Goal: Book appointment/travel/reservation

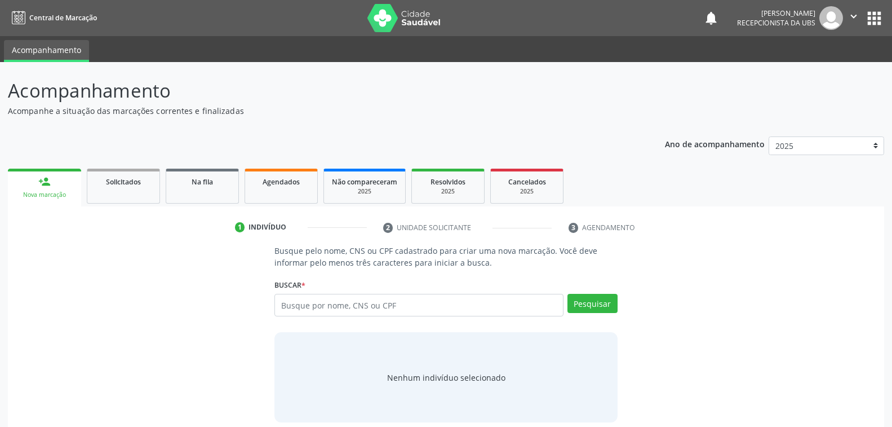
click at [413, 305] on input "text" at bounding box center [418, 305] width 289 height 23
click at [295, 302] on input "70" at bounding box center [418, 305] width 289 height 23
type input "700506564442955"
click at [604, 299] on button "Pesquisar" at bounding box center [593, 303] width 50 height 19
type input "700506564442955"
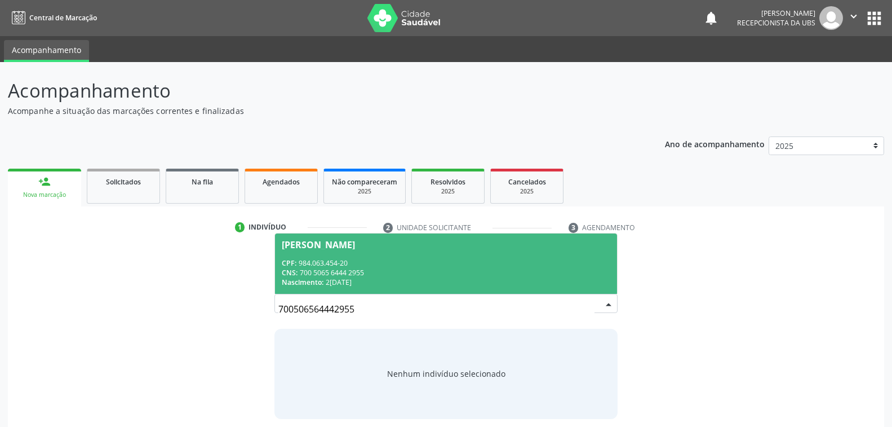
click at [380, 262] on div "CPF: 984.063.454-20" at bounding box center [446, 263] width 328 height 10
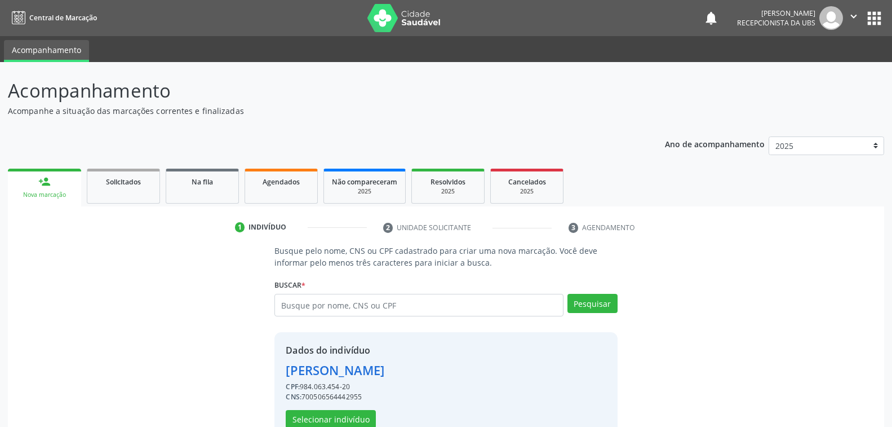
scroll to position [28, 0]
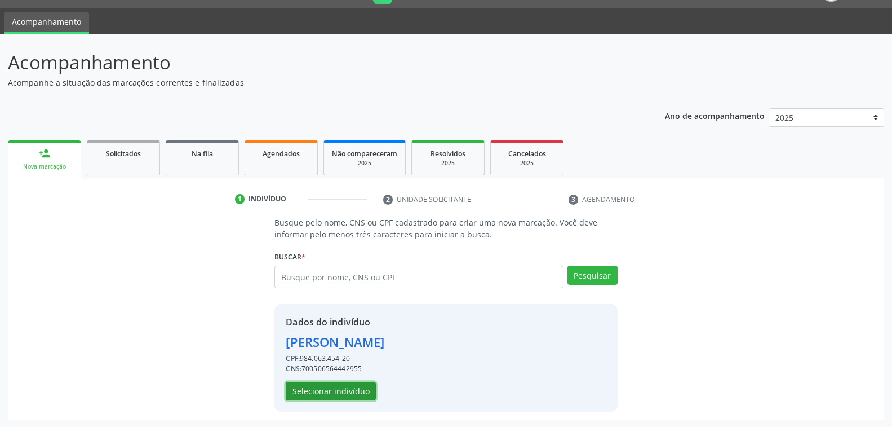
click at [344, 389] on button "Selecionar indivíduo" at bounding box center [331, 391] width 90 height 19
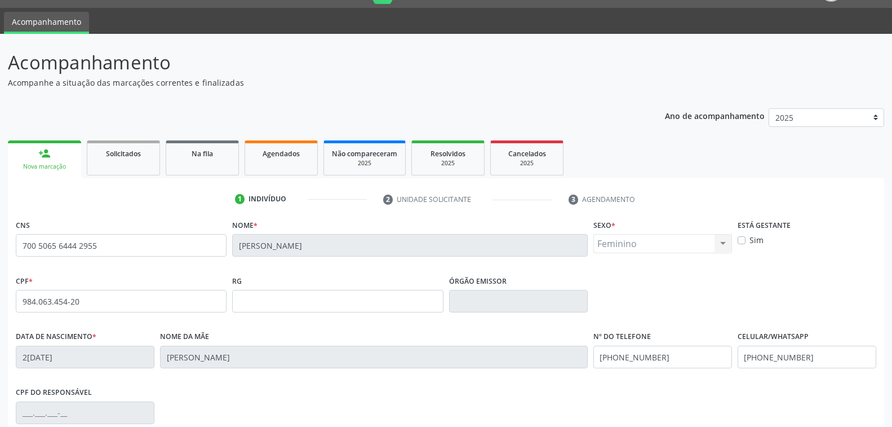
scroll to position [183, 0]
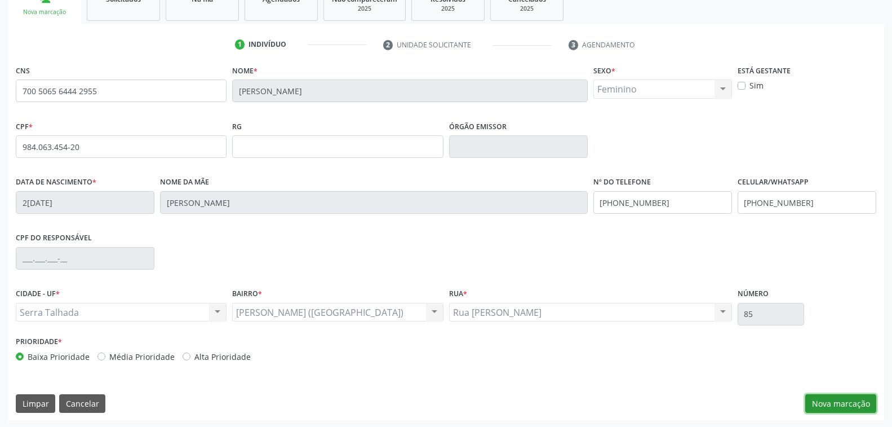
click at [828, 402] on button "Nova marcação" at bounding box center [840, 403] width 71 height 19
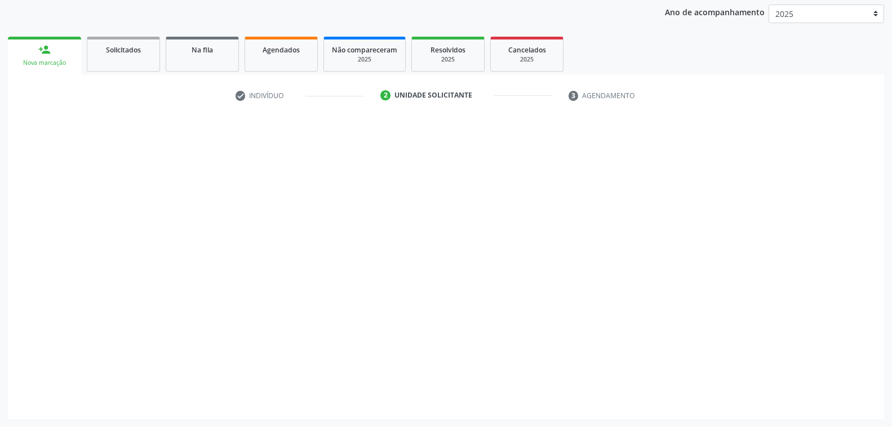
scroll to position [131, 0]
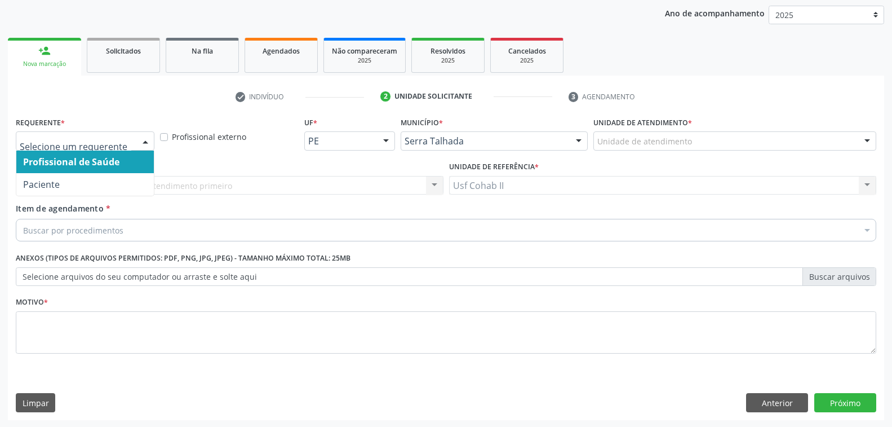
click at [148, 136] on div at bounding box center [145, 141] width 17 height 19
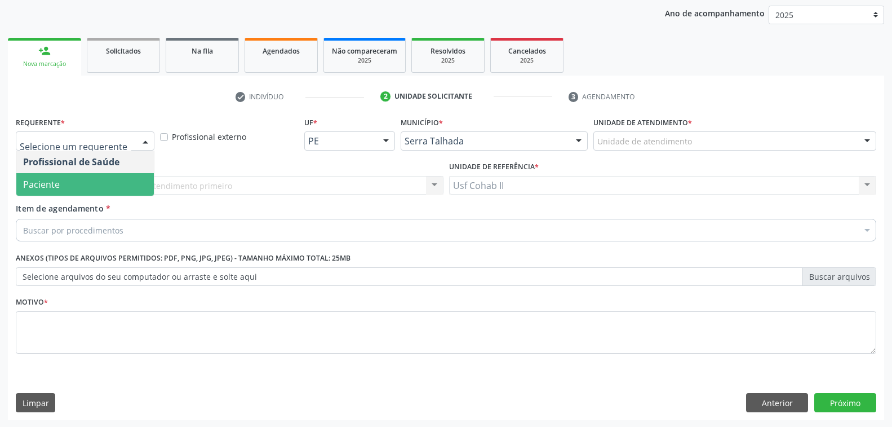
click at [90, 186] on span "Paciente" at bounding box center [85, 184] width 138 height 23
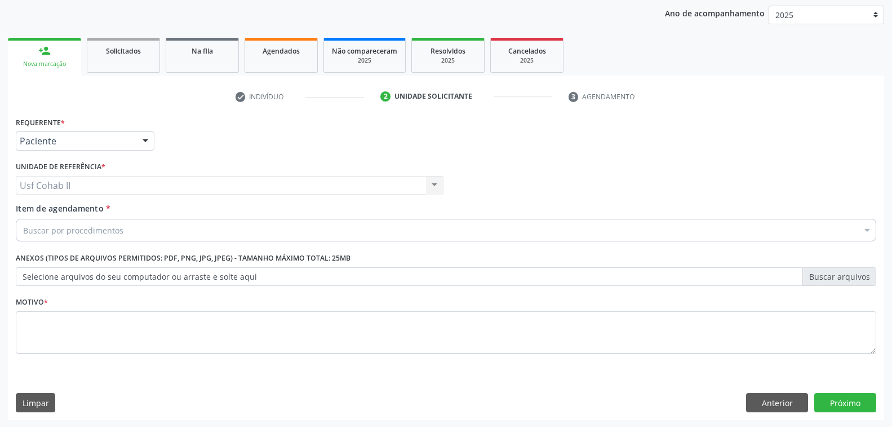
click at [155, 231] on div "Buscar por procedimentos" at bounding box center [446, 230] width 861 height 23
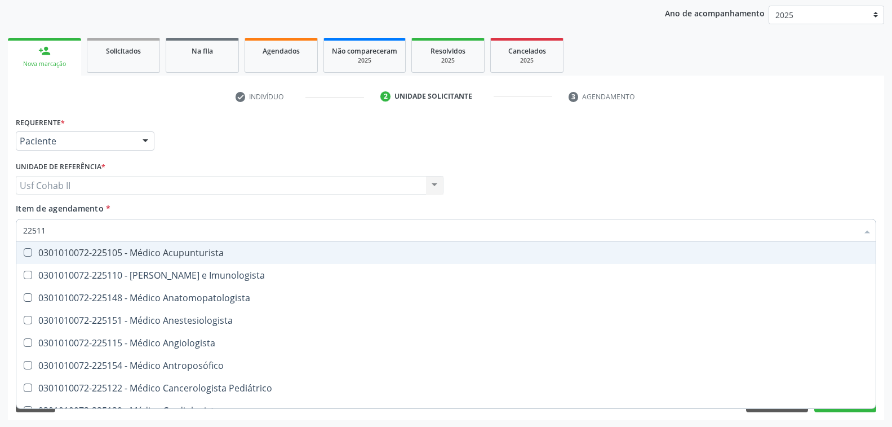
type input "225115"
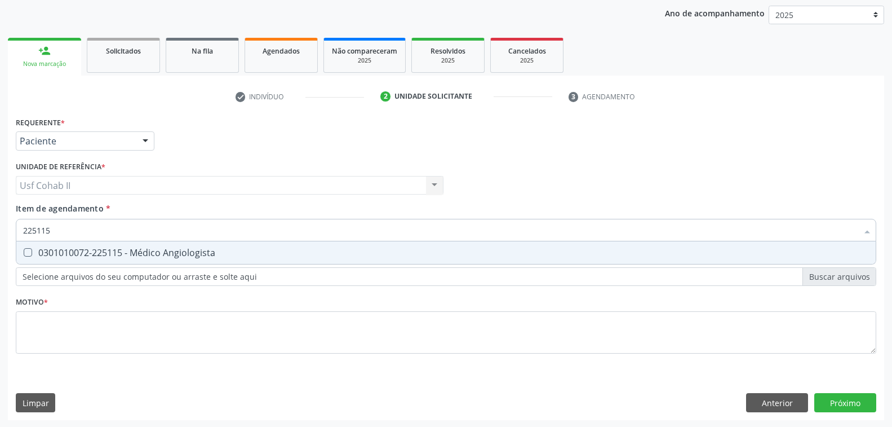
click at [216, 255] on div "0301010072-225115 - Médico Angiologista" at bounding box center [446, 252] width 846 height 9
checkbox Angiologista "true"
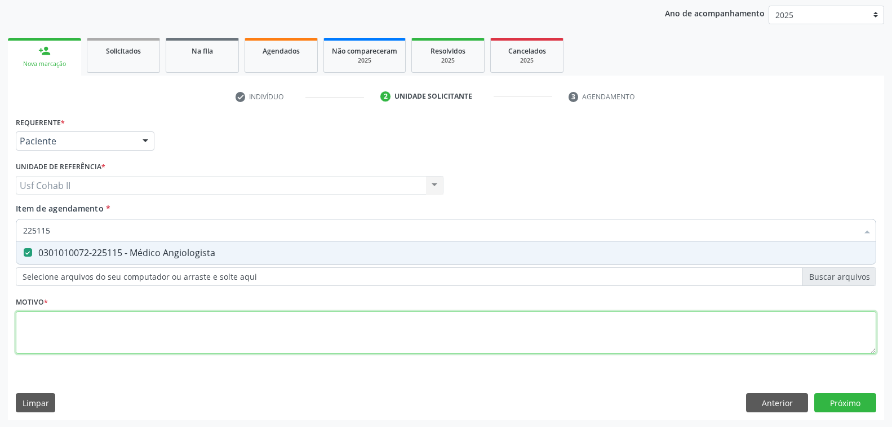
click at [112, 323] on div "Requerente * Paciente Profissional de Saúde Paciente Nenhum resultado encontrad…" at bounding box center [446, 241] width 861 height 255
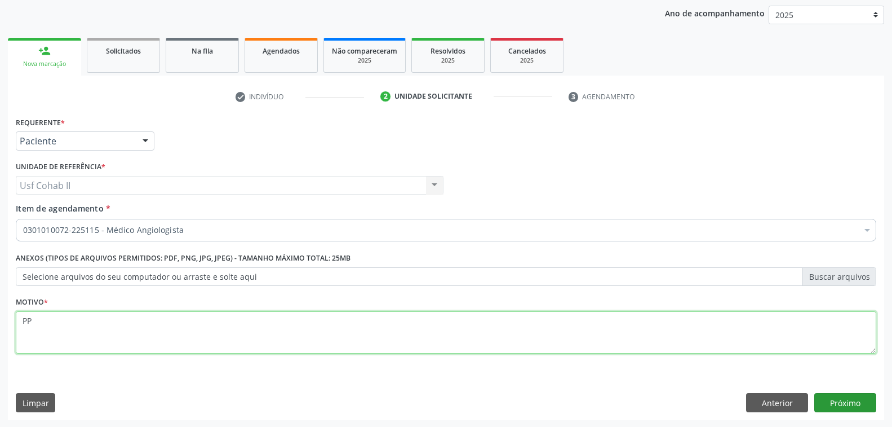
type textarea "PP"
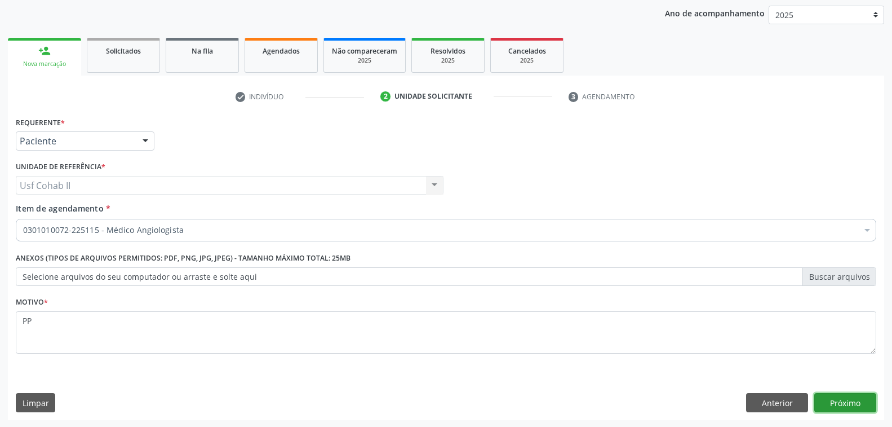
click at [839, 405] on button "Próximo" at bounding box center [845, 402] width 62 height 19
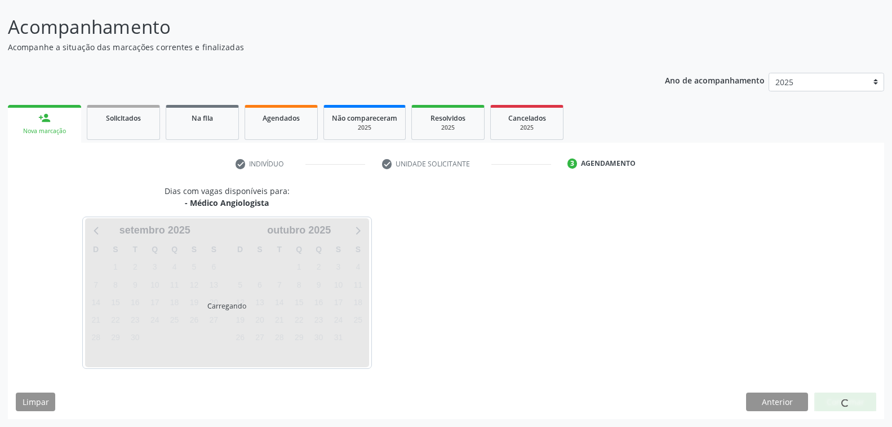
scroll to position [63, 0]
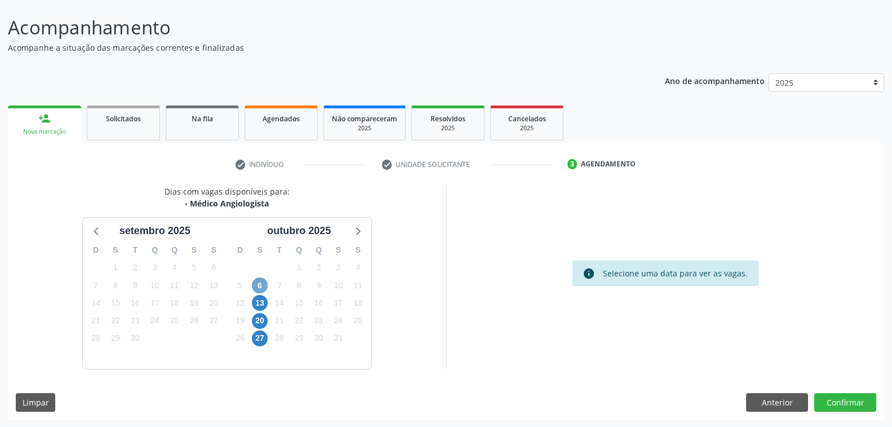
click at [264, 284] on span "6" at bounding box center [260, 285] width 16 height 16
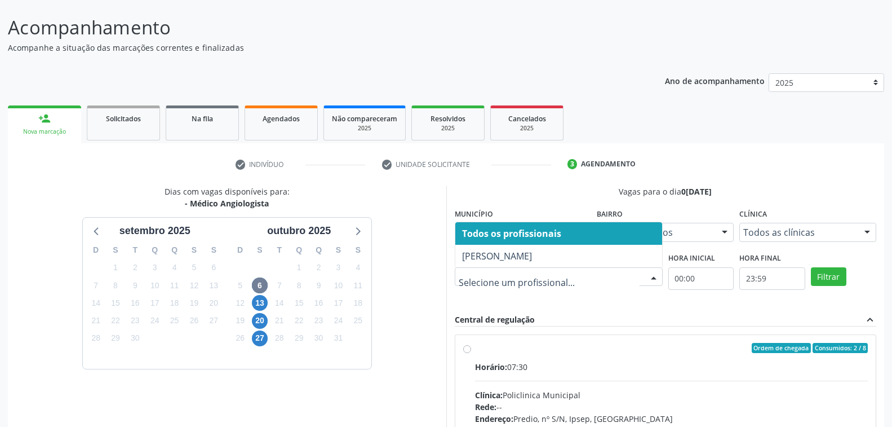
click at [653, 276] on div at bounding box center [653, 277] width 17 height 19
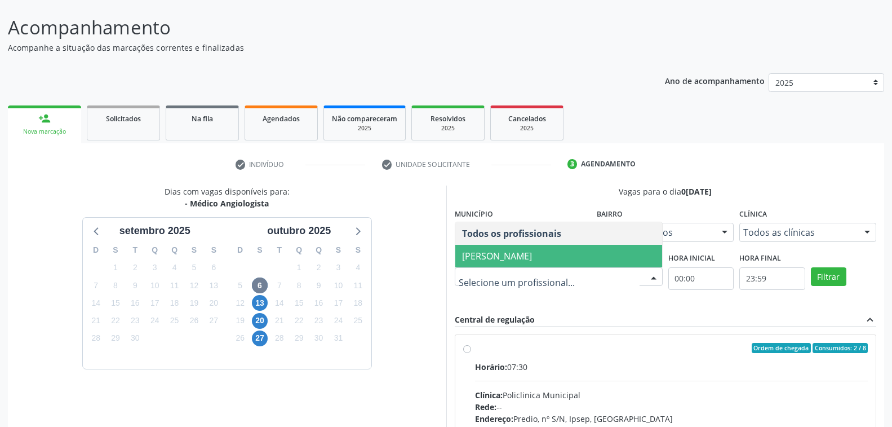
click at [532, 251] on span "Paloma Karine Araujo da Silva" at bounding box center [497, 256] width 70 height 12
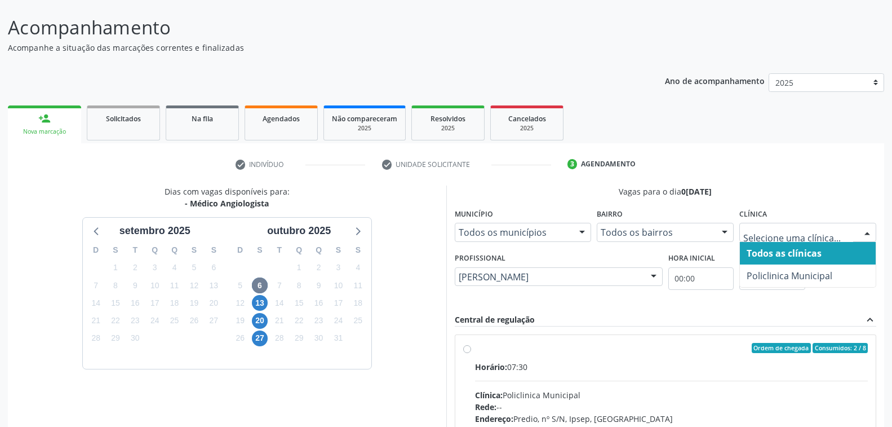
click at [866, 231] on div at bounding box center [867, 232] width 17 height 19
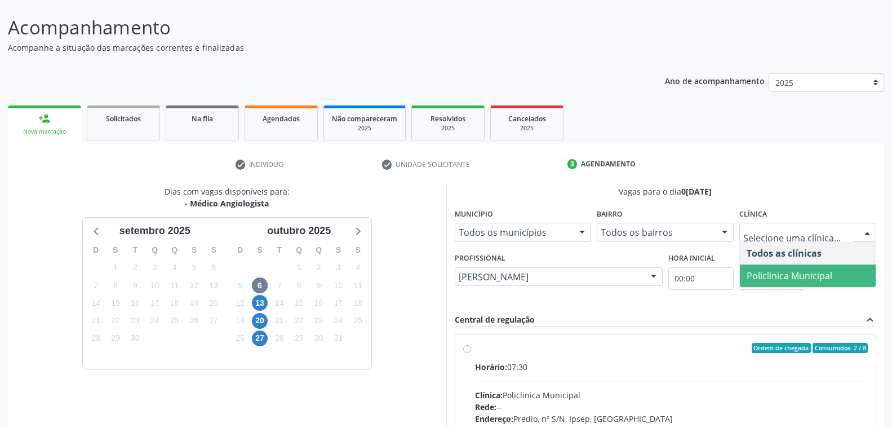
click at [819, 275] on span "Policlinica Municipal" at bounding box center [790, 275] width 86 height 12
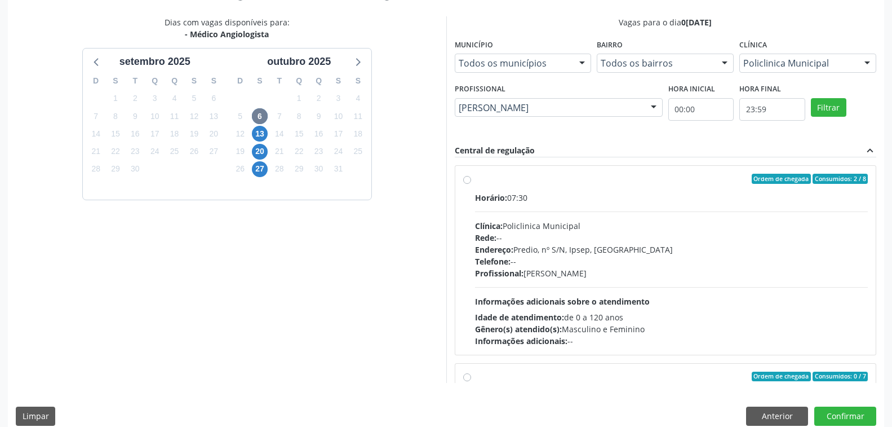
scroll to position [246, 0]
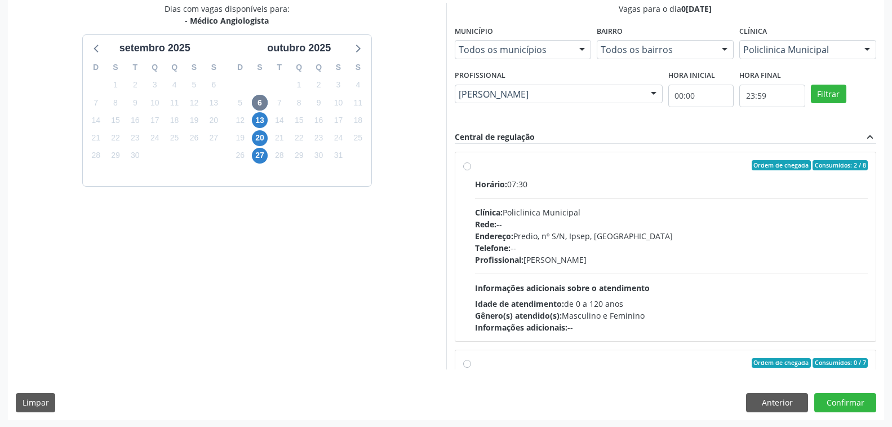
click at [782, 254] on div "Profissional: Paloma Karine Araujo da Silva" at bounding box center [671, 260] width 393 height 12
click at [471, 170] on input "Ordem de chegada Consumidos: 2 / 8 Horário: 07:30 Clínica: Policlinica Municipa…" at bounding box center [467, 165] width 8 height 10
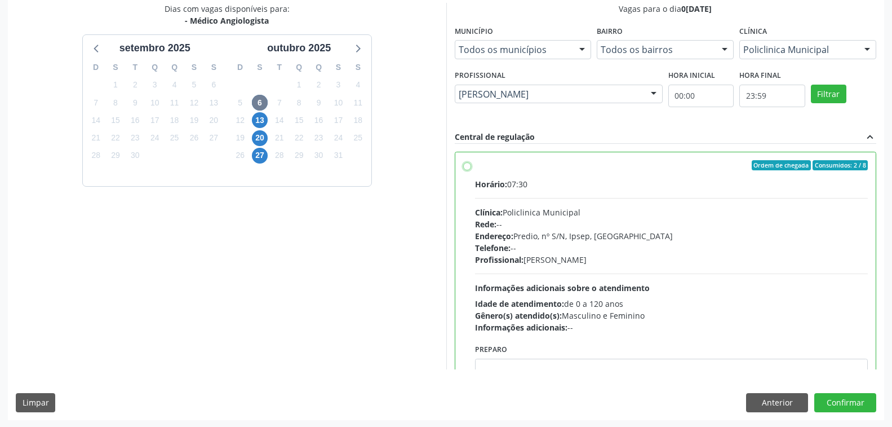
radio input "true"
click at [836, 405] on button "Confirmar" at bounding box center [845, 402] width 62 height 19
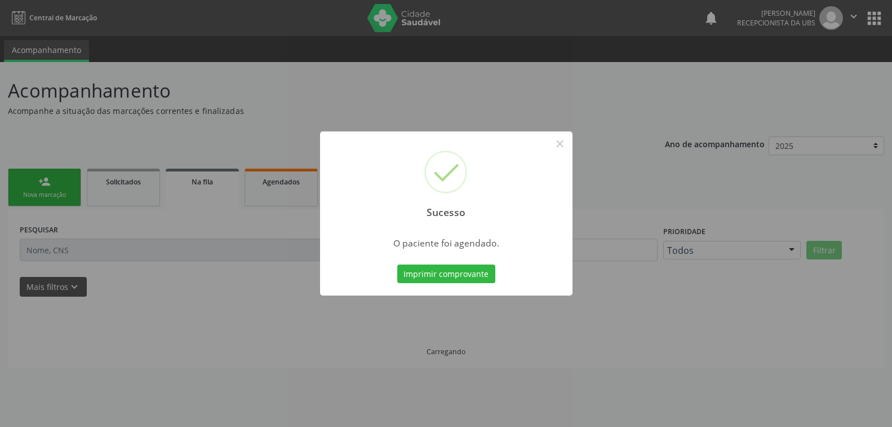
scroll to position [0, 0]
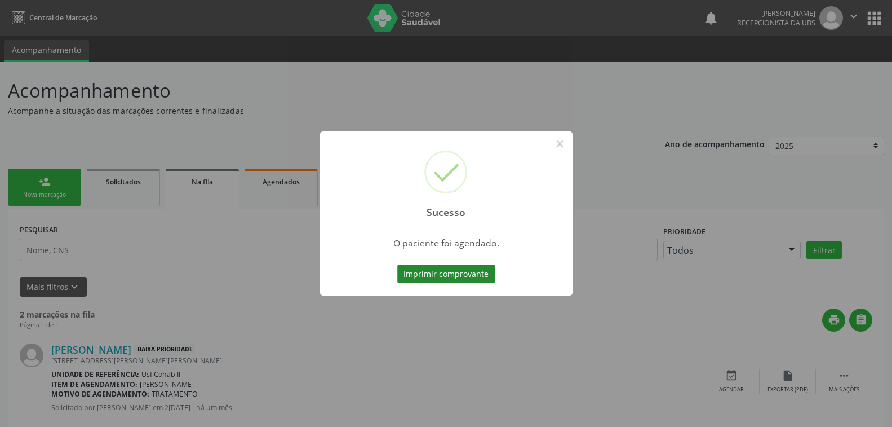
click at [472, 275] on button "Imprimir comprovante" at bounding box center [446, 273] width 98 height 19
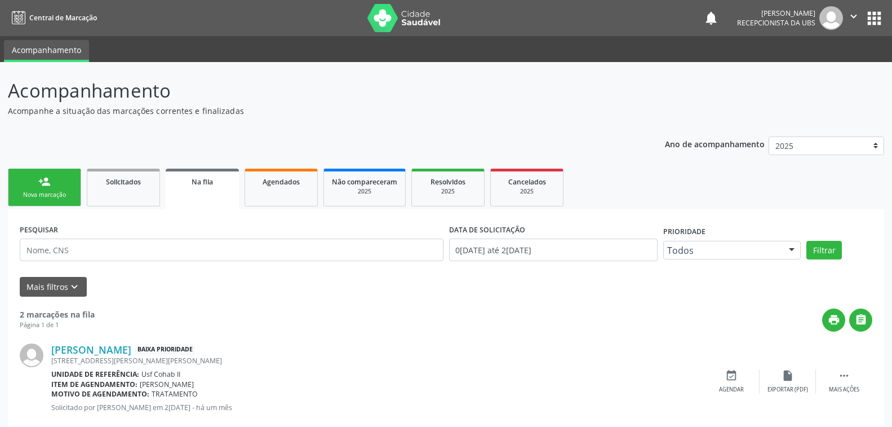
click at [57, 183] on link "person_add Nova marcação" at bounding box center [44, 188] width 73 height 38
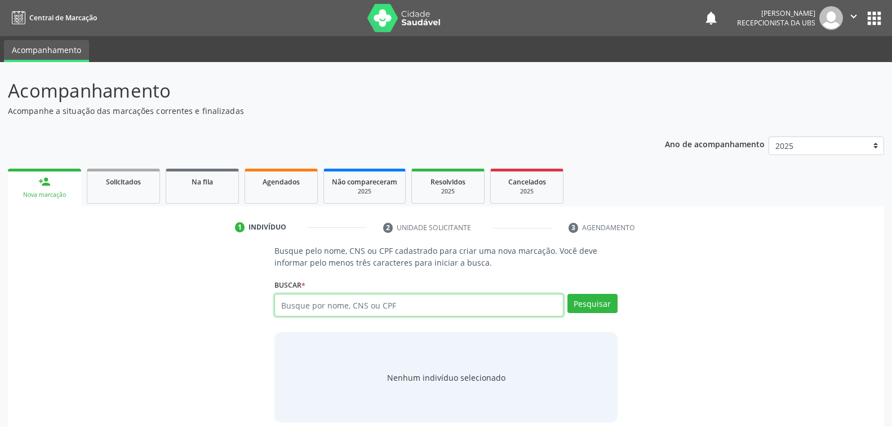
click at [407, 306] on input "text" at bounding box center [418, 305] width 289 height 23
type input "702004342702682"
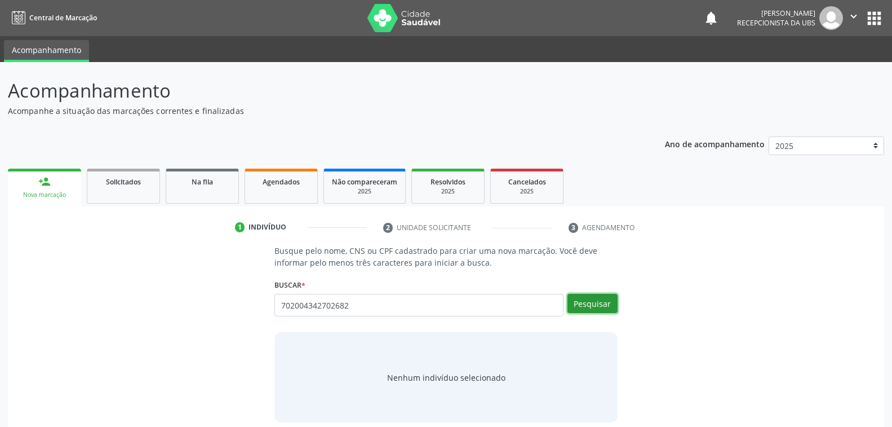
click at [594, 303] on button "Pesquisar" at bounding box center [593, 303] width 50 height 19
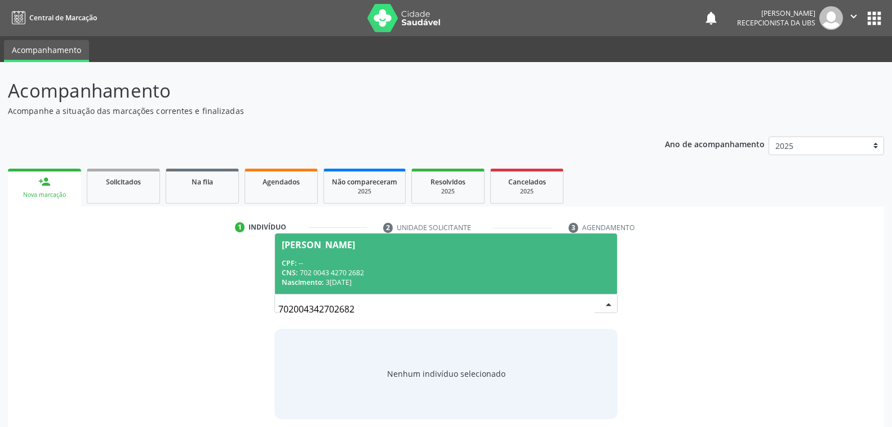
click at [421, 268] on div "CNS: 702 0043 4270 2682" at bounding box center [446, 273] width 328 height 10
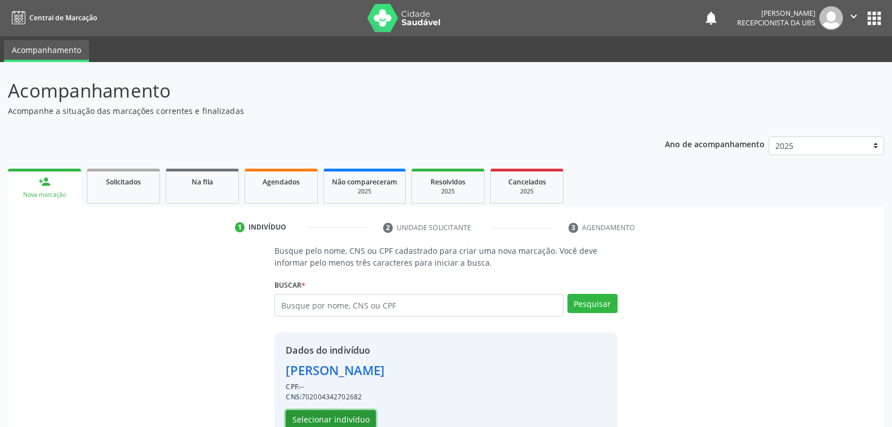
click at [357, 412] on button "Selecionar indivíduo" at bounding box center [331, 419] width 90 height 19
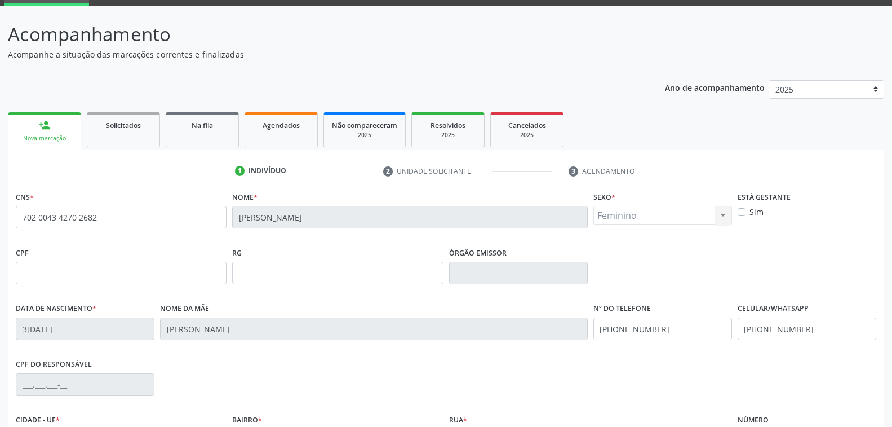
scroll to position [183, 0]
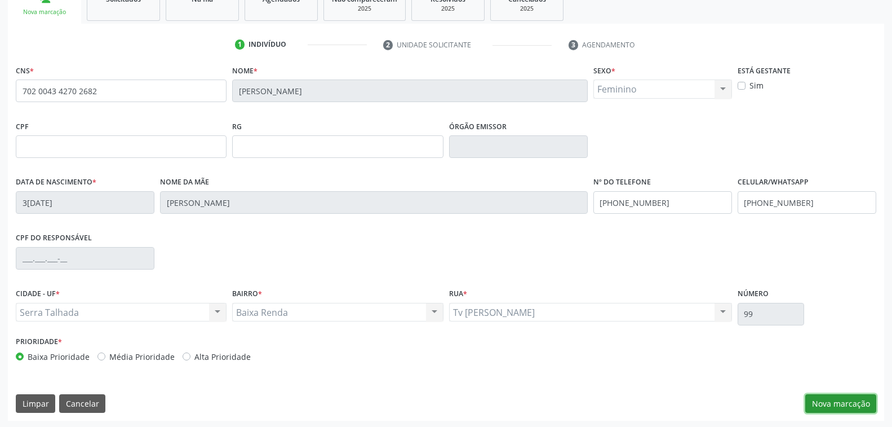
click at [837, 397] on button "Nova marcação" at bounding box center [840, 403] width 71 height 19
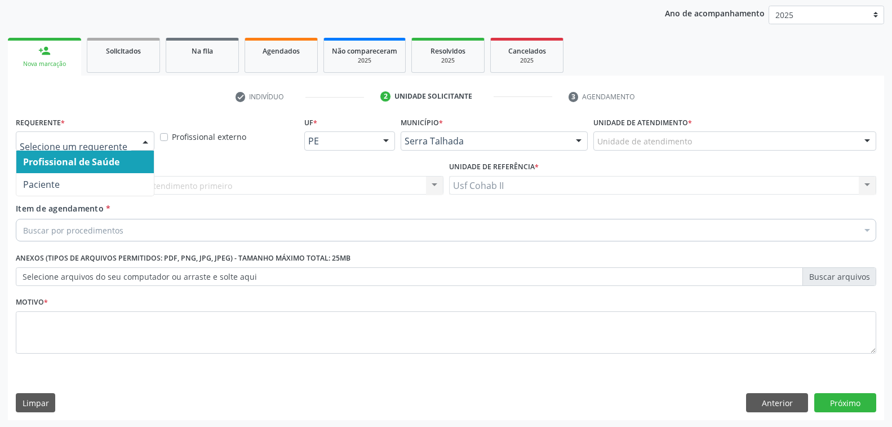
click at [144, 139] on div at bounding box center [145, 141] width 17 height 19
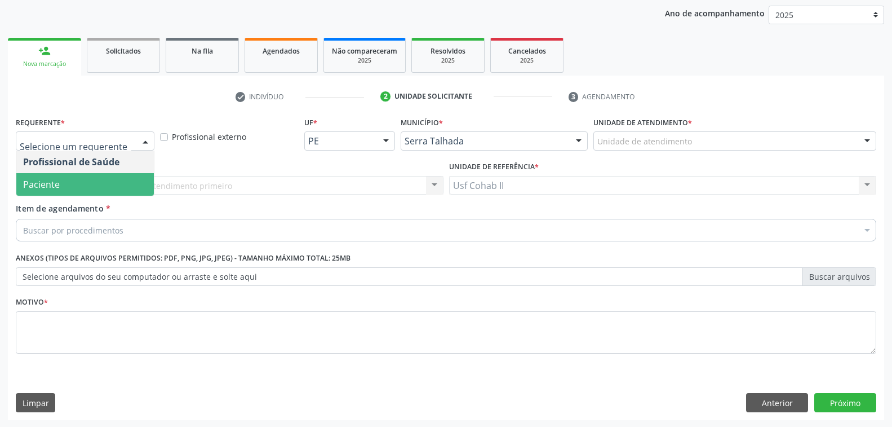
click at [77, 184] on span "Paciente" at bounding box center [85, 184] width 138 height 23
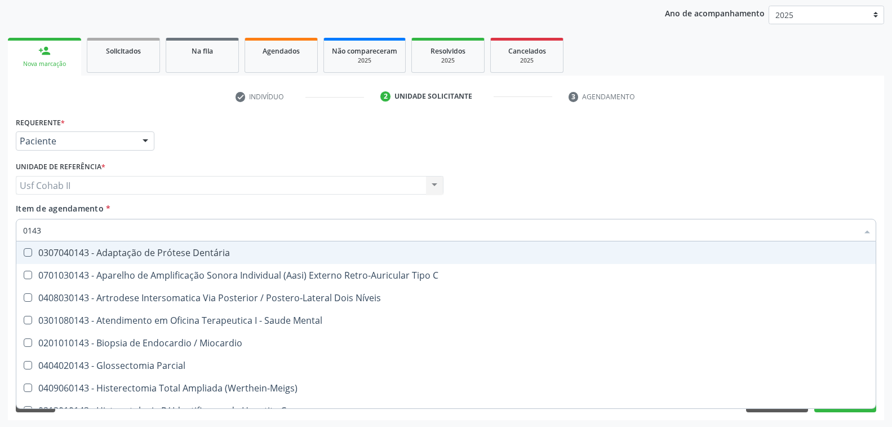
click at [79, 233] on input "0143" at bounding box center [440, 230] width 835 height 23
type input "0"
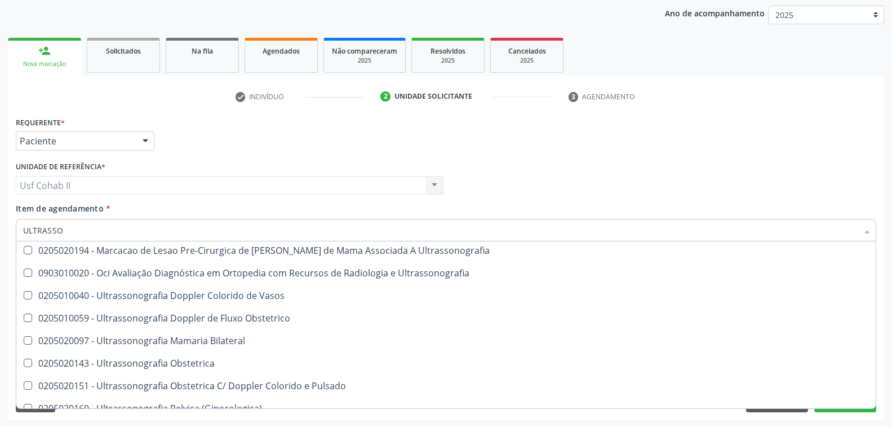
scroll to position [0, 0]
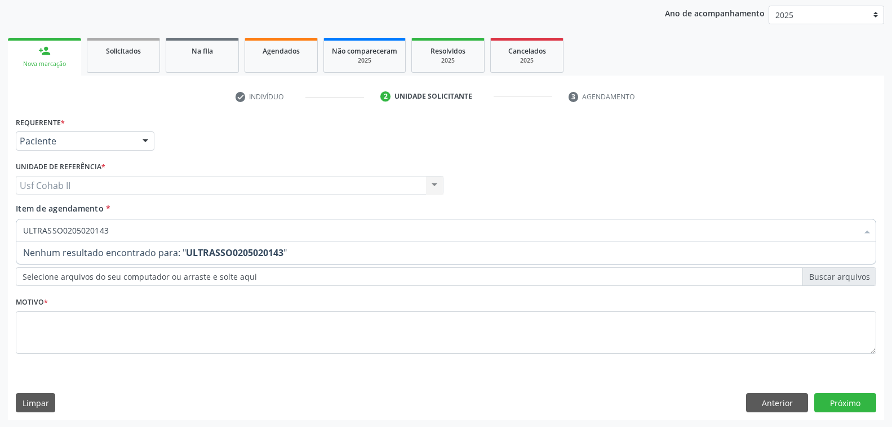
click at [119, 227] on input "ULTRASSO0205020143" at bounding box center [440, 230] width 835 height 23
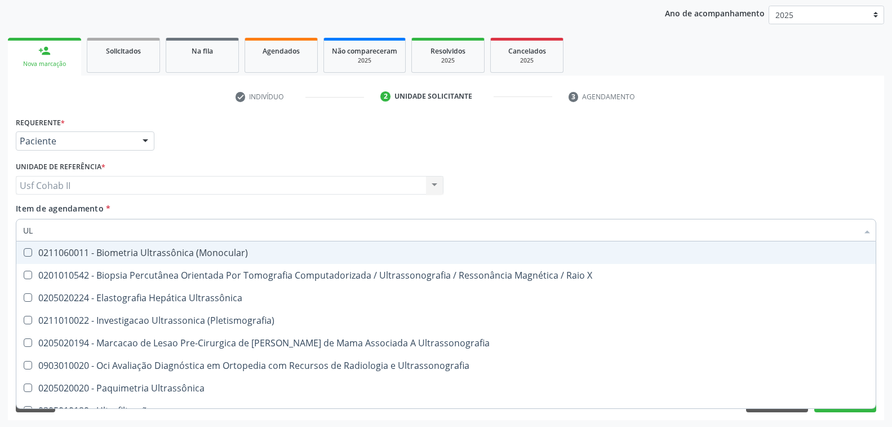
type input "U"
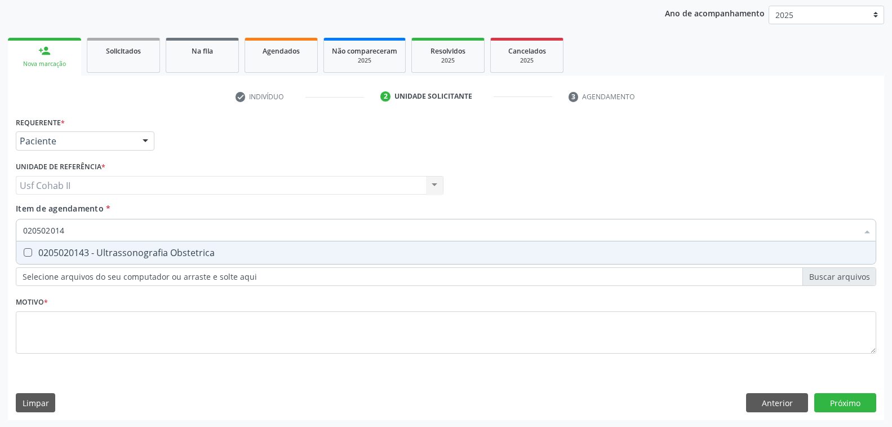
type input "0205020143"
click at [132, 252] on div "0205020143 - Ultrassonografia Obstetrica" at bounding box center [446, 252] width 846 height 9
checkbox Obstetrica "true"
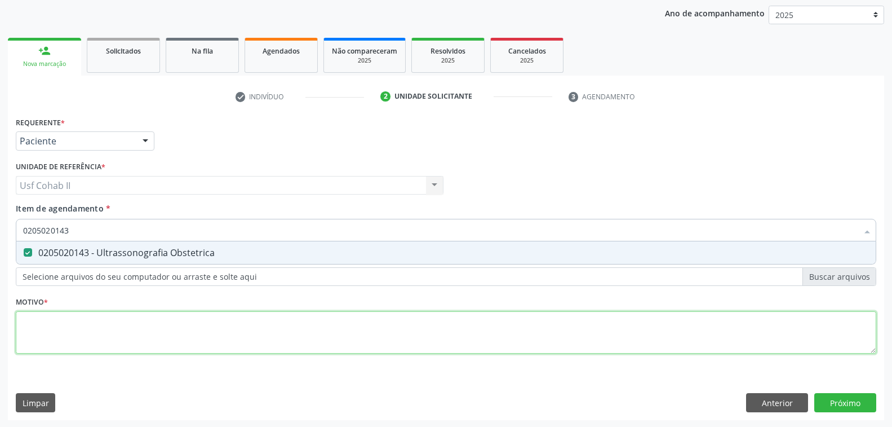
click at [132, 330] on div "Requerente * Paciente Profissional de Saúde Paciente Nenhum resultado encontrad…" at bounding box center [446, 241] width 861 height 255
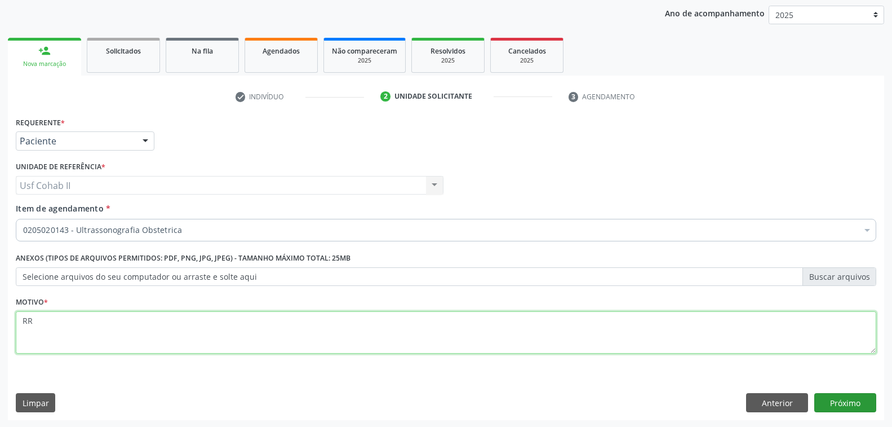
type textarea "RR"
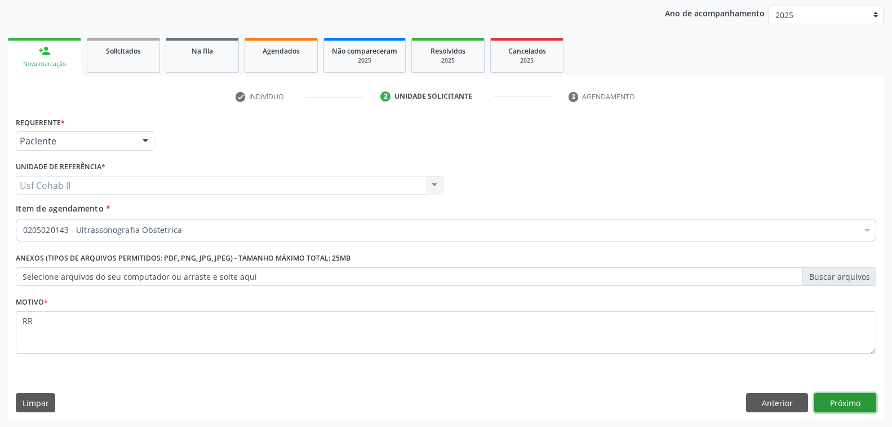
click at [835, 402] on button "Próximo" at bounding box center [845, 402] width 62 height 19
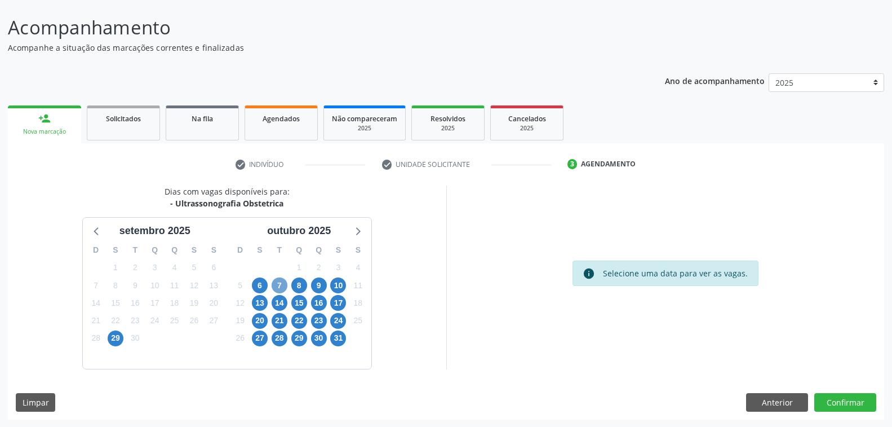
click at [282, 286] on span "7" at bounding box center [280, 285] width 16 height 16
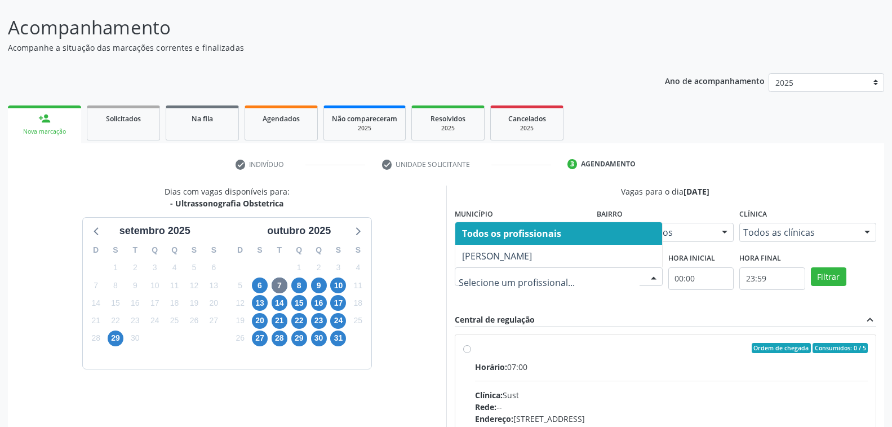
click at [653, 274] on div at bounding box center [653, 277] width 17 height 19
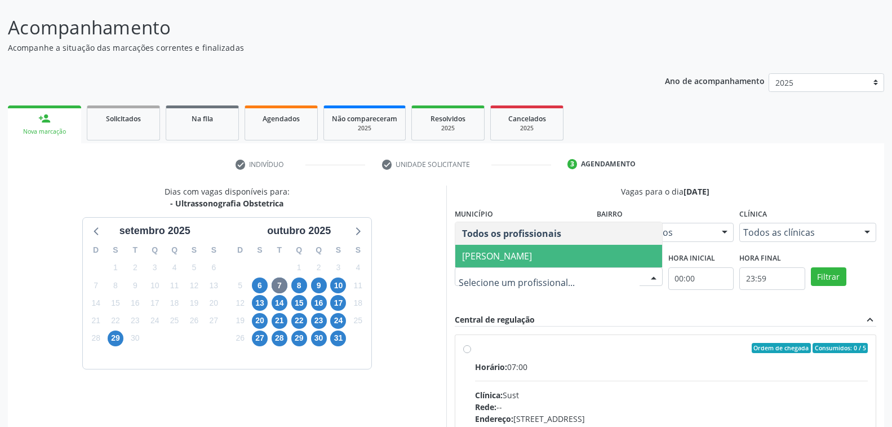
click at [532, 257] on span "Severino Tadeu de Menezes Lima" at bounding box center [497, 256] width 70 height 12
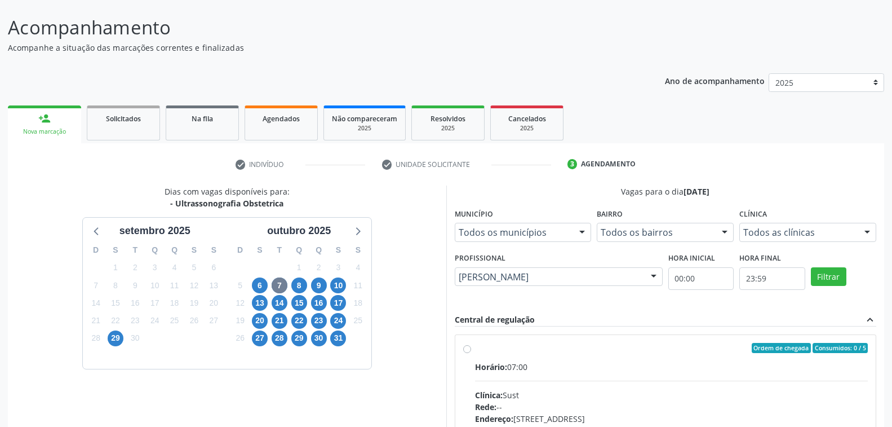
click at [653, 273] on div at bounding box center [653, 277] width 17 height 19
click at [297, 300] on span "15" at bounding box center [299, 303] width 16 height 16
click at [335, 286] on span "10" at bounding box center [338, 285] width 16 height 16
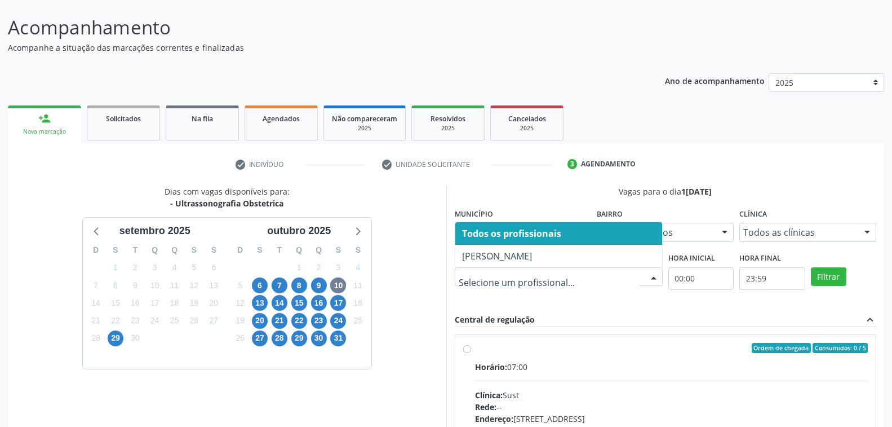
click at [652, 276] on div at bounding box center [653, 277] width 17 height 19
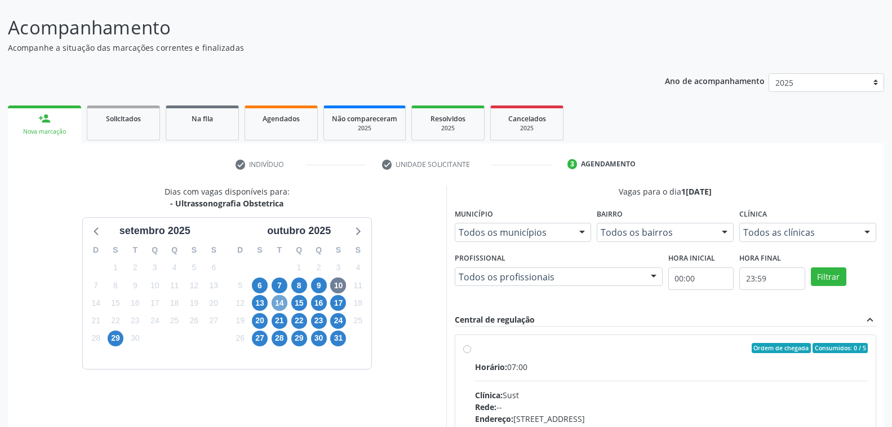
click at [279, 300] on span "14" at bounding box center [280, 303] width 16 height 16
click at [654, 276] on div at bounding box center [653, 277] width 17 height 19
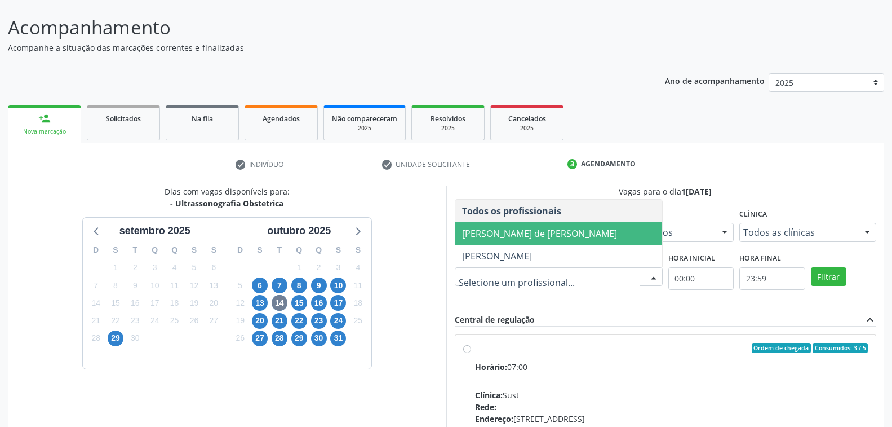
click at [574, 235] on span "Ana Carolina Barboza de Andrada Melo Lyra" at bounding box center [539, 233] width 155 height 12
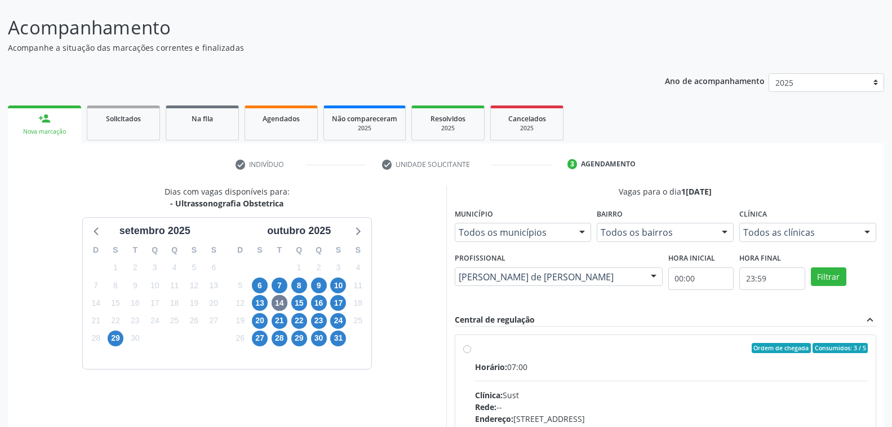
click at [866, 232] on div at bounding box center [867, 232] width 17 height 19
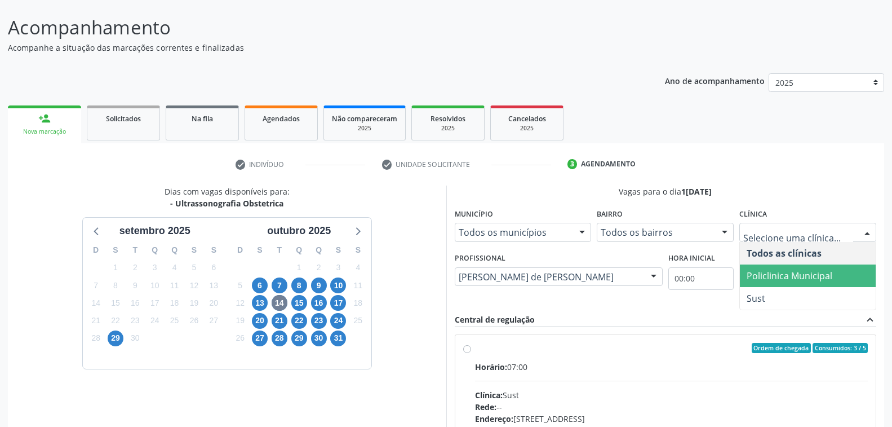
click at [825, 278] on span "Policlinica Municipal" at bounding box center [790, 275] width 86 height 12
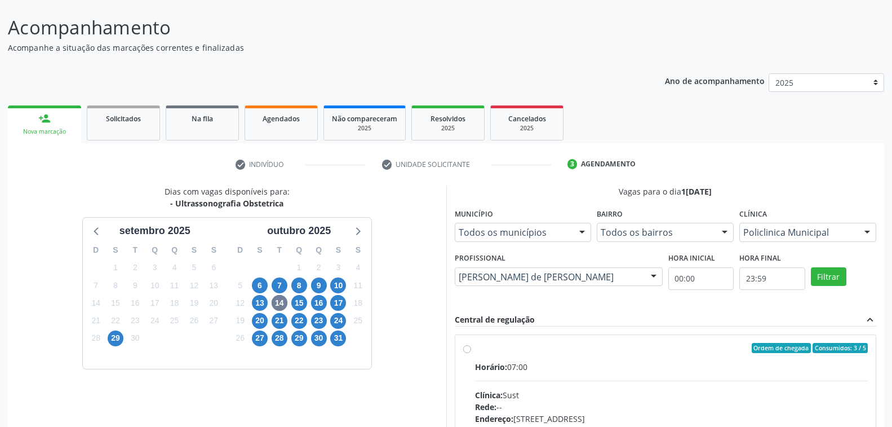
click at [692, 361] on div "Horário: 07:00" at bounding box center [671, 367] width 393 height 12
click at [471, 353] on input "Ordem de chegada Consumidos: 3 / 5 Horário: 07:00 Clínica: Sust Rede: -- Endere…" at bounding box center [467, 348] width 8 height 10
radio input "true"
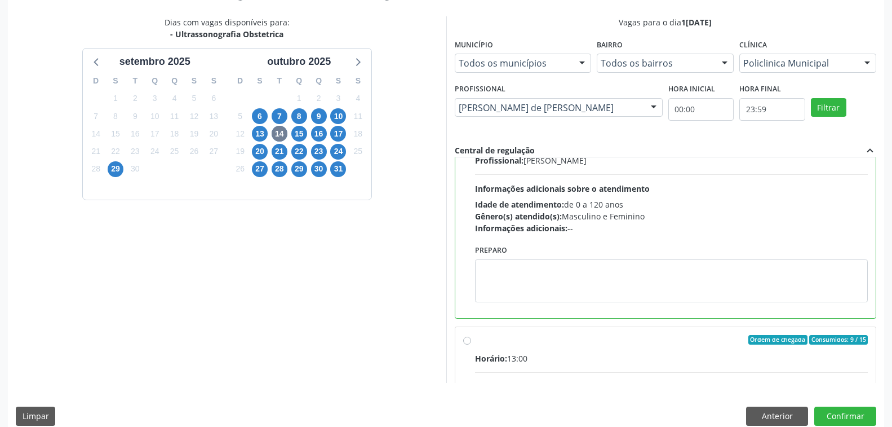
scroll to position [338, 0]
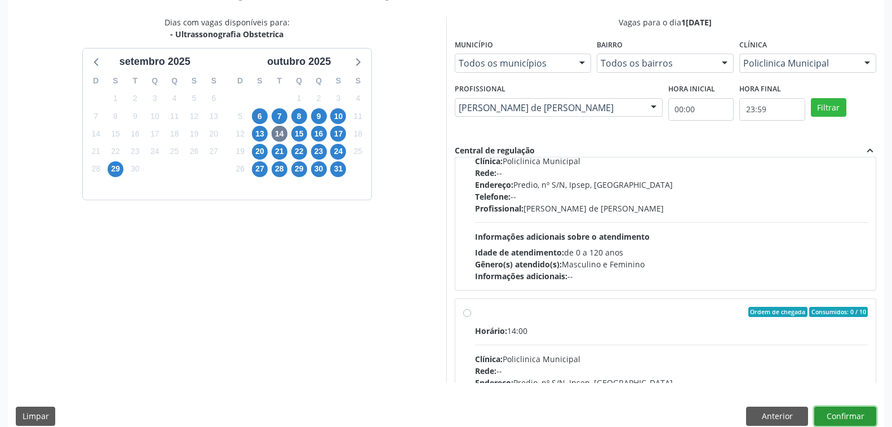
click at [827, 414] on button "Confirmar" at bounding box center [845, 415] width 62 height 19
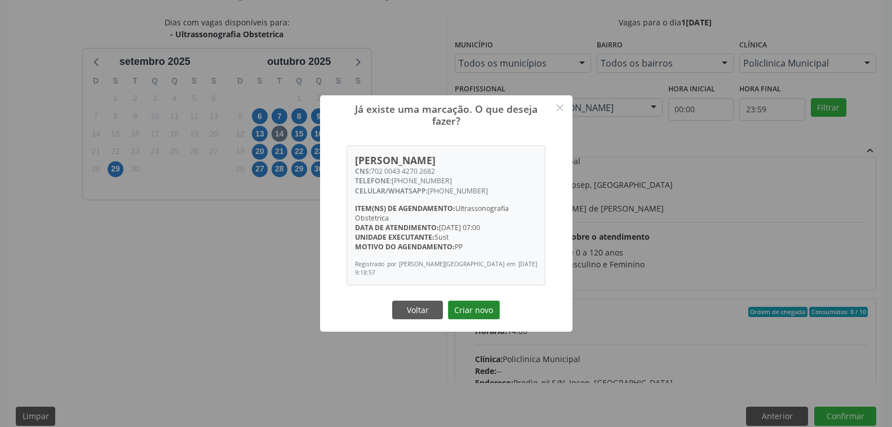
click at [466, 309] on button "Criar novo" at bounding box center [474, 309] width 52 height 19
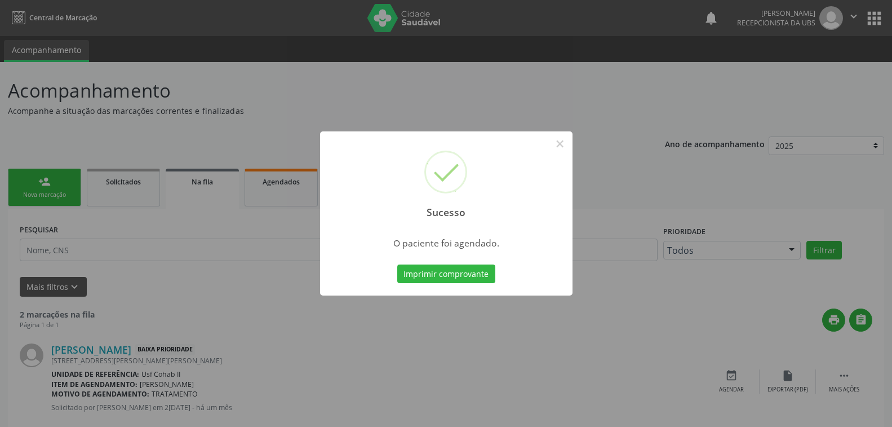
scroll to position [124, 0]
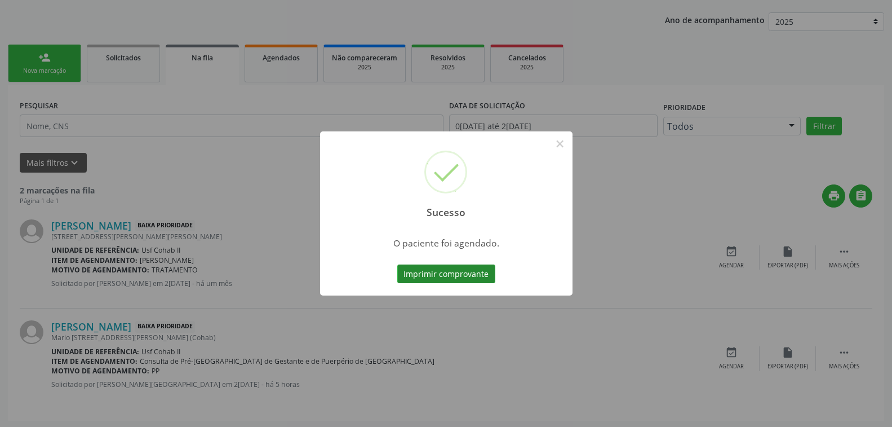
click at [453, 276] on button "Imprimir comprovante" at bounding box center [446, 273] width 98 height 19
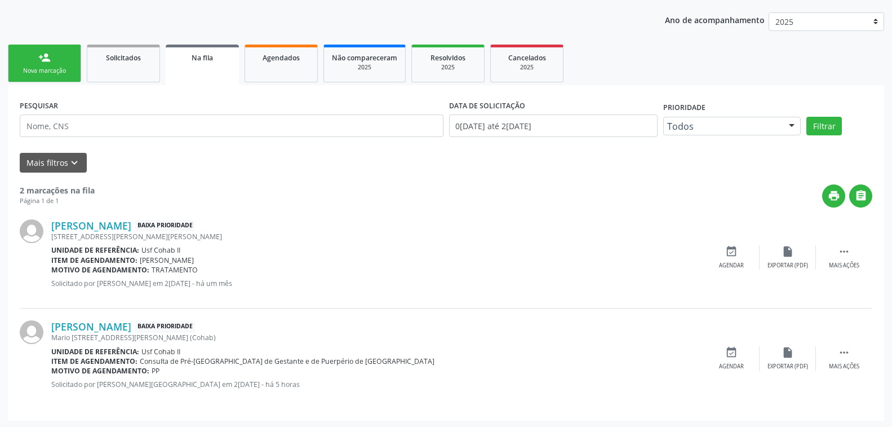
click at [59, 69] on div "Nova marcação" at bounding box center [44, 71] width 56 height 8
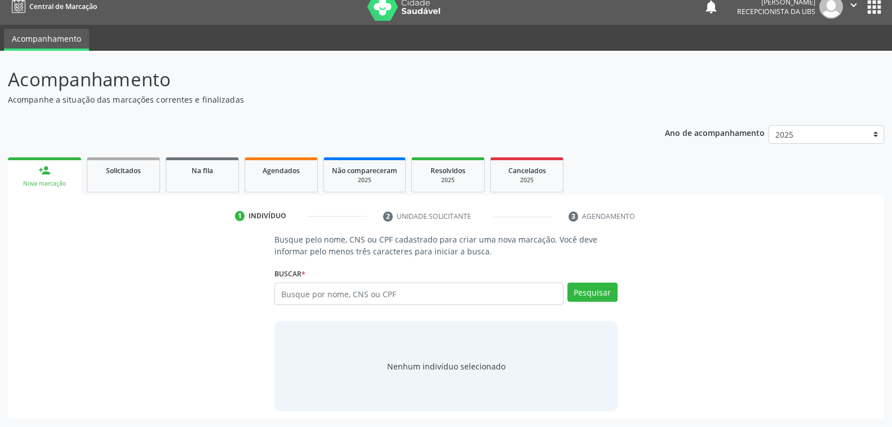
scroll to position [11, 0]
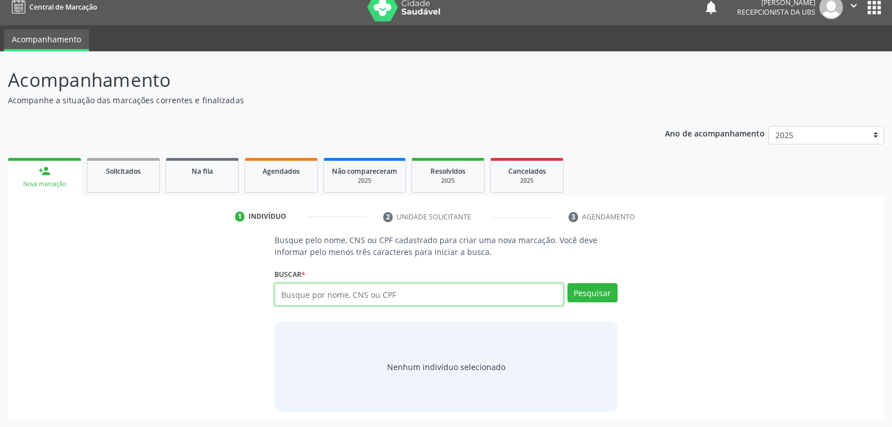
click at [380, 297] on input "text" at bounding box center [418, 294] width 289 height 23
type input "898003425443579"
click at [583, 290] on button "Pesquisar" at bounding box center [593, 292] width 50 height 19
type input "898003425443579"
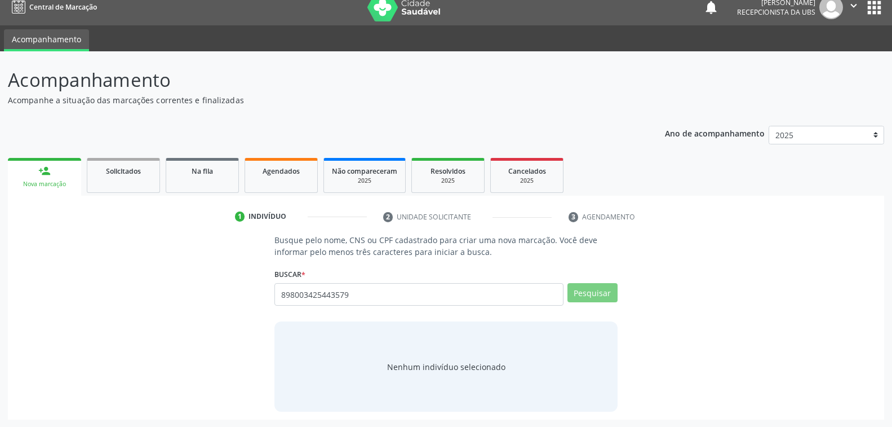
scroll to position [7, 0]
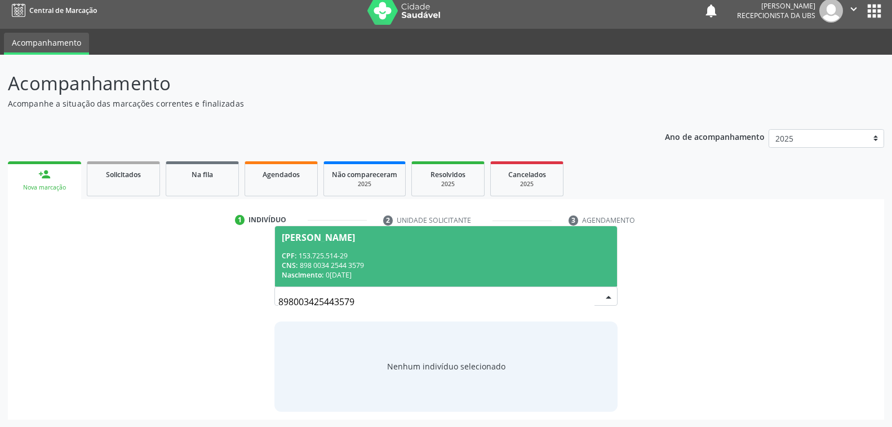
click at [386, 258] on div "CPF: 153.725.514-29" at bounding box center [446, 256] width 328 height 10
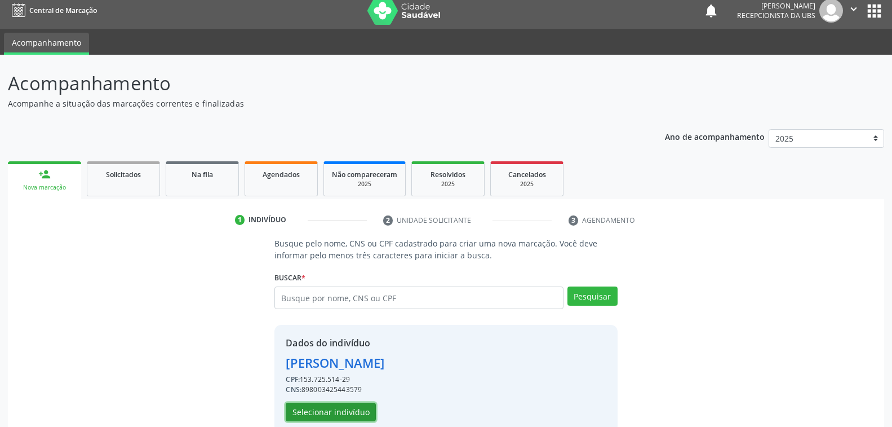
click at [331, 413] on button "Selecionar indivíduo" at bounding box center [331, 411] width 90 height 19
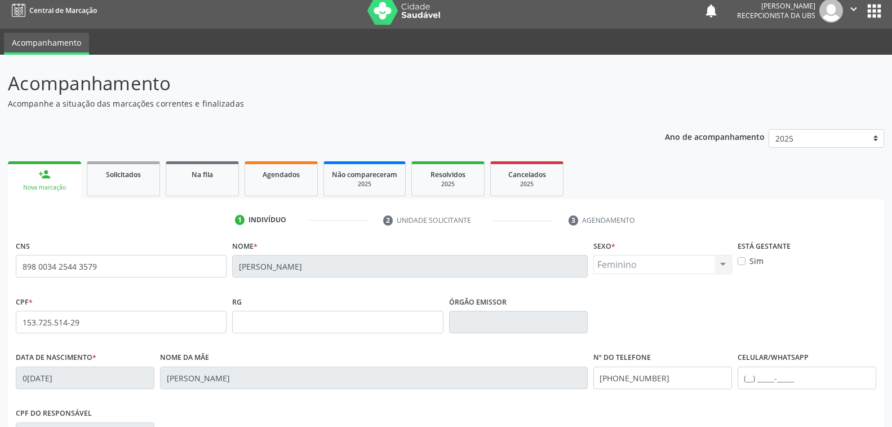
scroll to position [183, 0]
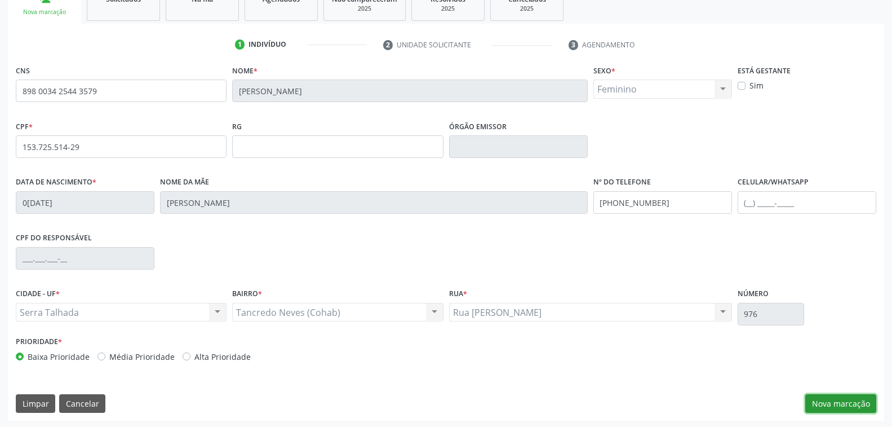
click at [829, 398] on button "Nova marcação" at bounding box center [840, 403] width 71 height 19
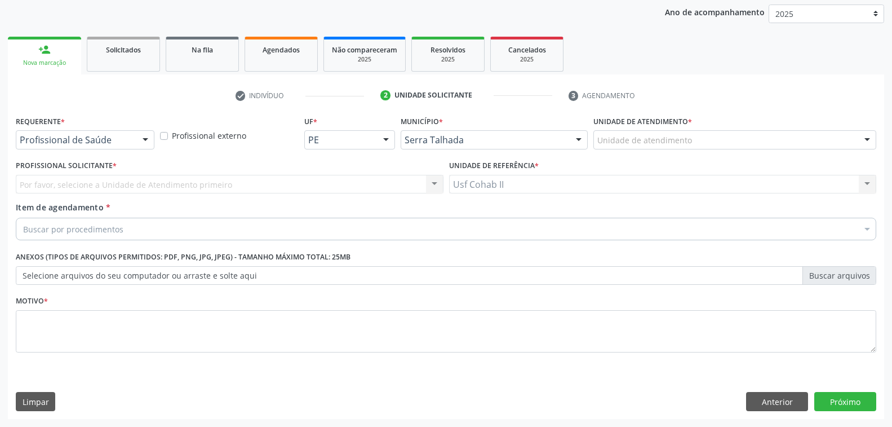
scroll to position [131, 0]
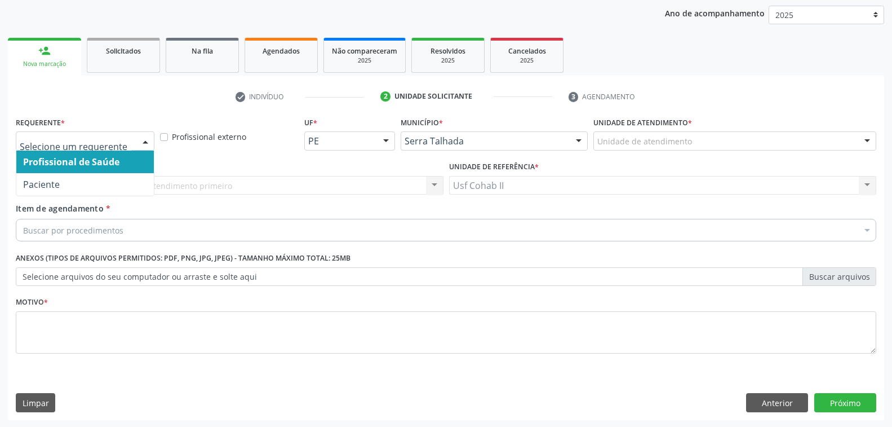
click at [145, 143] on div at bounding box center [145, 141] width 17 height 19
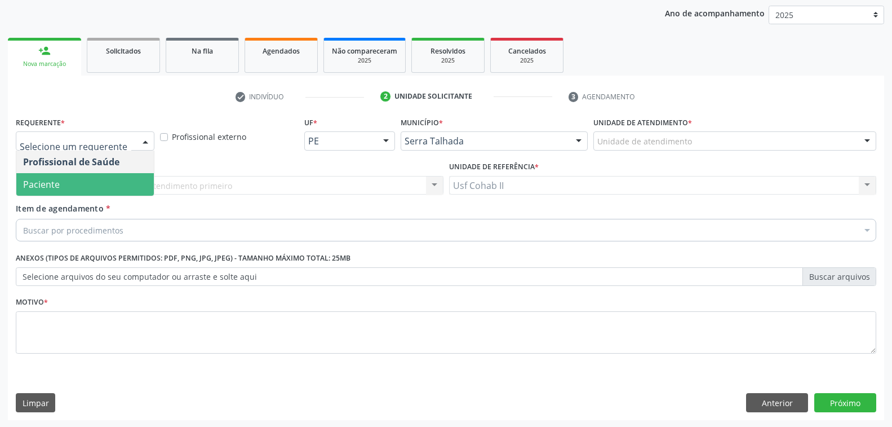
click at [90, 183] on span "Paciente" at bounding box center [85, 184] width 138 height 23
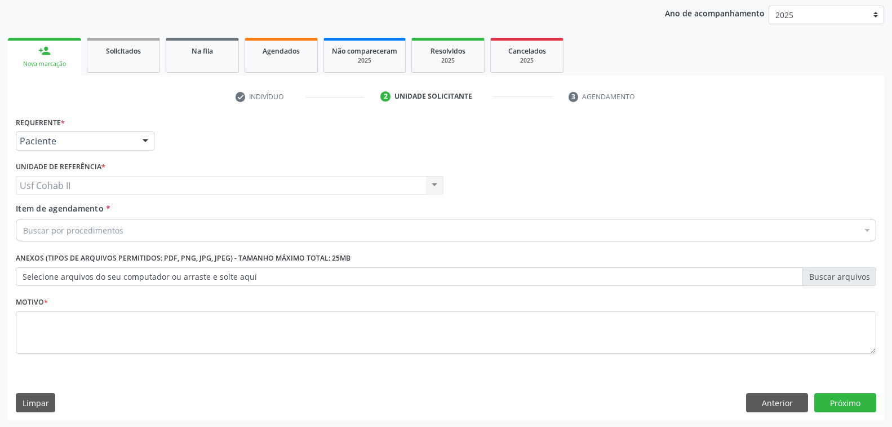
click at [135, 225] on div "Buscar por procedimentos" at bounding box center [446, 230] width 861 height 23
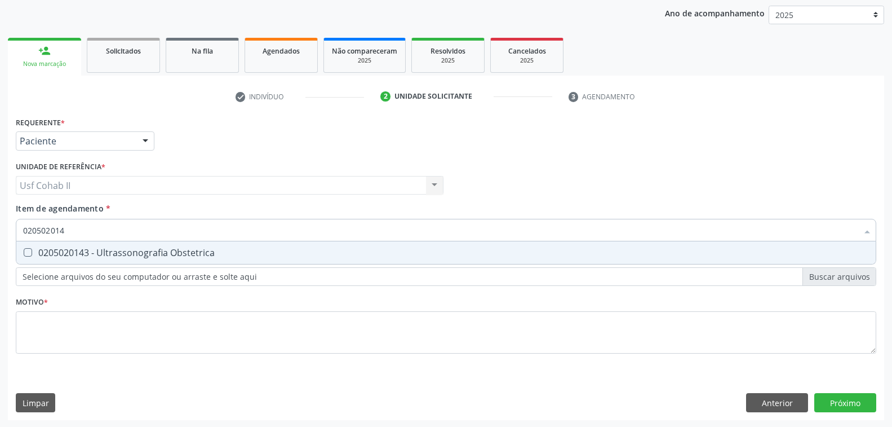
type input "0205020143"
click at [172, 252] on div "0205020143 - Ultrassonografia Obstetrica" at bounding box center [446, 252] width 846 height 9
checkbox Obstetrica "true"
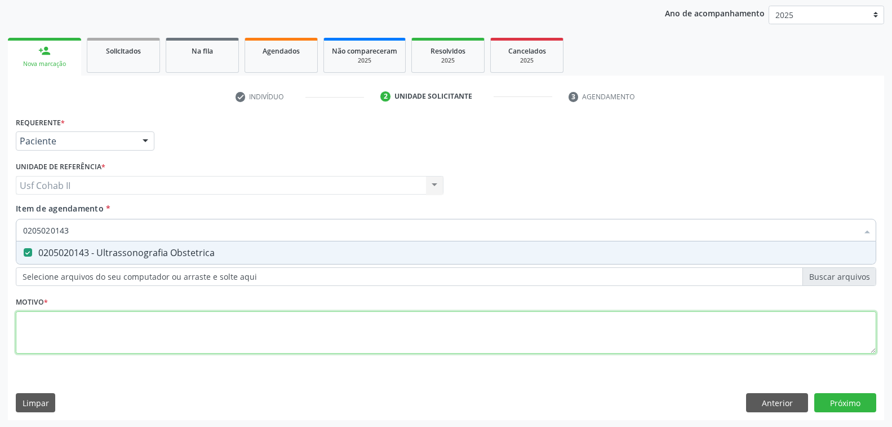
click at [72, 325] on div "Requerente * Paciente Profissional de Saúde Paciente Nenhum resultado encontrad…" at bounding box center [446, 241] width 861 height 255
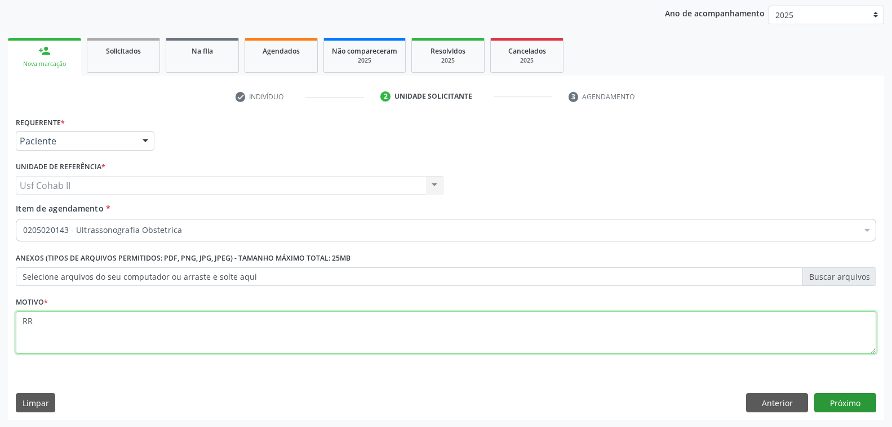
type textarea "RR"
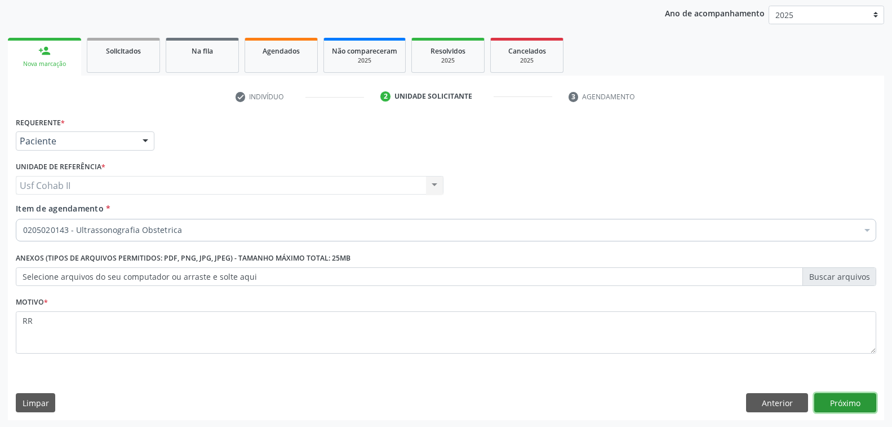
click at [843, 396] on button "Próximo" at bounding box center [845, 402] width 62 height 19
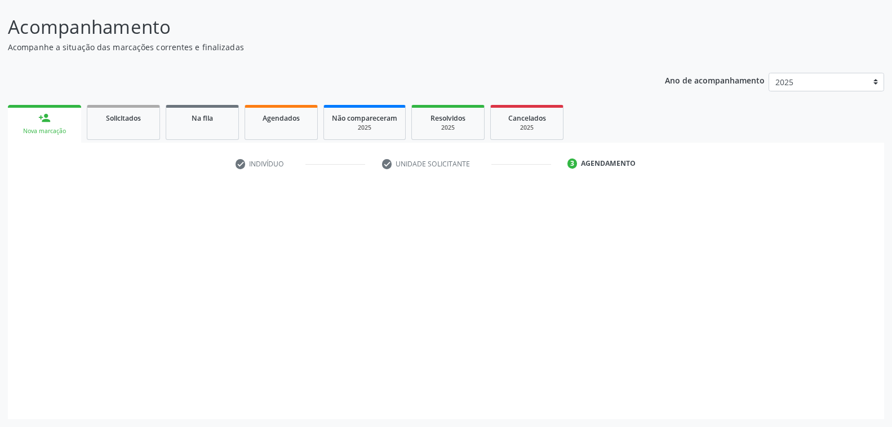
scroll to position [63, 0]
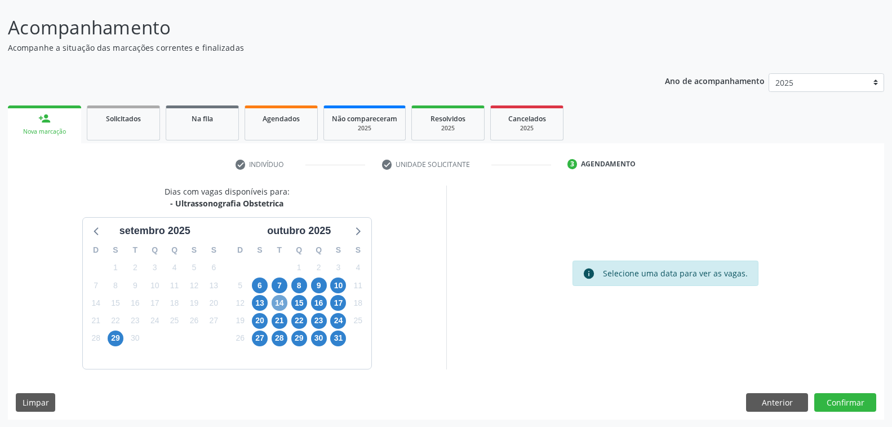
click at [281, 300] on span "14" at bounding box center [280, 303] width 16 height 16
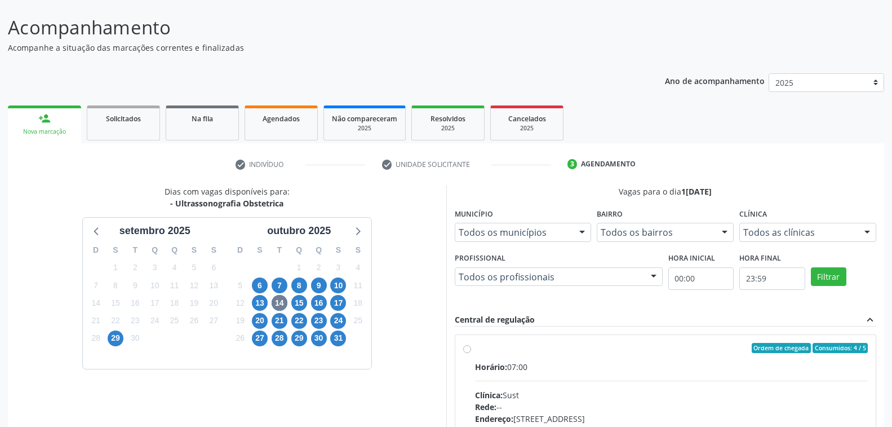
click at [657, 272] on div at bounding box center [653, 277] width 17 height 19
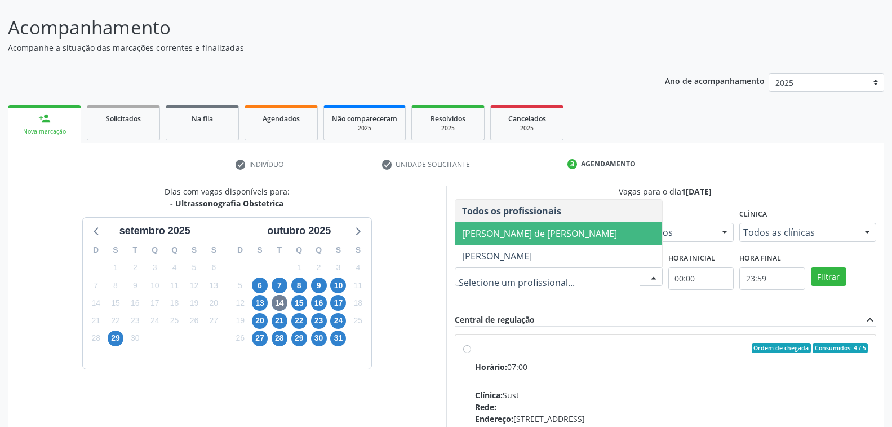
click at [570, 228] on span "Ana Carolina Barboza de Andrada Melo Lyra" at bounding box center [539, 233] width 155 height 12
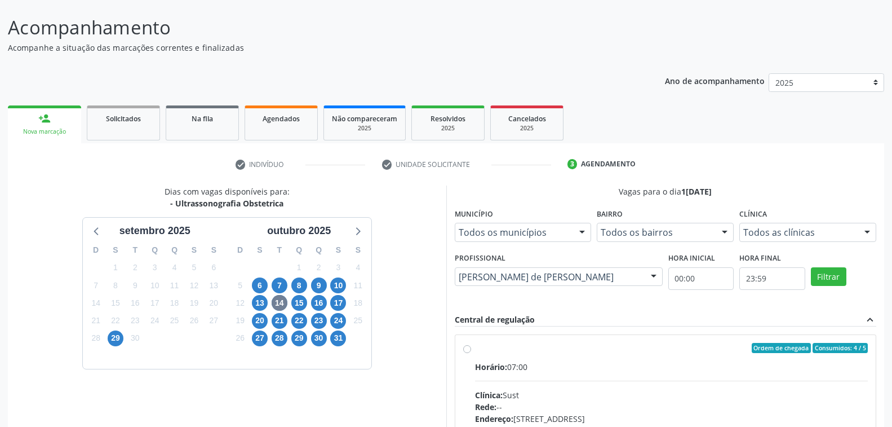
click at [869, 232] on div at bounding box center [867, 232] width 17 height 19
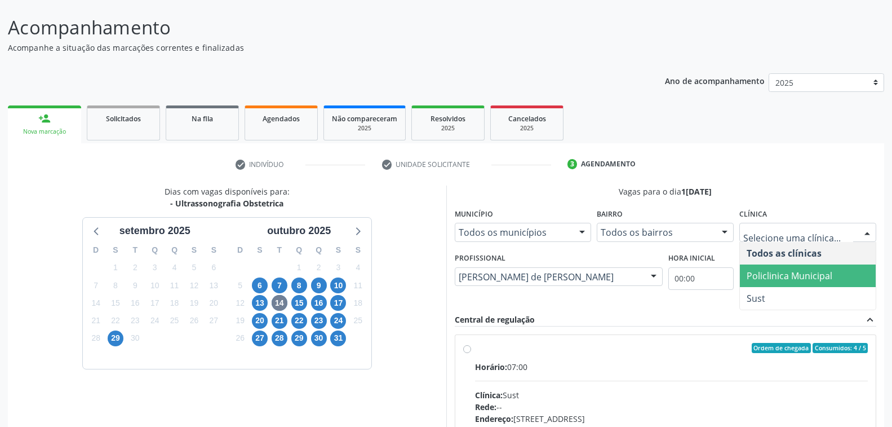
drag, startPoint x: 806, startPoint y: 272, endPoint x: 750, endPoint y: 305, distance: 65.4
click at [806, 272] on span "Policlinica Municipal" at bounding box center [790, 275] width 86 height 12
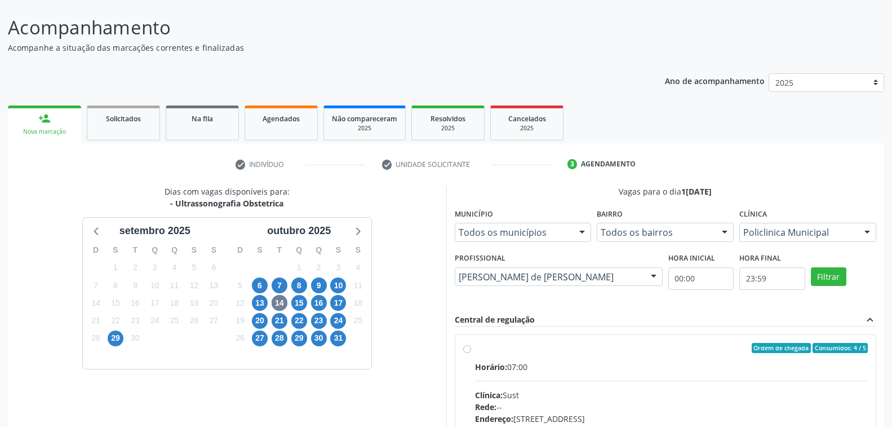
click at [676, 316] on div "Central de regulação expand_less" at bounding box center [666, 319] width 422 height 13
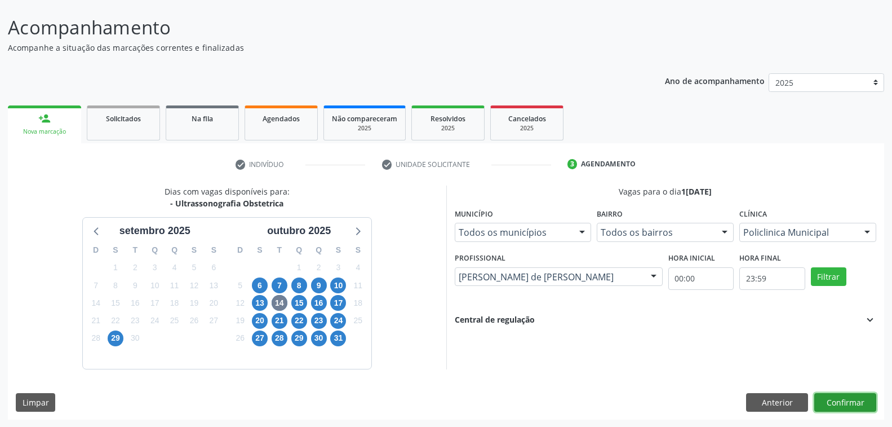
click at [848, 397] on button "Confirmar" at bounding box center [845, 402] width 62 height 19
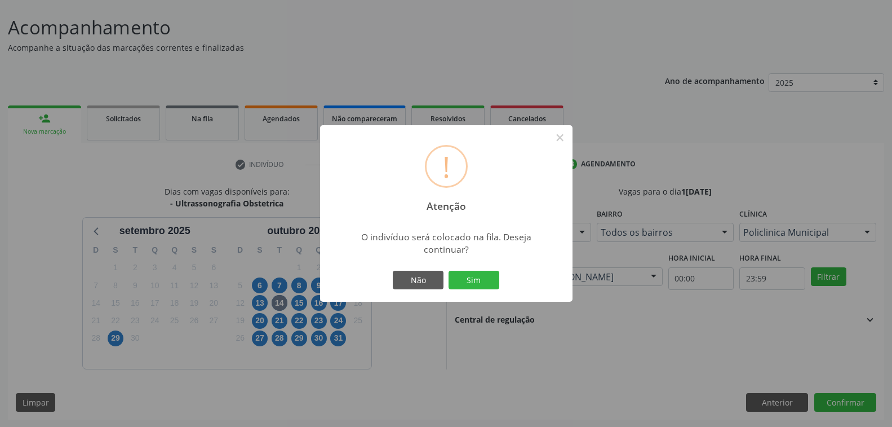
click at [422, 322] on div "! Atenção × O indivíduo será colocado na fila. Deseja continuar? Não Sim" at bounding box center [446, 213] width 892 height 427
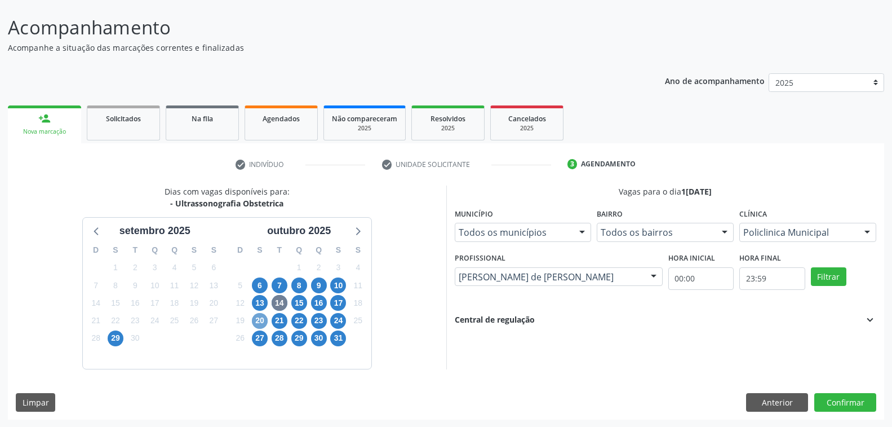
click at [259, 318] on span "20" at bounding box center [260, 321] width 16 height 16
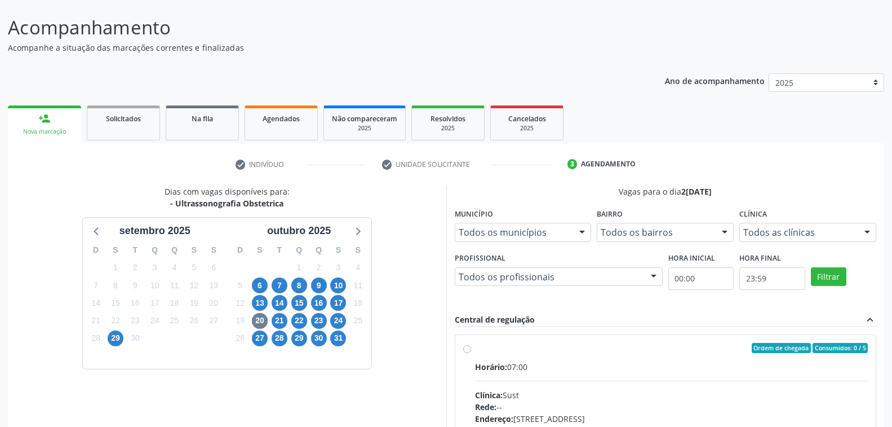
click at [633, 339] on div "Ordem de chegada Consumidos: 0 / 5 Horário: 07:00 Clínica: Sust Rede: -- Endere…" at bounding box center [665, 429] width 421 height 189
radio input "true"
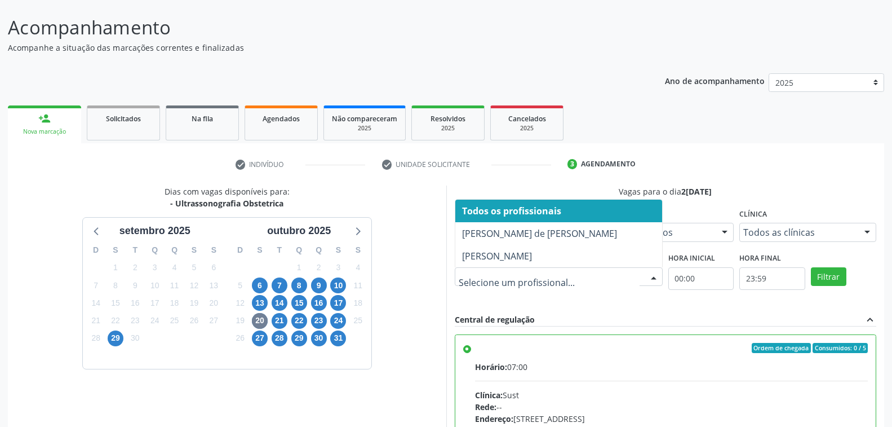
click at [655, 271] on div at bounding box center [653, 277] width 17 height 19
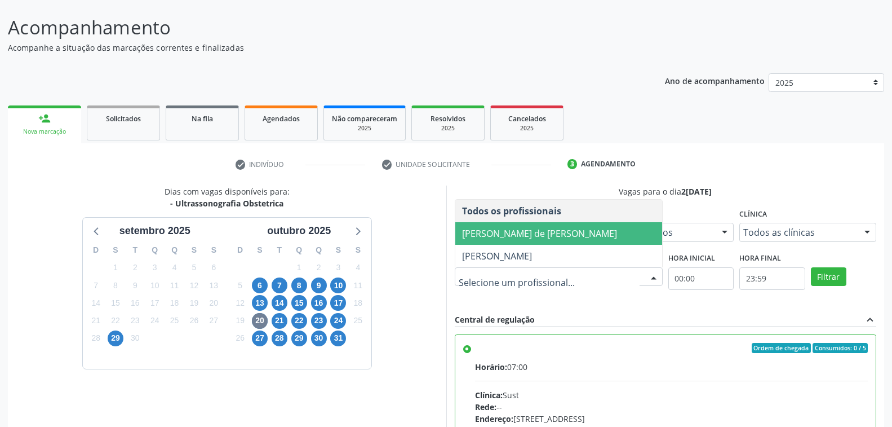
click at [549, 229] on span "Ana Carolina Barboza de Andrada Melo Lyra" at bounding box center [539, 233] width 155 height 12
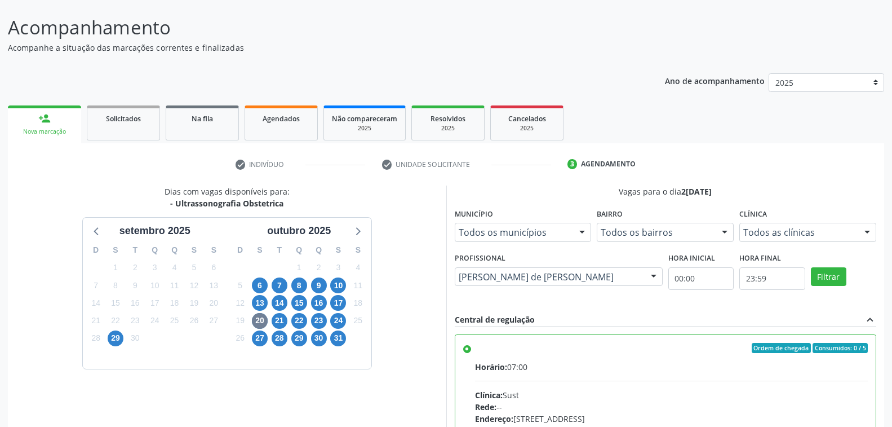
click at [871, 227] on div at bounding box center [867, 232] width 17 height 19
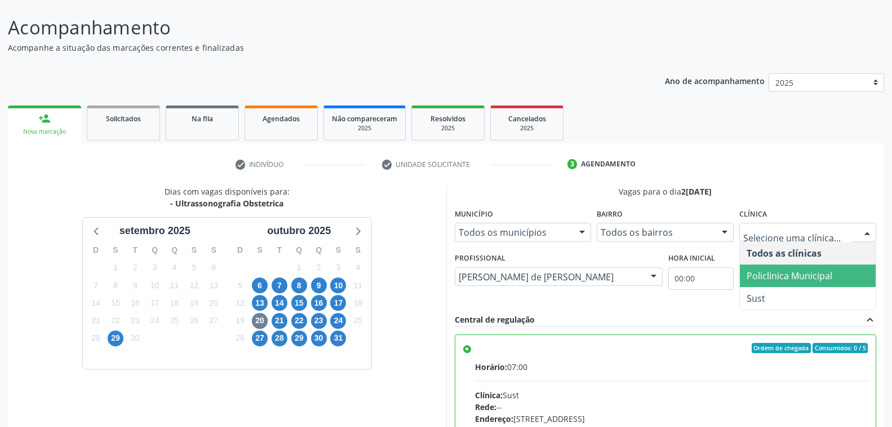
click at [814, 278] on span "Policlinica Municipal" at bounding box center [790, 275] width 86 height 12
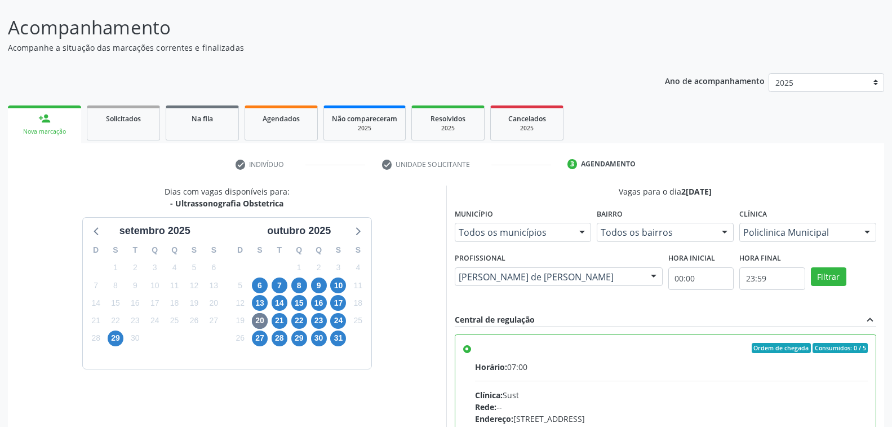
click at [471, 353] on input "Ordem de chegada Consumidos: 0 / 5 Horário: 07:00 Clínica: Sust Rede: -- Endere…" at bounding box center [467, 348] width 8 height 10
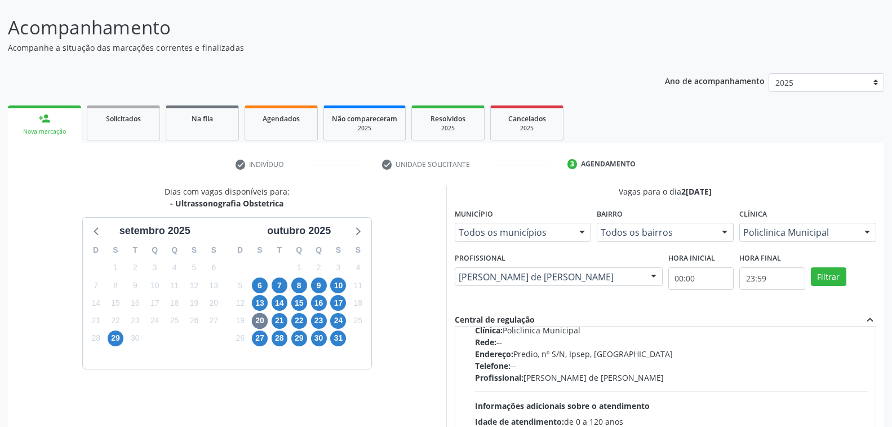
scroll to position [246, 0]
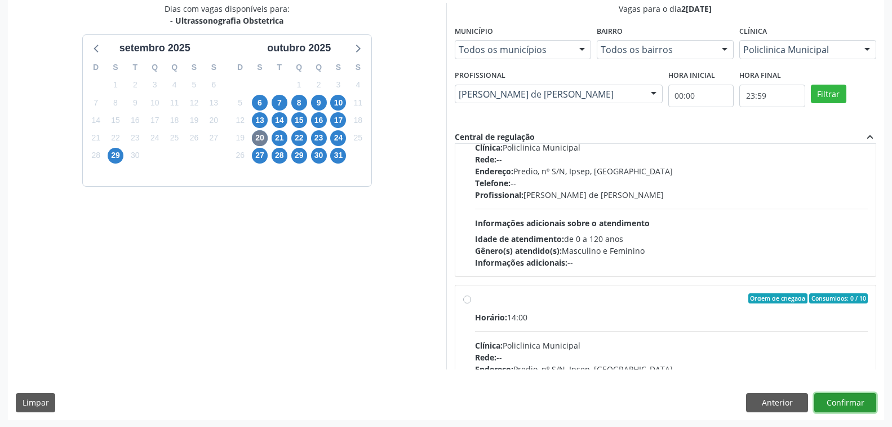
click at [840, 397] on button "Confirmar" at bounding box center [845, 402] width 62 height 19
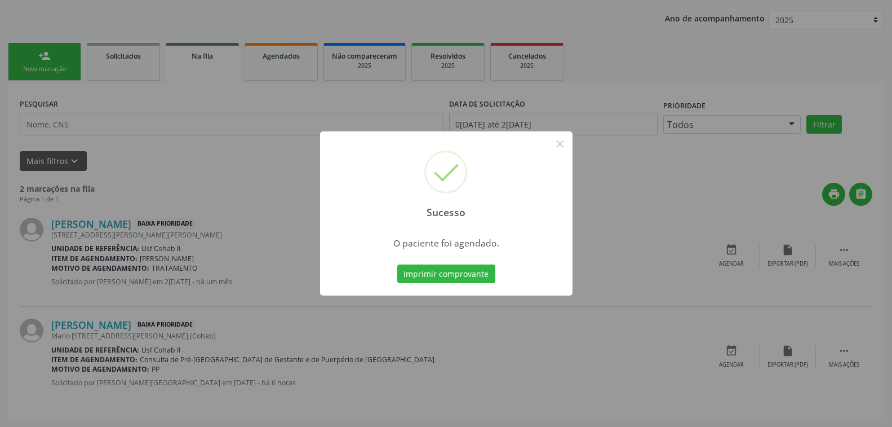
scroll to position [0, 0]
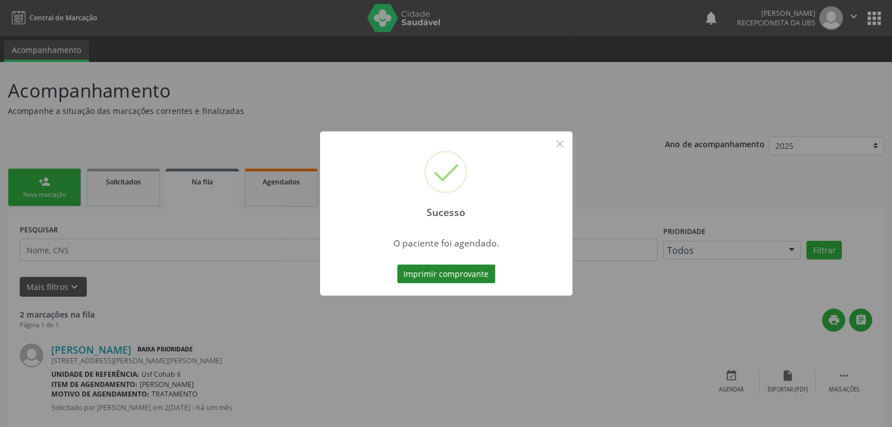
click at [455, 272] on button "Imprimir comprovante" at bounding box center [446, 273] width 98 height 19
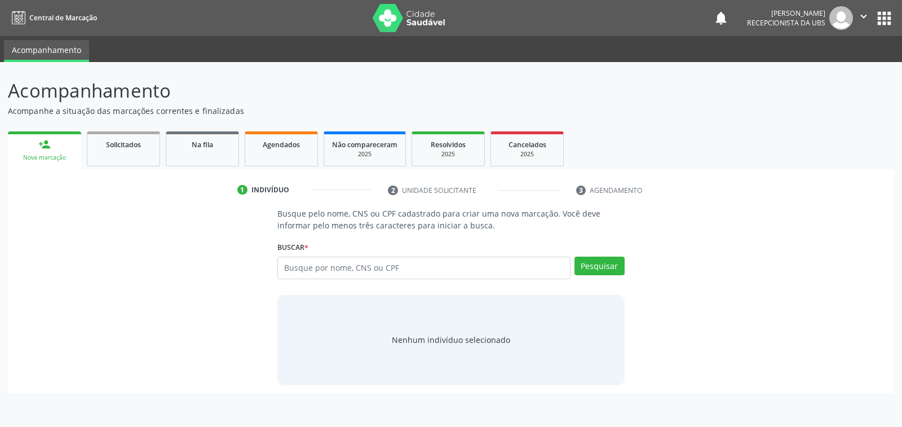
click at [346, 268] on input "text" at bounding box center [423, 267] width 293 height 23
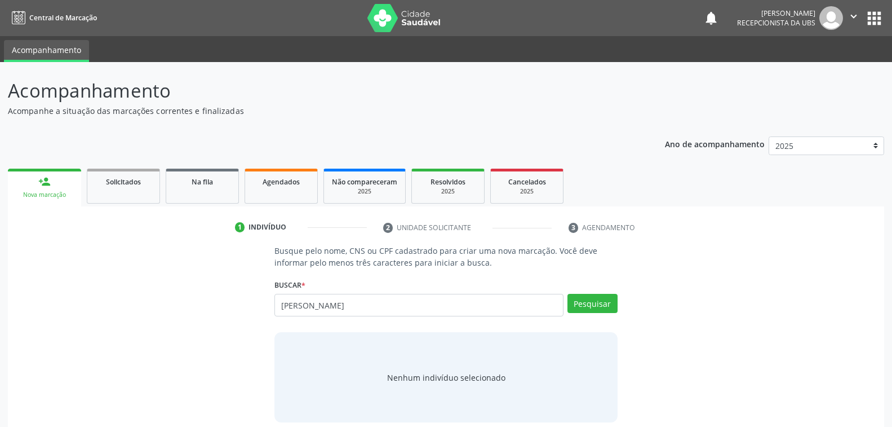
type input "SILVANA MARIA DOS SANTOS OLIVEIRA"
click at [314, 306] on input "text" at bounding box center [418, 305] width 289 height 23
type input "708601091876988"
click at [597, 303] on button "Pesquisar" at bounding box center [593, 303] width 50 height 19
type input "708601091876988"
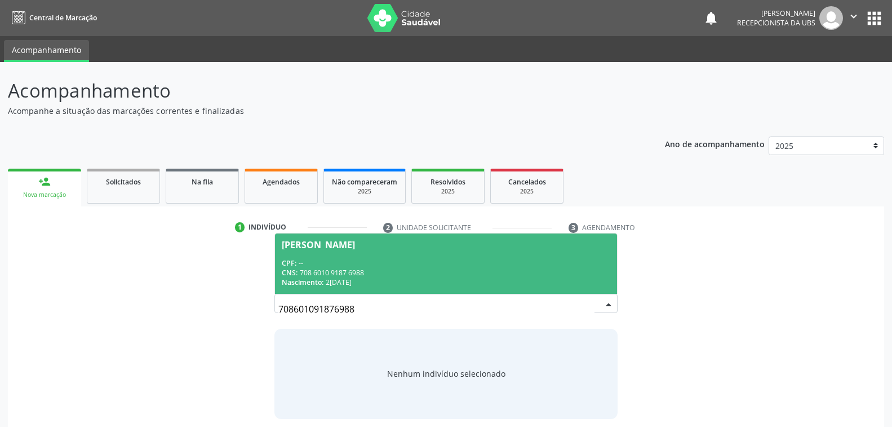
click at [372, 272] on div "CNS: 708 6010 9187 6988" at bounding box center [446, 273] width 328 height 10
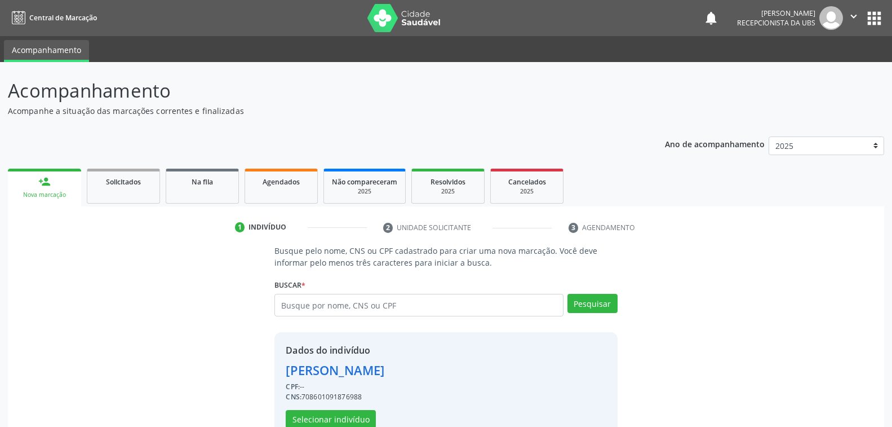
scroll to position [28, 0]
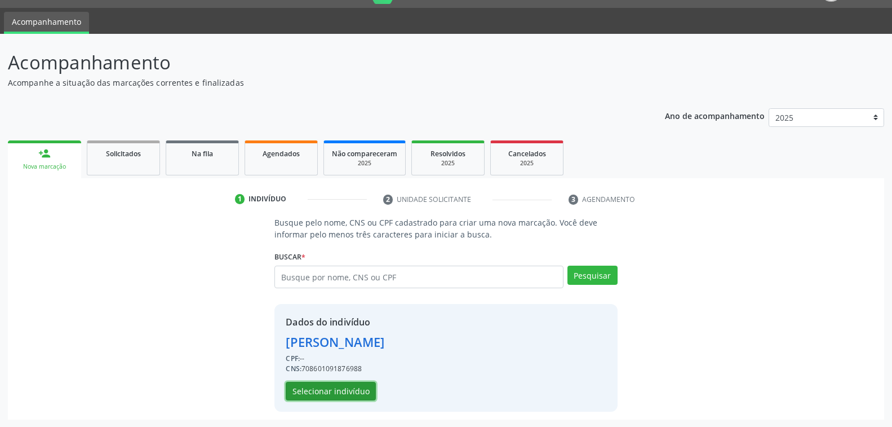
click at [356, 389] on button "Selecionar indivíduo" at bounding box center [331, 391] width 90 height 19
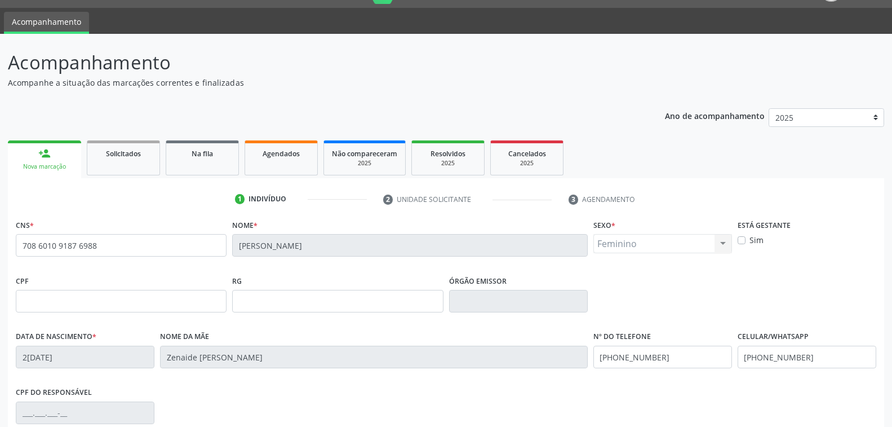
scroll to position [183, 0]
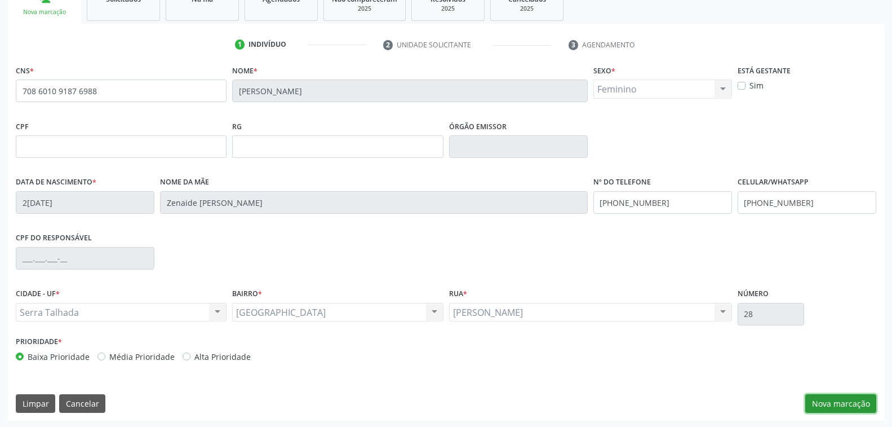
click at [842, 401] on button "Nova marcação" at bounding box center [840, 403] width 71 height 19
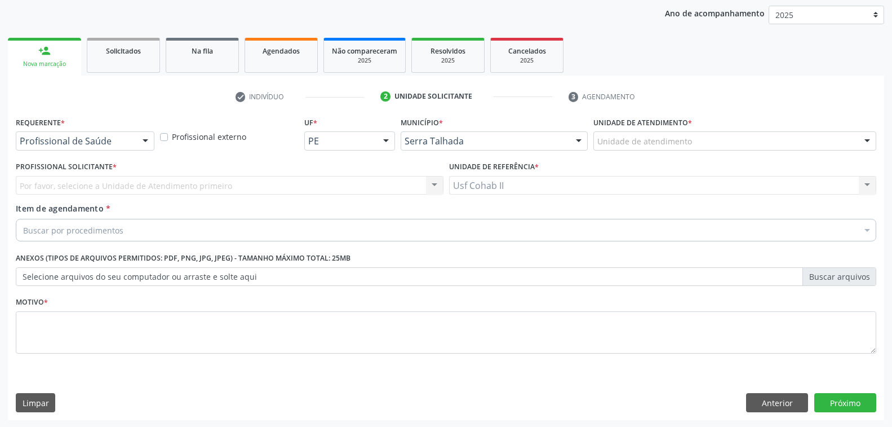
click at [145, 139] on div at bounding box center [145, 141] width 17 height 19
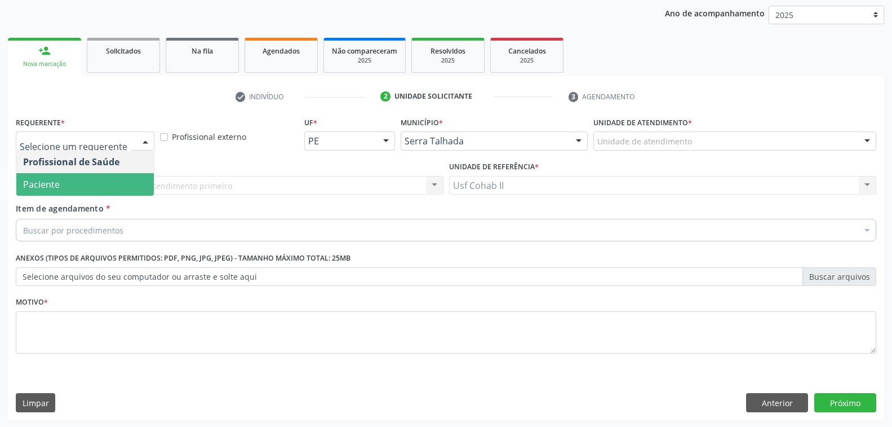
click at [76, 183] on span "Paciente" at bounding box center [85, 184] width 138 height 23
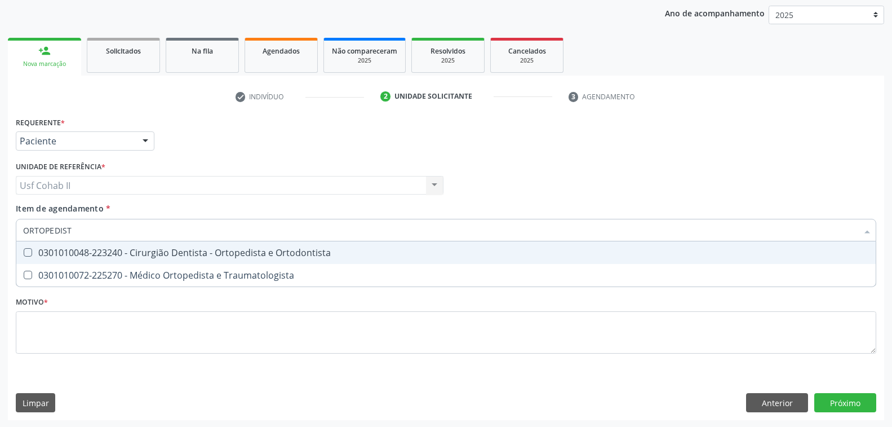
type input "ORTOPEDISTA"
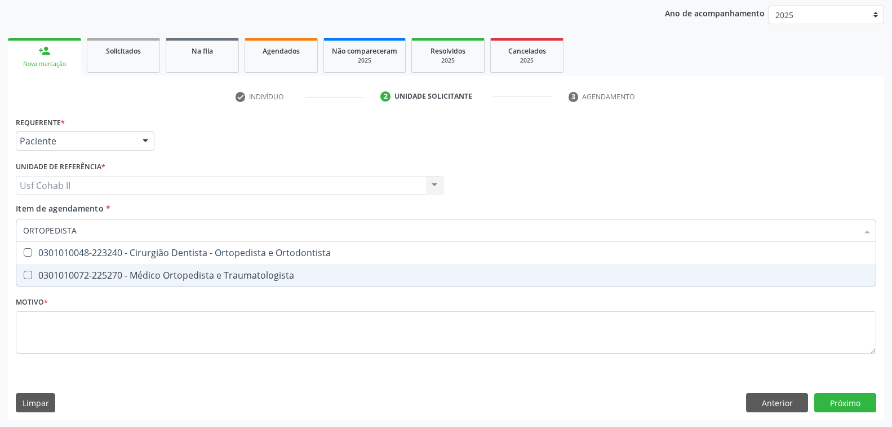
click at [190, 276] on div "0301010072-225270 - Médico Ortopedista e Traumatologista" at bounding box center [446, 275] width 846 height 9
checkbox Traumatologista "true"
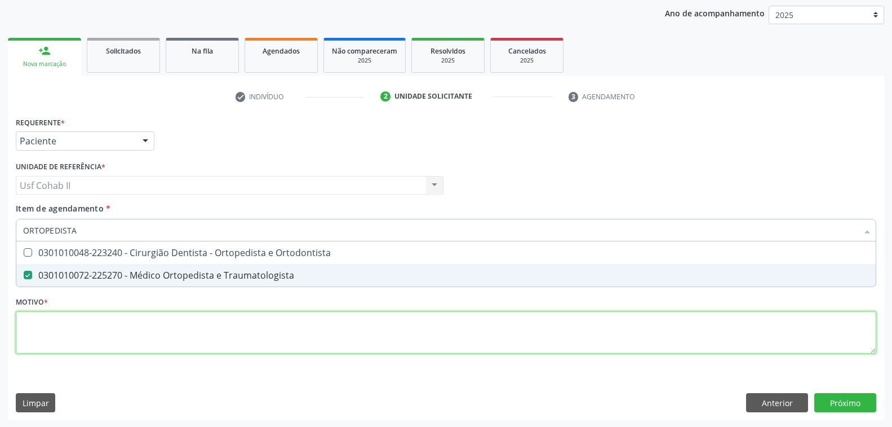
click at [103, 333] on div "Requerente * Paciente Profissional de Saúde Paciente Nenhum resultado encontrad…" at bounding box center [446, 241] width 861 height 255
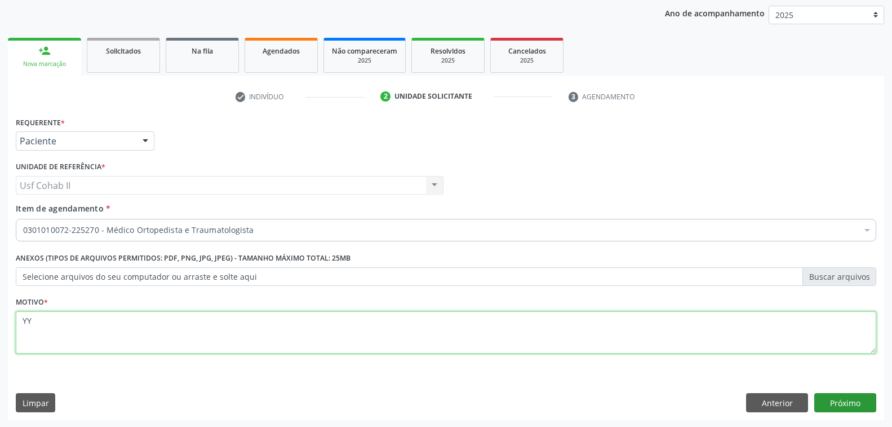
type textarea "YY"
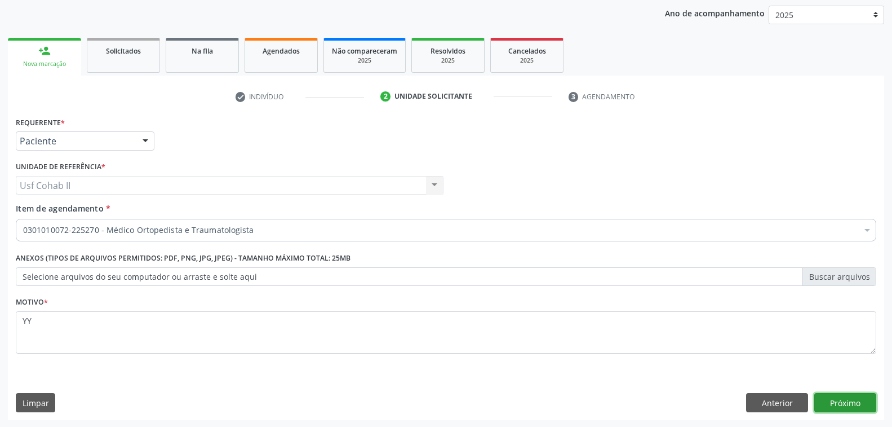
click at [837, 401] on button "Próximo" at bounding box center [845, 402] width 62 height 19
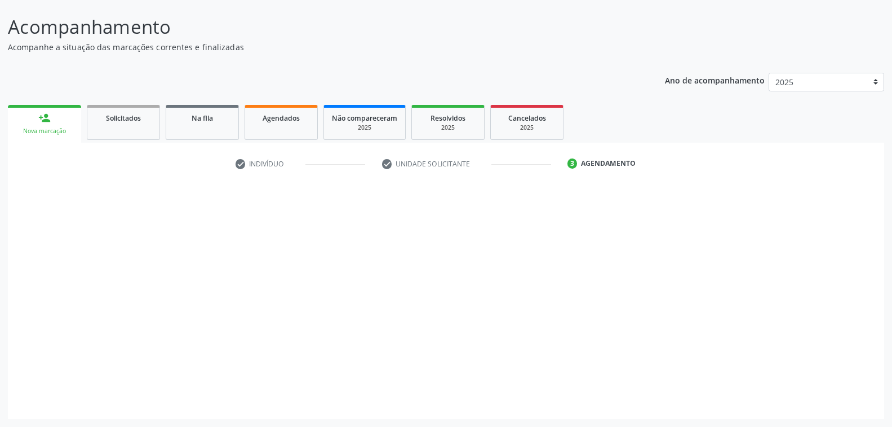
scroll to position [63, 0]
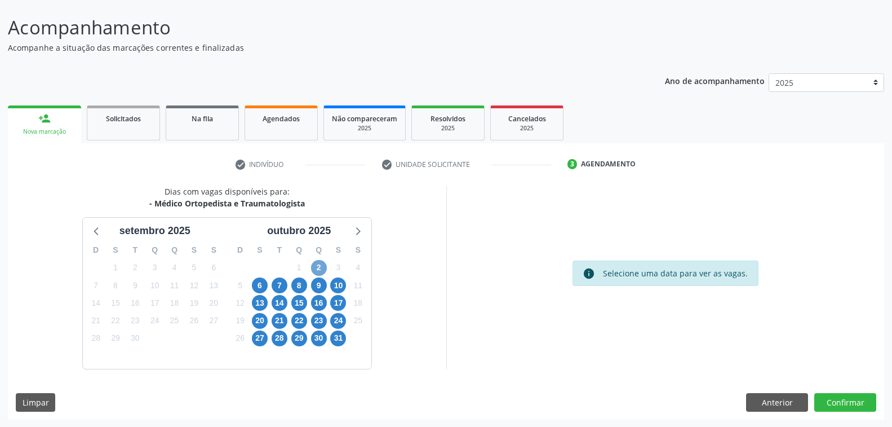
click at [317, 266] on span "2" at bounding box center [319, 268] width 16 height 16
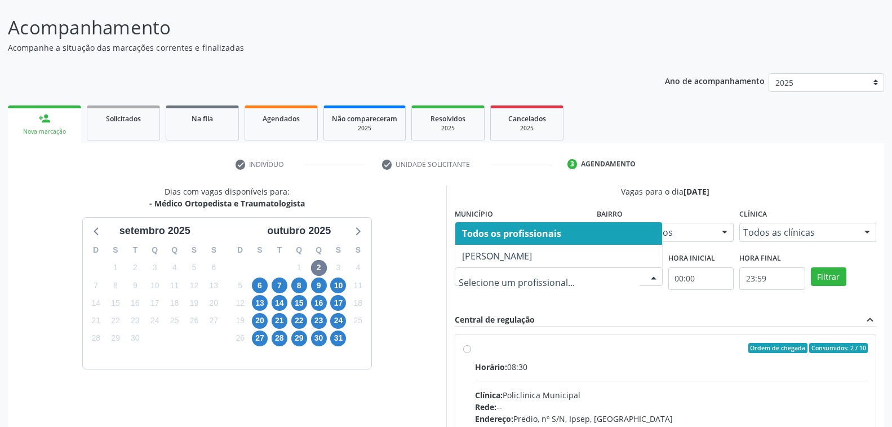
click at [654, 278] on div at bounding box center [653, 277] width 17 height 19
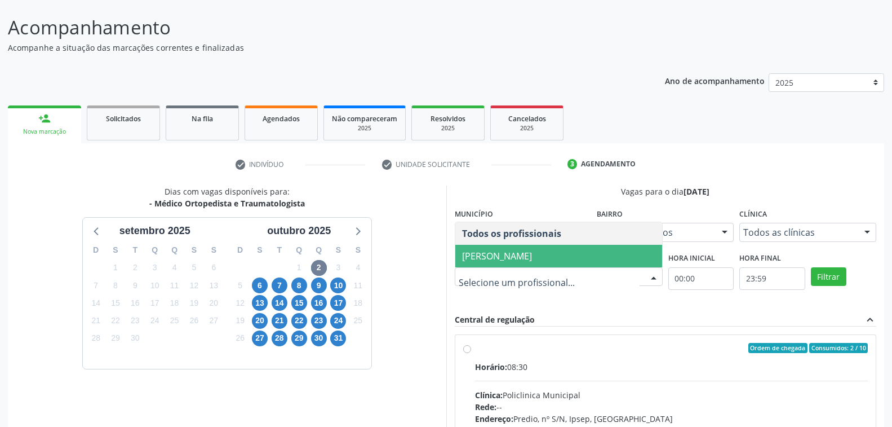
click at [532, 257] on span "Eugenio Pericles Muniz Ferreira" at bounding box center [497, 256] width 70 height 12
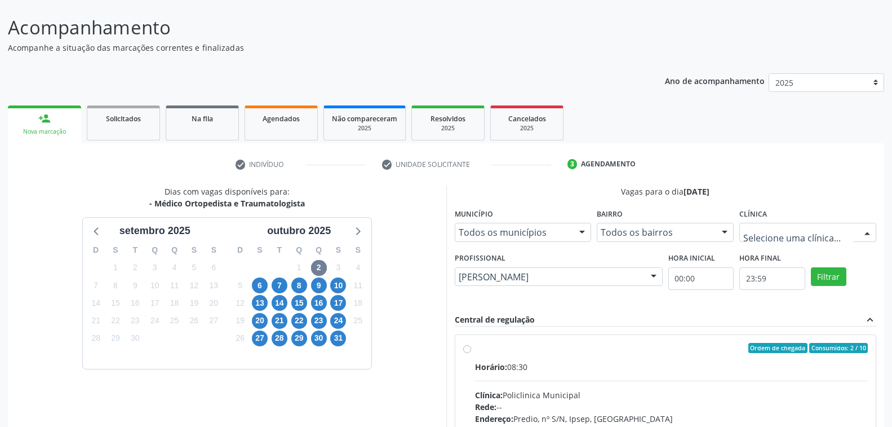
click at [864, 231] on div at bounding box center [867, 232] width 17 height 19
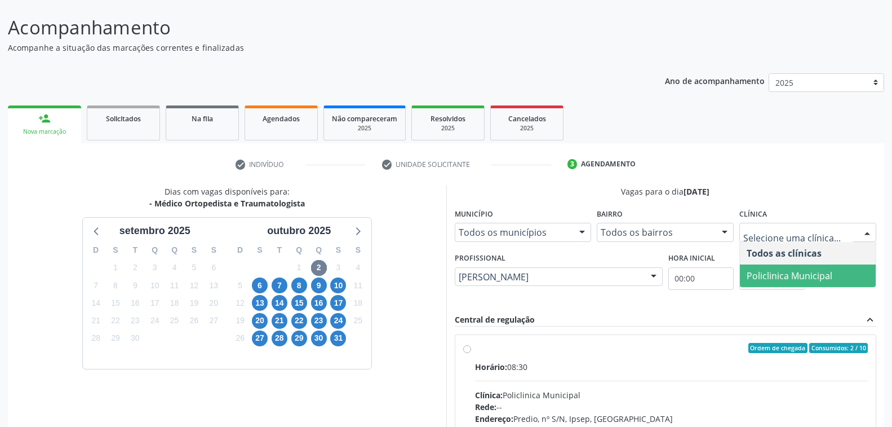
click at [821, 276] on span "Policlinica Municipal" at bounding box center [790, 275] width 86 height 12
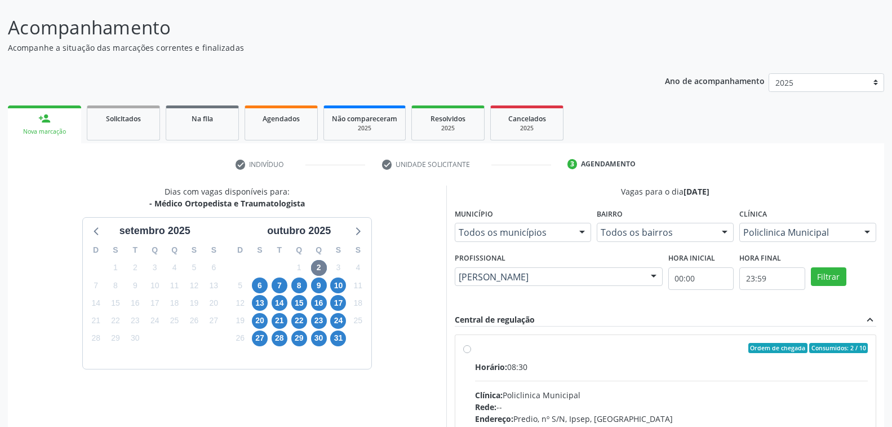
click at [648, 316] on div "Central de regulação expand_less" at bounding box center [666, 319] width 422 height 13
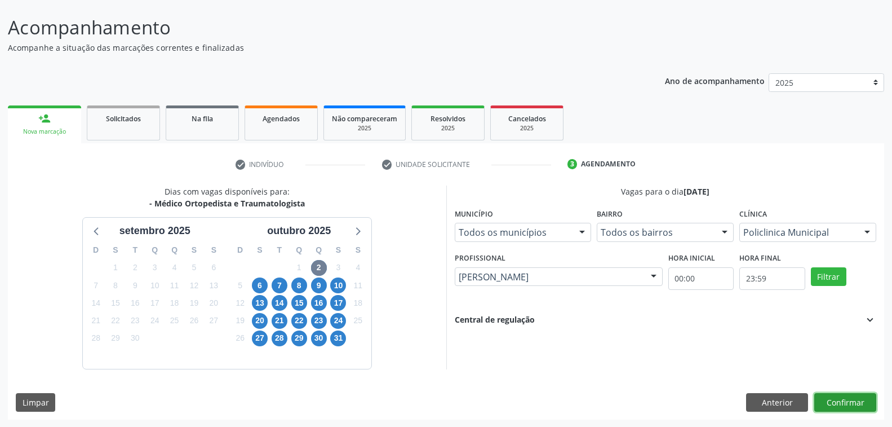
click at [840, 401] on button "Confirmar" at bounding box center [845, 402] width 62 height 19
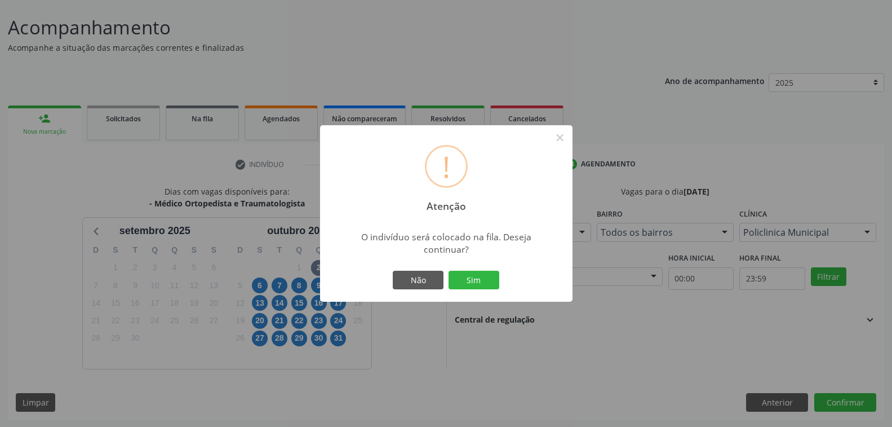
click at [652, 325] on div "! Atenção × O indivíduo será colocado na fila. Deseja continuar? Não Sim" at bounding box center [446, 213] width 892 height 427
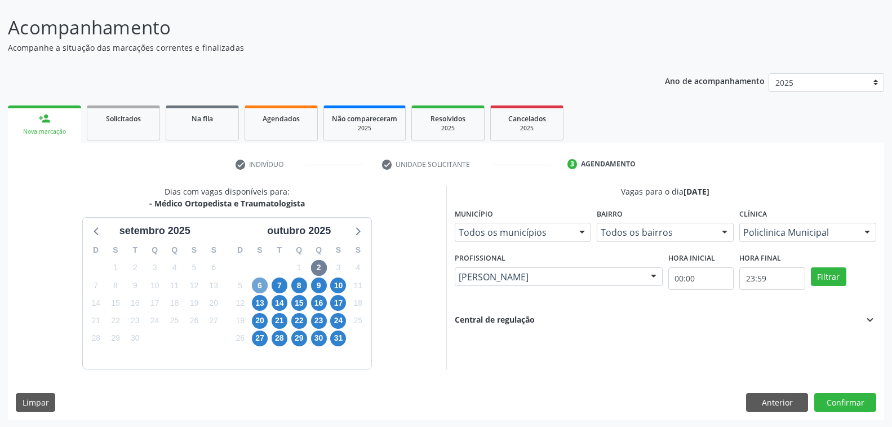
click at [258, 287] on span "6" at bounding box center [260, 285] width 16 height 16
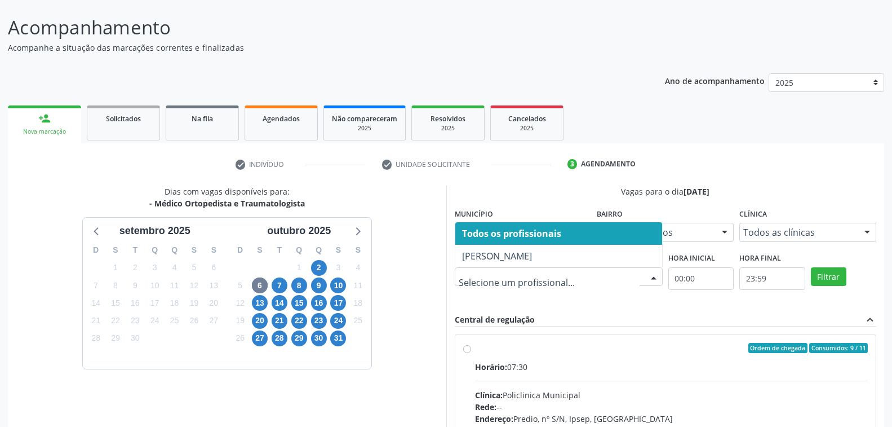
click at [657, 272] on div at bounding box center [653, 277] width 17 height 19
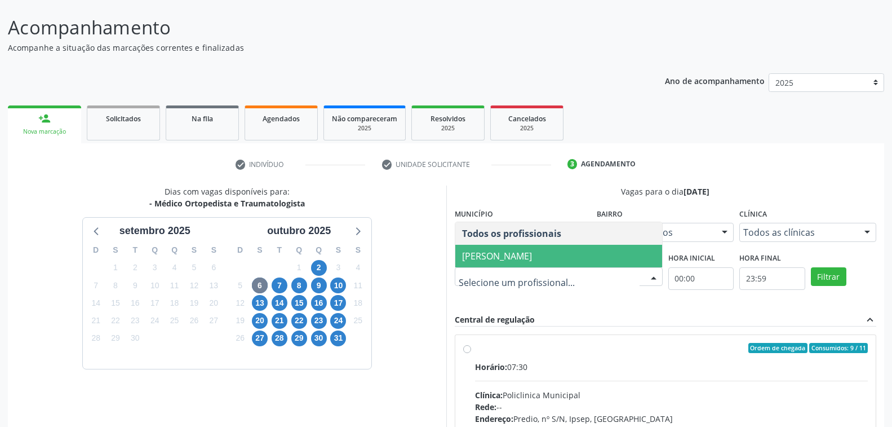
click at [507, 251] on span "Joao Bosco Barreto Couto Neto" at bounding box center [497, 256] width 70 height 12
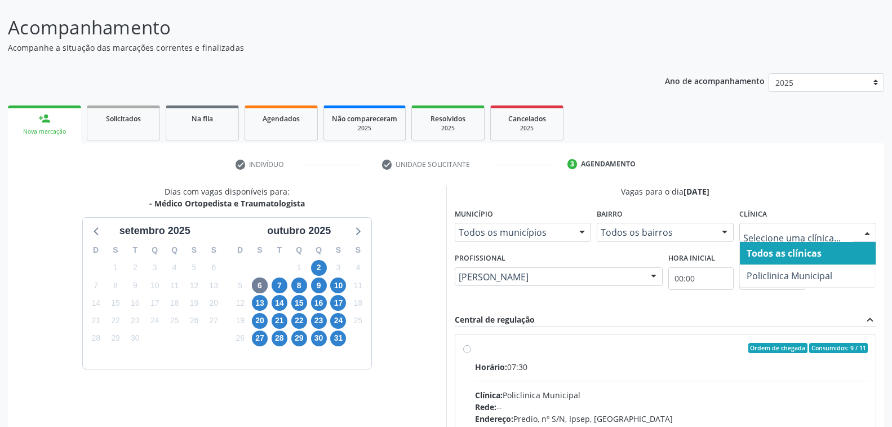
click at [865, 229] on div at bounding box center [867, 232] width 17 height 19
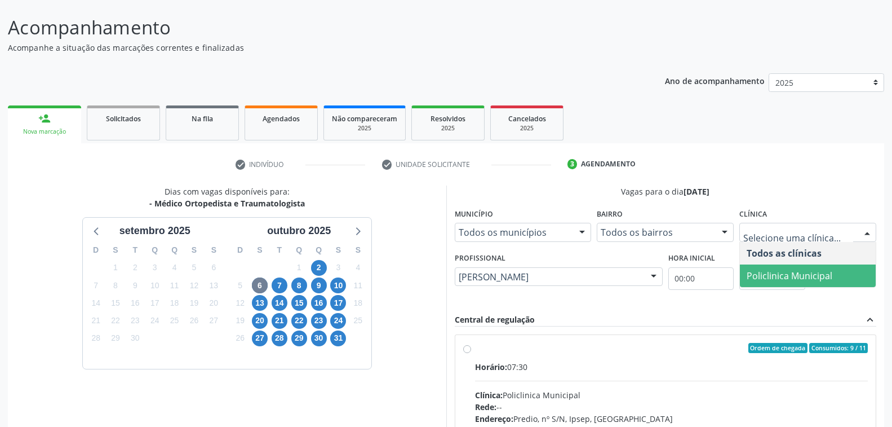
click at [812, 278] on span "Policlinica Municipal" at bounding box center [790, 275] width 86 height 12
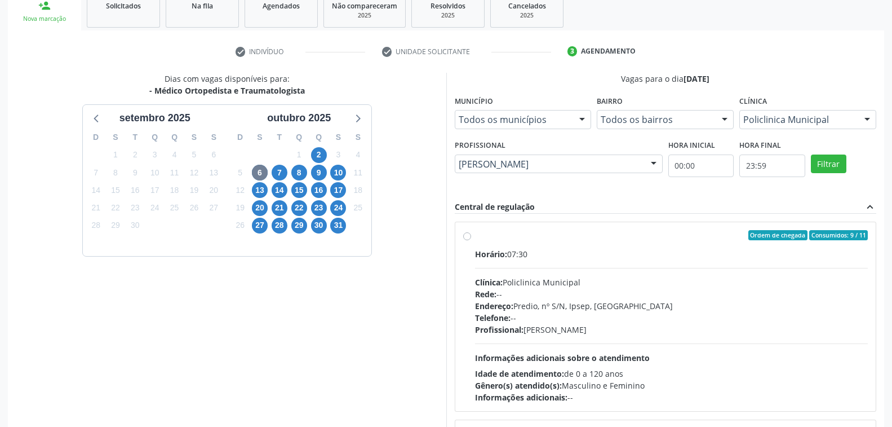
scroll to position [232, 0]
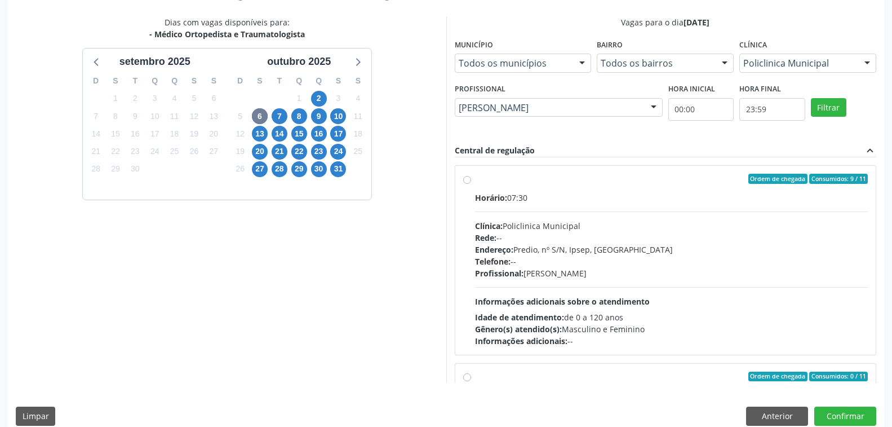
click at [775, 281] on div "Horário: 07:30 Clínica: Policlinica Municipal Rede: -- Endereço: Predio, nº S/N…" at bounding box center [671, 269] width 393 height 155
click at [471, 184] on input "Ordem de chegada Consumidos: 9 / 11 Horário: 07:30 Clínica: Policlinica Municip…" at bounding box center [467, 179] width 8 height 10
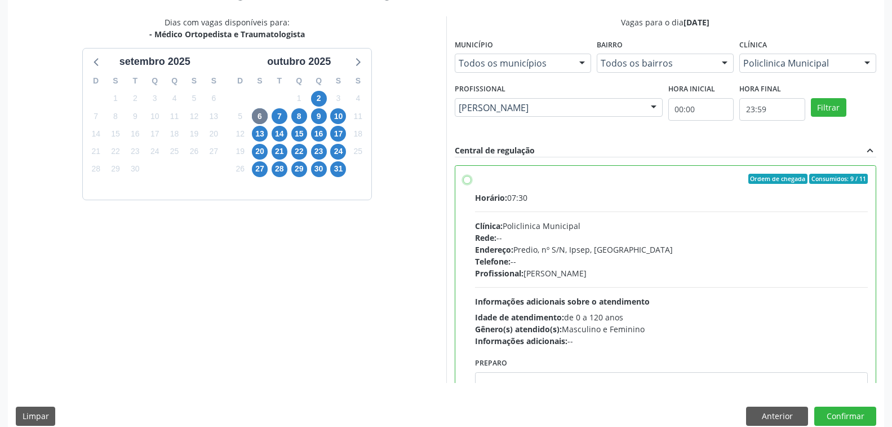
radio input "true"
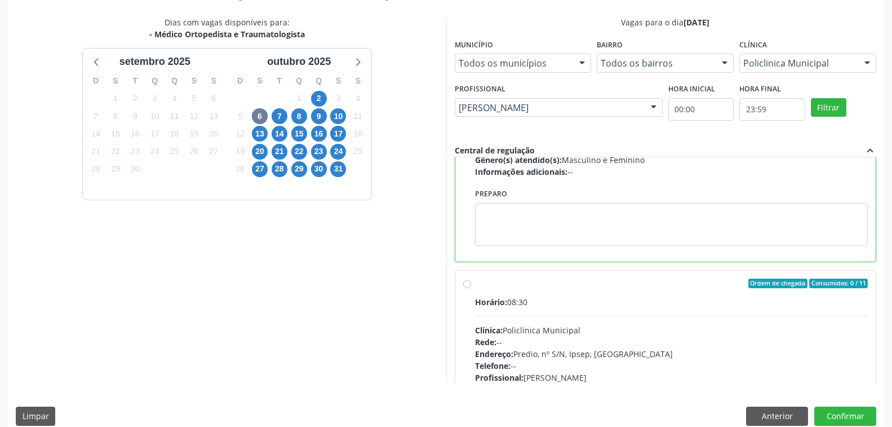
scroll to position [225, 0]
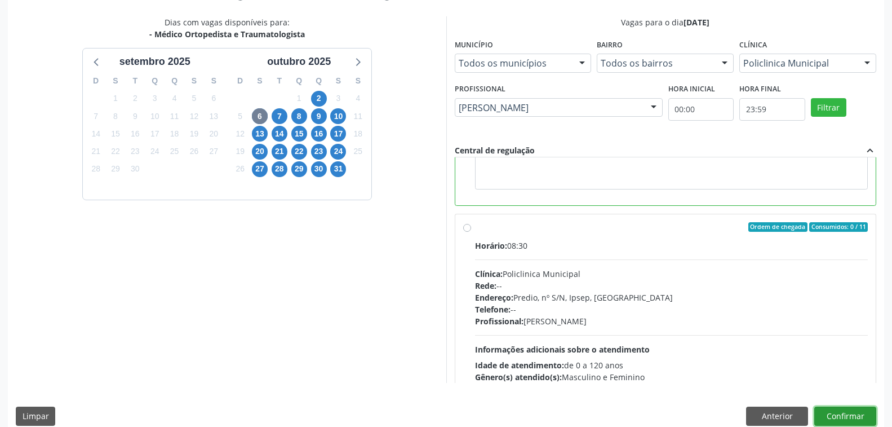
click at [828, 412] on button "Confirmar" at bounding box center [845, 415] width 62 height 19
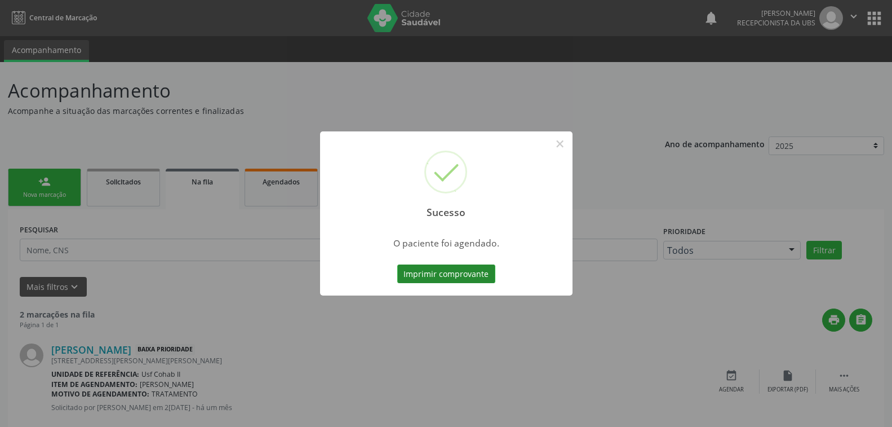
click at [469, 275] on button "Imprimir comprovante" at bounding box center [446, 273] width 98 height 19
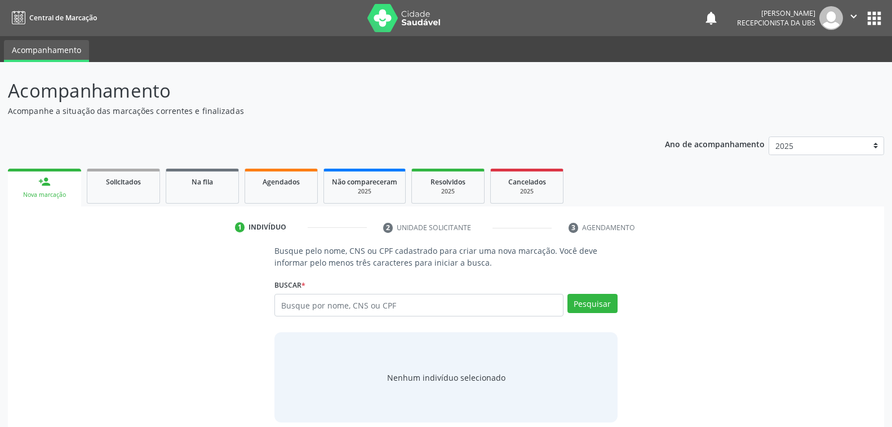
click at [423, 303] on input "text" at bounding box center [418, 305] width 289 height 23
type input "701002808795095"
click at [596, 303] on button "Pesquisar" at bounding box center [593, 303] width 50 height 19
type input "701002808795095"
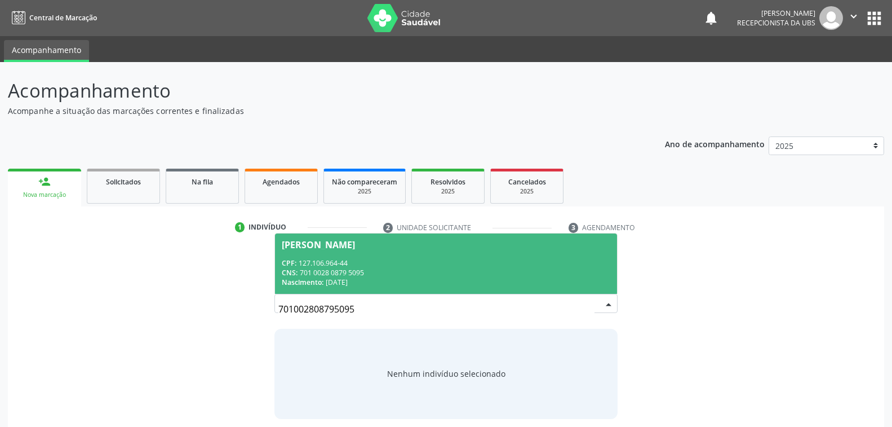
click at [392, 268] on div "CNS: 701 0028 0879 5095" at bounding box center [446, 273] width 328 height 10
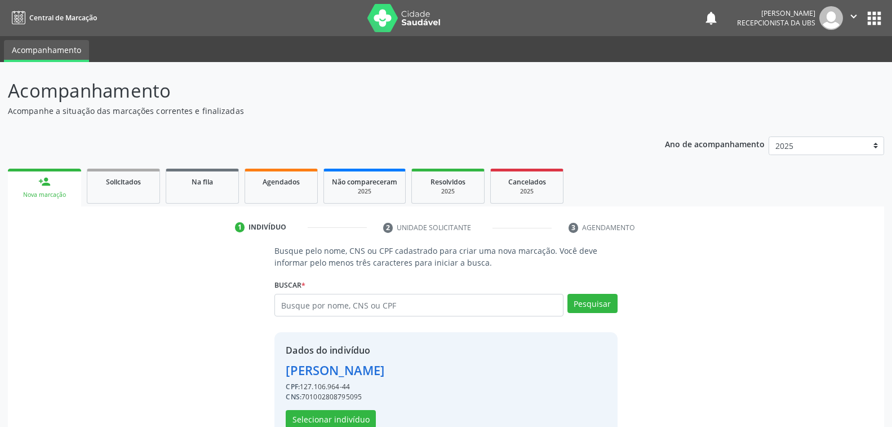
scroll to position [28, 0]
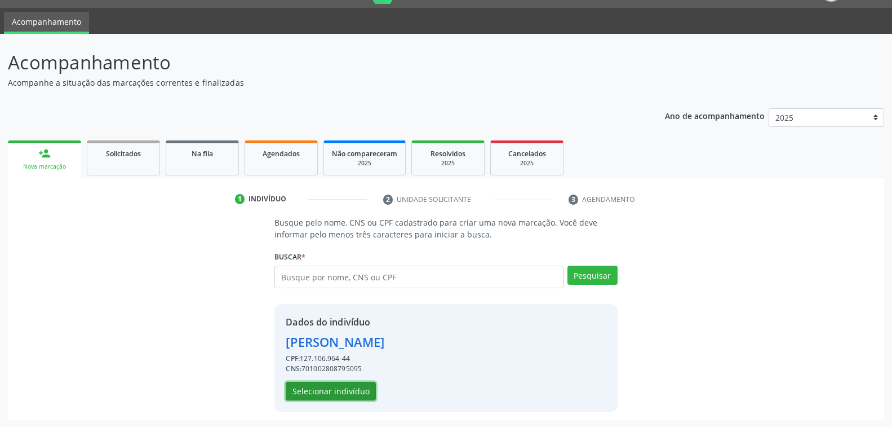
click at [343, 393] on button "Selecionar indivíduo" at bounding box center [331, 391] width 90 height 19
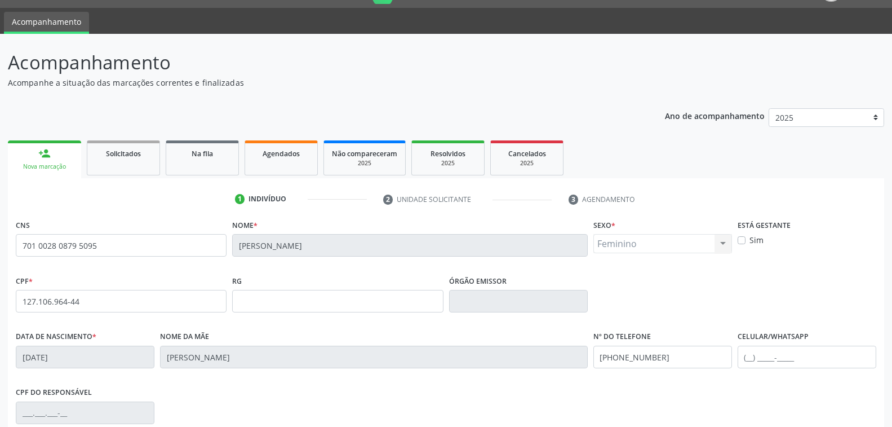
scroll to position [183, 0]
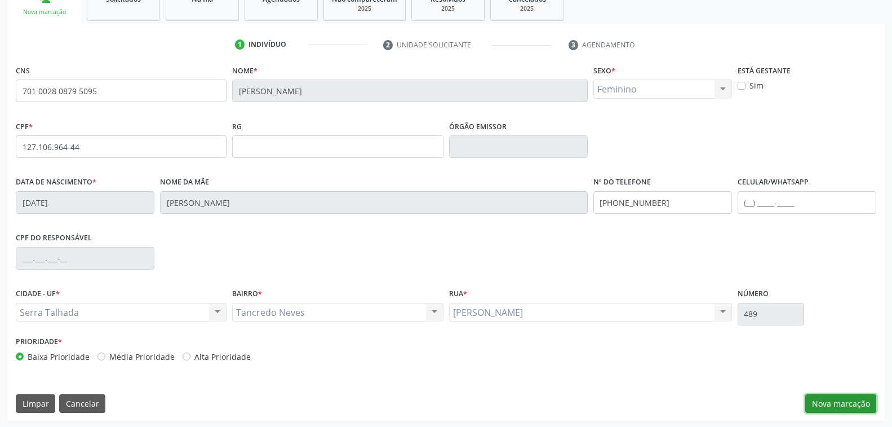
click at [823, 398] on button "Nova marcação" at bounding box center [840, 403] width 71 height 19
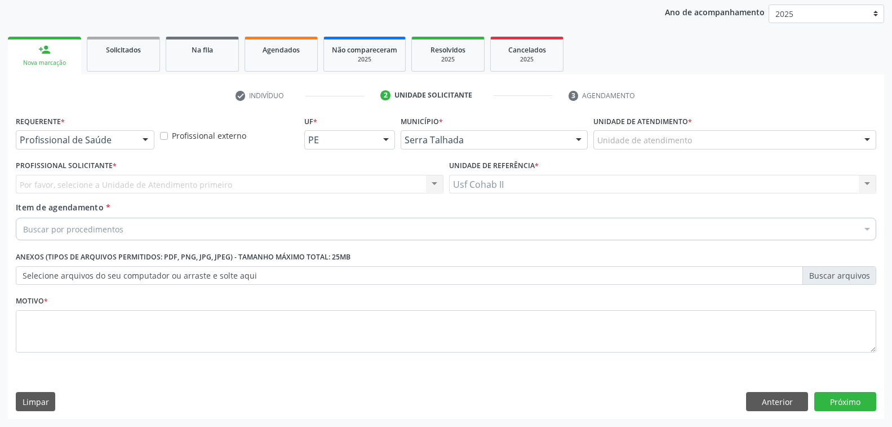
scroll to position [131, 0]
click at [147, 136] on div at bounding box center [145, 141] width 17 height 19
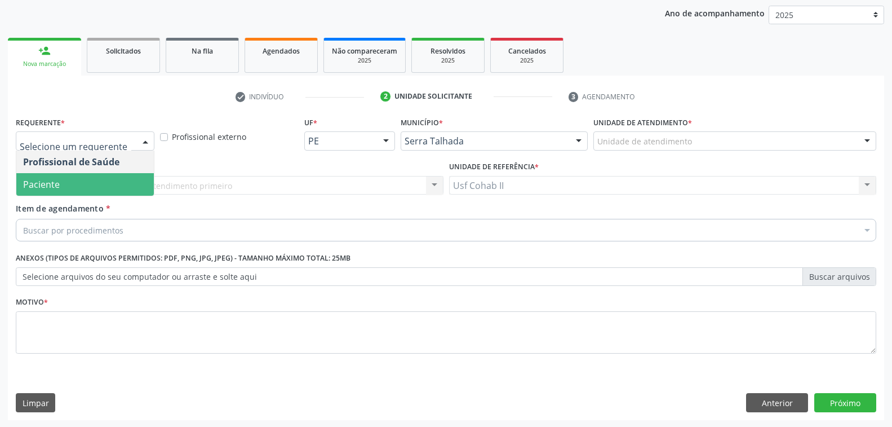
click at [99, 188] on span "Paciente" at bounding box center [85, 184] width 138 height 23
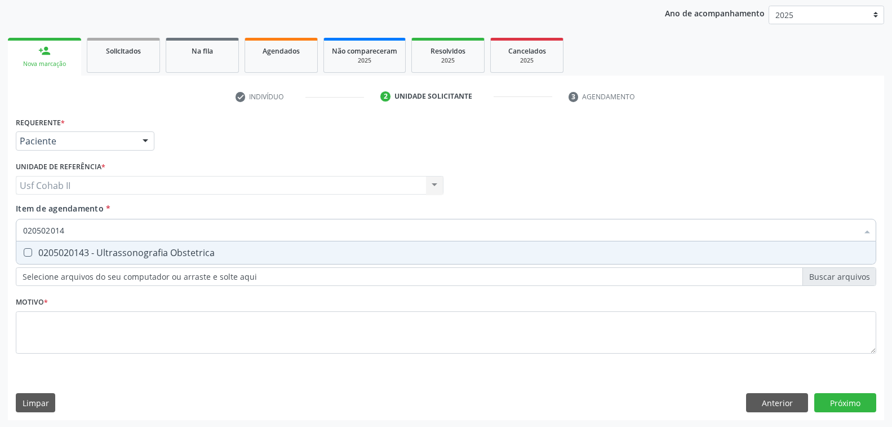
type input "0205020143"
click at [134, 257] on div "0205020143 - Ultrassonografia Obstetrica" at bounding box center [446, 252] width 846 height 9
checkbox Obstetrica "true"
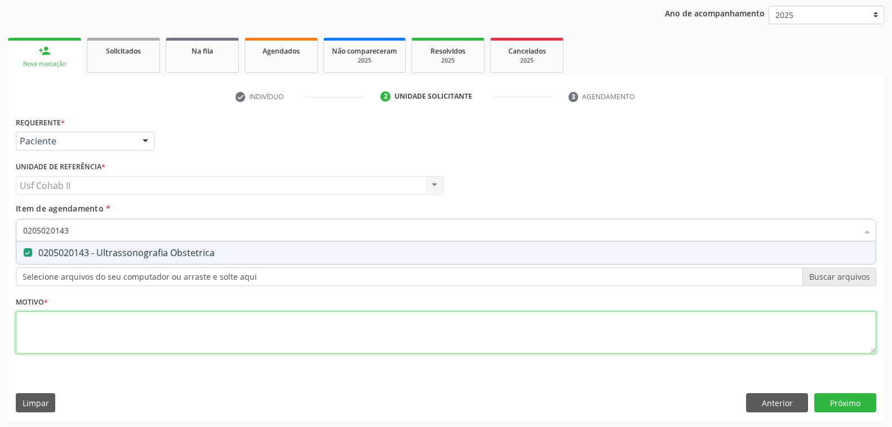
click at [100, 329] on div "Requerente * Paciente Profissional de Saúde Paciente Nenhum resultado encontrad…" at bounding box center [446, 241] width 861 height 255
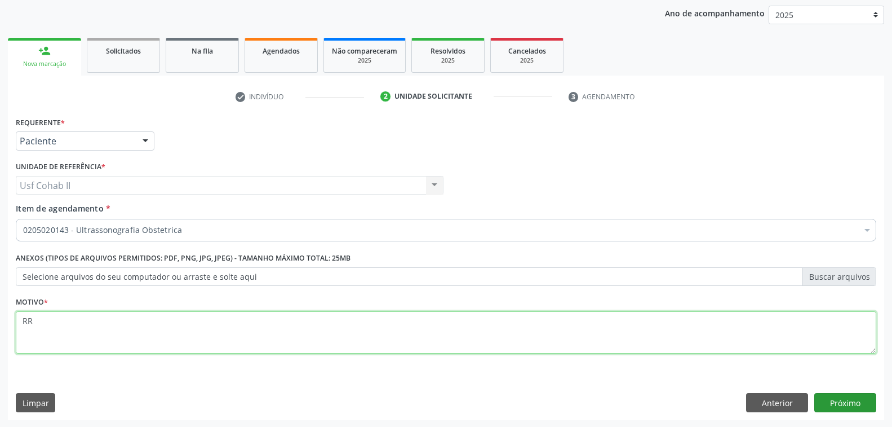
type textarea "RR"
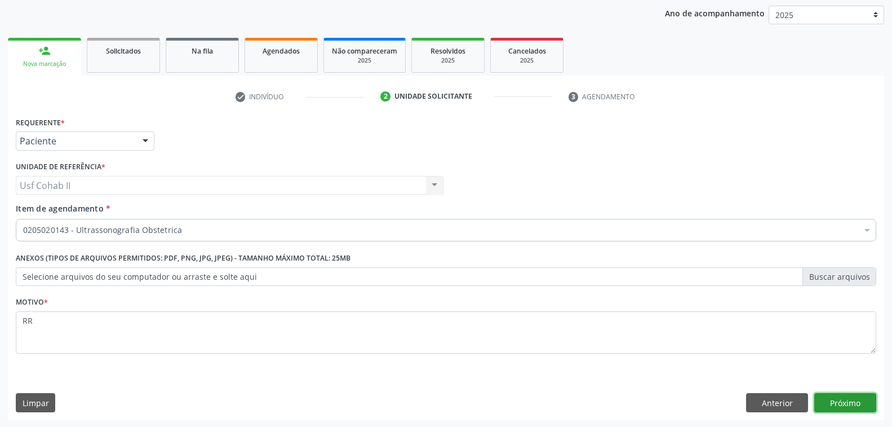
click at [832, 405] on button "Próximo" at bounding box center [845, 402] width 62 height 19
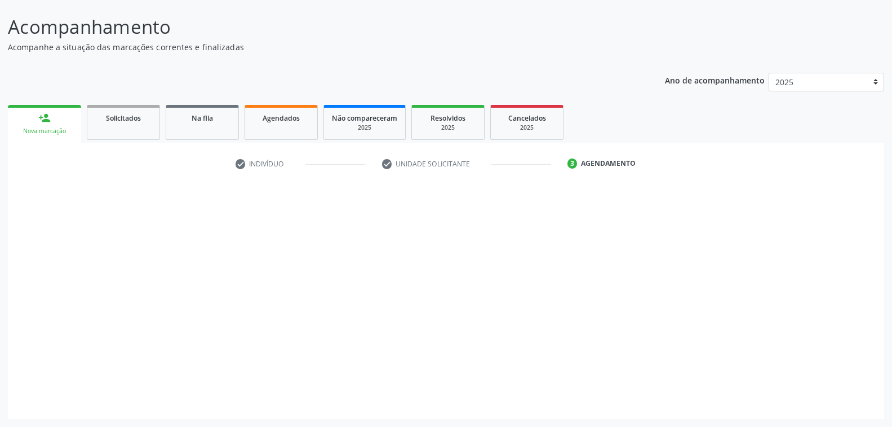
scroll to position [63, 0]
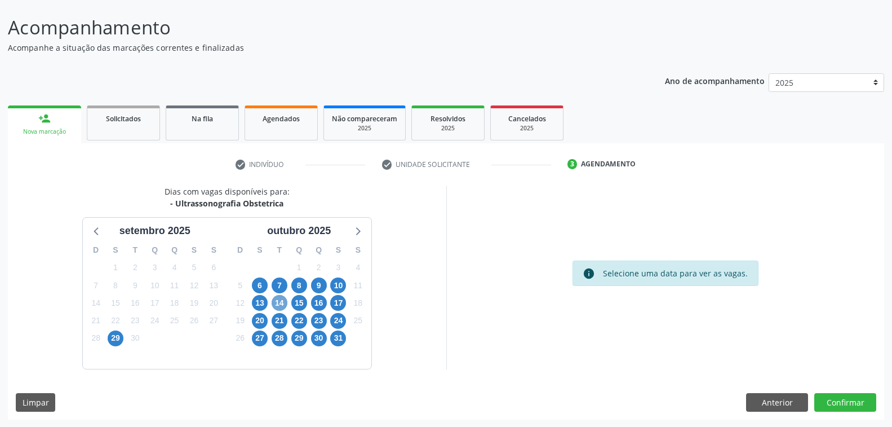
click at [280, 302] on span "14" at bounding box center [280, 303] width 16 height 16
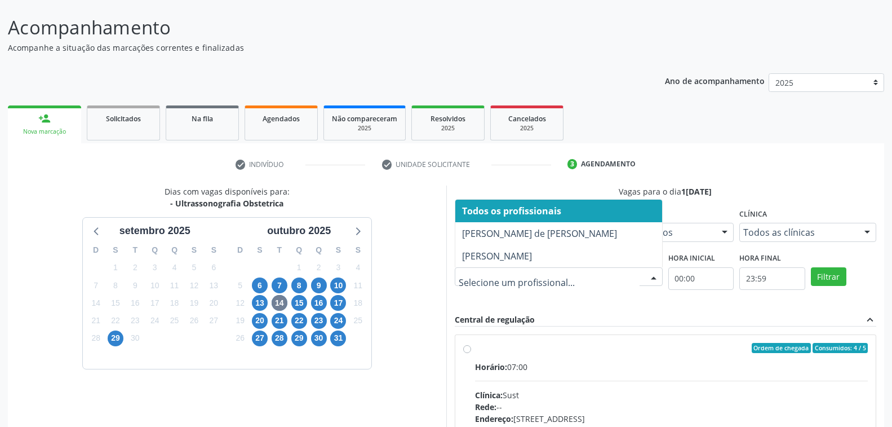
click at [655, 273] on div at bounding box center [653, 277] width 17 height 19
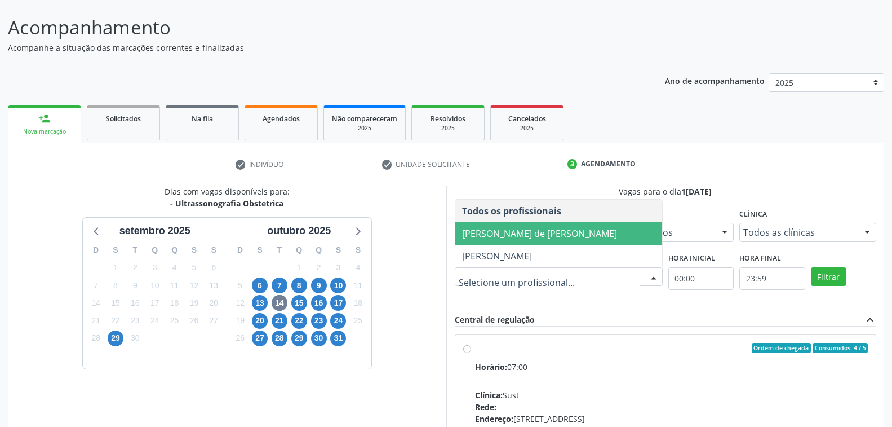
click at [507, 225] on span "Ana Carolina Barboza de Andrada Melo Lyra" at bounding box center [558, 233] width 207 height 23
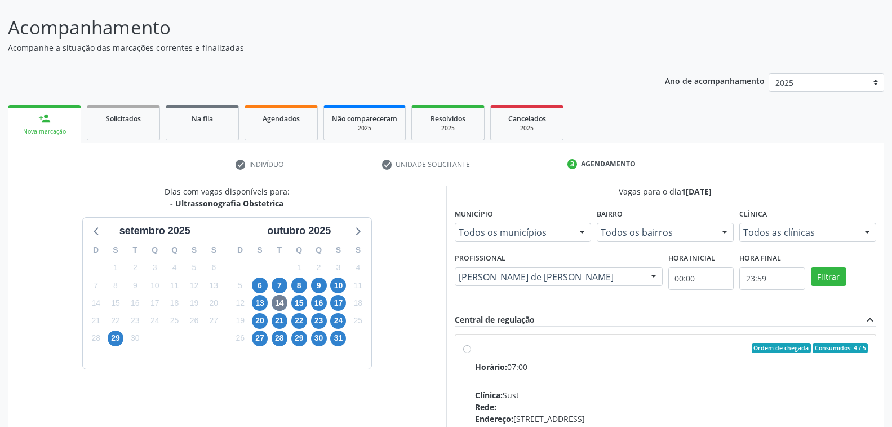
click at [868, 228] on div at bounding box center [867, 232] width 17 height 19
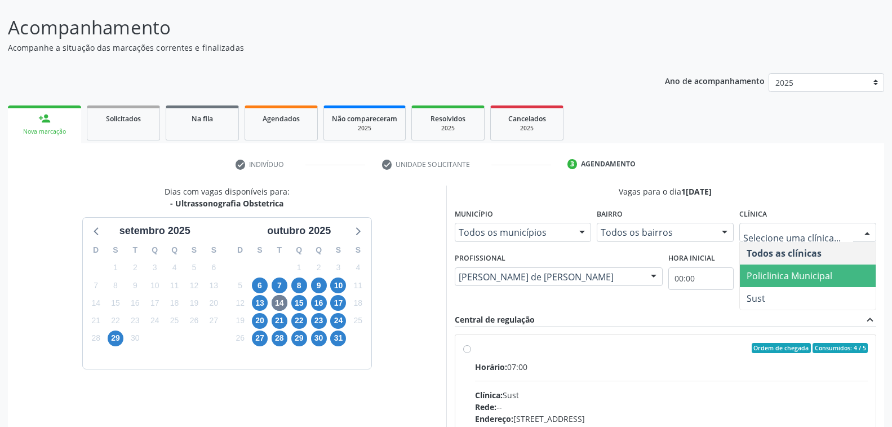
click at [805, 273] on span "Policlinica Municipal" at bounding box center [790, 275] width 86 height 12
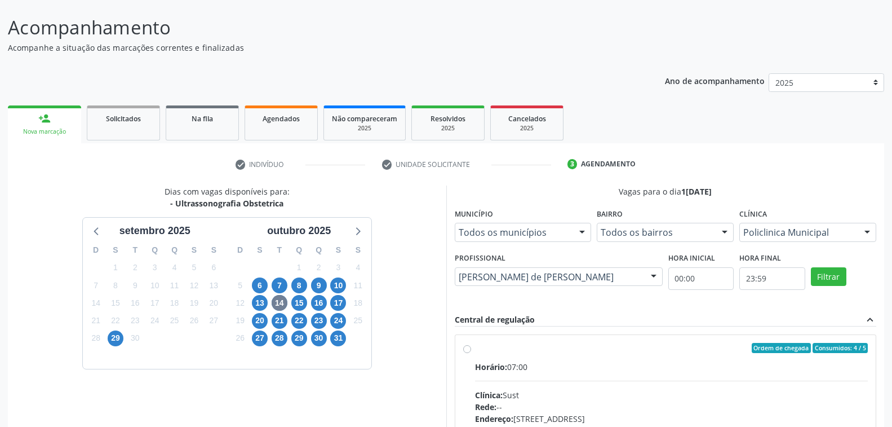
click at [670, 361] on div "Horário: 07:00" at bounding box center [671, 367] width 393 height 12
click at [471, 353] on input "Ordem de chegada Consumidos: 4 / 5 Horário: 07:00 Clínica: Sust Rede: -- Endere…" at bounding box center [467, 348] width 8 height 10
radio input "true"
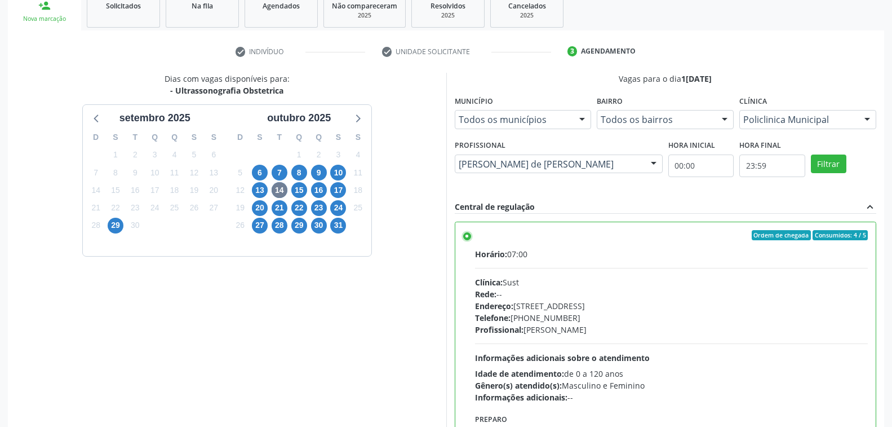
scroll to position [246, 0]
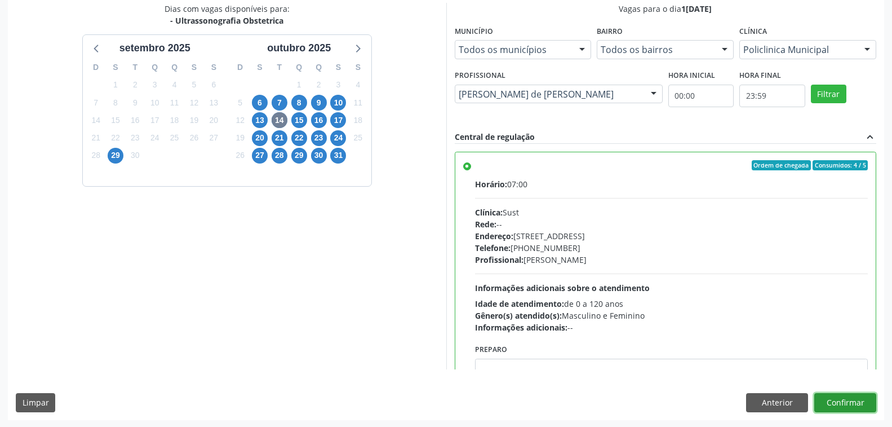
click at [845, 401] on button "Confirmar" at bounding box center [845, 402] width 62 height 19
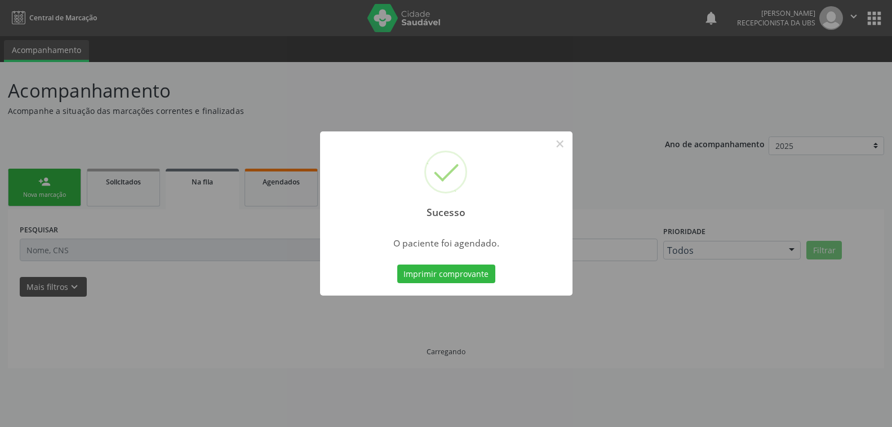
scroll to position [0, 0]
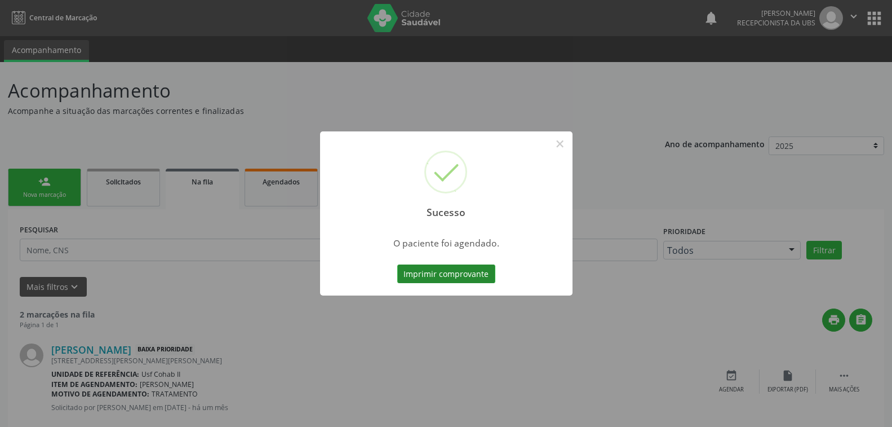
click at [481, 271] on button "Imprimir comprovante" at bounding box center [446, 273] width 98 height 19
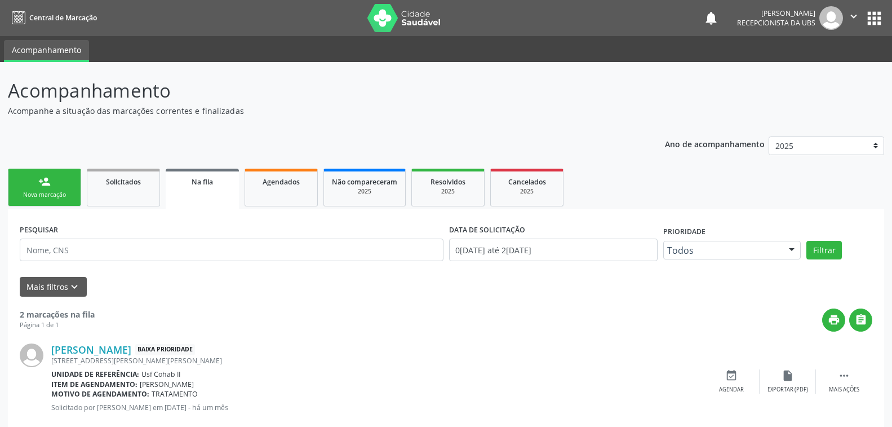
click at [67, 194] on div "Nova marcação" at bounding box center [44, 194] width 56 height 8
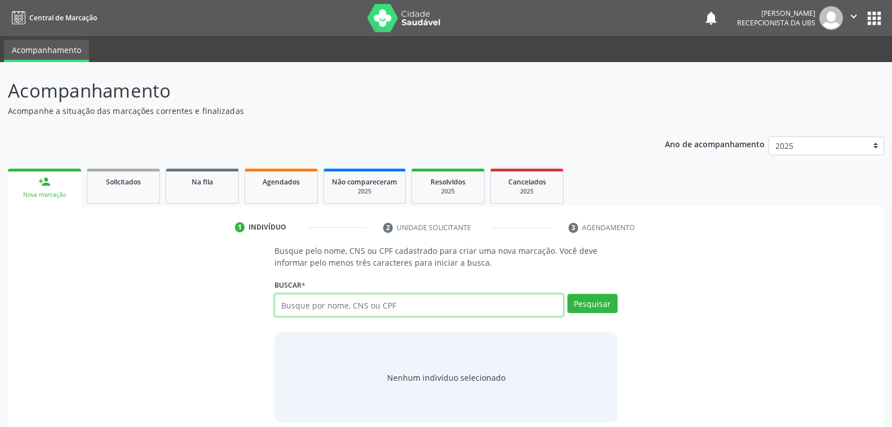
click at [406, 299] on input "text" at bounding box center [418, 305] width 289 height 23
click at [395, 308] on input "text" at bounding box center [418, 305] width 289 height 23
type input "898003467412914"
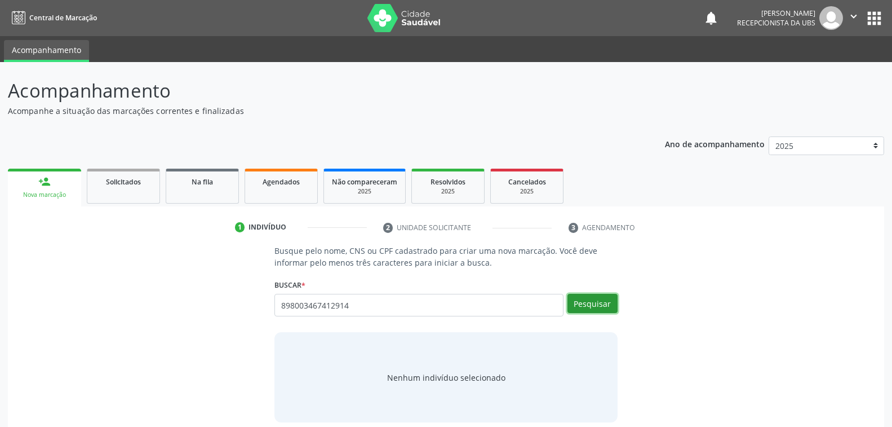
click at [597, 308] on button "Pesquisar" at bounding box center [593, 303] width 50 height 19
type input "898003467412914"
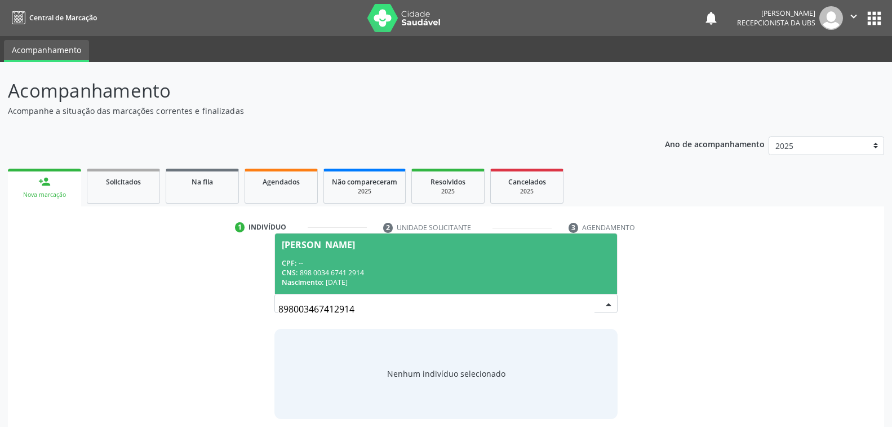
click at [423, 261] on div "CPF: --" at bounding box center [446, 263] width 328 height 10
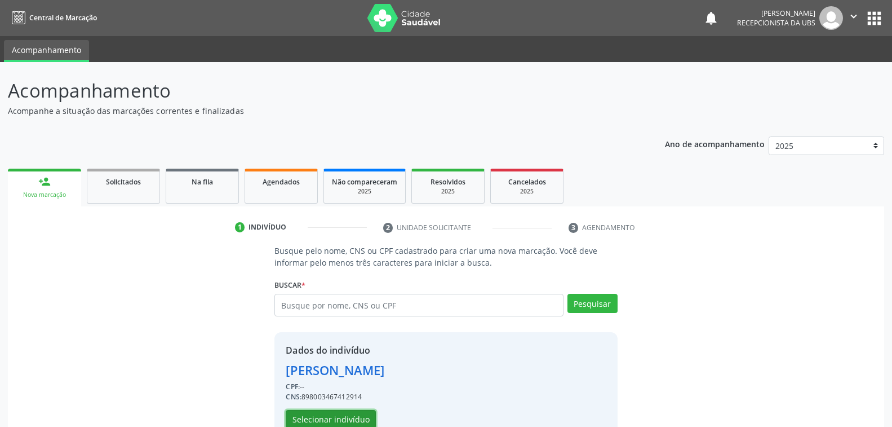
click at [347, 415] on button "Selecionar indivíduo" at bounding box center [331, 419] width 90 height 19
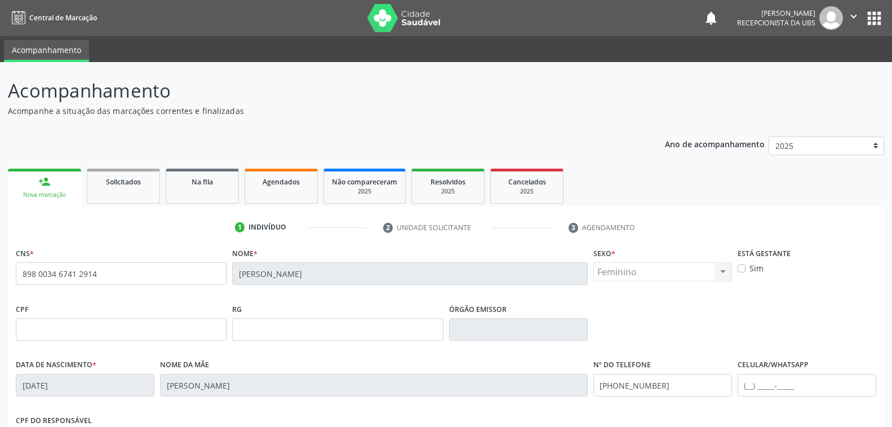
scroll to position [183, 0]
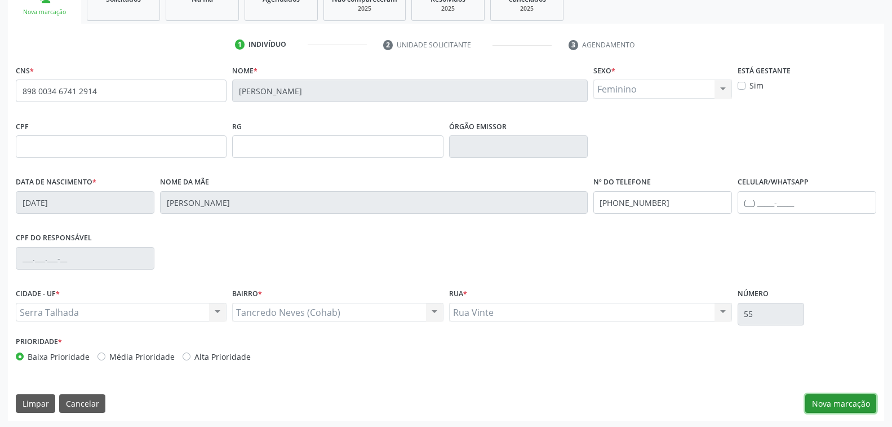
click at [848, 398] on button "Nova marcação" at bounding box center [840, 403] width 71 height 19
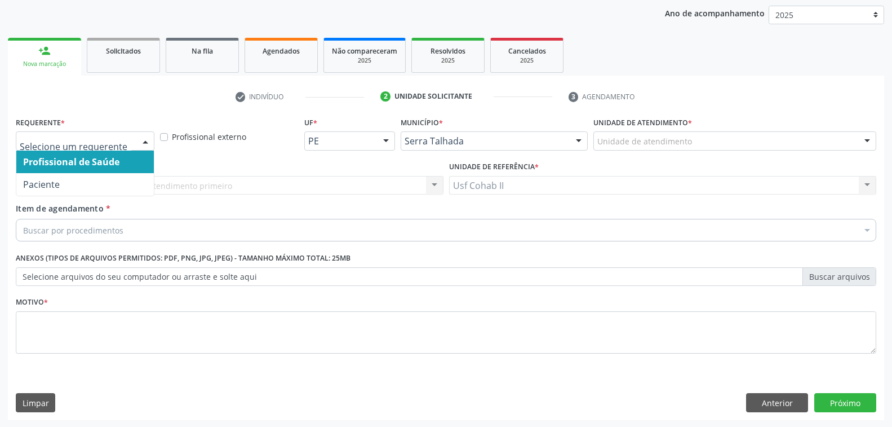
click at [147, 136] on div at bounding box center [145, 141] width 17 height 19
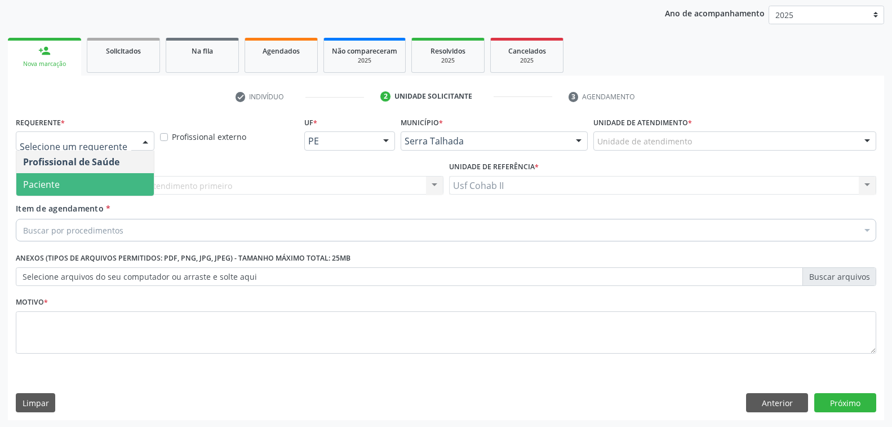
click at [100, 185] on span "Paciente" at bounding box center [85, 184] width 138 height 23
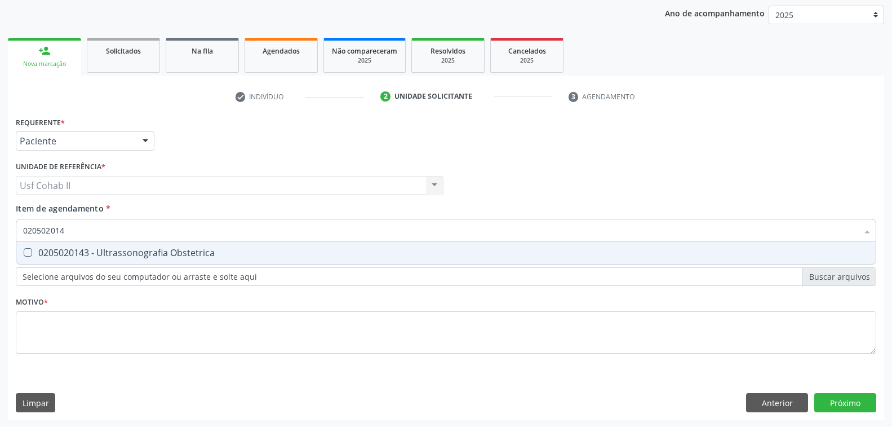
type input "0205020143"
click at [128, 252] on div "0205020143 - Ultrassonografia Obstetrica" at bounding box center [446, 252] width 846 height 9
checkbox Obstetrica "true"
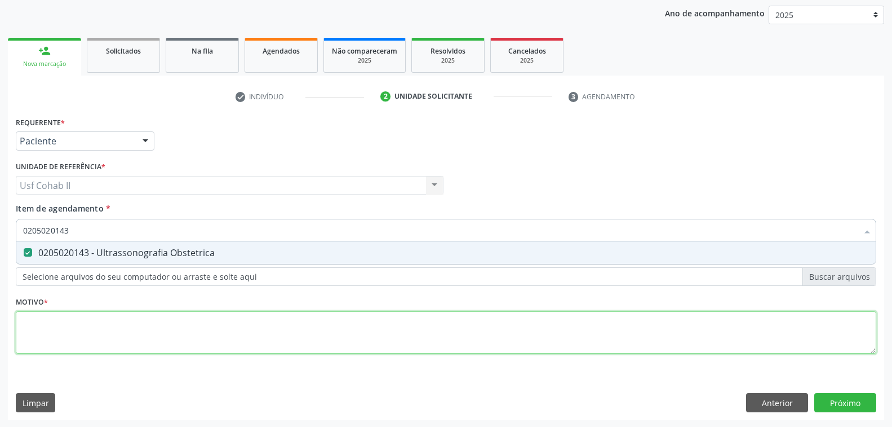
click at [116, 324] on div "Requerente * Paciente Profissional de Saúde Paciente Nenhum resultado encontrad…" at bounding box center [446, 241] width 861 height 255
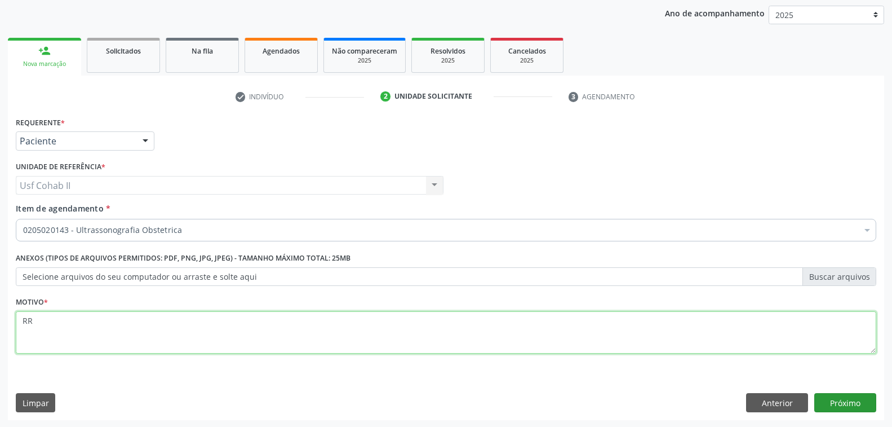
type textarea "RR"
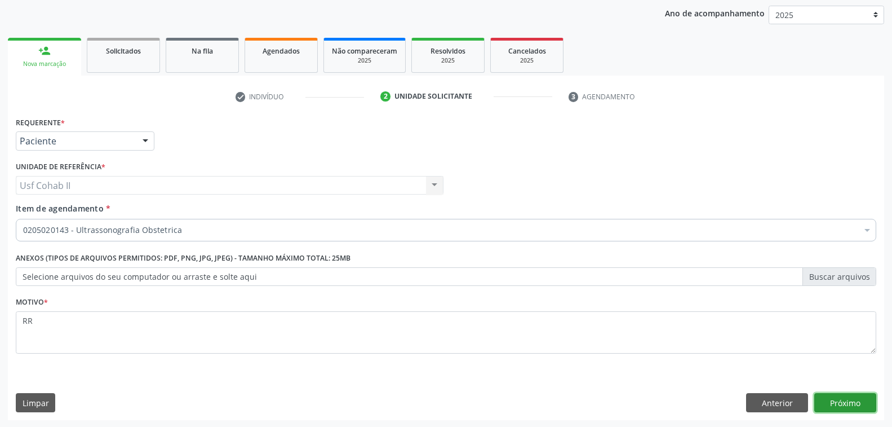
click at [833, 399] on button "Próximo" at bounding box center [845, 402] width 62 height 19
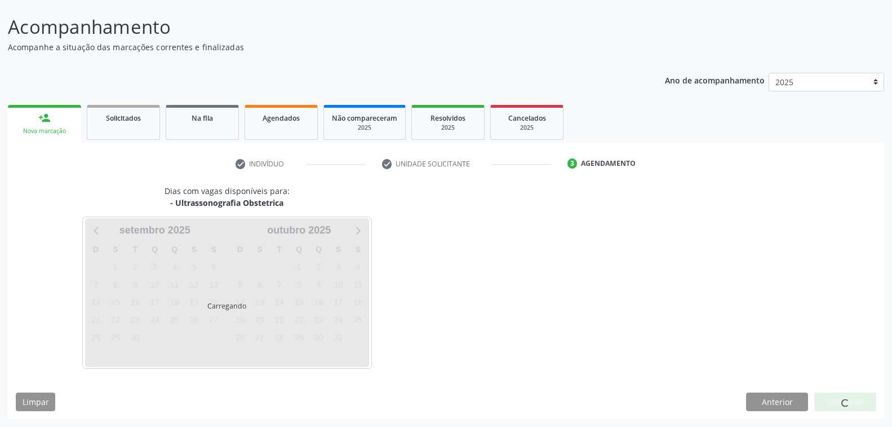
scroll to position [63, 0]
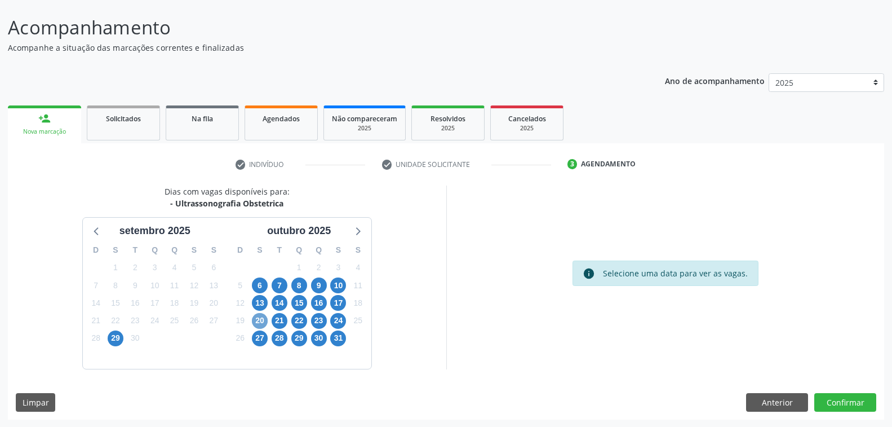
click at [260, 317] on span "20" at bounding box center [260, 321] width 16 height 16
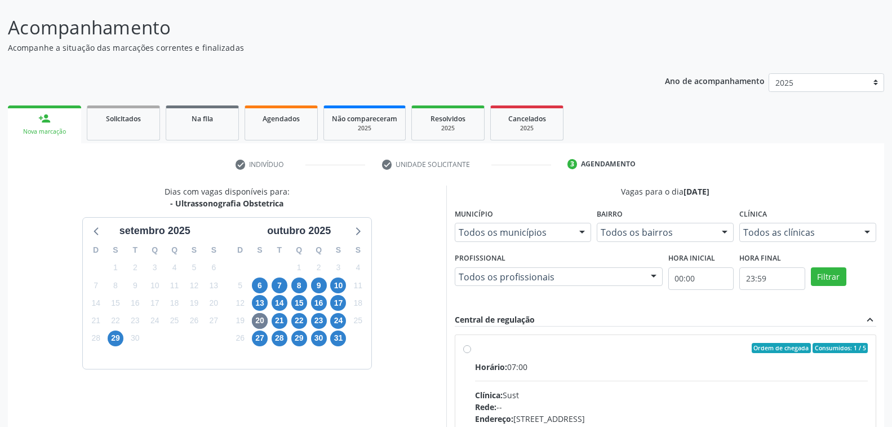
click at [650, 277] on div at bounding box center [653, 277] width 17 height 19
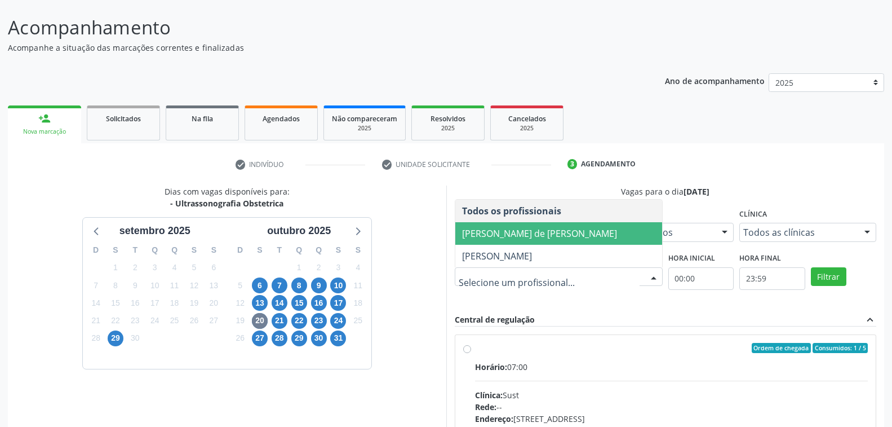
click at [535, 228] on span "Ana Carolina Barboza de Andrada Melo Lyra" at bounding box center [539, 233] width 155 height 12
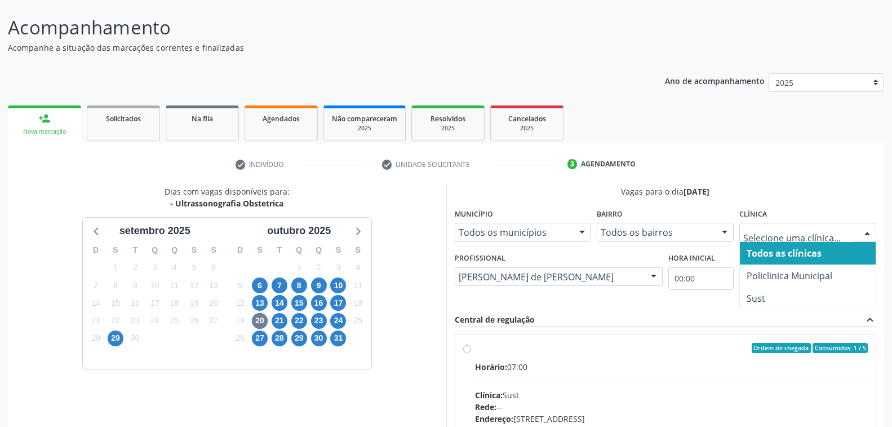
click at [868, 234] on div at bounding box center [867, 232] width 17 height 19
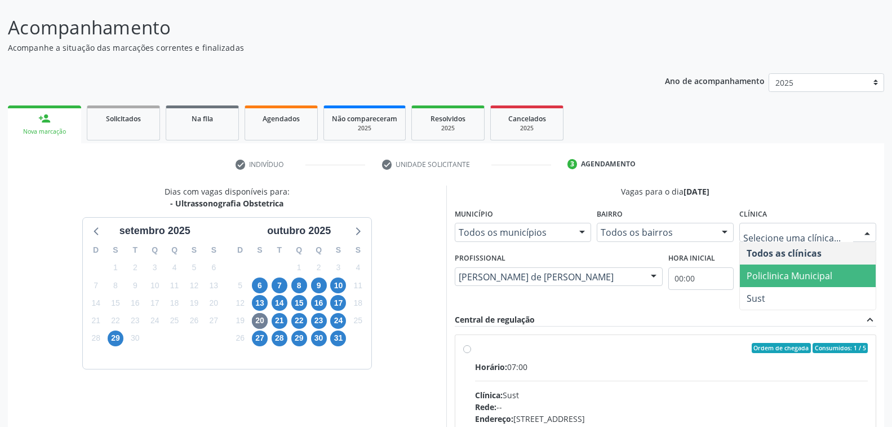
click at [818, 274] on span "Policlinica Municipal" at bounding box center [790, 275] width 86 height 12
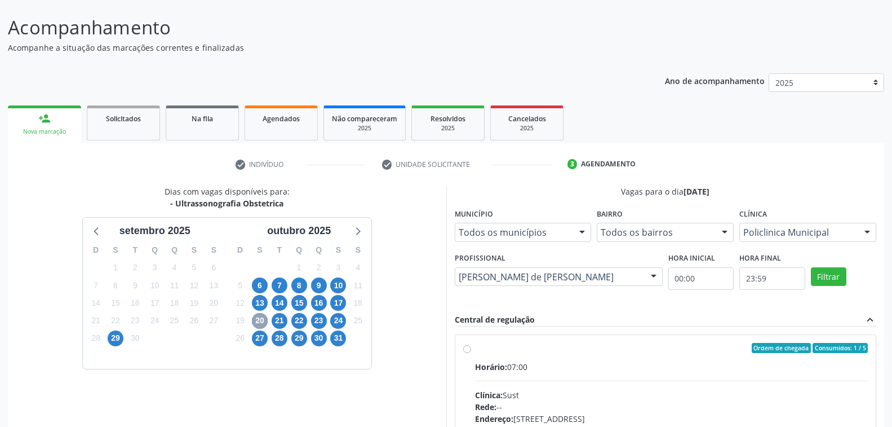
click at [263, 318] on span "20" at bounding box center [260, 321] width 16 height 16
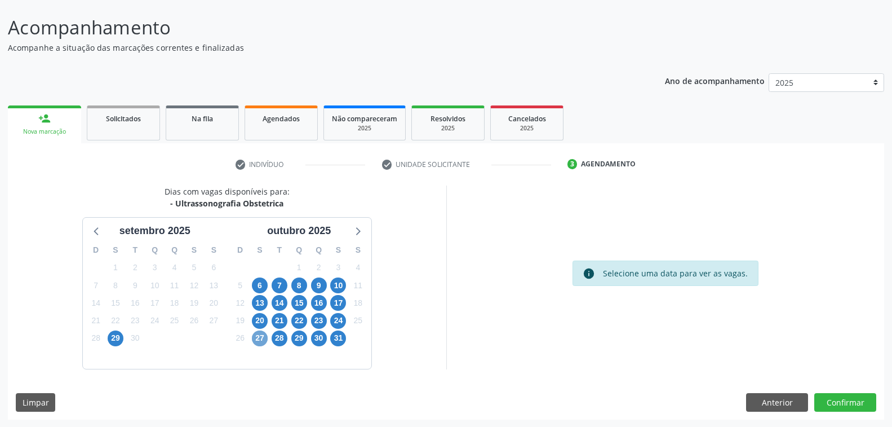
click at [258, 334] on span "27" at bounding box center [260, 338] width 16 height 16
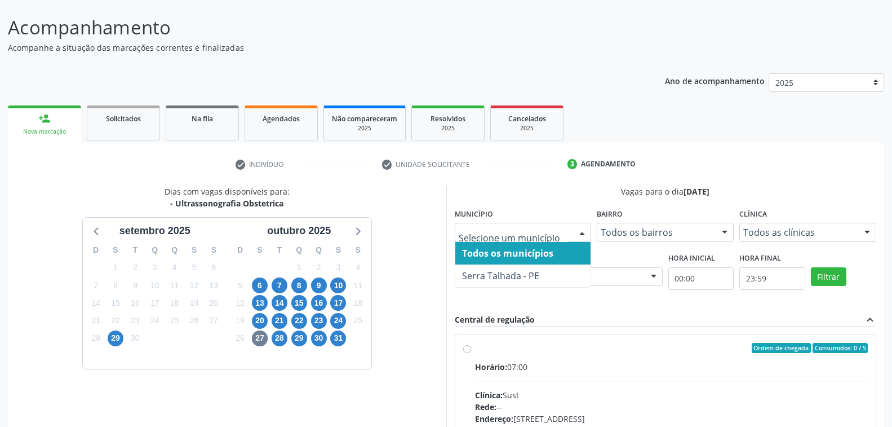
click at [586, 232] on div at bounding box center [582, 232] width 17 height 19
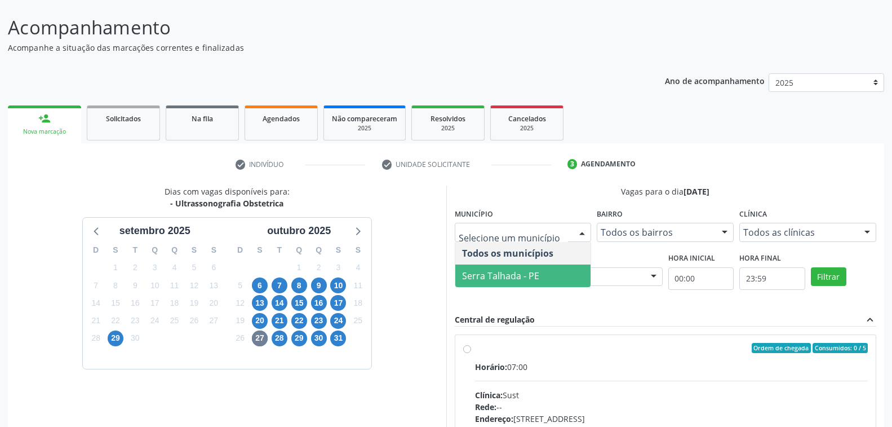
click at [516, 278] on span "Serra Talhada - PE" at bounding box center [500, 275] width 77 height 12
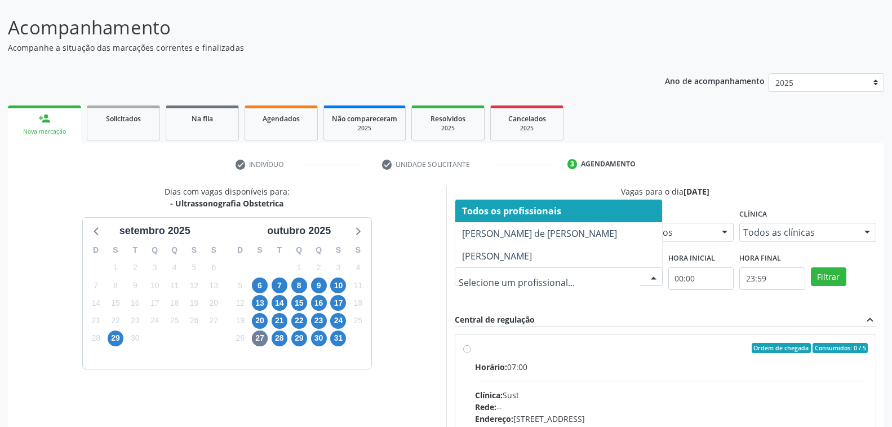
click at [651, 270] on div at bounding box center [653, 277] width 17 height 19
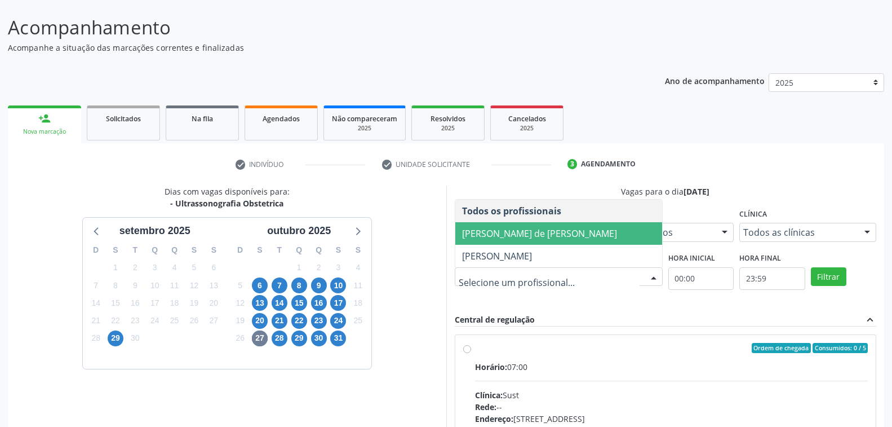
drag, startPoint x: 529, startPoint y: 236, endPoint x: 619, endPoint y: 234, distance: 90.8
click at [531, 235] on span "Ana Carolina Barboza de Andrada Melo Lyra" at bounding box center [539, 233] width 155 height 12
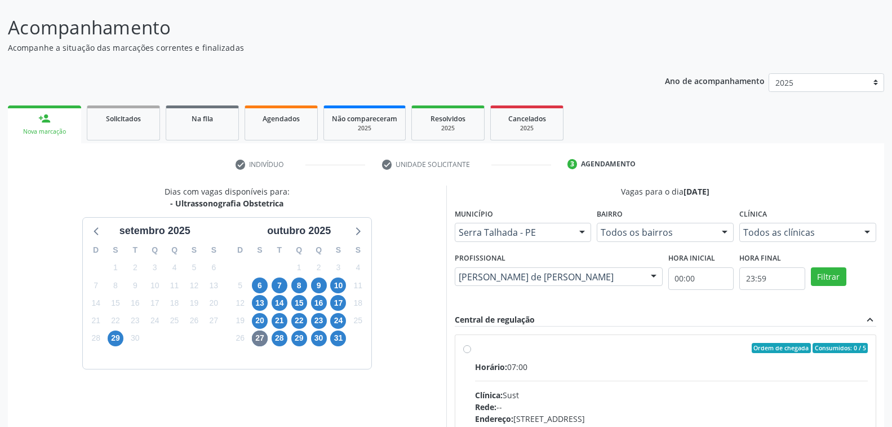
click at [864, 231] on div at bounding box center [867, 232] width 17 height 19
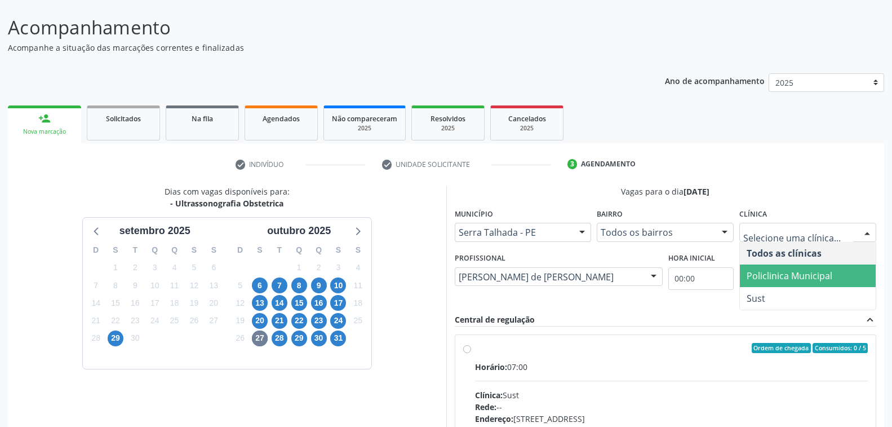
click at [779, 275] on span "Policlinica Municipal" at bounding box center [790, 275] width 86 height 12
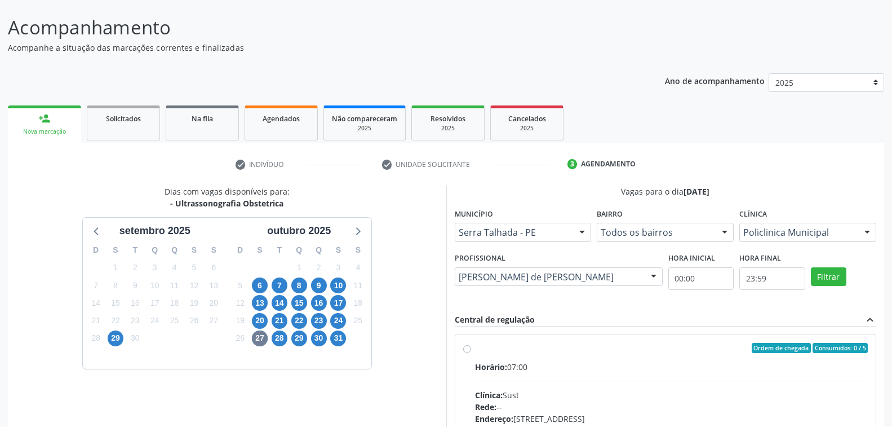
click at [679, 336] on div "Ordem de chegada Consumidos: 0 / 5 Horário: 07:00 Clínica: Sust Rede: -- Endere…" at bounding box center [665, 429] width 421 height 189
radio input "true"
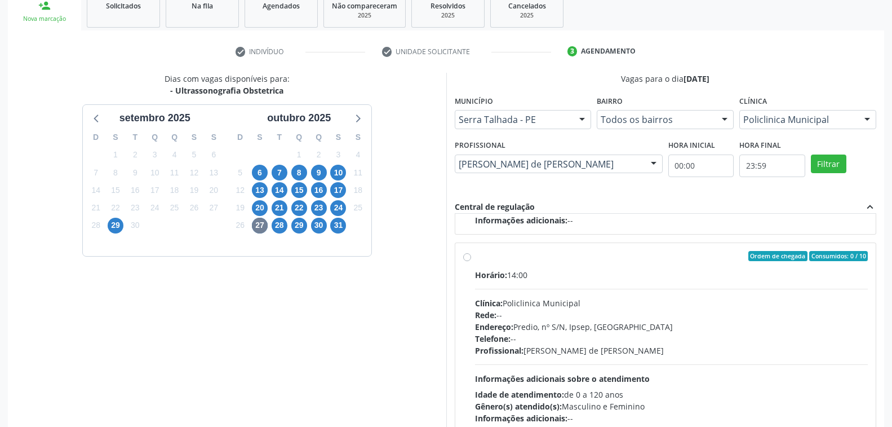
scroll to position [246, 0]
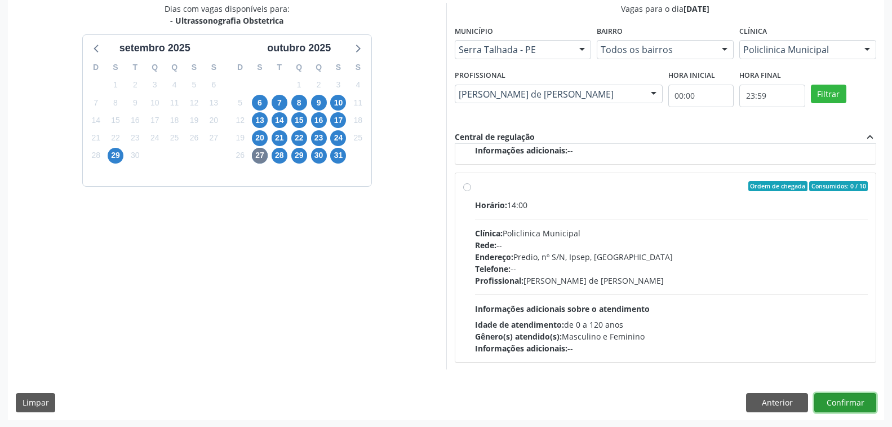
click at [828, 404] on button "Confirmar" at bounding box center [845, 402] width 62 height 19
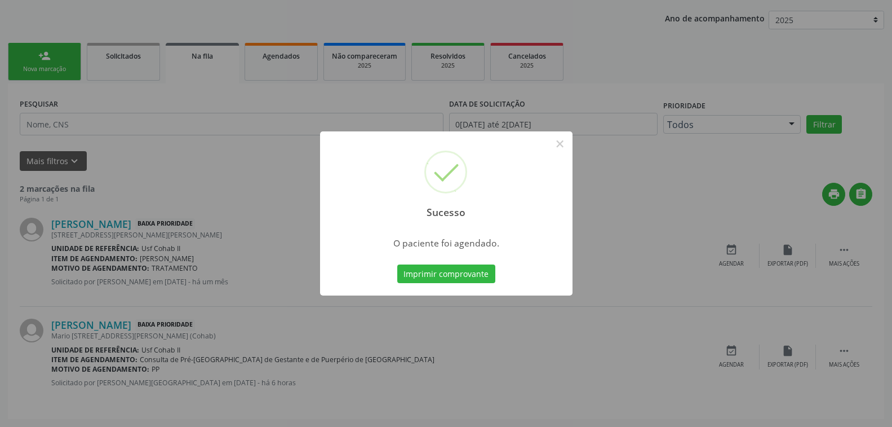
scroll to position [0, 0]
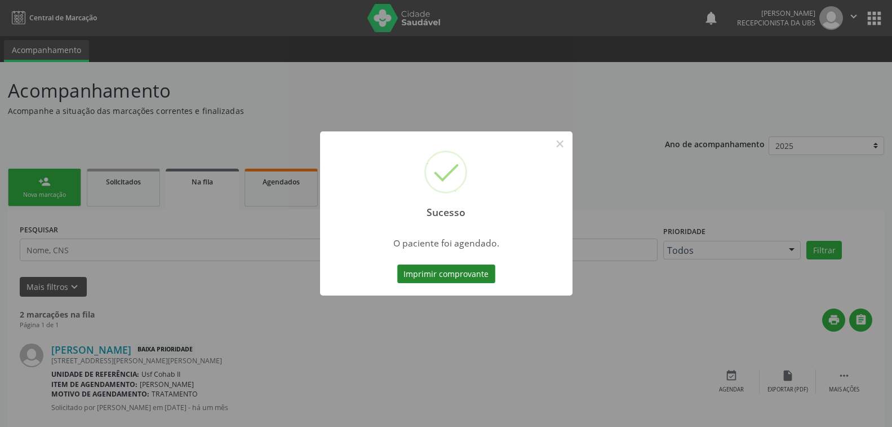
click at [467, 273] on button "Imprimir comprovante" at bounding box center [446, 273] width 98 height 19
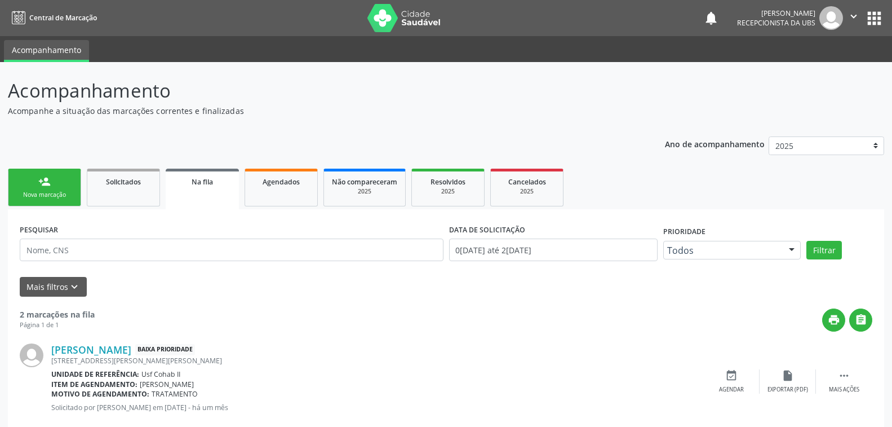
click at [47, 188] on link "person_add Nova marcação" at bounding box center [44, 188] width 73 height 38
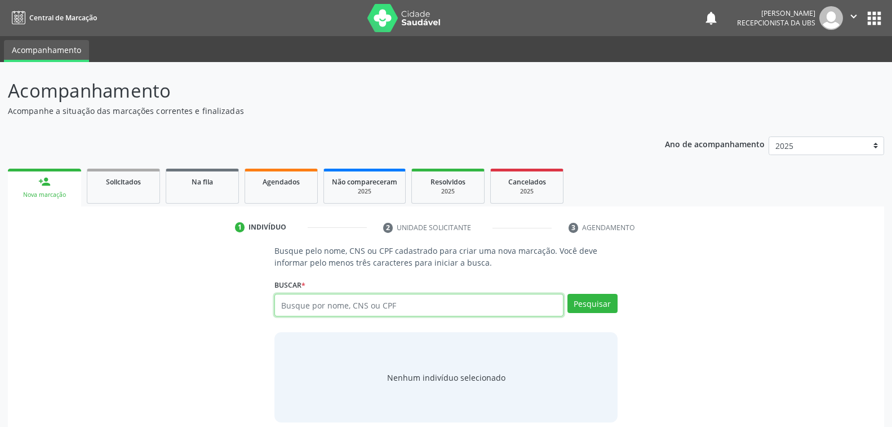
click at [373, 300] on input "text" at bounding box center [418, 305] width 289 height 23
click at [318, 303] on input "text" at bounding box center [418, 305] width 289 height 23
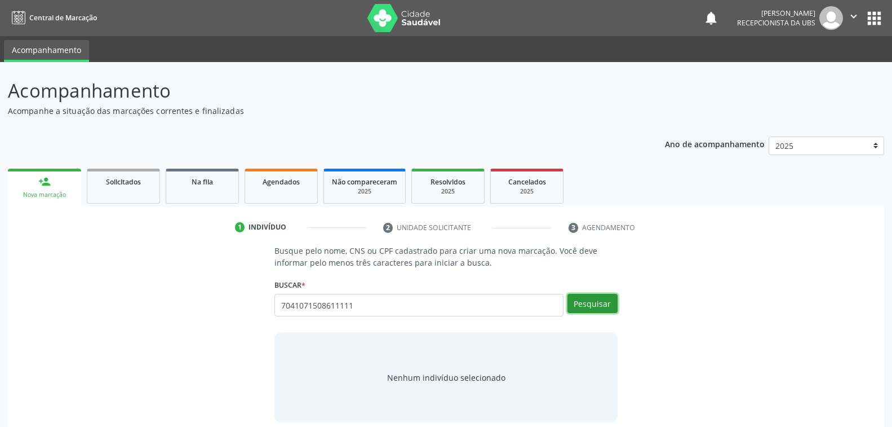
click at [596, 302] on button "Pesquisar" at bounding box center [593, 303] width 50 height 19
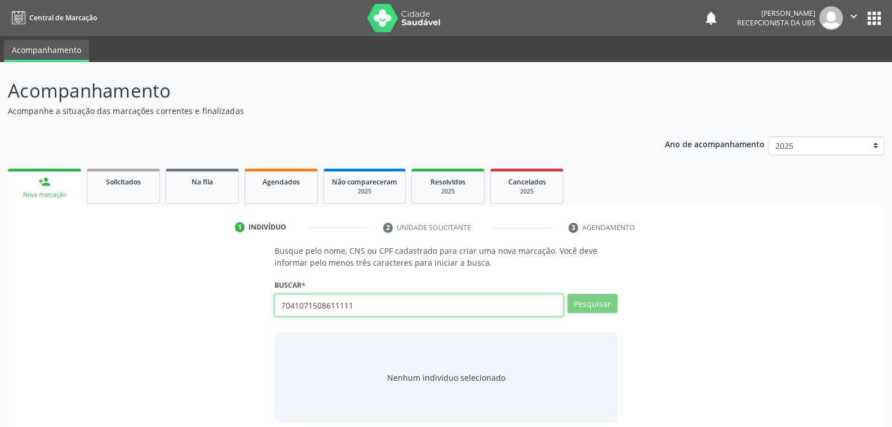
click at [356, 303] on input "7041071508611111" at bounding box center [418, 305] width 289 height 23
type input "704107150861111"
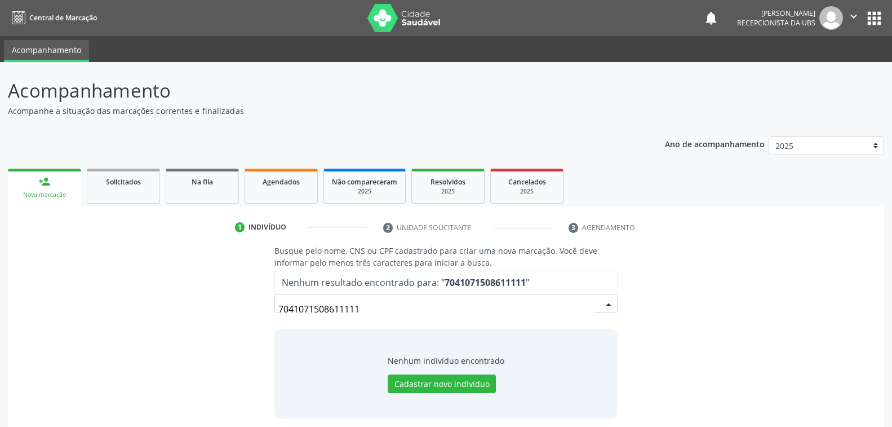
click at [365, 307] on input "7041071508611111" at bounding box center [436, 309] width 316 height 23
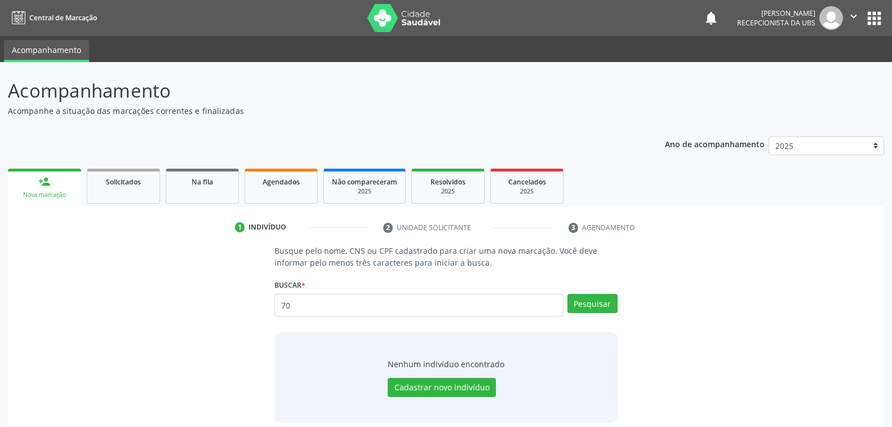
type input "7"
click at [313, 305] on input "text" at bounding box center [418, 305] width 289 height 23
type input "PARRICIA GOMES DINIZ"
click at [588, 300] on button "Pesquisar" at bounding box center [593, 303] width 50 height 19
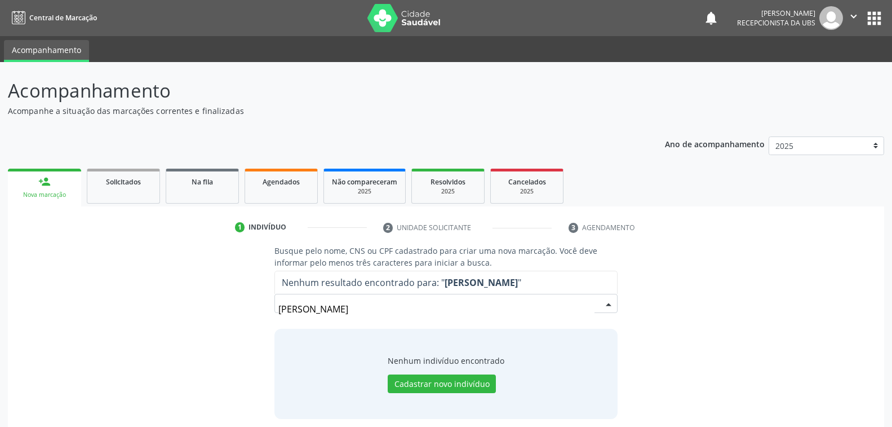
click at [294, 305] on input "PARRICIA GOMES DINIZ" at bounding box center [436, 309] width 316 height 23
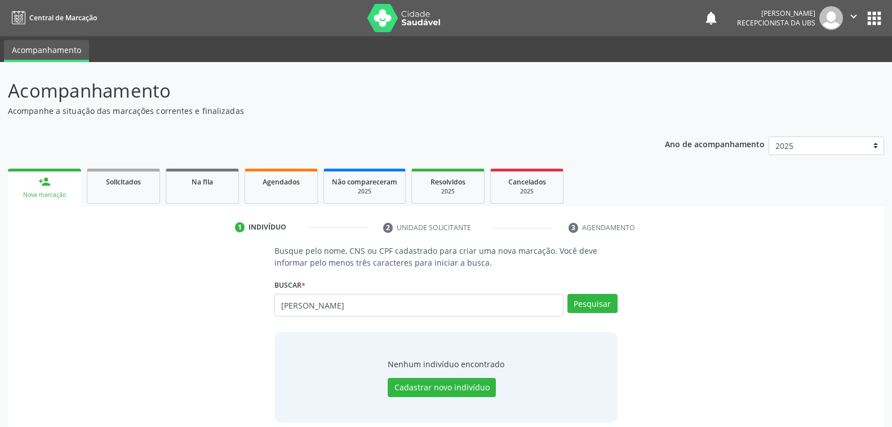
drag, startPoint x: 309, startPoint y: 304, endPoint x: 281, endPoint y: 307, distance: 27.8
click at [308, 304] on input "PARICIA GOMES DINIZT" at bounding box center [418, 305] width 289 height 23
click at [371, 303] on input "PATRICIA GOMES DINIZT" at bounding box center [418, 305] width 289 height 23
type input "PATRICIA GOMES DINIZ"
click at [592, 299] on button "Pesquisar" at bounding box center [593, 303] width 50 height 19
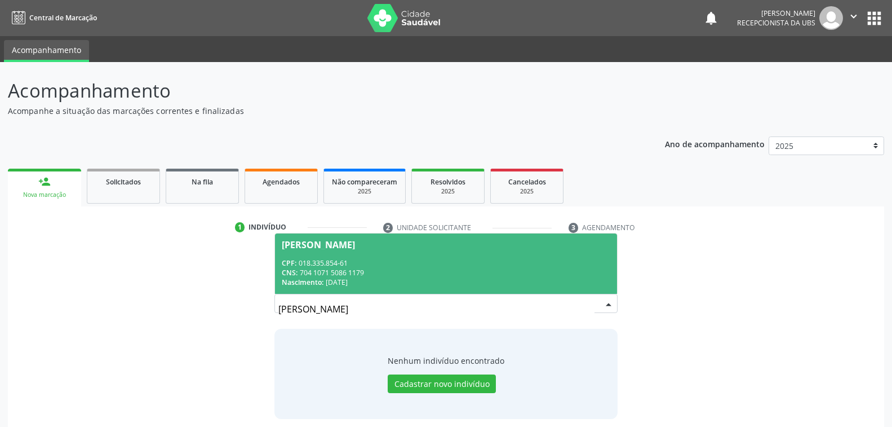
click at [369, 266] on div "CPF: 018.335.854-61" at bounding box center [446, 263] width 328 height 10
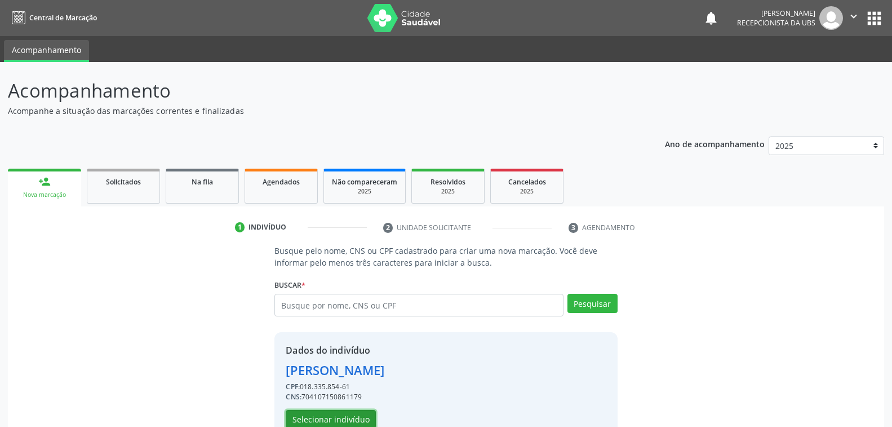
click at [323, 417] on button "Selecionar indivíduo" at bounding box center [331, 419] width 90 height 19
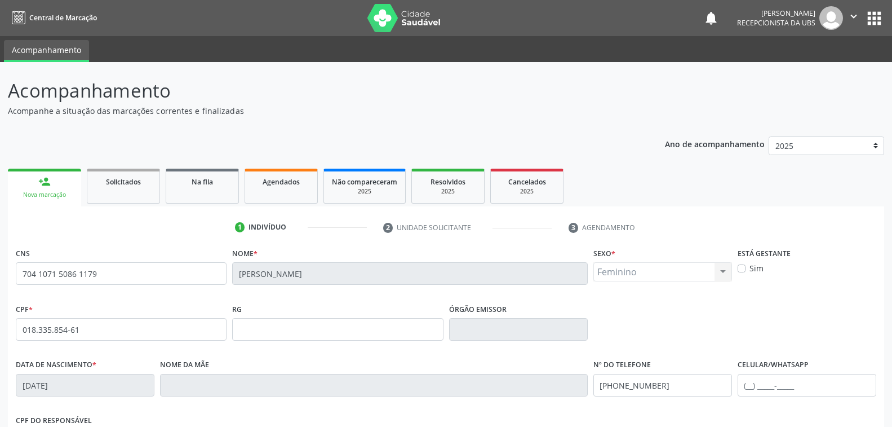
scroll to position [183, 0]
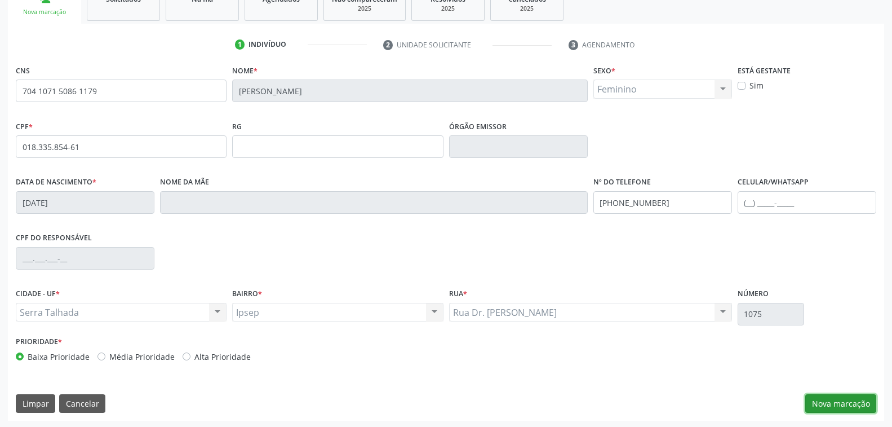
click at [844, 400] on button "Nova marcação" at bounding box center [840, 403] width 71 height 19
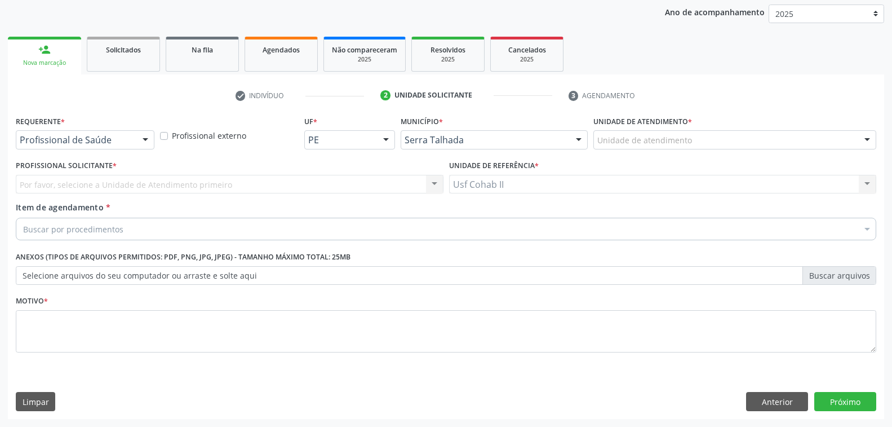
scroll to position [131, 0]
click at [143, 140] on div at bounding box center [145, 141] width 17 height 19
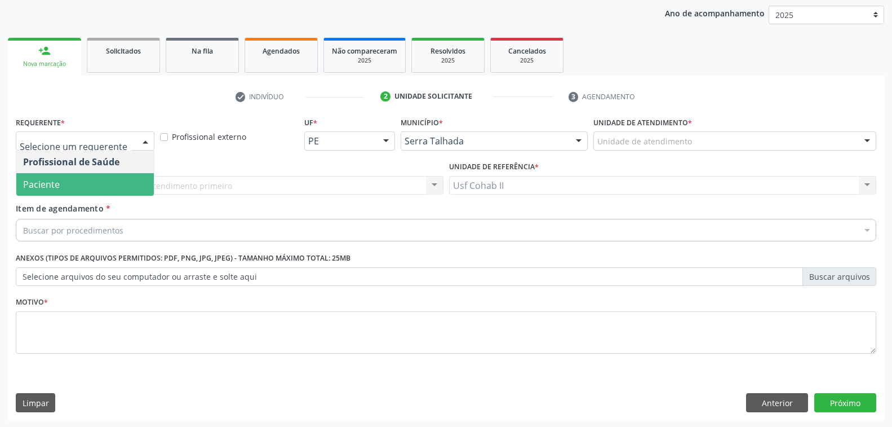
drag, startPoint x: 91, startPoint y: 183, endPoint x: 98, endPoint y: 215, distance: 33.3
click at [92, 183] on span "Paciente" at bounding box center [85, 184] width 138 height 23
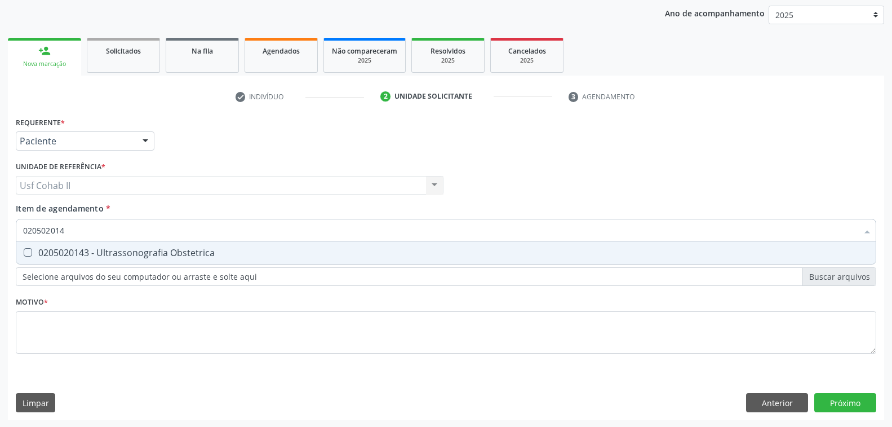
type input "0205020143"
click at [184, 253] on div "0205020143 - Ultrassonografia Obstetrica" at bounding box center [446, 252] width 846 height 9
checkbox Obstetrica "true"
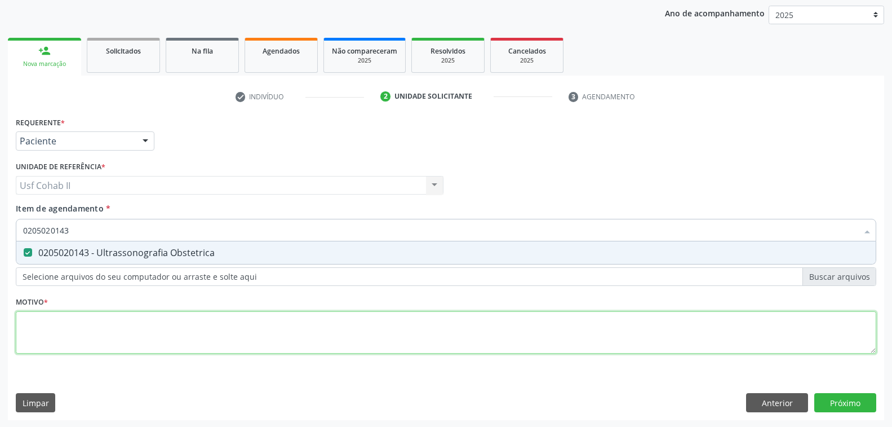
click at [52, 331] on div "Requerente * Paciente Profissional de Saúde Paciente Nenhum resultado encontrad…" at bounding box center [446, 241] width 861 height 255
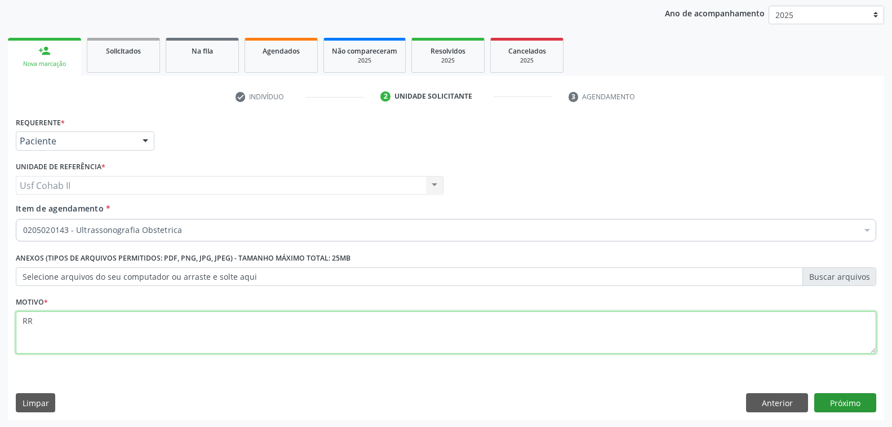
type textarea "RR"
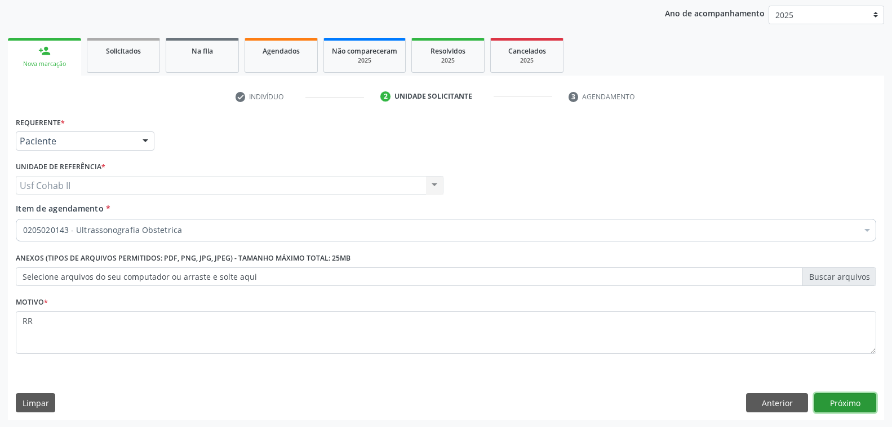
click at [836, 401] on button "Próximo" at bounding box center [845, 402] width 62 height 19
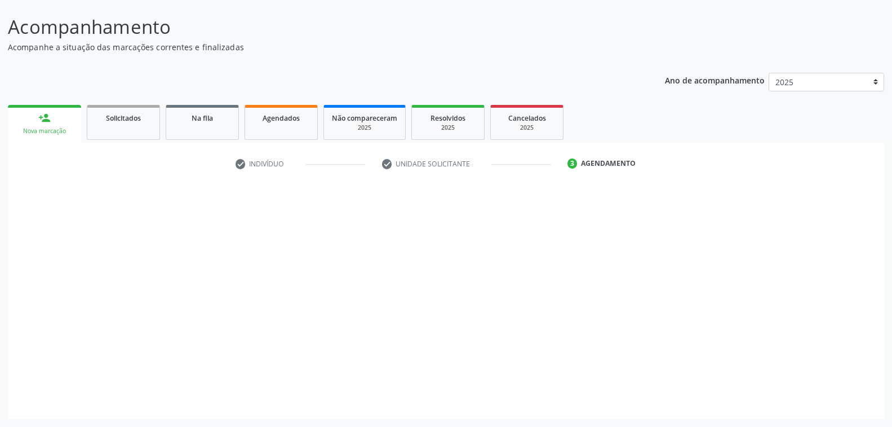
scroll to position [63, 0]
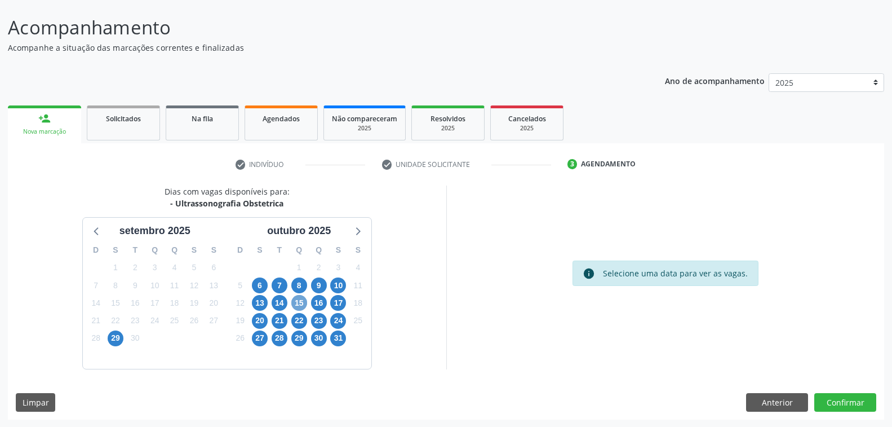
click at [302, 299] on span "15" at bounding box center [299, 303] width 16 height 16
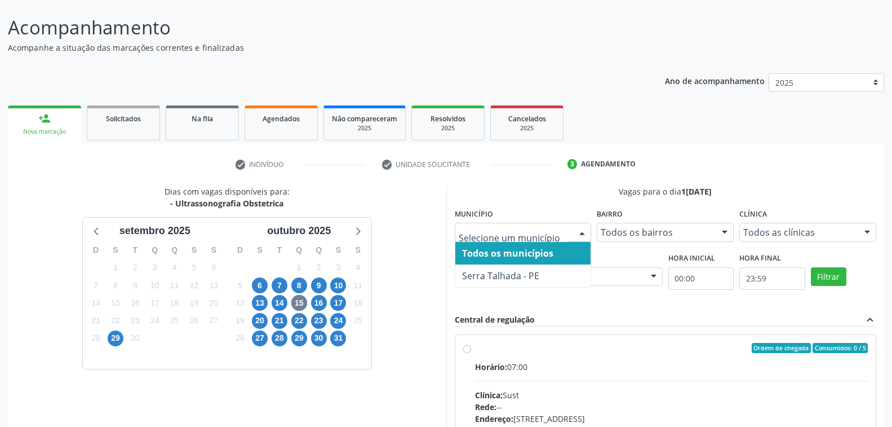
click at [582, 231] on div at bounding box center [582, 232] width 17 height 19
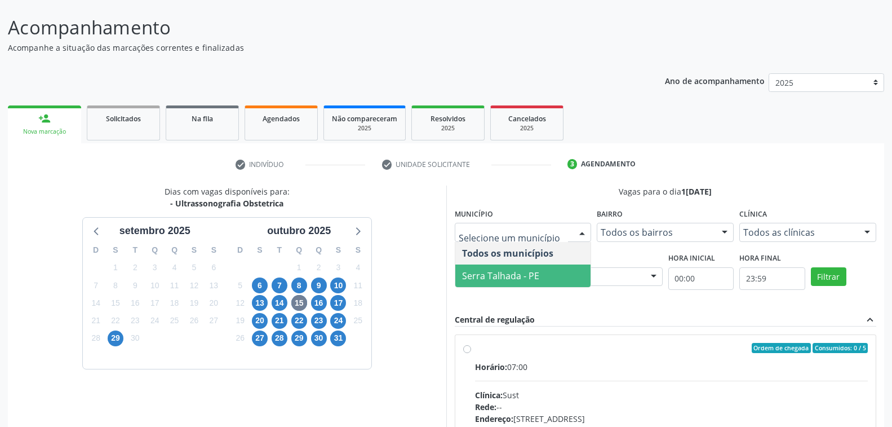
click at [521, 277] on span "Serra Talhada - PE" at bounding box center [500, 275] width 77 height 12
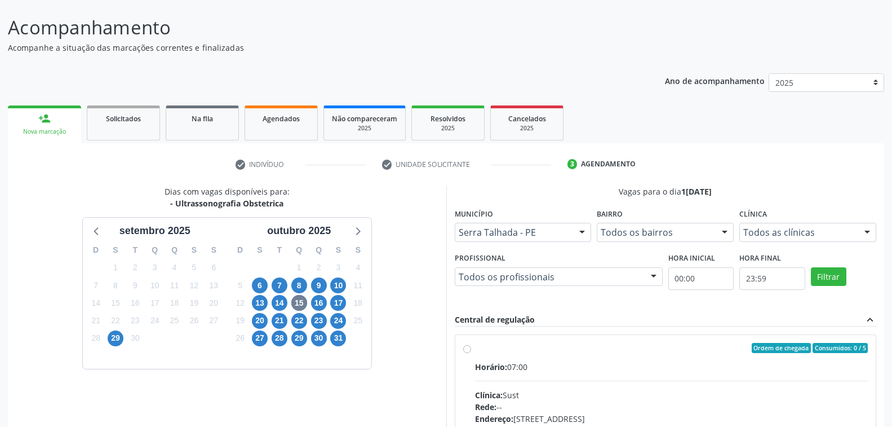
click at [655, 276] on div at bounding box center [653, 277] width 17 height 19
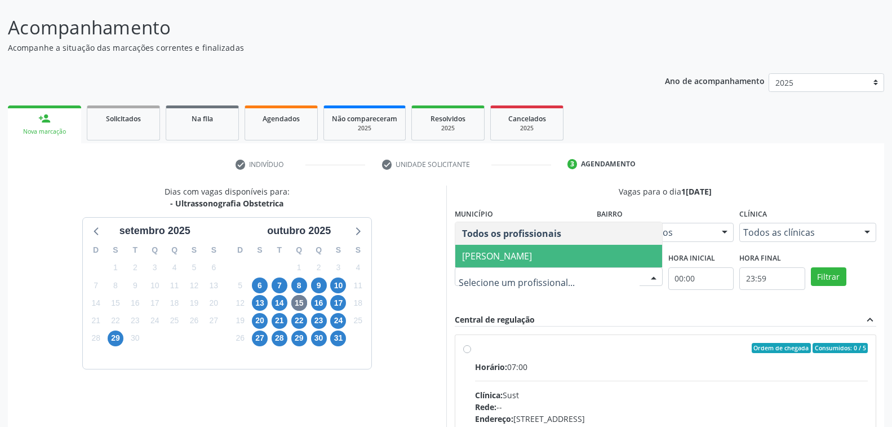
click at [530, 256] on span "Severino Tadeu de Menezes Lima" at bounding box center [497, 256] width 70 height 12
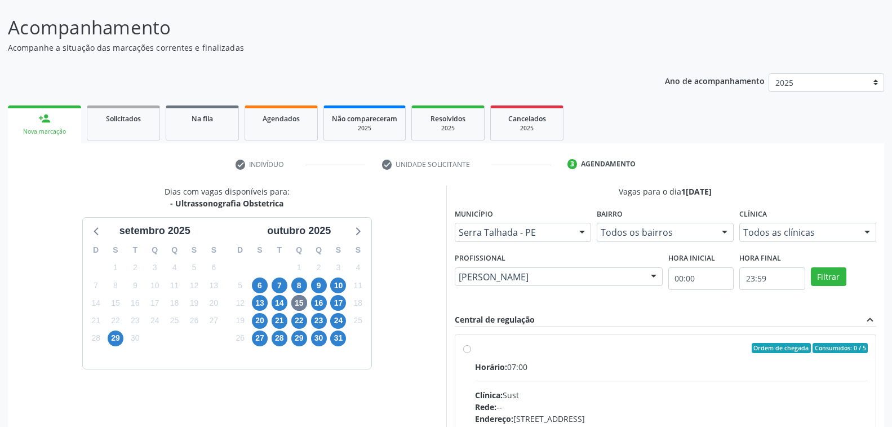
click at [865, 229] on div at bounding box center [867, 232] width 17 height 19
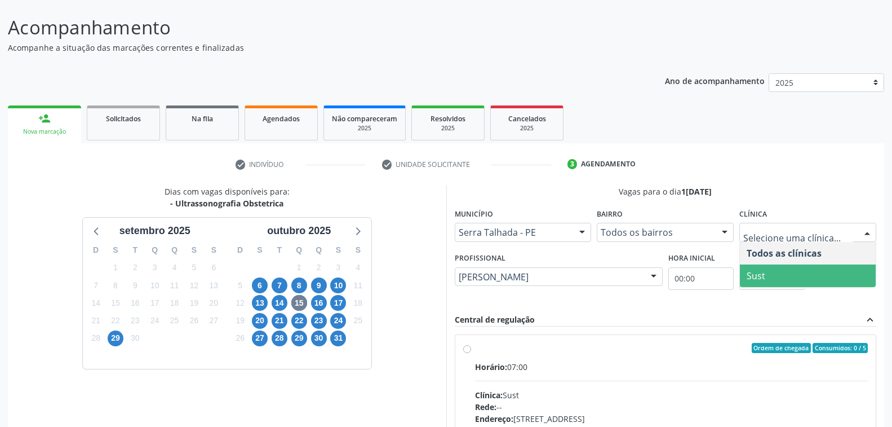
click at [781, 274] on span "Sust" at bounding box center [808, 275] width 136 height 23
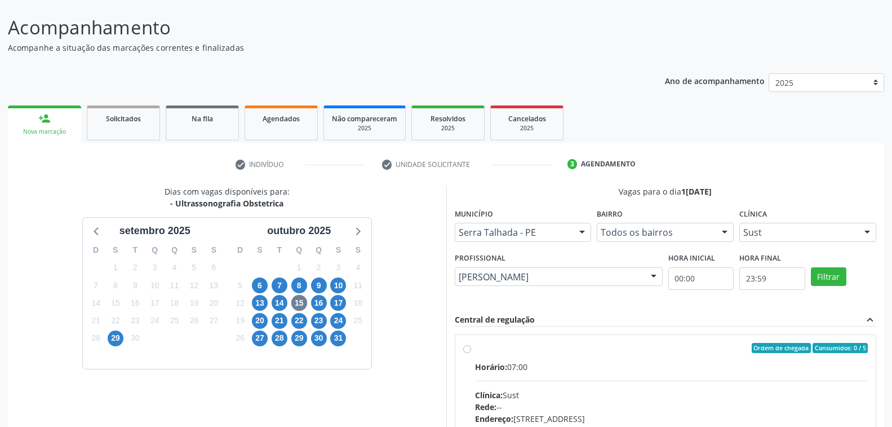
click at [623, 366] on div "Horário: 07:00" at bounding box center [671, 367] width 393 height 12
click at [471, 353] on input "Ordem de chegada Consumidos: 0 / 5 Horário: 07:00 Clínica: Sust Rede: -- Endere…" at bounding box center [467, 348] width 8 height 10
radio input "true"
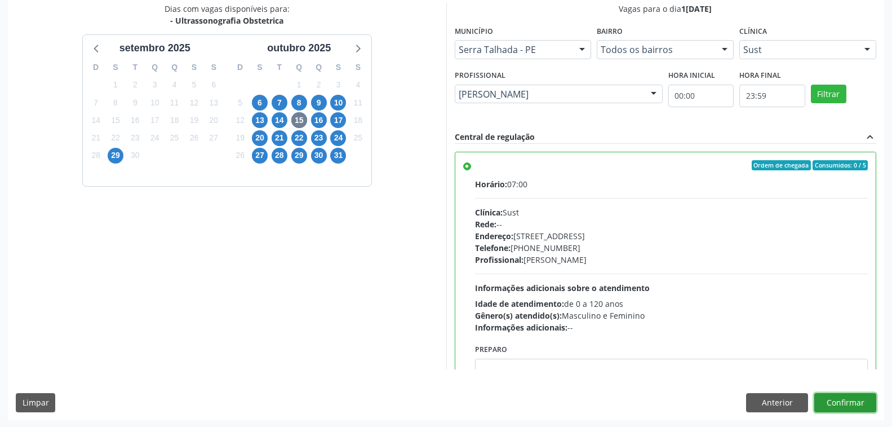
click at [833, 395] on button "Confirmar" at bounding box center [845, 402] width 62 height 19
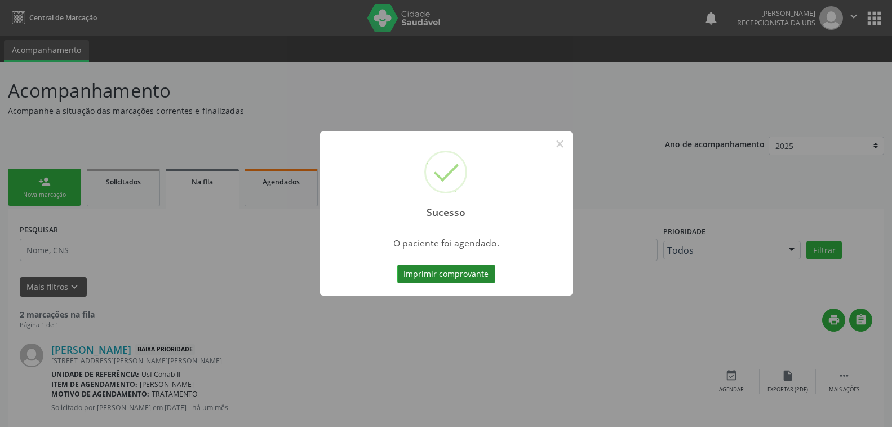
click at [471, 278] on button "Imprimir comprovante" at bounding box center [446, 273] width 98 height 19
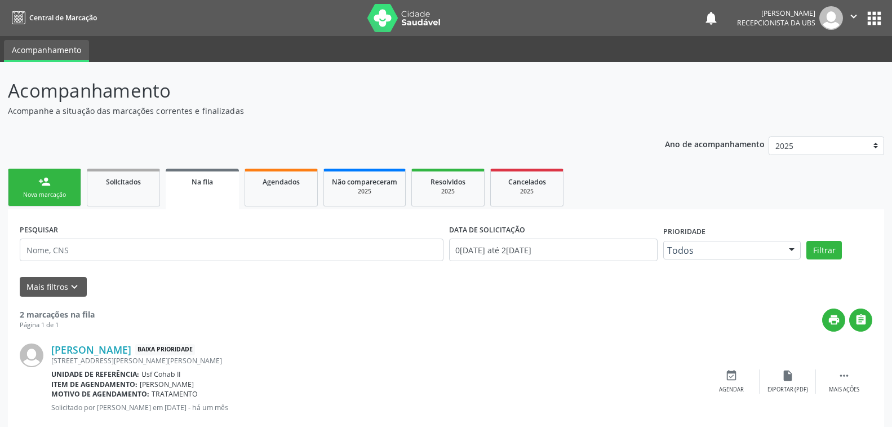
click at [56, 196] on div "Nova marcação" at bounding box center [44, 194] width 56 height 8
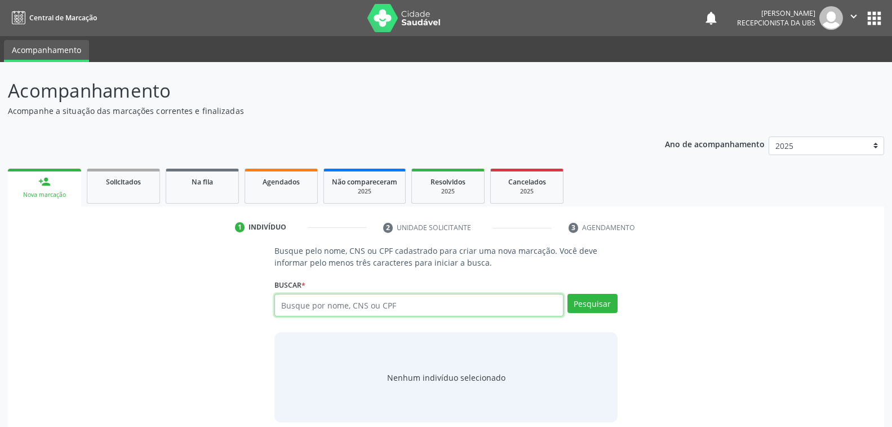
click at [360, 303] on input "text" at bounding box center [418, 305] width 289 height 23
type input "SILVANA MARIA DOS SANTOS OLIVEIRA"
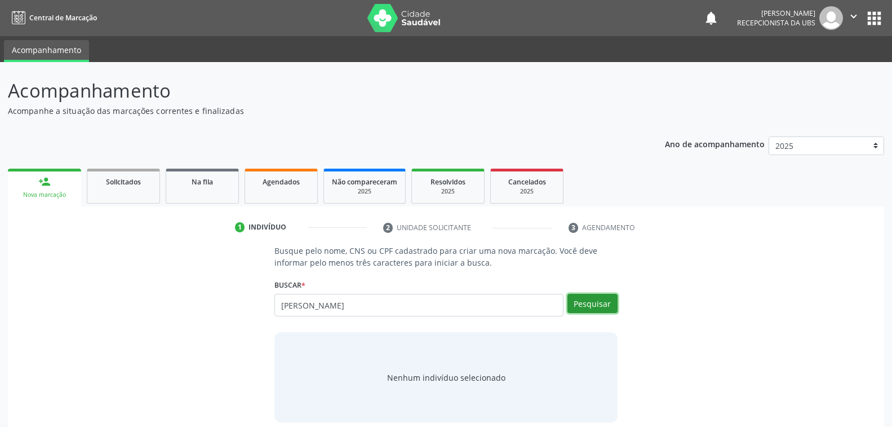
click at [601, 304] on button "Pesquisar" at bounding box center [593, 303] width 50 height 19
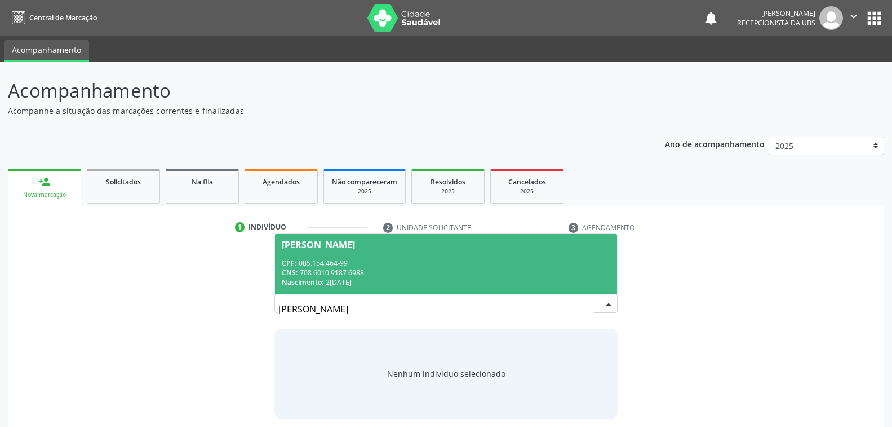
click at [364, 260] on div "CPF: 085.154.464-99" at bounding box center [446, 263] width 328 height 10
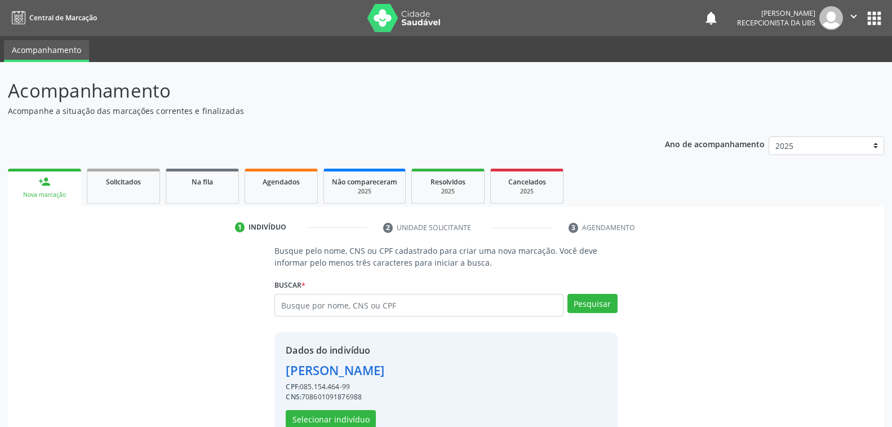
scroll to position [28, 0]
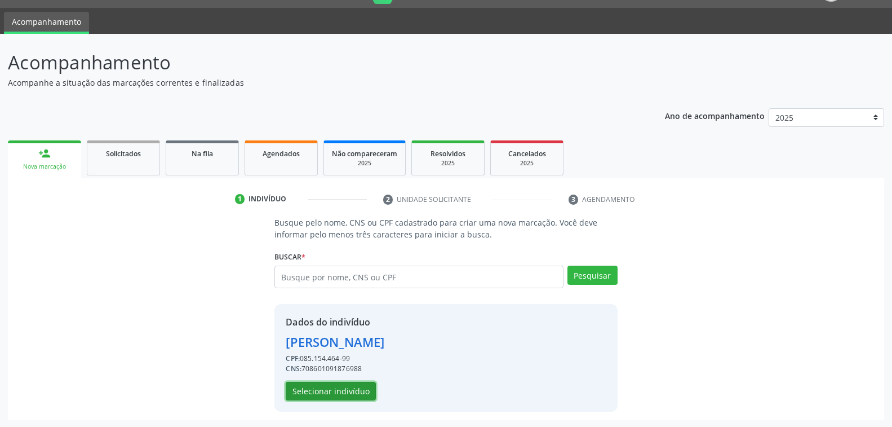
click at [314, 388] on button "Selecionar indivíduo" at bounding box center [331, 391] width 90 height 19
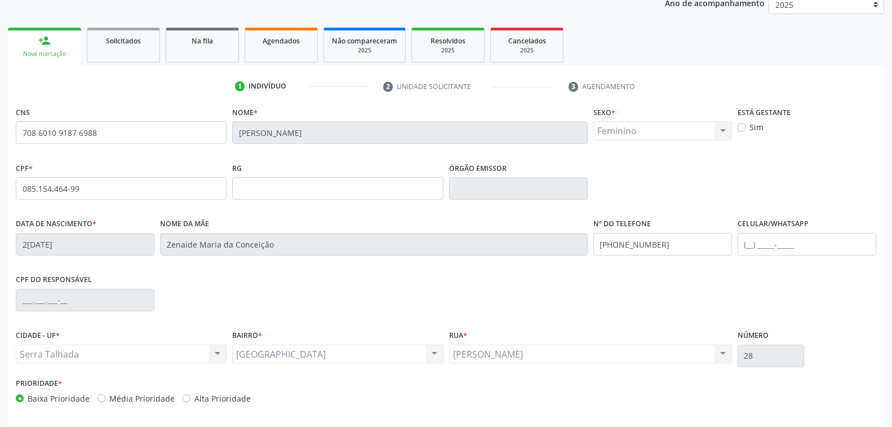
scroll to position [183, 0]
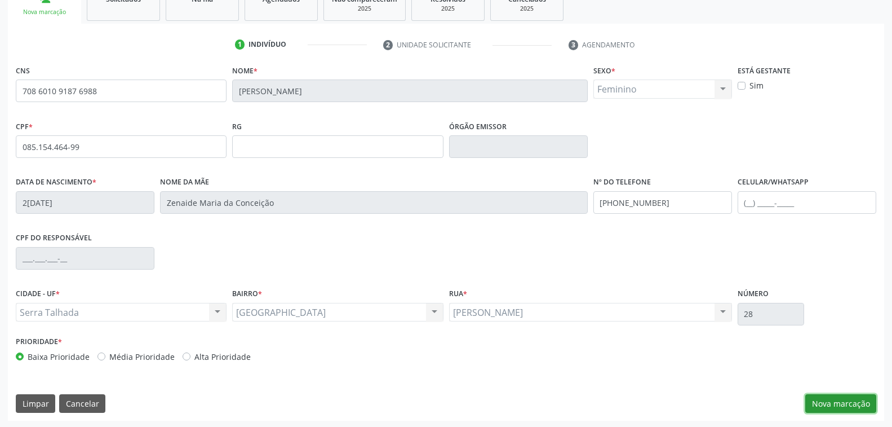
click at [839, 398] on button "Nova marcação" at bounding box center [840, 403] width 71 height 19
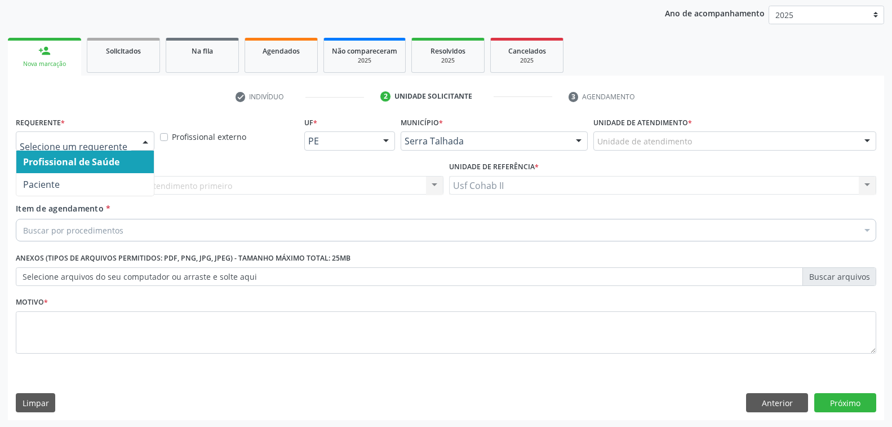
click at [148, 136] on div at bounding box center [145, 141] width 17 height 19
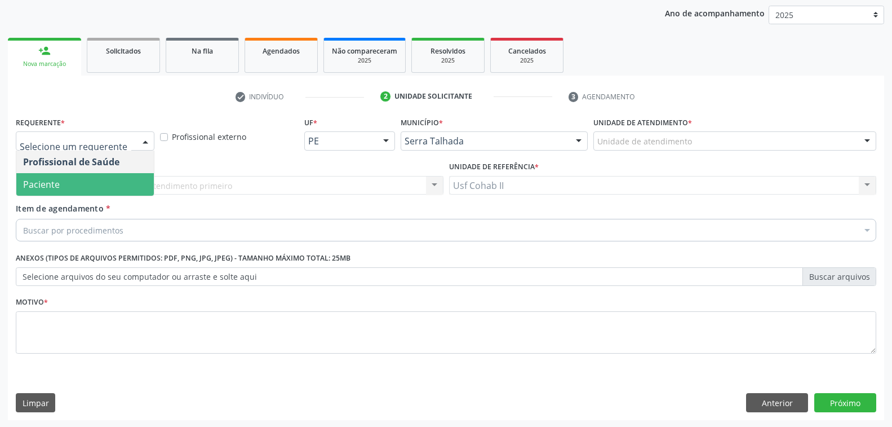
click at [92, 186] on span "Paciente" at bounding box center [85, 184] width 138 height 23
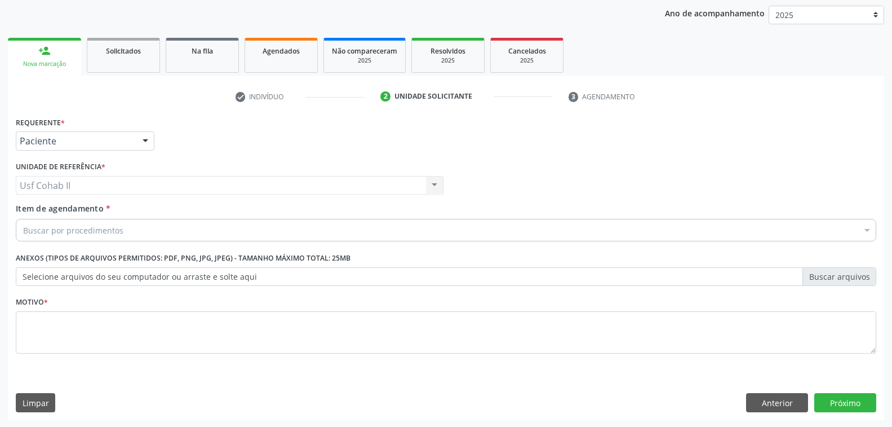
click at [136, 229] on div "Buscar por procedimentos" at bounding box center [446, 230] width 861 height 23
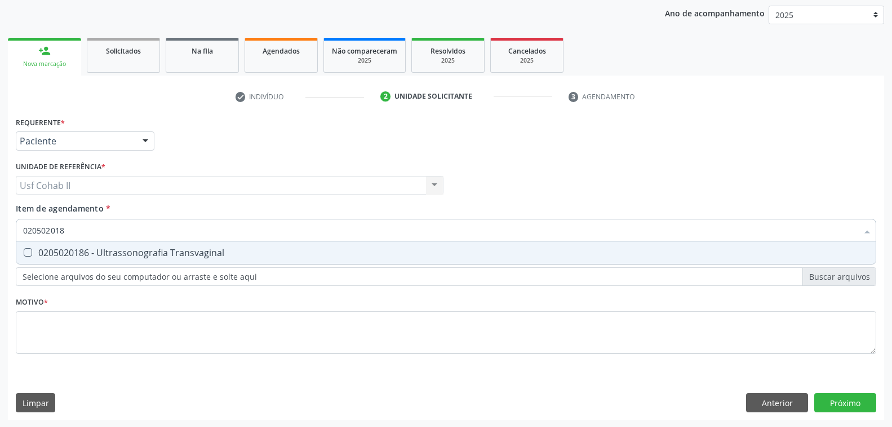
type input "0205020186"
click at [187, 254] on div "0205020186 - Ultrassonografia Transvaginal" at bounding box center [446, 252] width 846 height 9
checkbox Transvaginal "true"
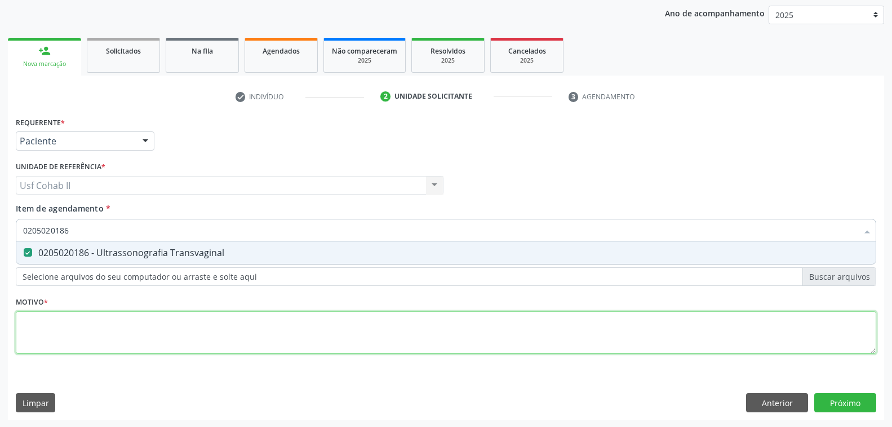
click at [143, 335] on div "Requerente * Paciente Profissional de Saúde Paciente Nenhum resultado encontrad…" at bounding box center [446, 241] width 861 height 255
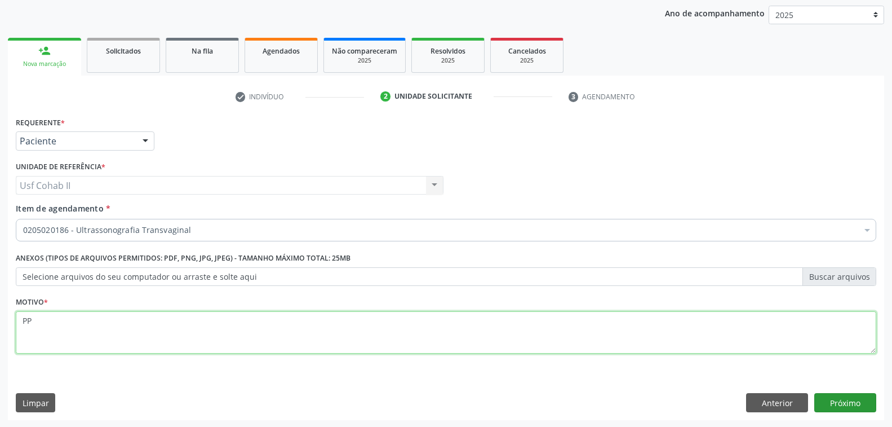
type textarea "PP"
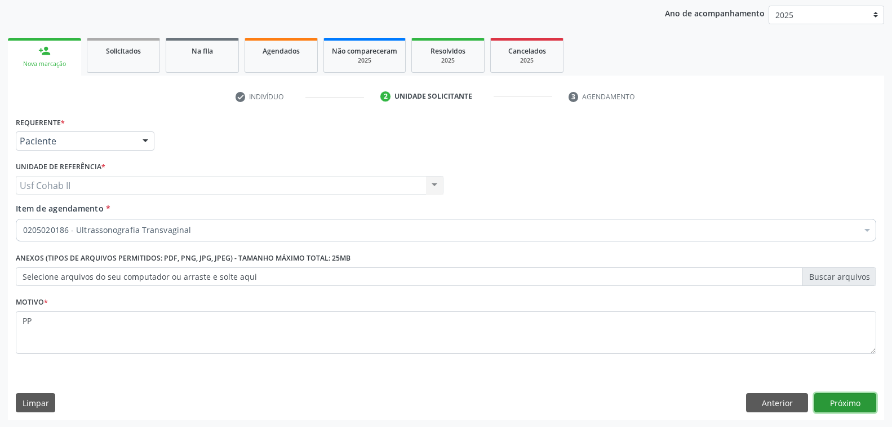
click at [845, 404] on button "Próximo" at bounding box center [845, 402] width 62 height 19
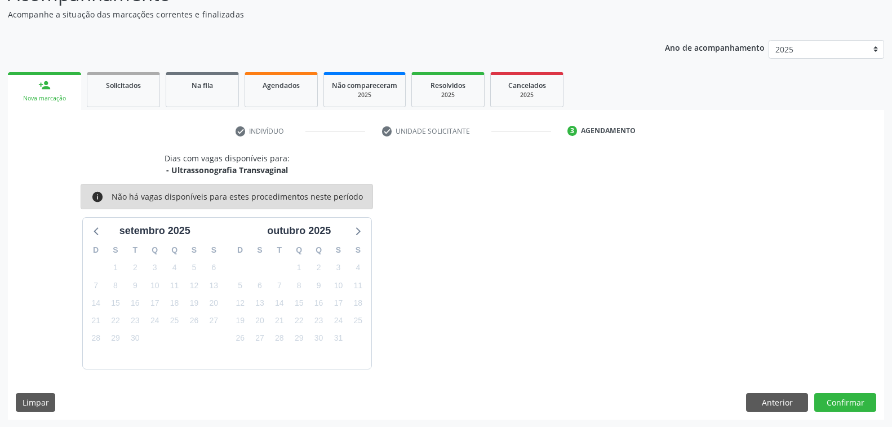
scroll to position [40, 0]
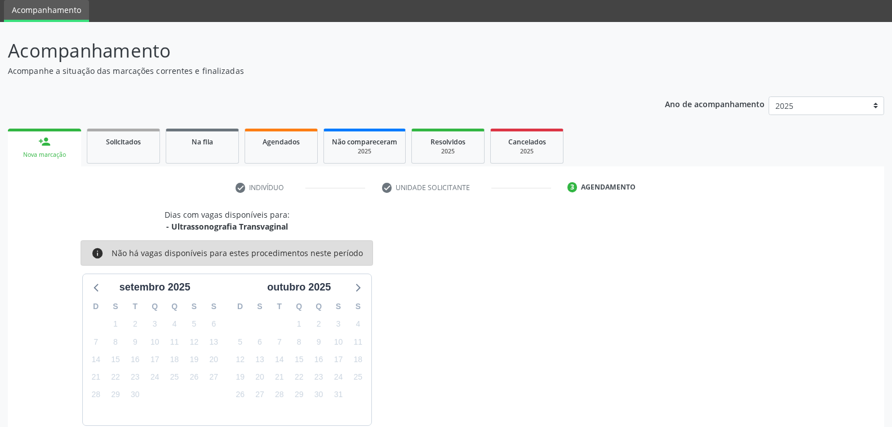
click at [442, 241] on div "Dias com vagas disponíveis para: - Ultrassonografia Transvaginal info Não há va…" at bounding box center [227, 317] width 438 height 216
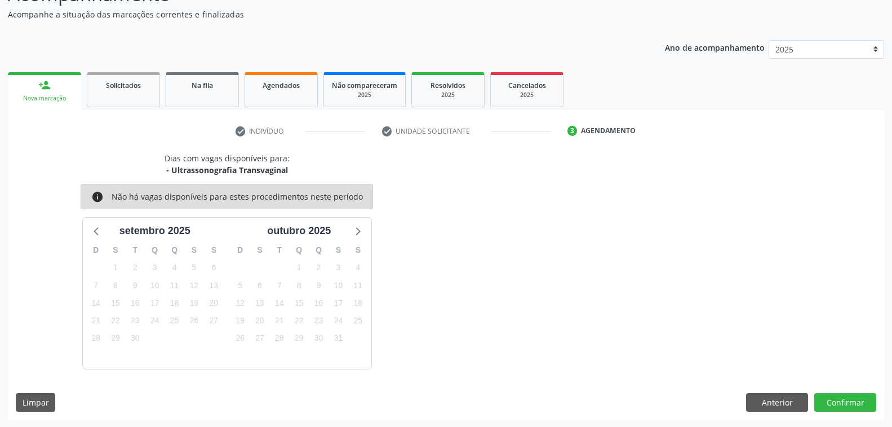
scroll to position [0, 0]
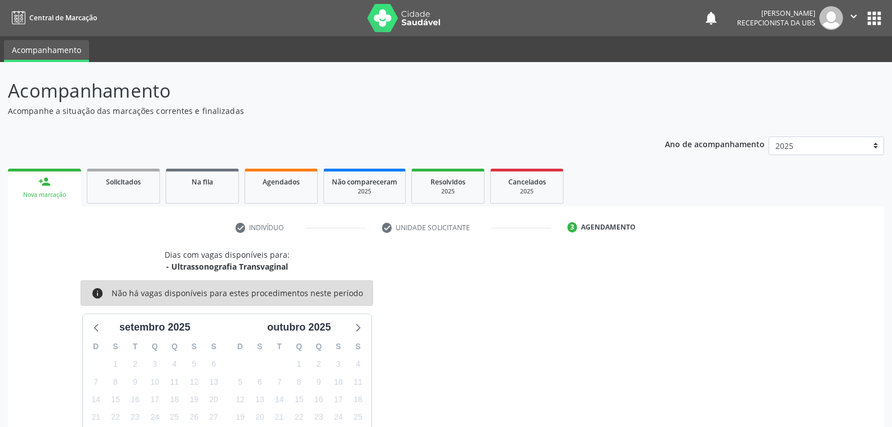
click at [454, 295] on div "Dias com vagas disponíveis para: - Ultrassonografia Transvaginal info Não há va…" at bounding box center [446, 357] width 876 height 216
click at [570, 228] on div "3" at bounding box center [573, 227] width 10 height 10
click at [615, 229] on div "Agendamento" at bounding box center [608, 227] width 55 height 10
click at [401, 293] on div "Dias com vagas disponíveis para: - Ultrassonografia Transvaginal info Não há va…" at bounding box center [227, 357] width 438 height 216
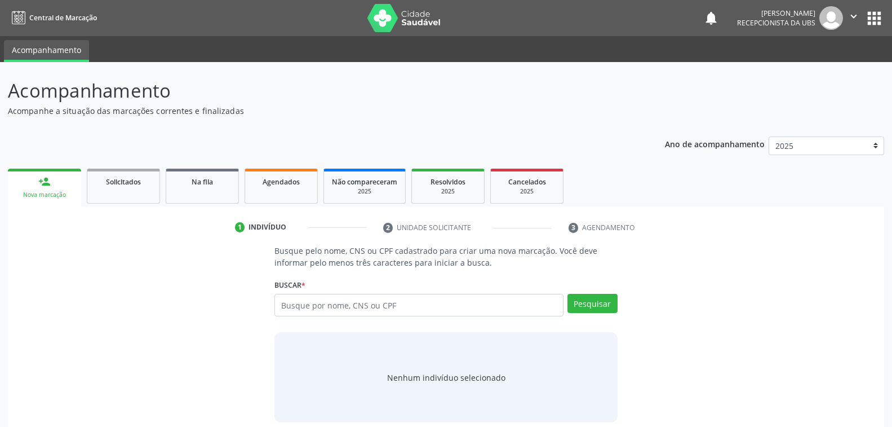
click at [398, 307] on input "text" at bounding box center [418, 305] width 289 height 23
type input "898004830606675"
click at [592, 307] on button "Pesquisar" at bounding box center [593, 303] width 50 height 19
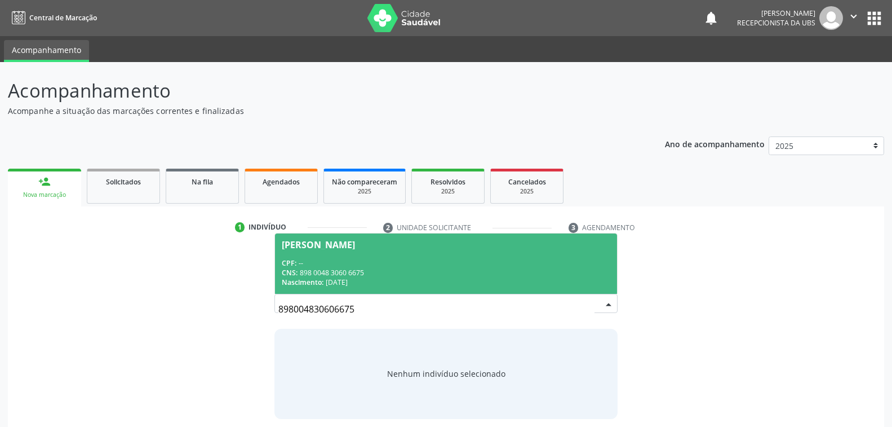
click at [375, 268] on div "CNS: 898 0048 3060 6675" at bounding box center [446, 273] width 328 height 10
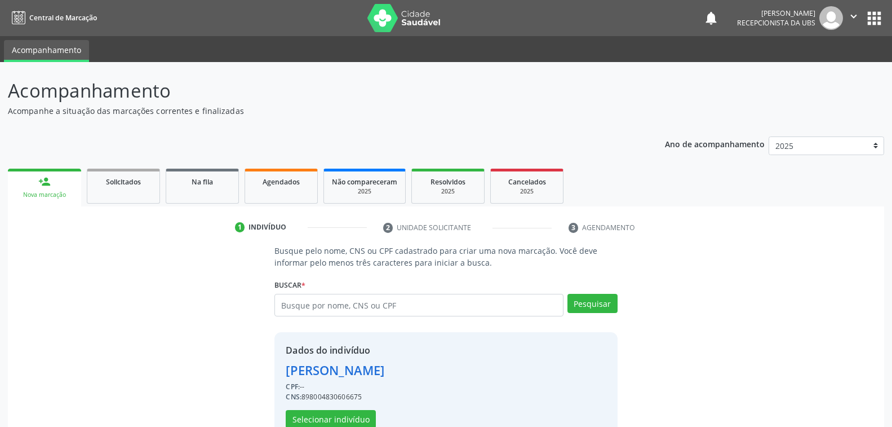
scroll to position [28, 0]
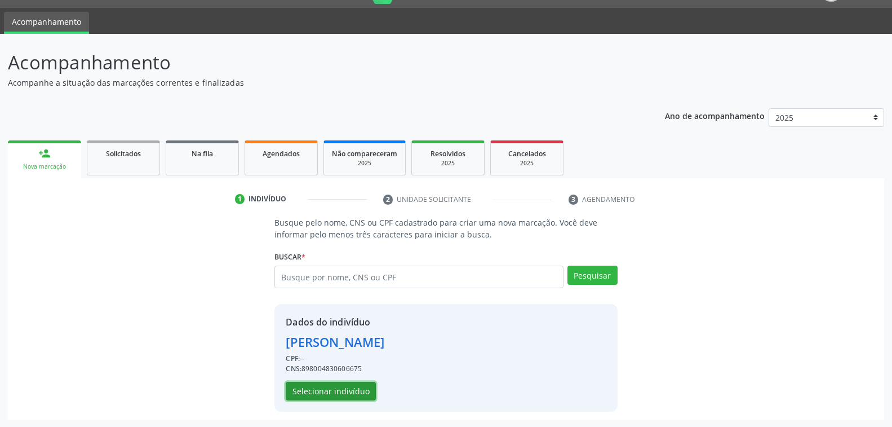
click at [322, 394] on button "Selecionar indivíduo" at bounding box center [331, 391] width 90 height 19
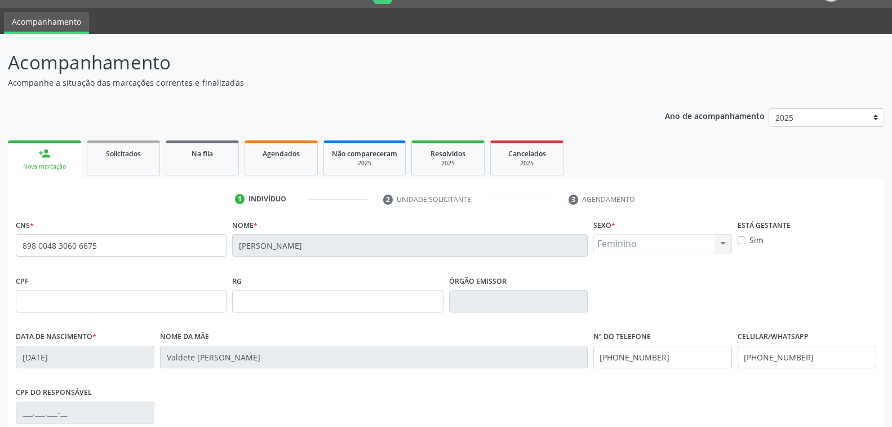
scroll to position [183, 0]
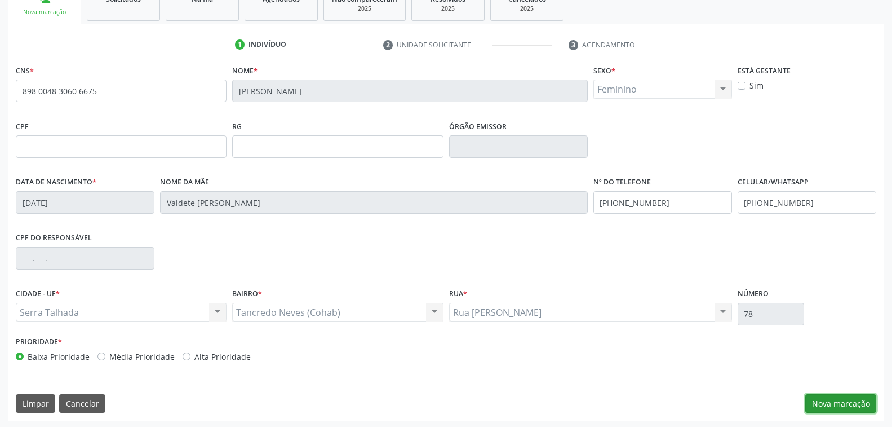
click at [832, 395] on button "Nova marcação" at bounding box center [840, 403] width 71 height 19
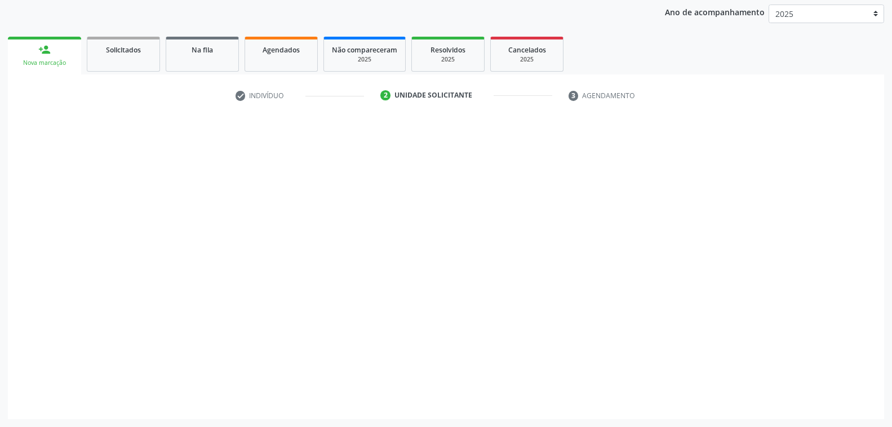
scroll to position [131, 0]
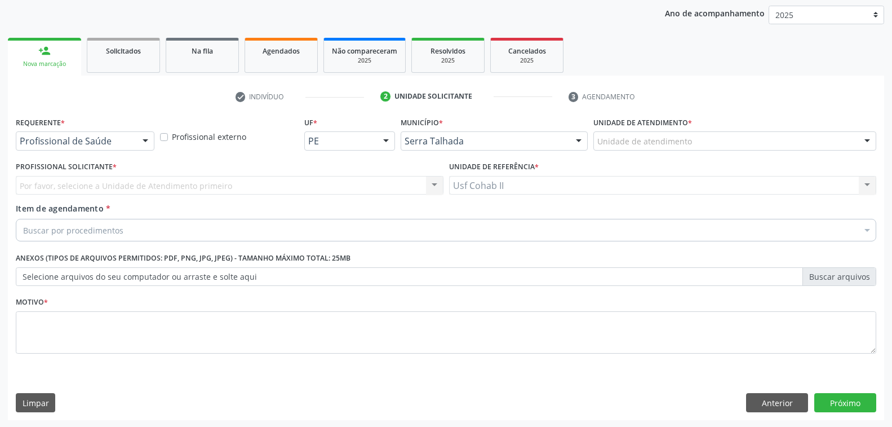
click at [145, 140] on div at bounding box center [145, 141] width 17 height 19
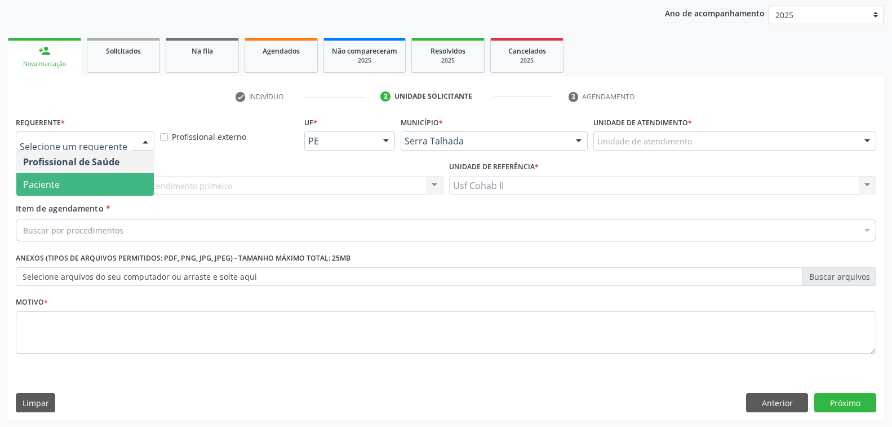
click at [128, 185] on span "Paciente" at bounding box center [85, 184] width 138 height 23
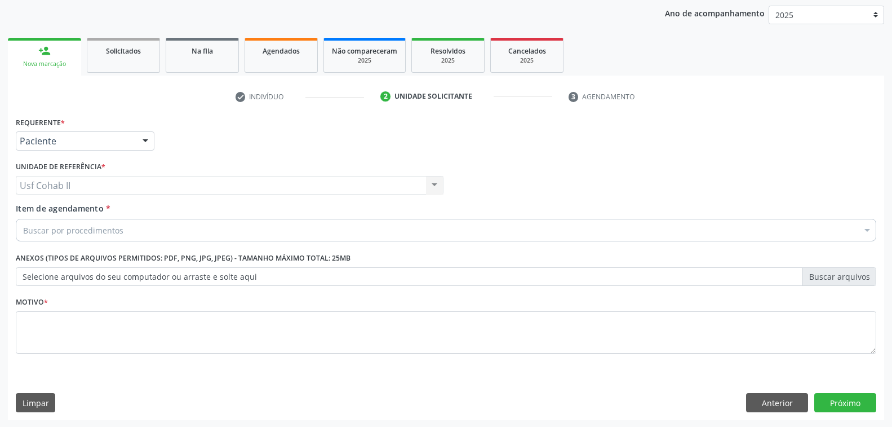
click at [156, 229] on div "Buscar por procedimentos" at bounding box center [446, 230] width 861 height 23
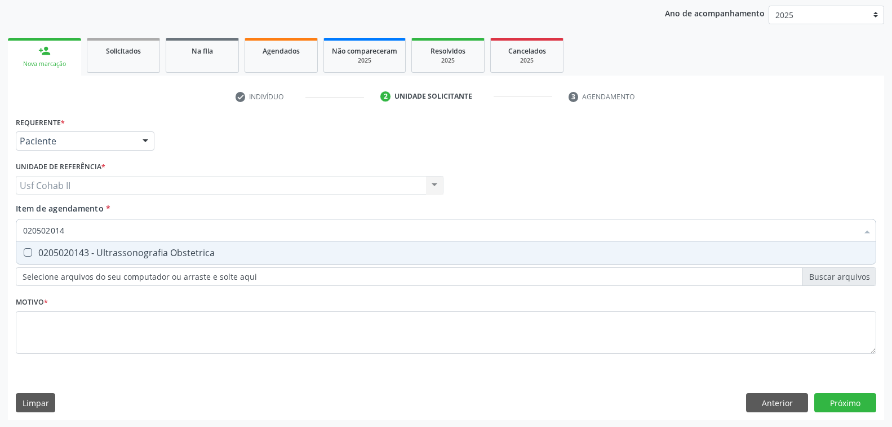
type input "0205020143"
click at [146, 251] on div "0205020143 - Ultrassonografia Obstetrica" at bounding box center [446, 252] width 846 height 9
checkbox Obstetrica "true"
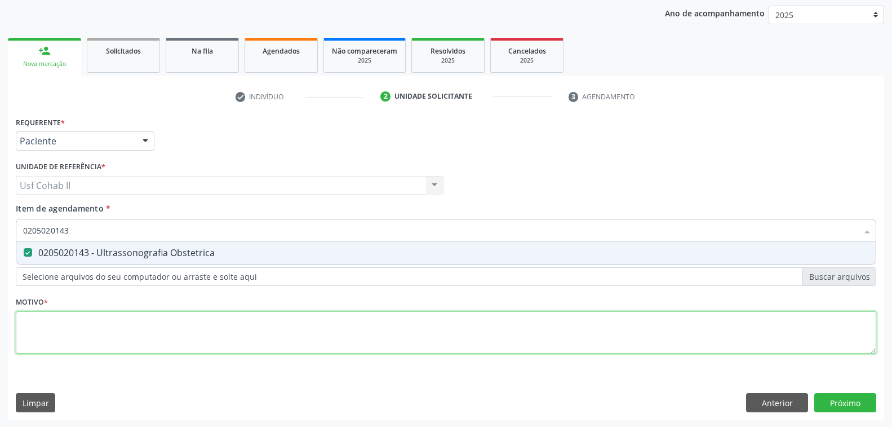
click at [112, 331] on div "Requerente * Paciente Profissional de Saúde Paciente Nenhum resultado encontrad…" at bounding box center [446, 241] width 861 height 255
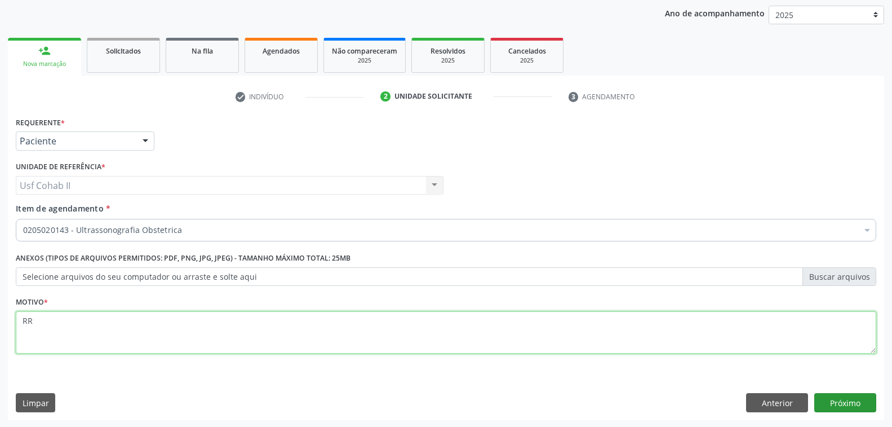
type textarea "RR"
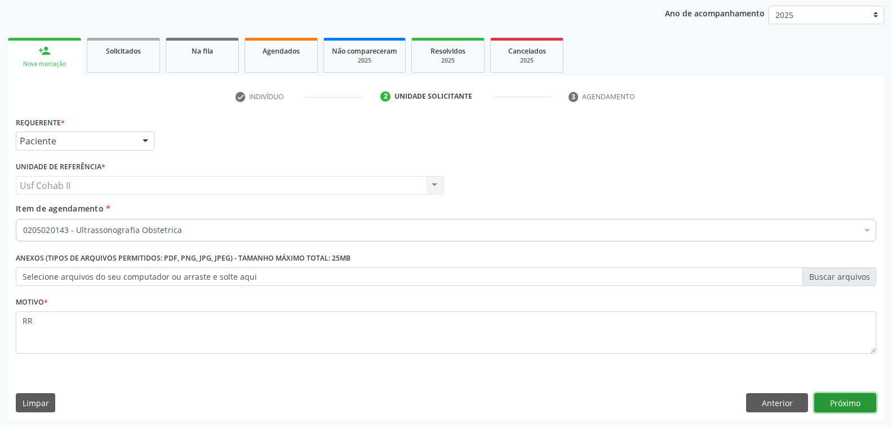
click at [837, 401] on button "Próximo" at bounding box center [845, 402] width 62 height 19
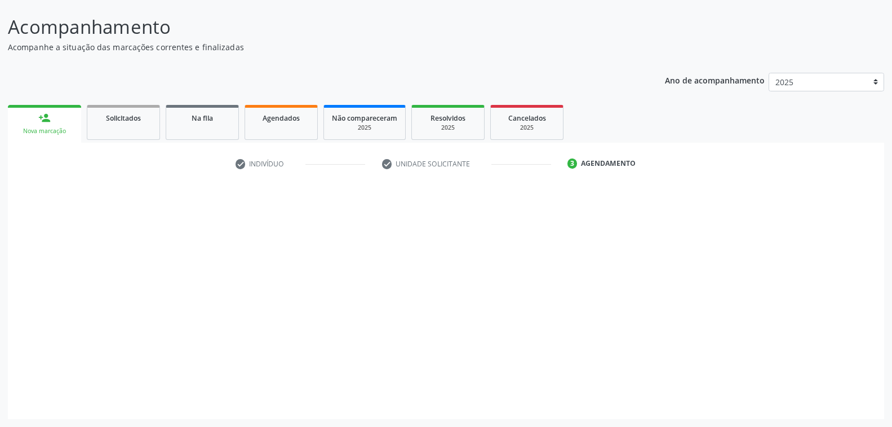
scroll to position [63, 0]
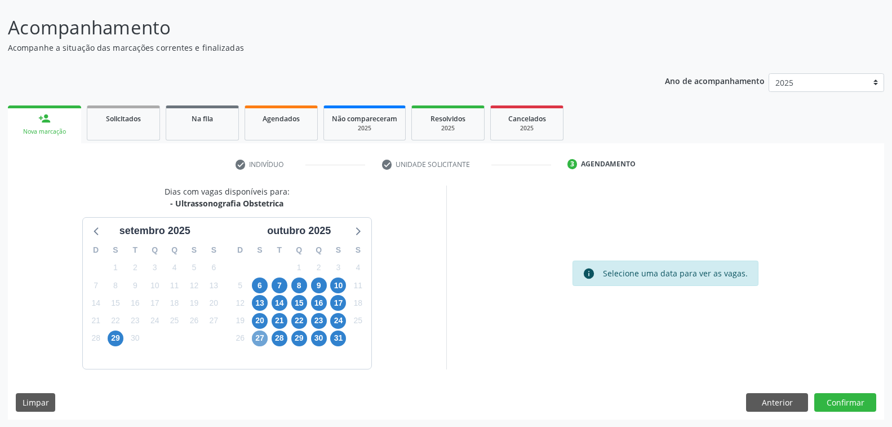
click at [264, 336] on span "27" at bounding box center [260, 338] width 16 height 16
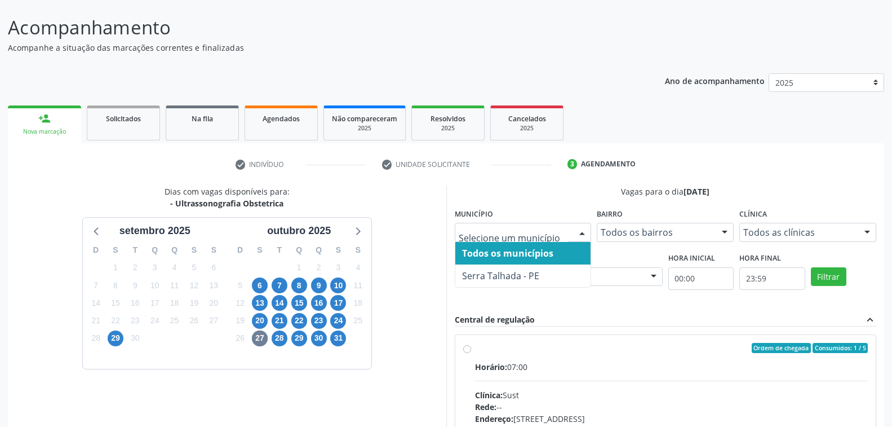
click at [582, 232] on div at bounding box center [582, 232] width 17 height 19
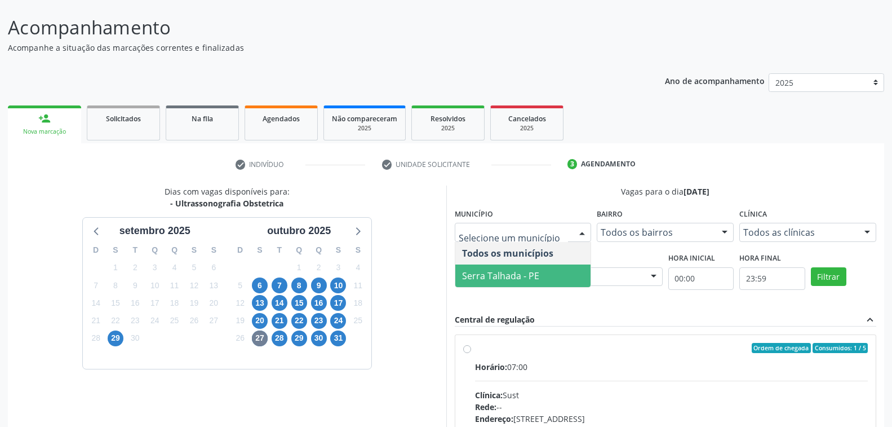
click at [539, 272] on span "Serra Talhada - PE" at bounding box center [523, 275] width 136 height 23
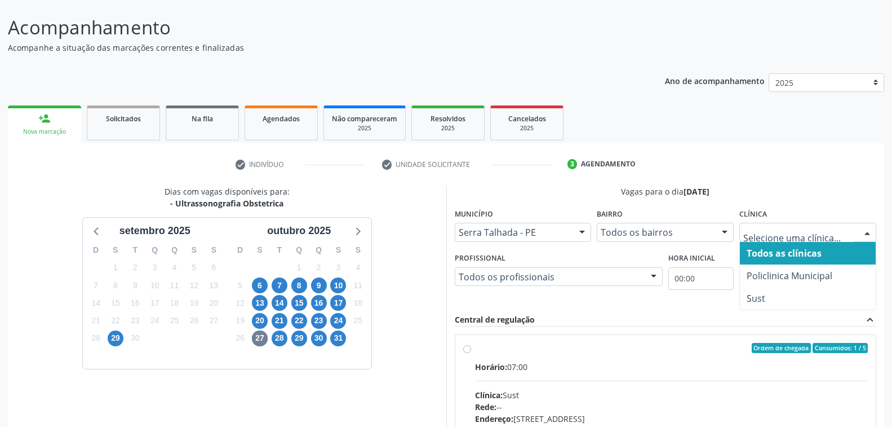
click at [863, 229] on div at bounding box center [867, 232] width 17 height 19
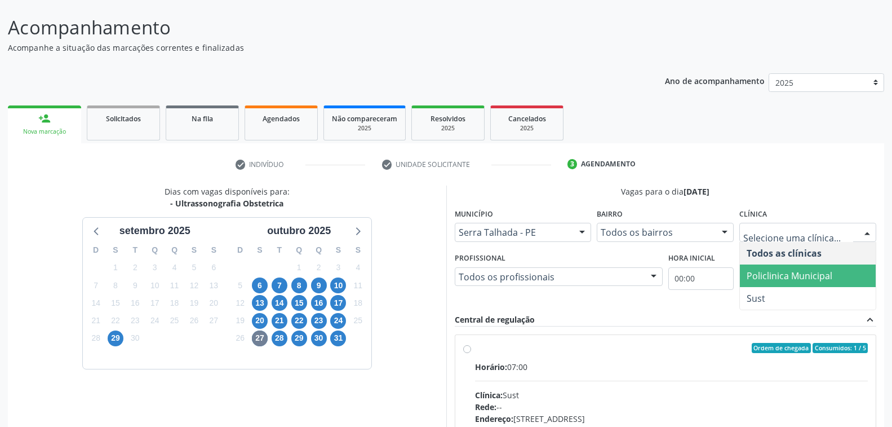
click at [810, 271] on span "Policlinica Municipal" at bounding box center [790, 275] width 86 height 12
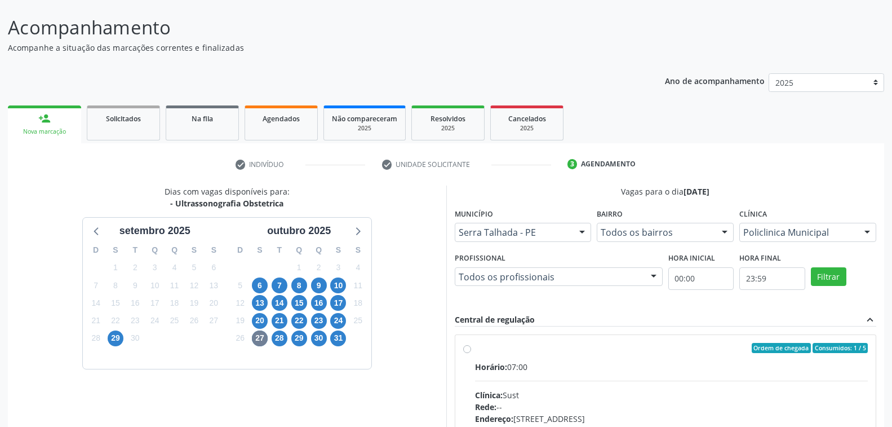
click at [659, 274] on div at bounding box center [653, 277] width 17 height 19
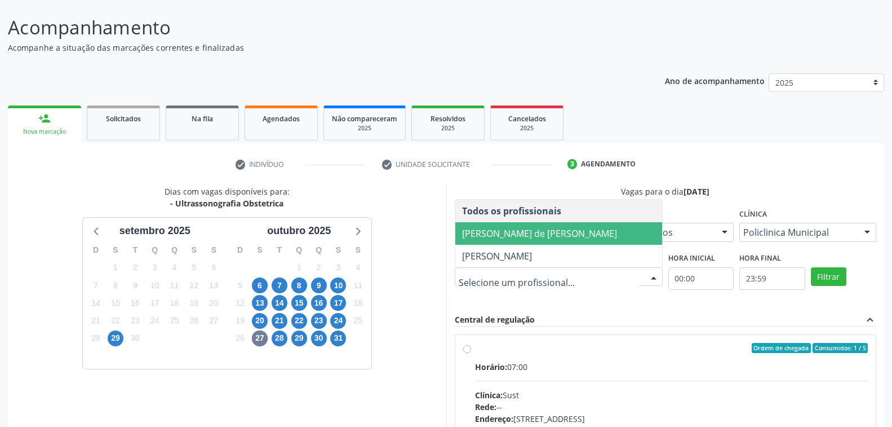
click at [502, 237] on span "[PERSON_NAME] de [PERSON_NAME]" at bounding box center [539, 233] width 155 height 12
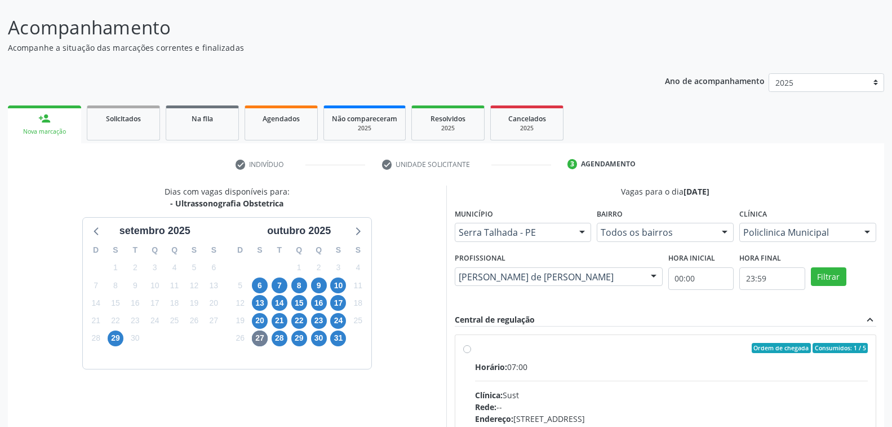
click at [586, 353] on label "Ordem de chegada Consumidos: 1 / 5 Horário: 07:00 Clínica: Sust Rede: -- Endere…" at bounding box center [671, 429] width 393 height 173
click at [471, 353] on input "Ordem de chegada Consumidos: 1 / 5 Horário: 07:00 Clínica: Sust Rede: -- Endere…" at bounding box center [467, 348] width 8 height 10
radio input "true"
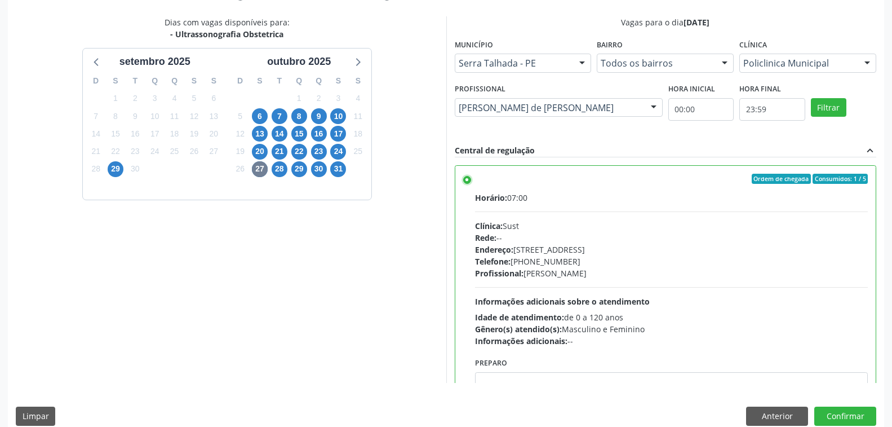
scroll to position [246, 0]
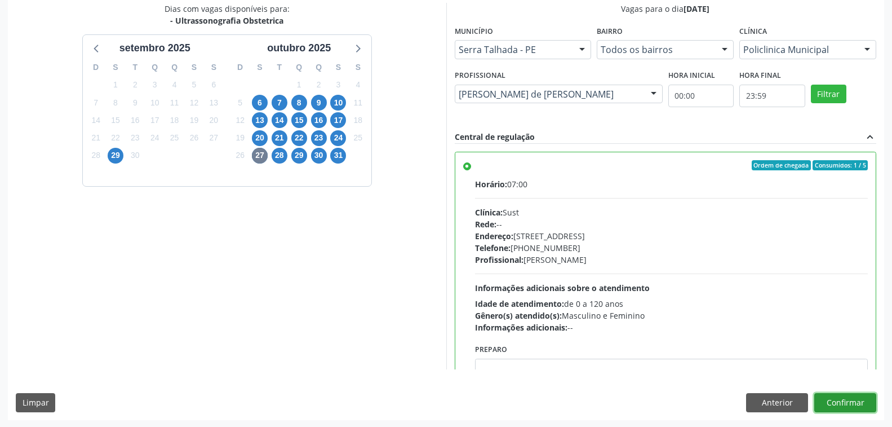
click at [832, 400] on button "Confirmar" at bounding box center [845, 402] width 62 height 19
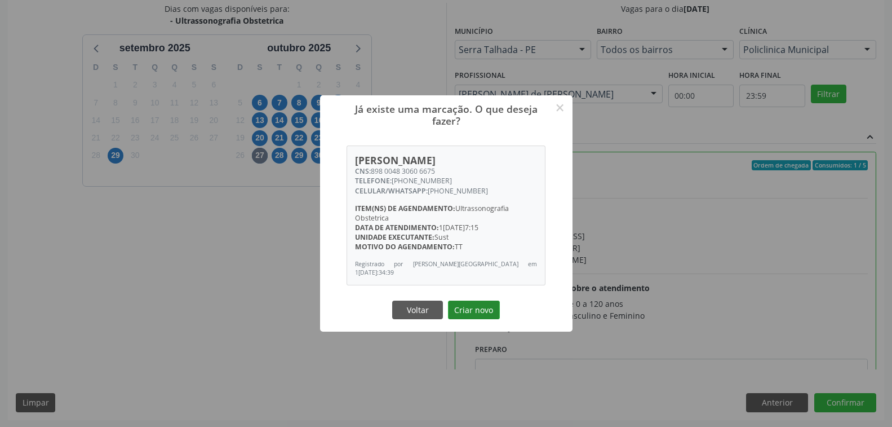
click at [479, 310] on button "Criar novo" at bounding box center [474, 309] width 52 height 19
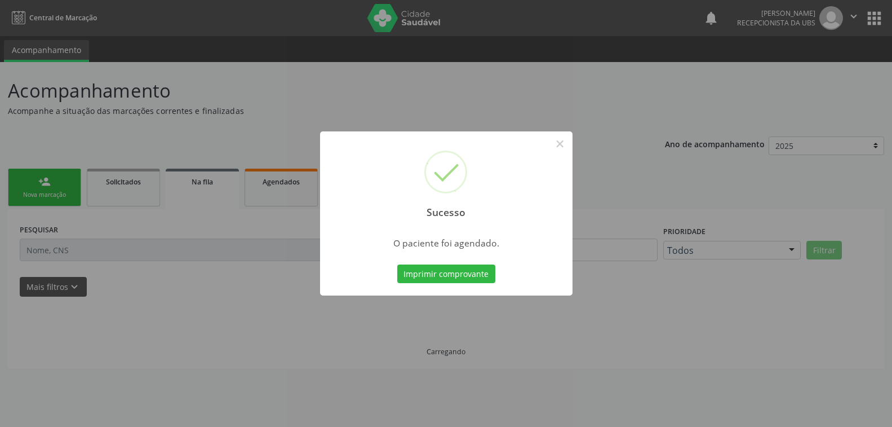
scroll to position [0, 0]
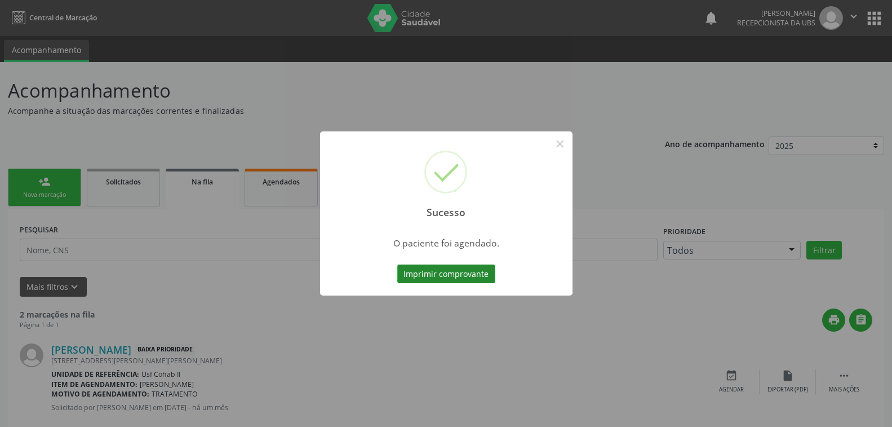
click at [465, 277] on button "Imprimir comprovante" at bounding box center [446, 273] width 98 height 19
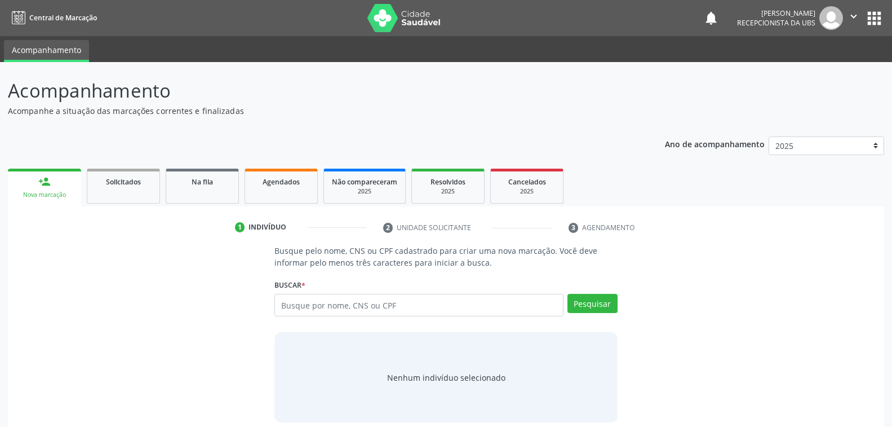
click at [51, 189] on link "person_add Nova marcação" at bounding box center [44, 188] width 73 height 38
click at [378, 303] on input "text" at bounding box center [418, 305] width 289 height 23
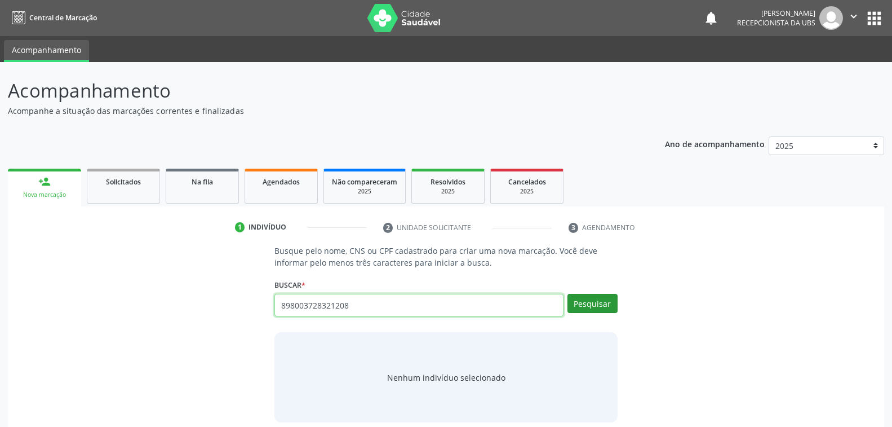
type input "898003728321208"
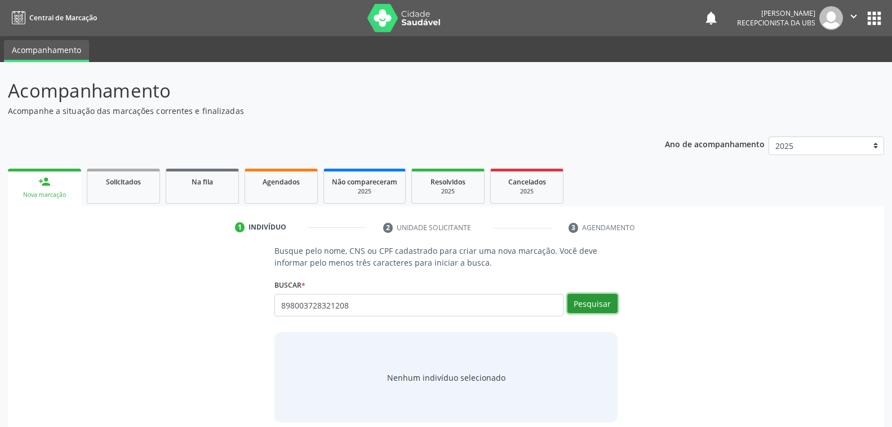
click at [581, 302] on button "Pesquisar" at bounding box center [593, 303] width 50 height 19
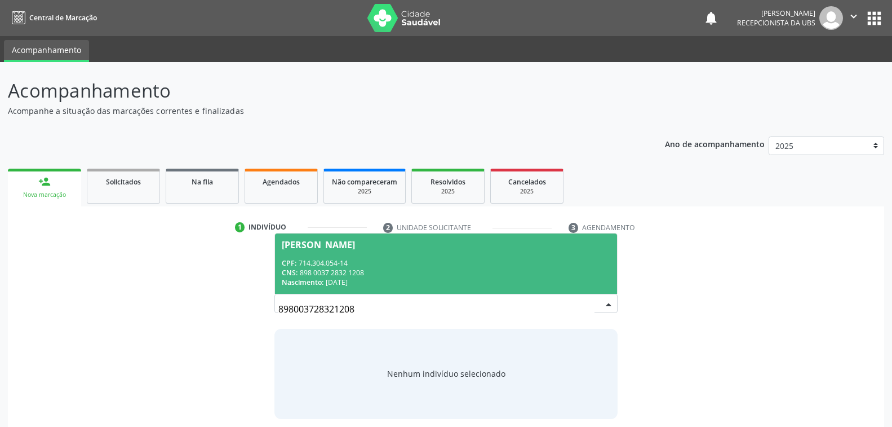
click at [422, 266] on div "CPF: 714.304.054-14" at bounding box center [446, 263] width 328 height 10
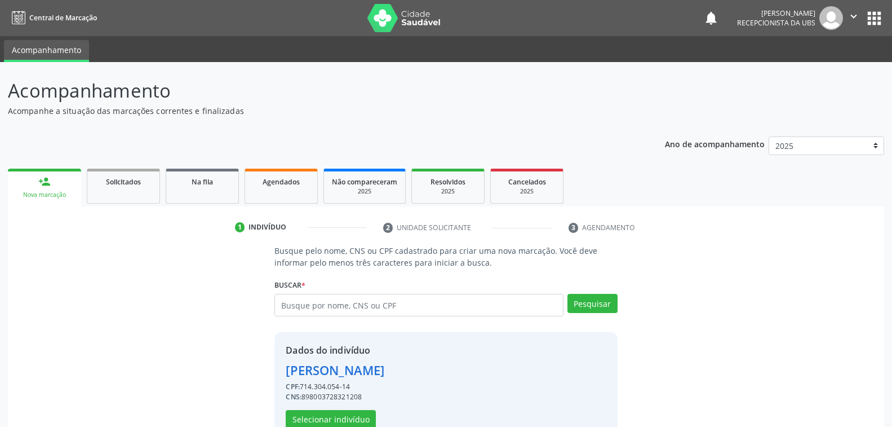
scroll to position [28, 0]
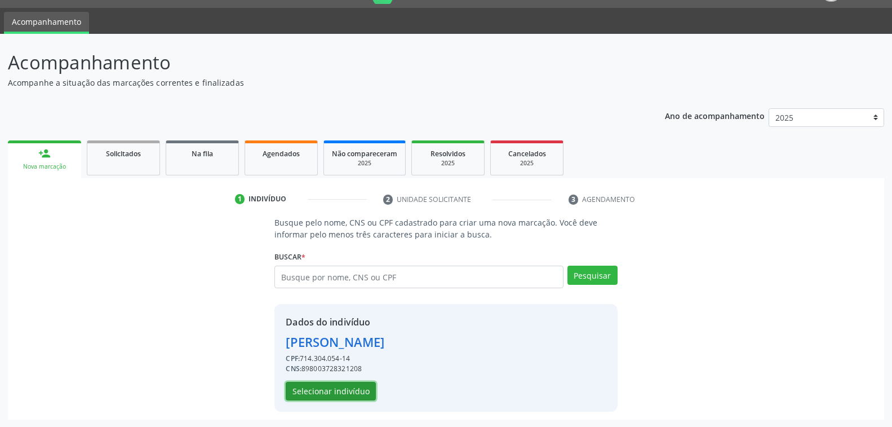
click at [349, 384] on button "Selecionar indivíduo" at bounding box center [331, 391] width 90 height 19
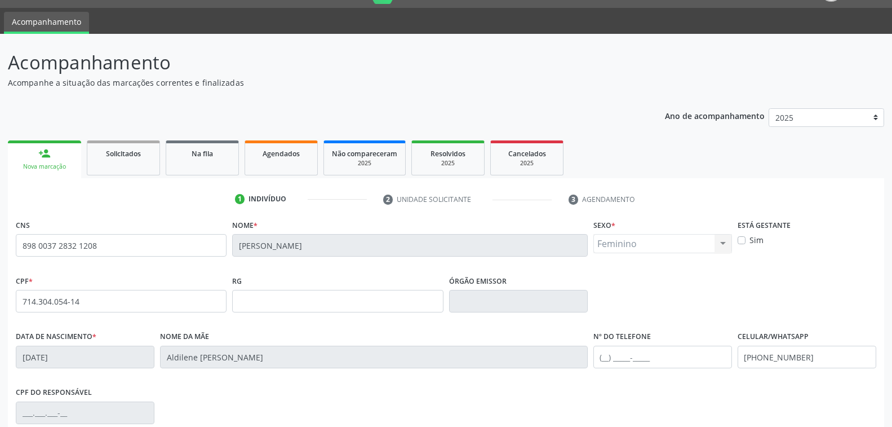
scroll to position [183, 0]
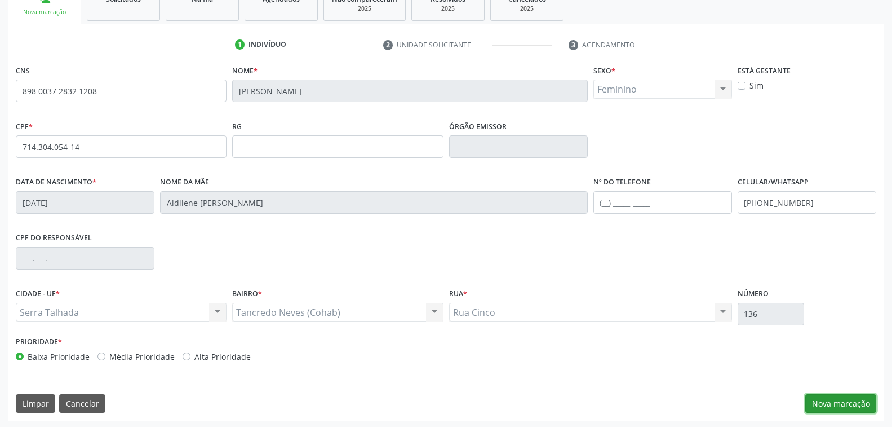
click at [839, 404] on button "Nova marcação" at bounding box center [840, 403] width 71 height 19
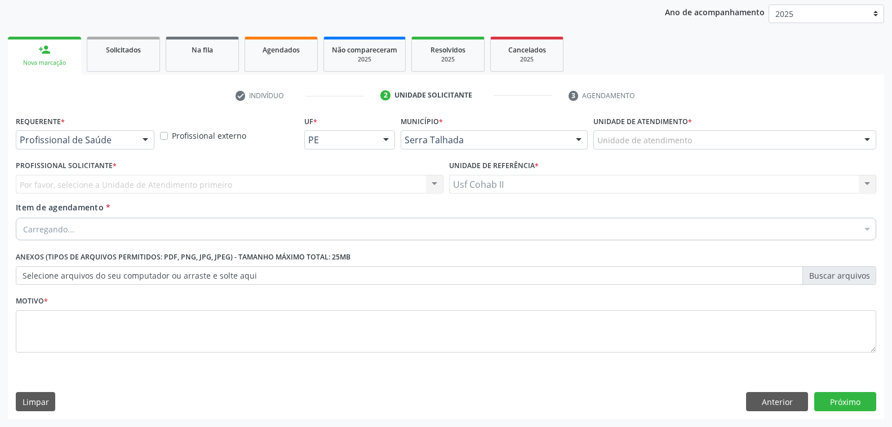
scroll to position [131, 0]
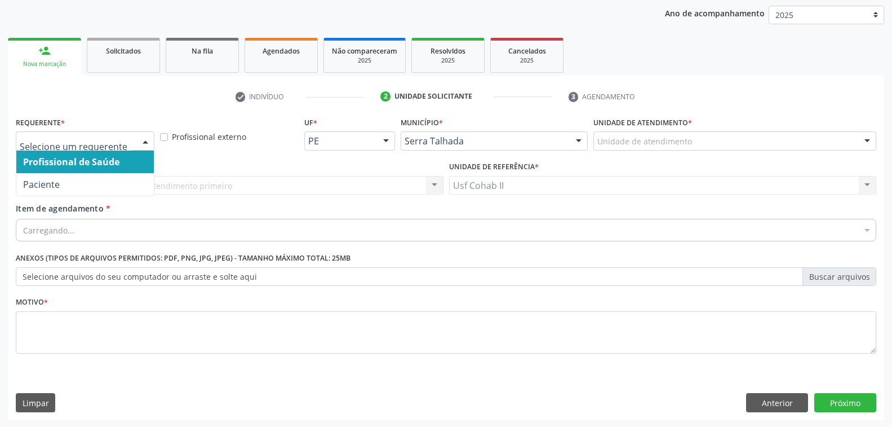
click at [147, 136] on div at bounding box center [145, 141] width 17 height 19
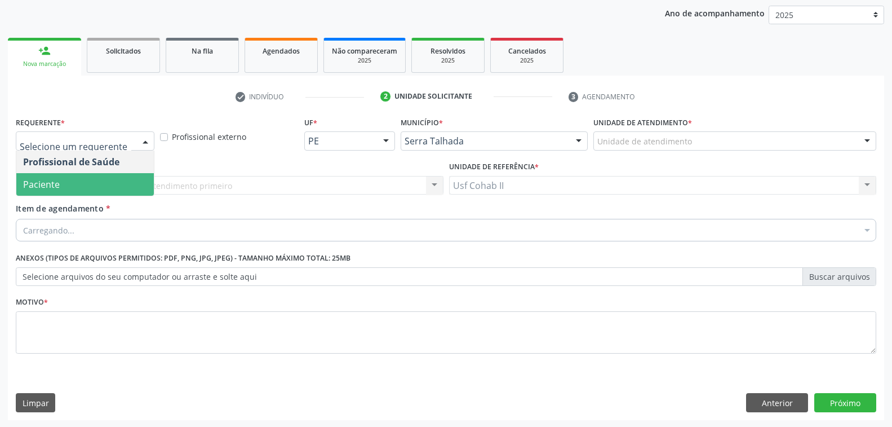
click at [89, 182] on span "Paciente" at bounding box center [85, 184] width 138 height 23
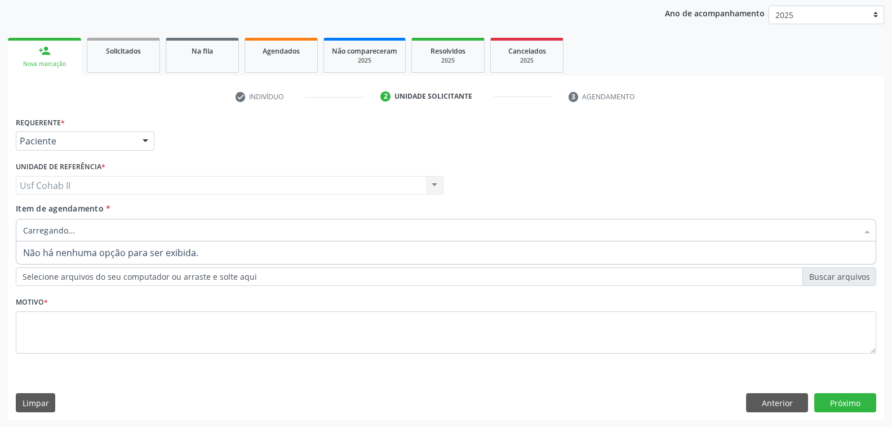
click at [78, 231] on div at bounding box center [446, 230] width 861 height 23
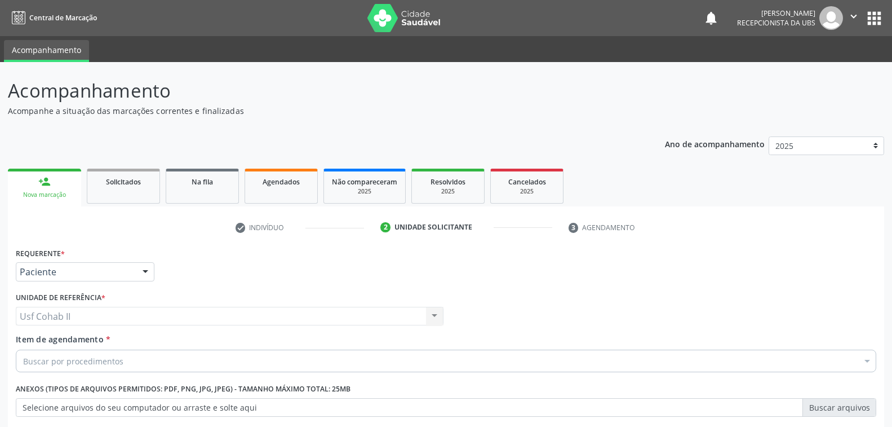
click at [141, 269] on div at bounding box center [145, 272] width 17 height 19
click at [65, 188] on link "person_add Nova marcação" at bounding box center [44, 188] width 73 height 38
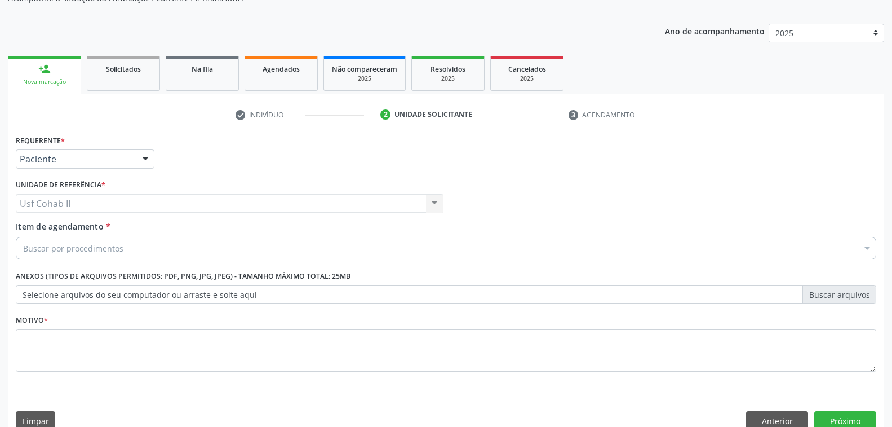
scroll to position [131, 0]
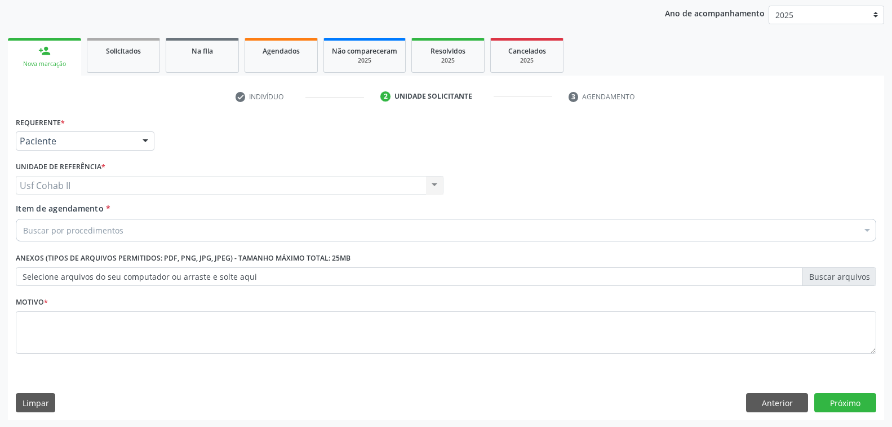
click at [123, 233] on div "Buscar por procedimentos" at bounding box center [446, 230] width 861 height 23
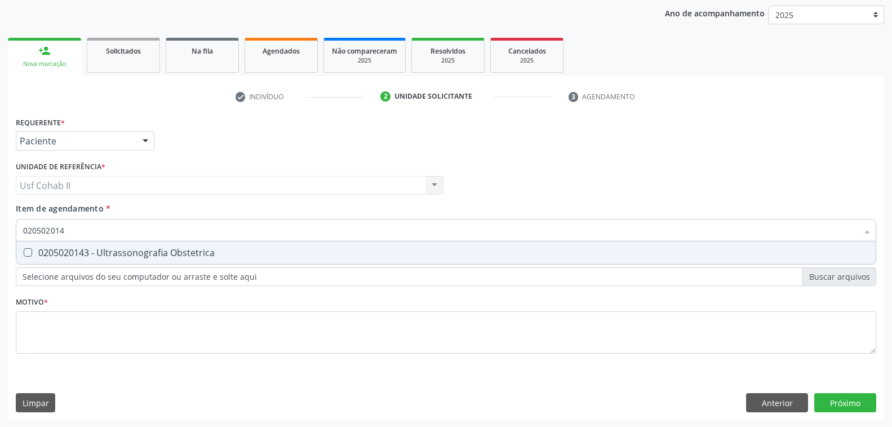
type input "0205020143"
click at [179, 253] on div "0205020143 - Ultrassonografia Obstetrica" at bounding box center [446, 252] width 846 height 9
checkbox Obstetrica "true"
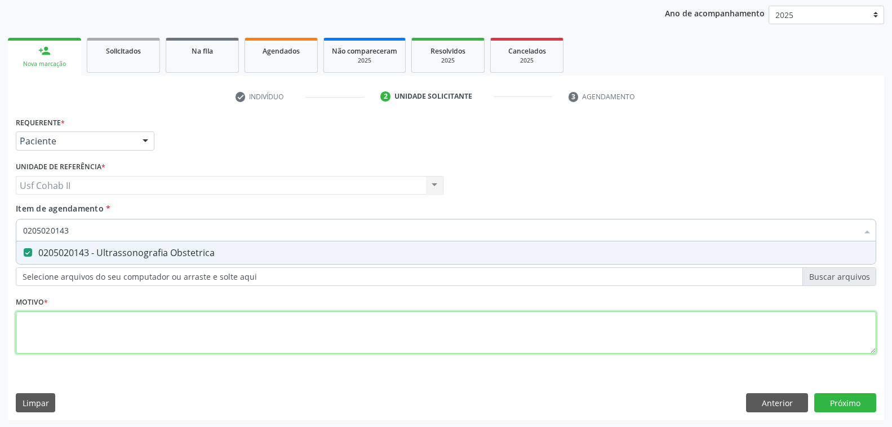
click at [150, 329] on div "Requerente * Paciente Profissional de Saúde Paciente Nenhum resultado encontrad…" at bounding box center [446, 241] width 861 height 255
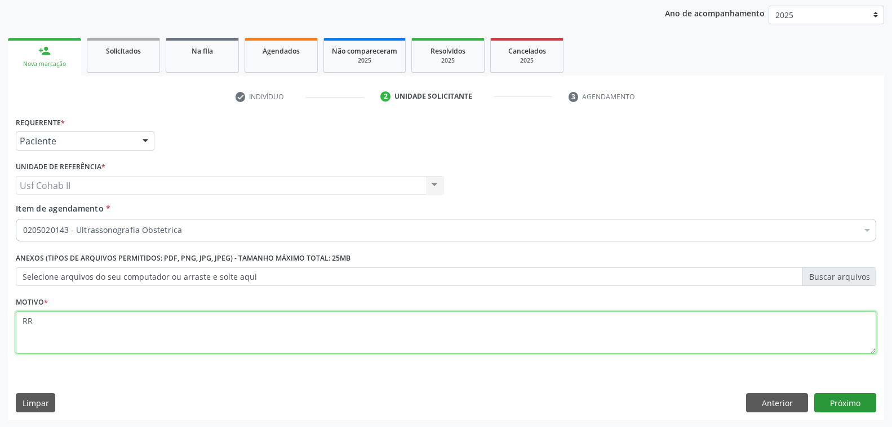
type textarea "RR"
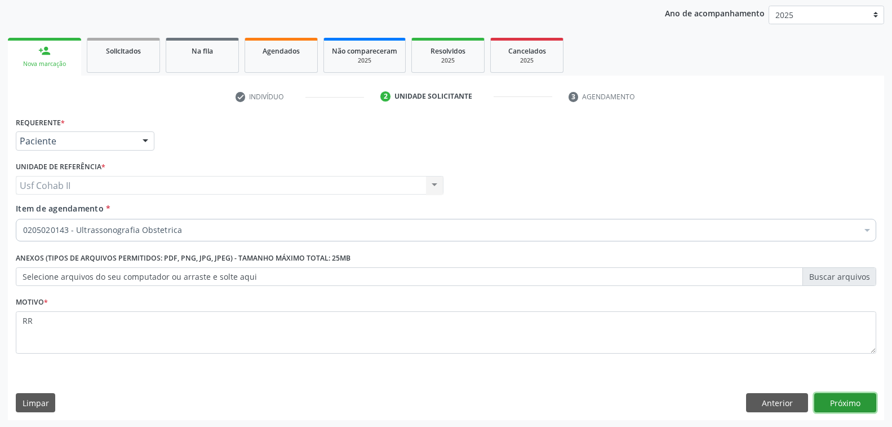
click at [850, 403] on button "Próximo" at bounding box center [845, 402] width 62 height 19
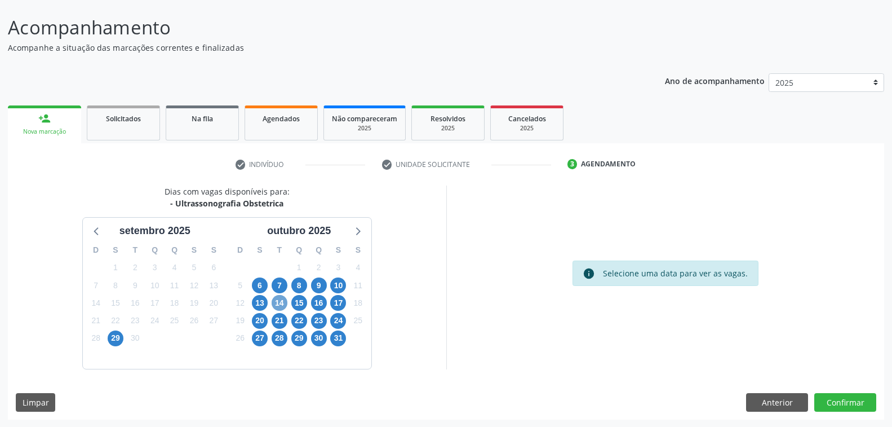
click at [285, 300] on span "14" at bounding box center [280, 303] width 16 height 16
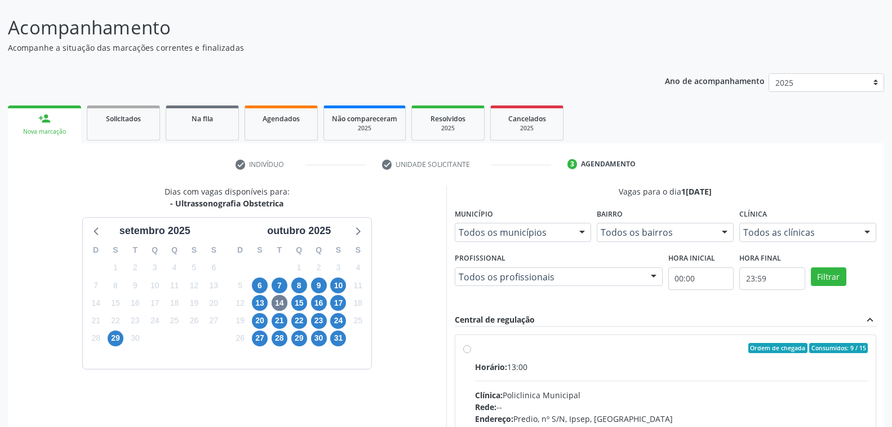
click at [580, 230] on div at bounding box center [582, 232] width 17 height 19
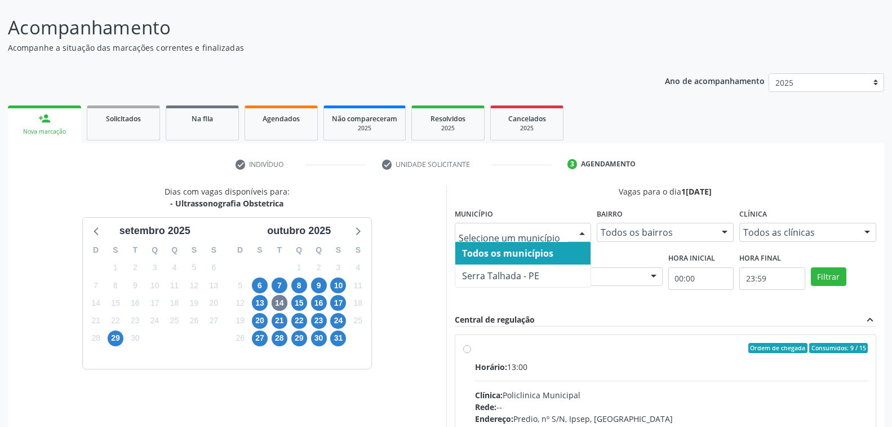
click at [526, 251] on span "Todos os municípios" at bounding box center [507, 253] width 91 height 12
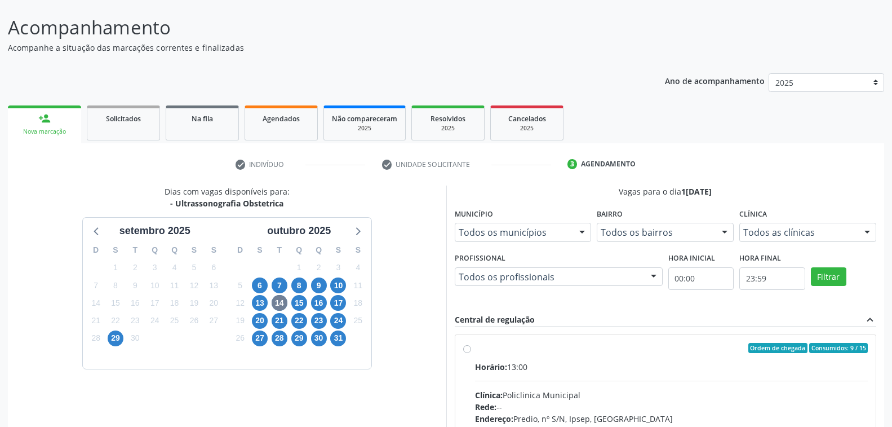
click at [870, 234] on div at bounding box center [867, 232] width 17 height 19
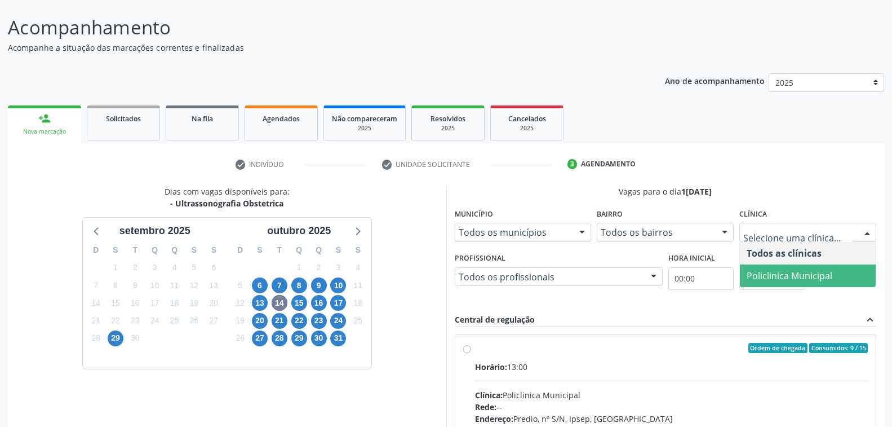
click at [785, 273] on span "Policlinica Municipal" at bounding box center [790, 275] width 86 height 12
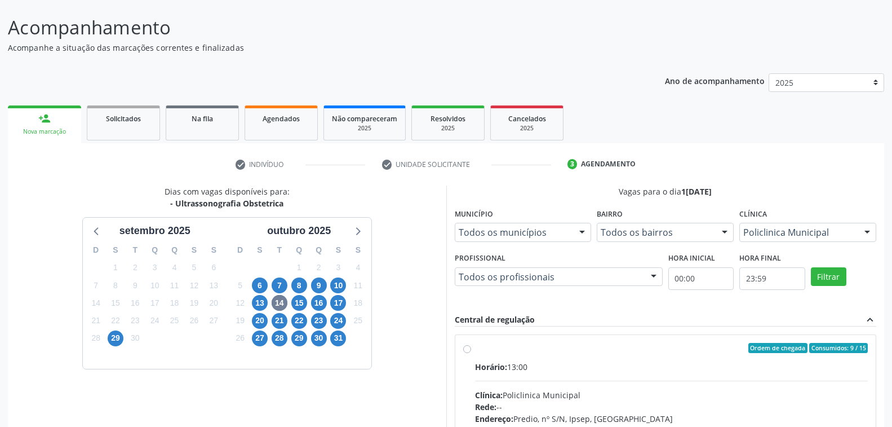
click at [570, 343] on div "Ordem de chegada Consumidos: 9 / 15" at bounding box center [671, 348] width 393 height 10
click at [471, 343] on input "Ordem de chegada Consumidos: 9 / 15 Horário: 13:00 Clínica: Policlinica Municip…" at bounding box center [467, 348] width 8 height 10
radio input "true"
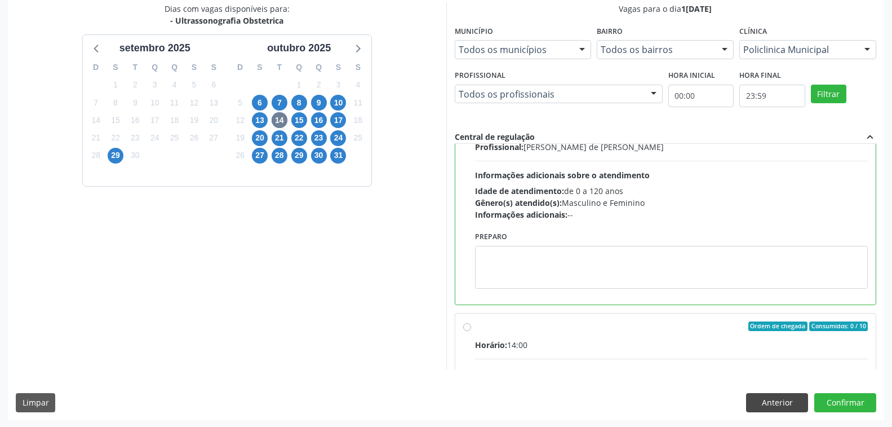
scroll to position [169, 0]
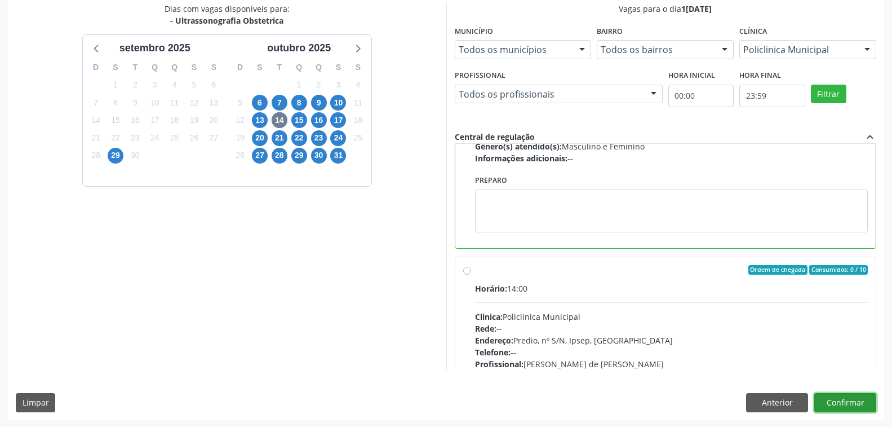
click at [834, 398] on button "Confirmar" at bounding box center [845, 402] width 62 height 19
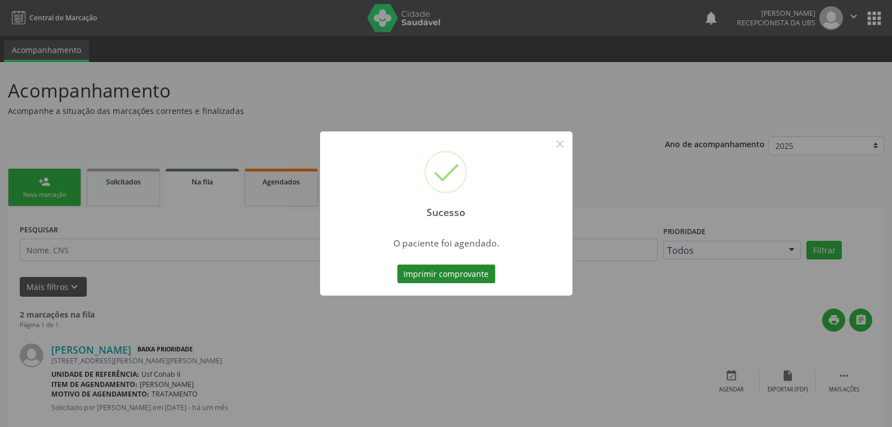
click at [460, 271] on button "Imprimir comprovante" at bounding box center [446, 273] width 98 height 19
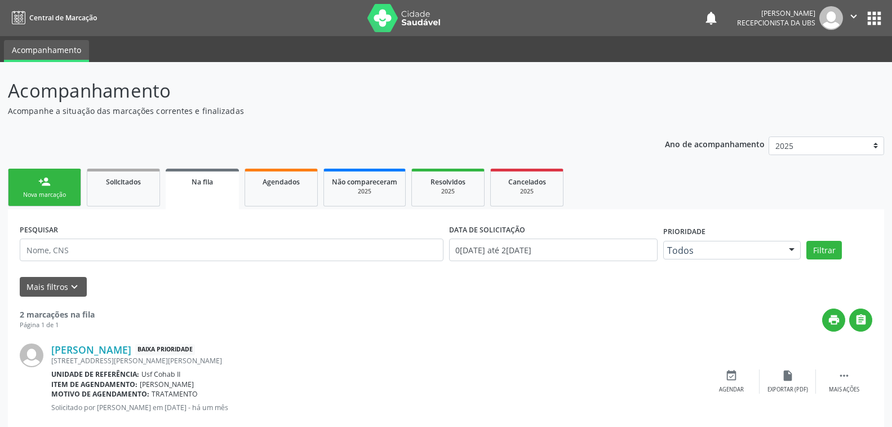
click at [65, 195] on div "Nova marcação" at bounding box center [44, 194] width 56 height 8
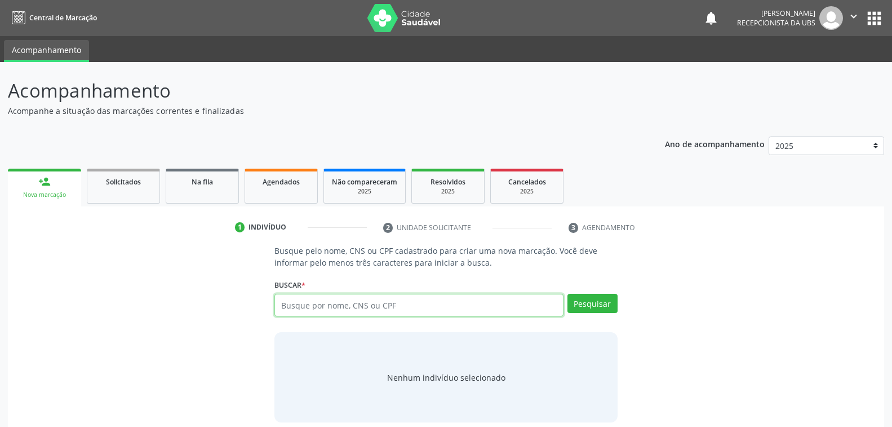
click at [401, 299] on input "text" at bounding box center [418, 305] width 289 height 23
type input "209136065740018"
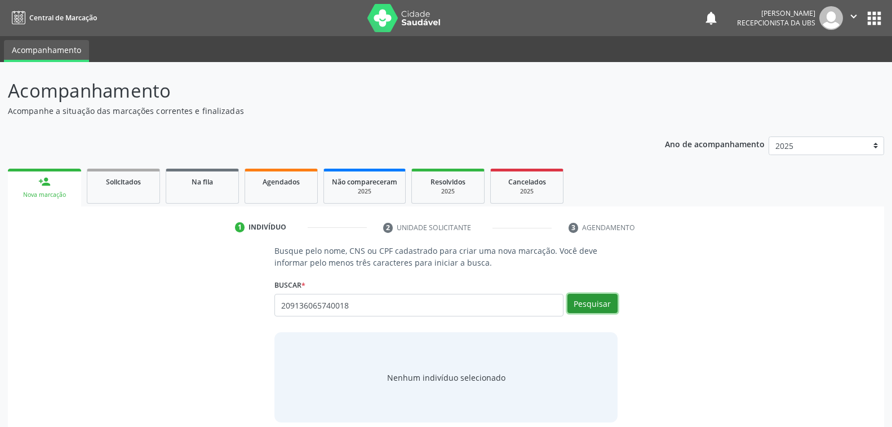
click at [593, 306] on button "Pesquisar" at bounding box center [593, 303] width 50 height 19
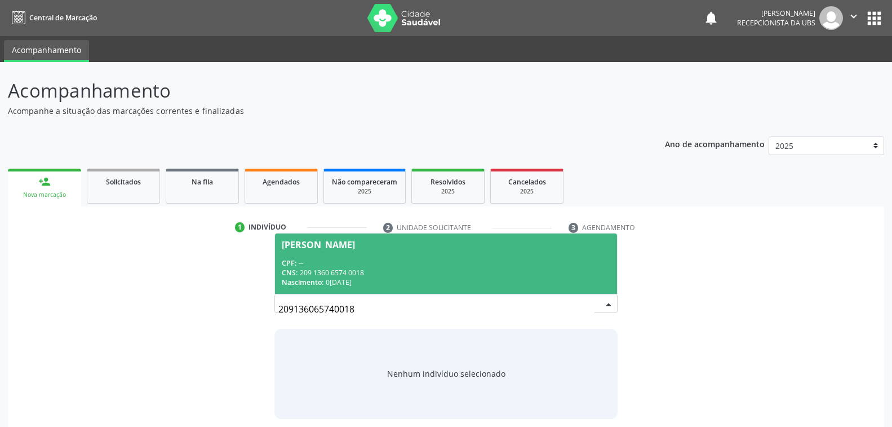
click at [419, 268] on div "CNS: 209 1360 6574 0018" at bounding box center [446, 273] width 328 height 10
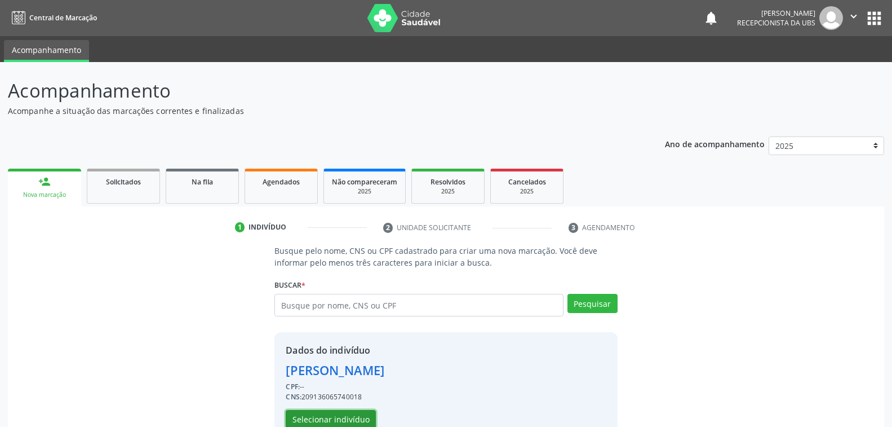
click at [342, 416] on button "Selecionar indivíduo" at bounding box center [331, 419] width 90 height 19
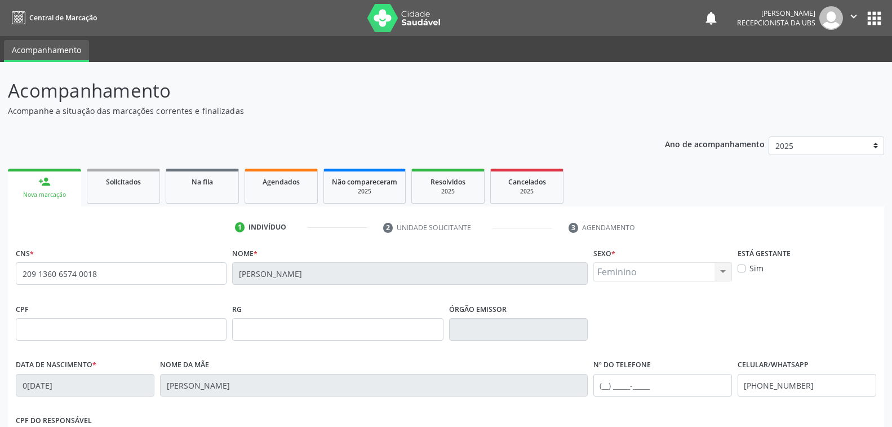
scroll to position [183, 0]
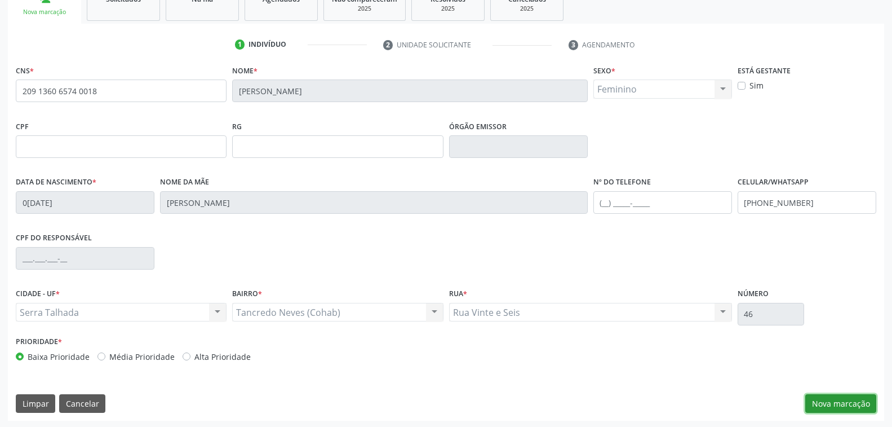
click at [831, 400] on button "Nova marcação" at bounding box center [840, 403] width 71 height 19
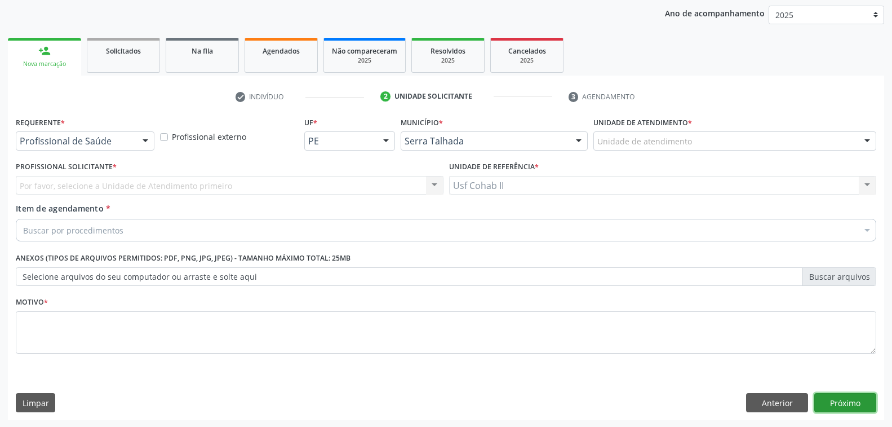
click at [840, 398] on button "Próximo" at bounding box center [845, 402] width 62 height 19
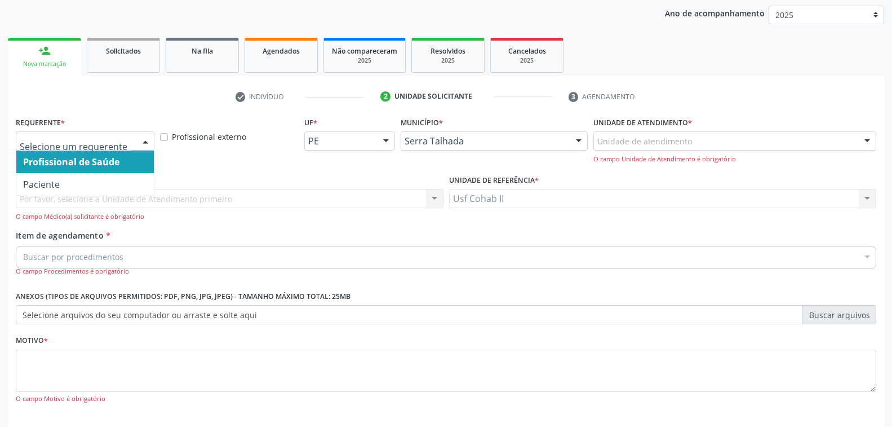
click at [146, 138] on div at bounding box center [145, 141] width 17 height 19
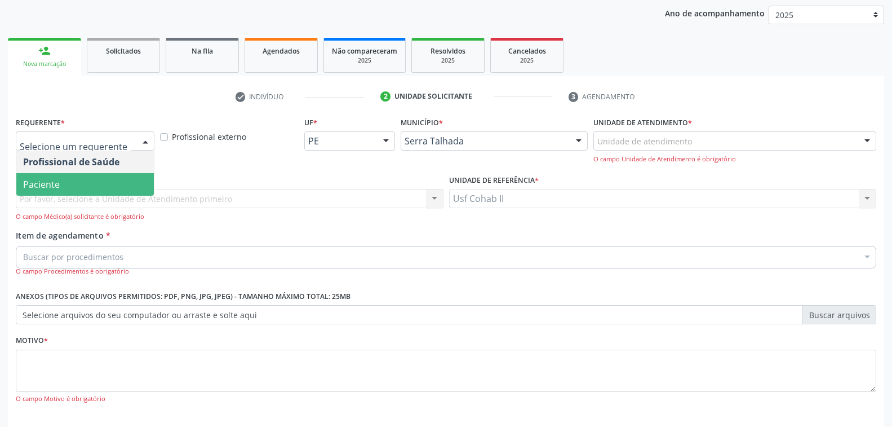
click at [108, 187] on span "Paciente" at bounding box center [85, 184] width 138 height 23
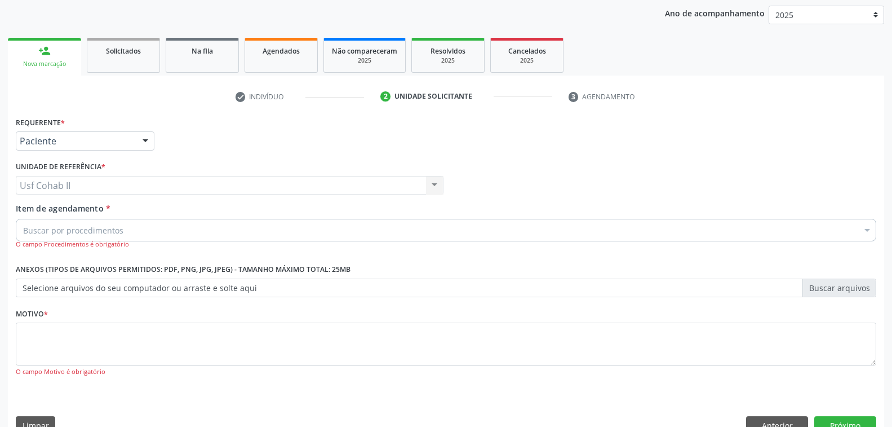
click at [181, 224] on div "Buscar por procedimentos" at bounding box center [446, 230] width 861 height 23
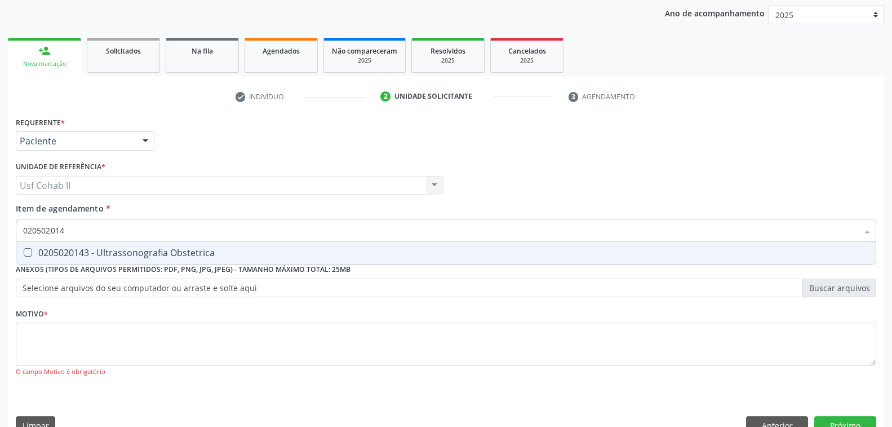
type input "0205020143"
click at [133, 253] on div "0205020143 - Ultrassonografia Obstetrica" at bounding box center [446, 252] width 846 height 9
checkbox Obstetrica "true"
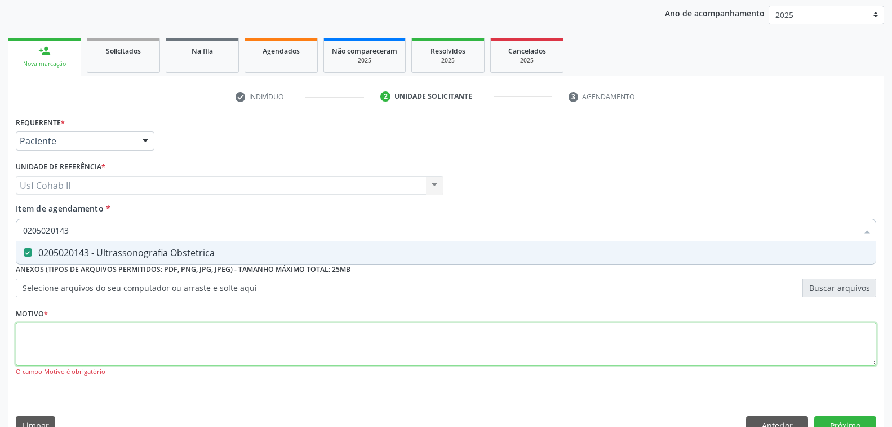
click at [109, 342] on div "Requerente * Paciente Profissional de Saúde Paciente Nenhum resultado encontrad…" at bounding box center [446, 253] width 861 height 278
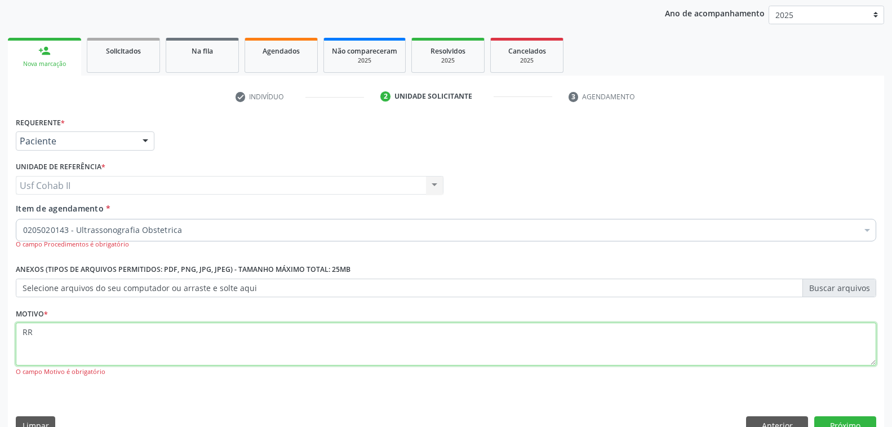
scroll to position [153, 0]
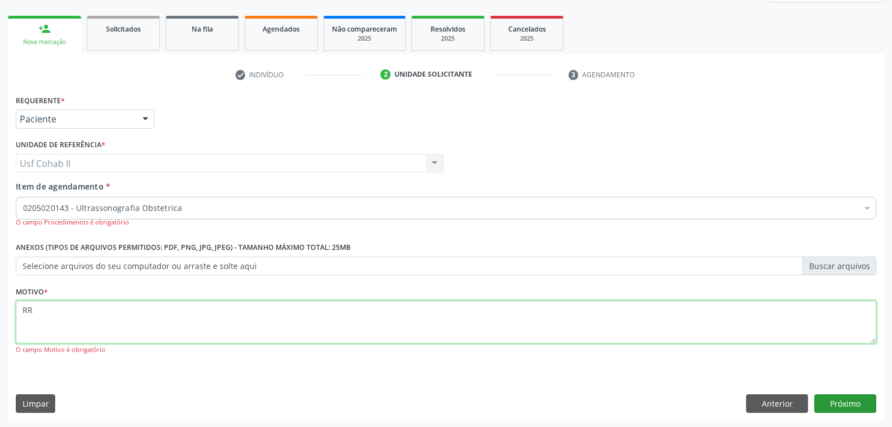
type textarea "RR"
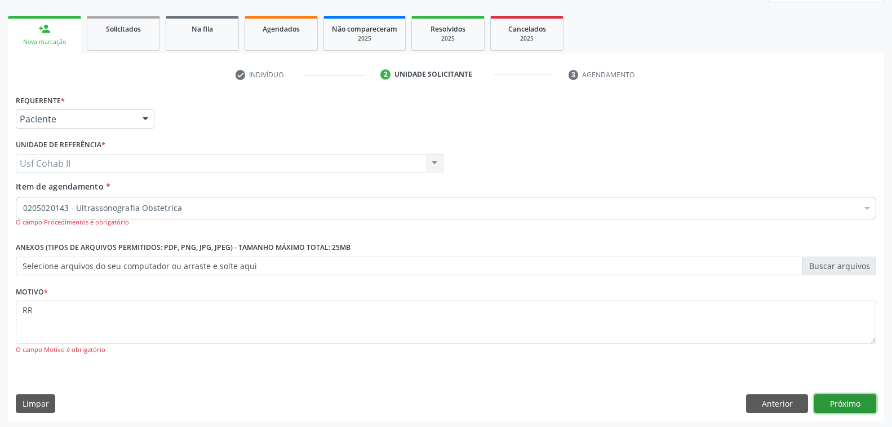
click at [839, 404] on button "Próximo" at bounding box center [845, 403] width 62 height 19
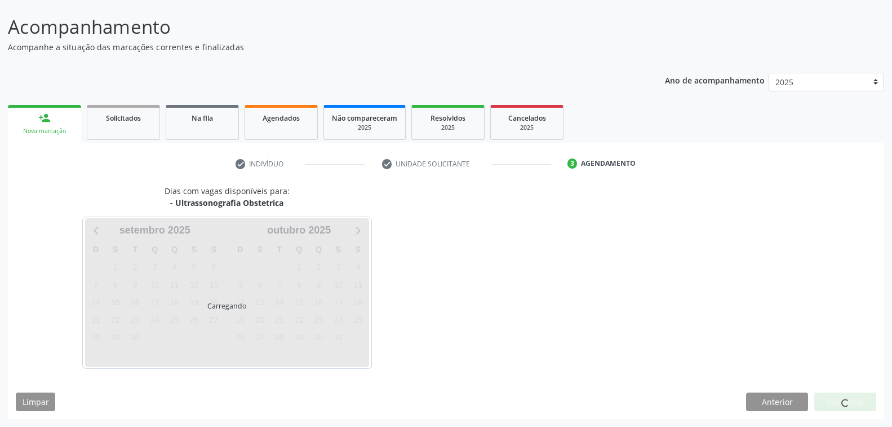
scroll to position [63, 0]
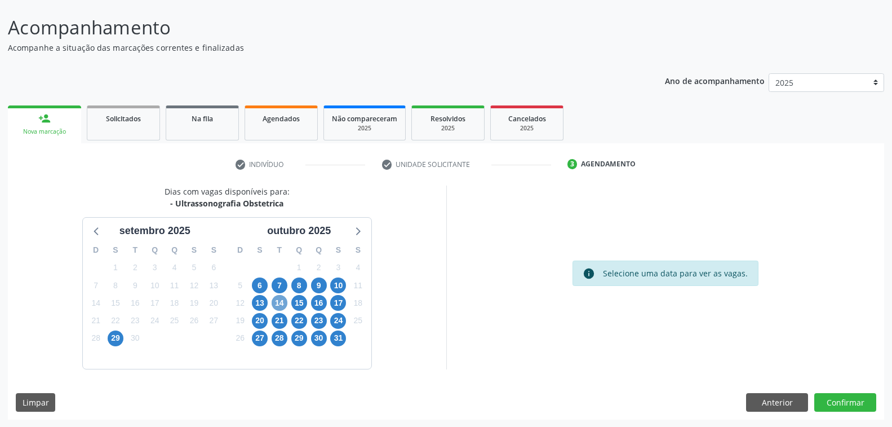
click at [280, 300] on span "14" at bounding box center [280, 303] width 16 height 16
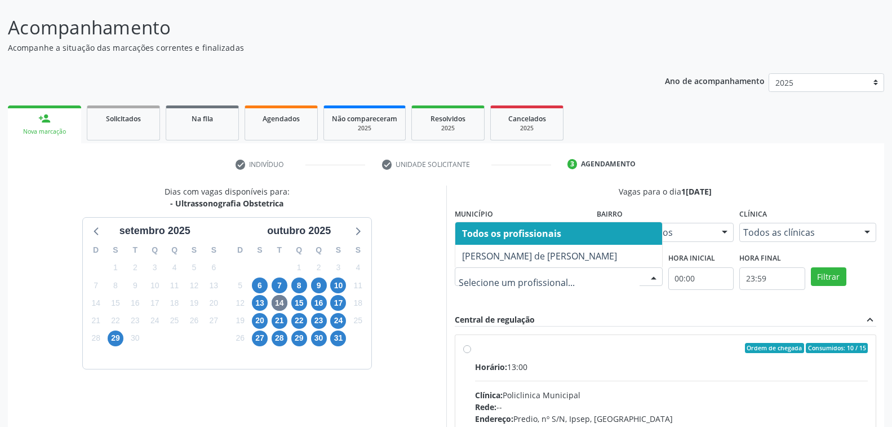
click at [652, 273] on div at bounding box center [653, 277] width 17 height 19
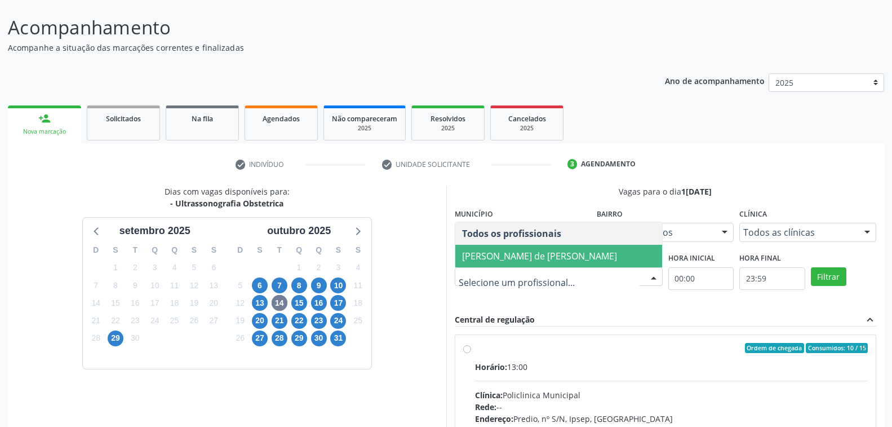
click at [537, 256] on span "Ana Carolina Barboza de Andrada Melo Lyra" at bounding box center [539, 256] width 155 height 12
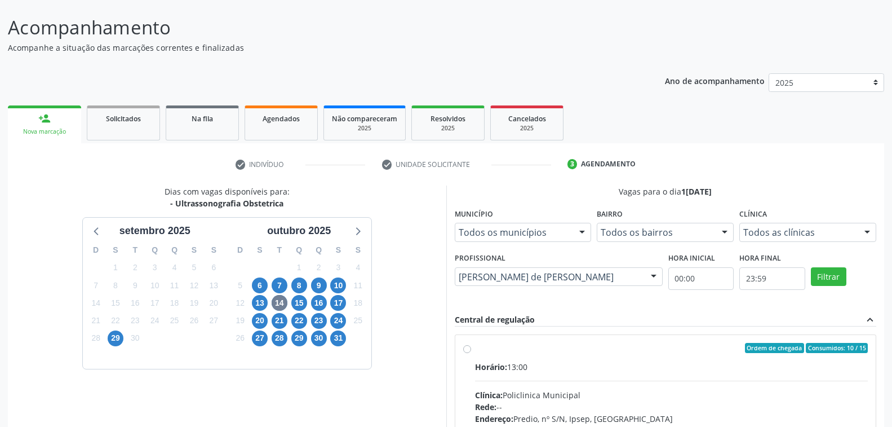
click at [864, 233] on div at bounding box center [867, 232] width 17 height 19
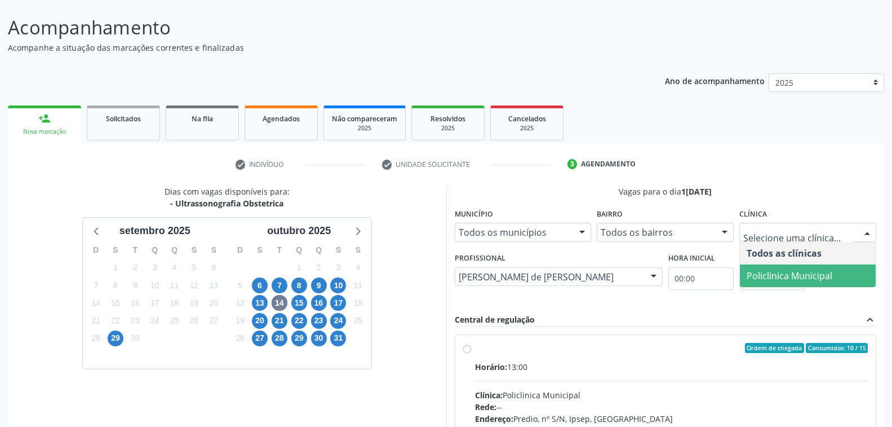
click at [797, 275] on span "Policlinica Municipal" at bounding box center [790, 275] width 86 height 12
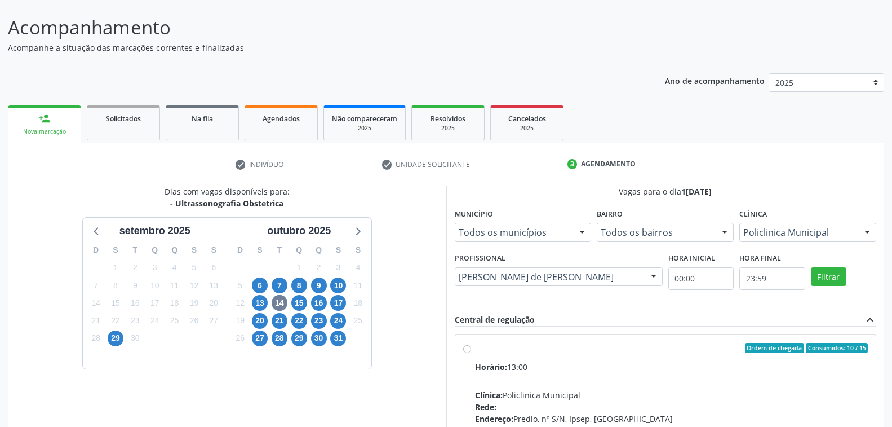
click at [641, 351] on div "Ordem de chegada Consumidos: 10 / 15" at bounding box center [671, 348] width 393 height 10
click at [471, 351] on input "Ordem de chegada Consumidos: 10 / 15 Horário: 13:00 Clínica: Policlinica Munici…" at bounding box center [467, 348] width 8 height 10
radio input "true"
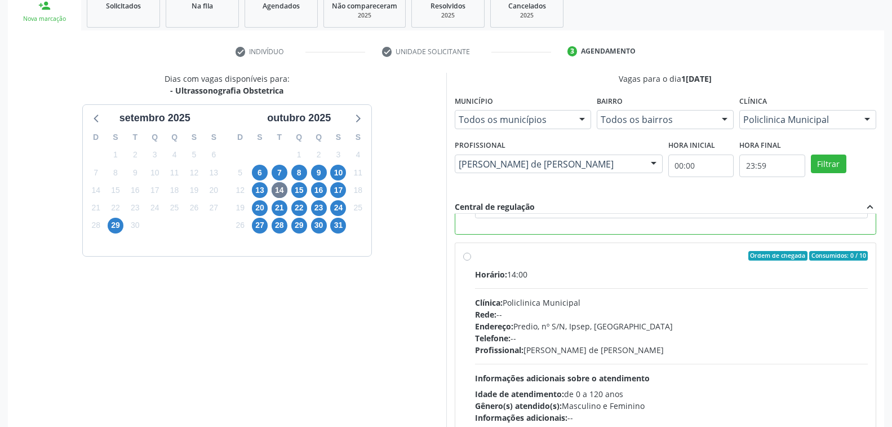
scroll to position [246, 0]
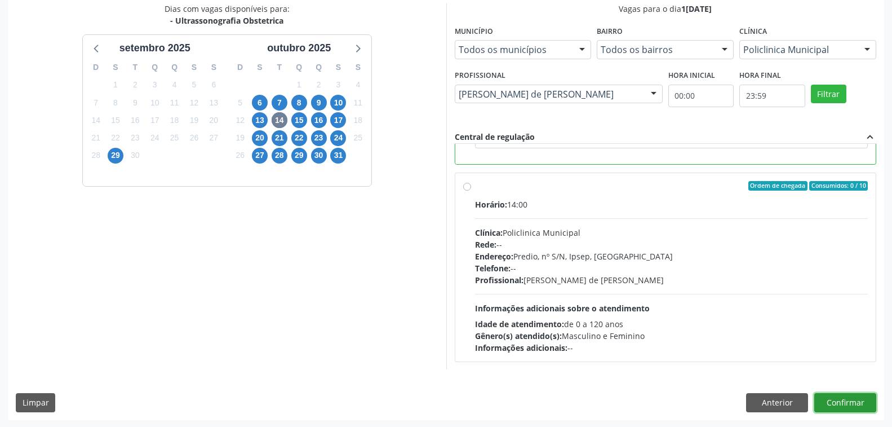
click at [837, 402] on button "Confirmar" at bounding box center [845, 402] width 62 height 19
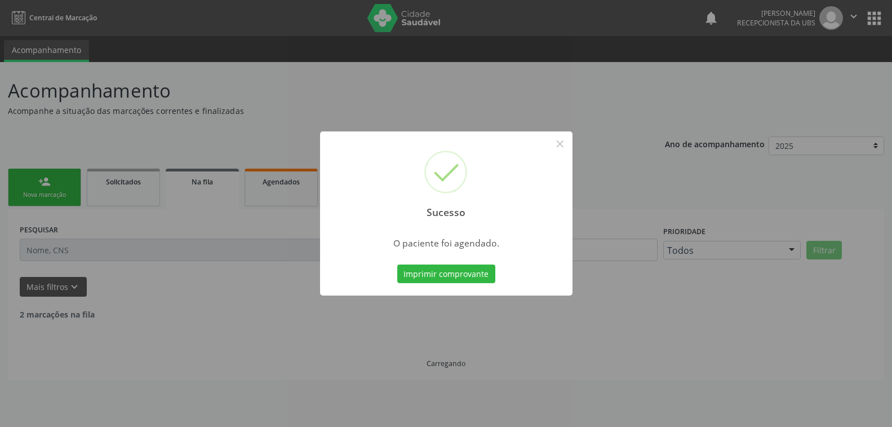
scroll to position [0, 0]
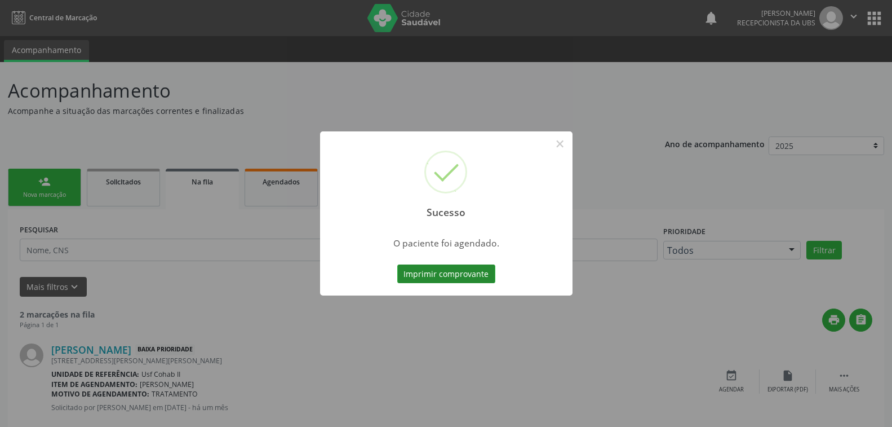
click at [463, 277] on button "Imprimir comprovante" at bounding box center [446, 273] width 98 height 19
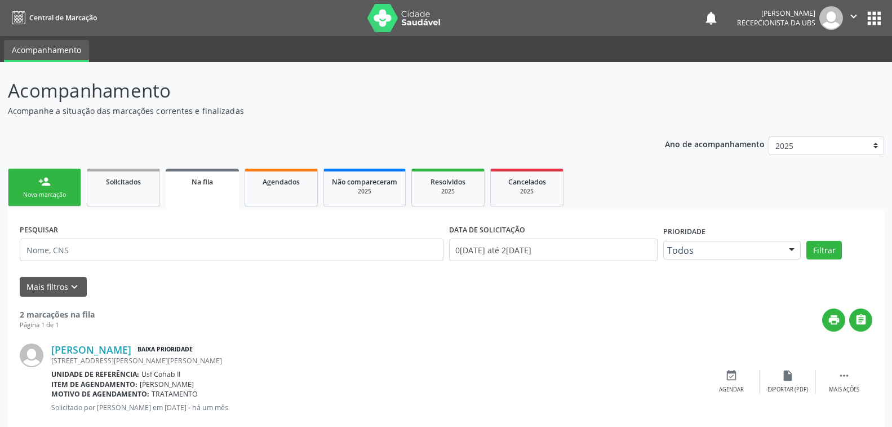
click at [47, 191] on div "Nova marcação" at bounding box center [44, 194] width 56 height 8
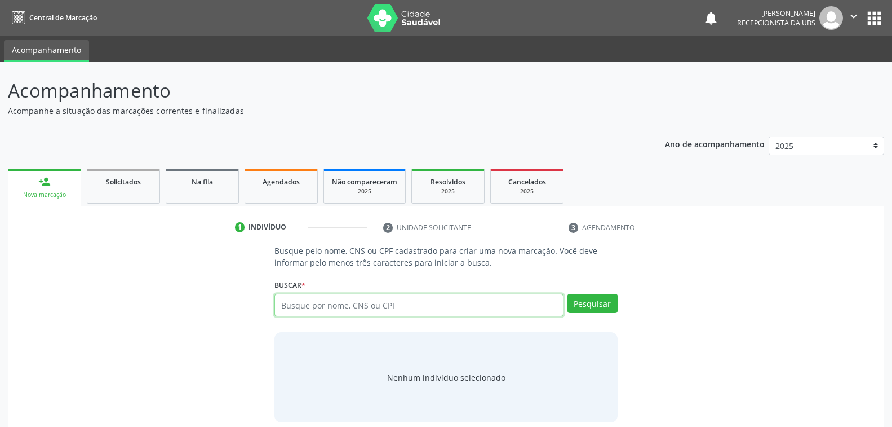
click at [379, 304] on input "text" at bounding box center [418, 305] width 289 height 23
type input "ROSA ANGELA DOS SANTOS"
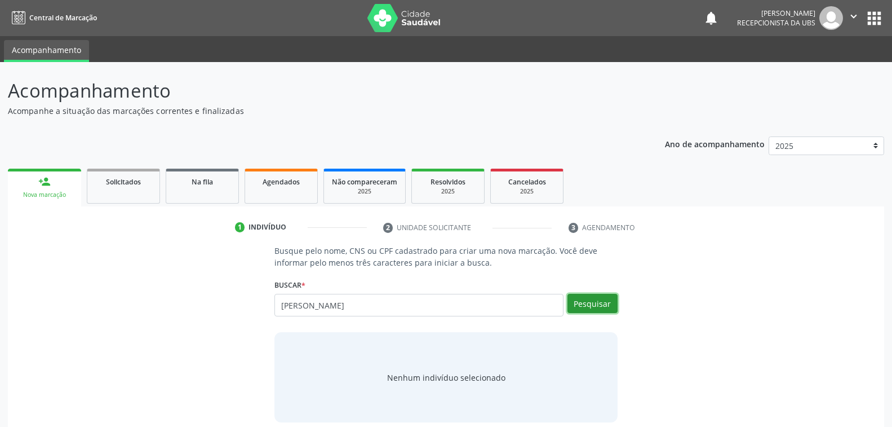
click at [586, 304] on button "Pesquisar" at bounding box center [593, 303] width 50 height 19
type input "ROSA ANGELA DOS SANTOS"
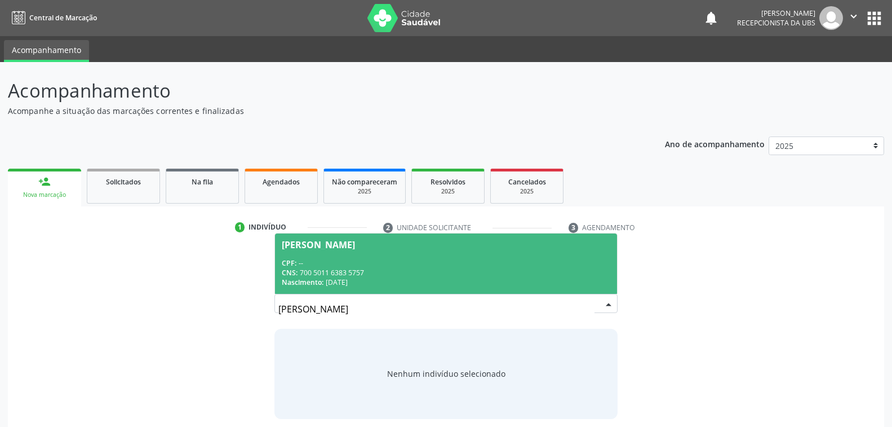
click at [468, 263] on div "CPF: --" at bounding box center [446, 263] width 328 height 10
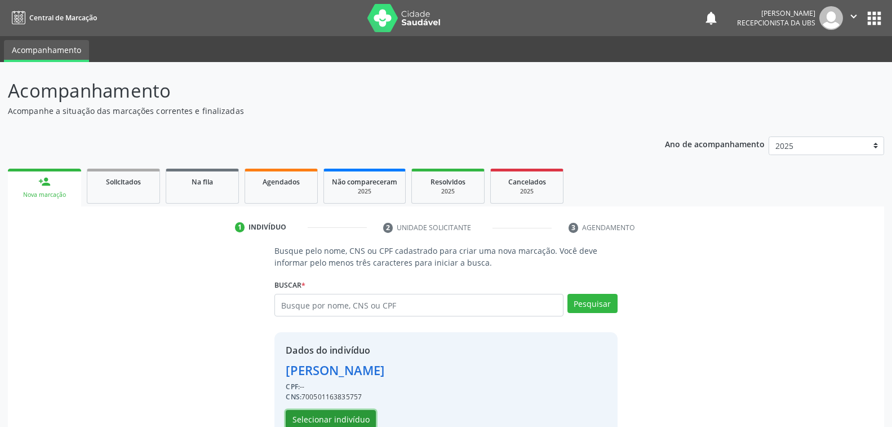
click at [361, 420] on button "Selecionar indivíduo" at bounding box center [331, 419] width 90 height 19
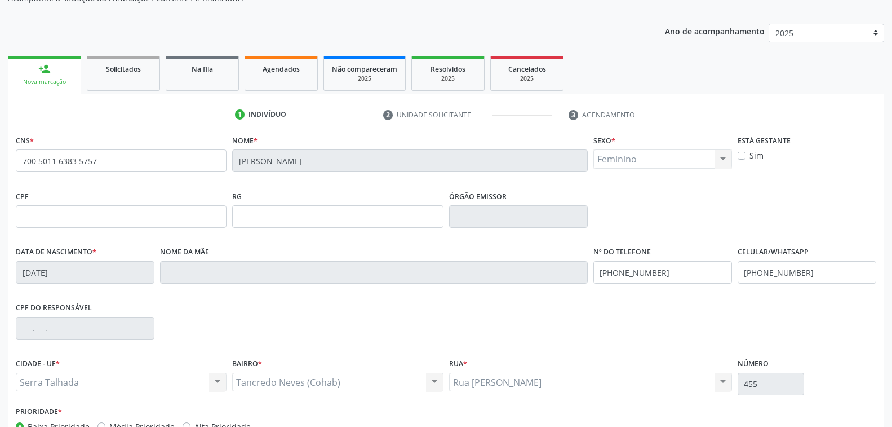
scroll to position [183, 0]
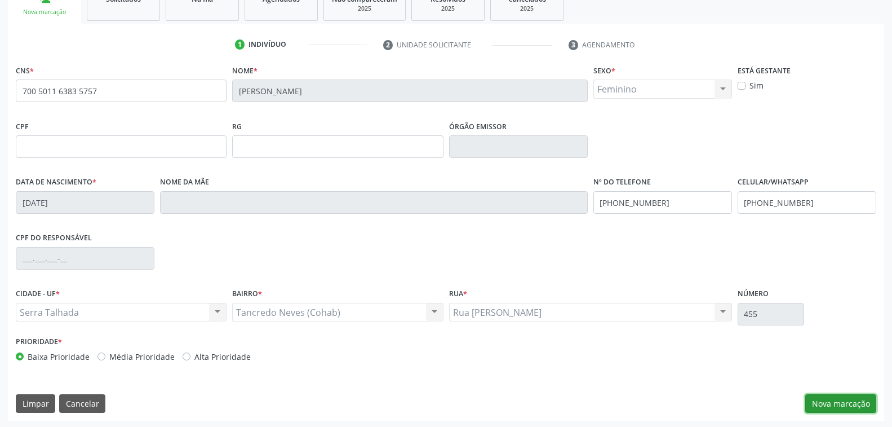
click at [833, 398] on button "Nova marcação" at bounding box center [840, 403] width 71 height 19
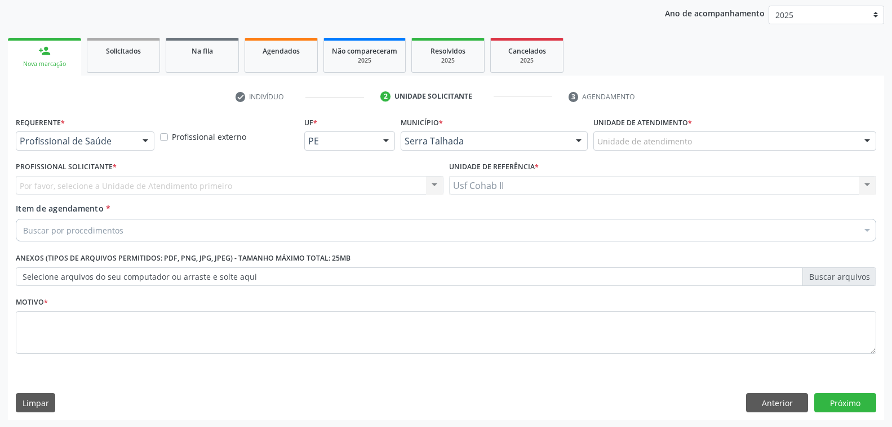
click at [148, 140] on div at bounding box center [145, 141] width 17 height 19
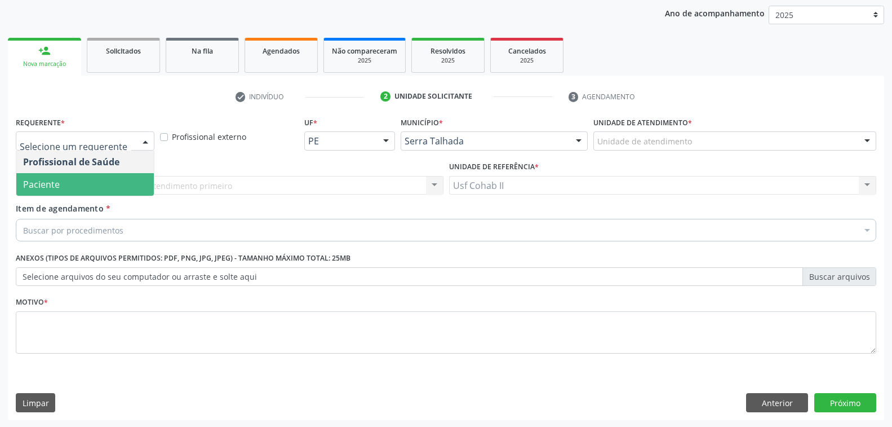
click at [136, 177] on span "Paciente" at bounding box center [85, 184] width 138 height 23
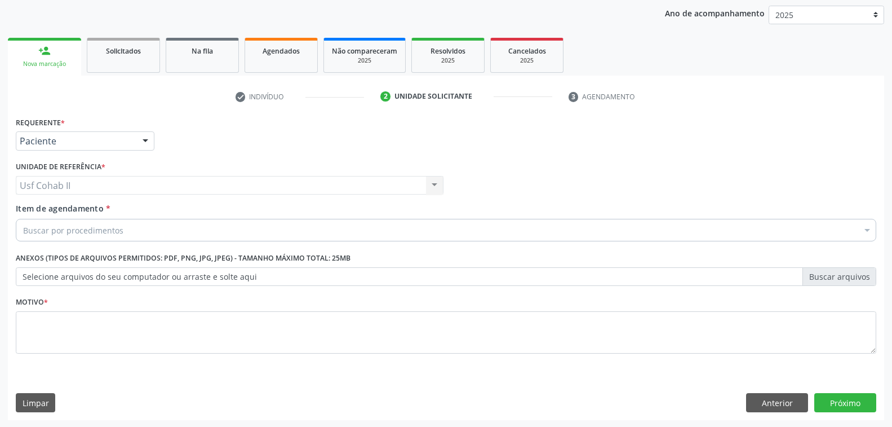
click at [167, 227] on div "Buscar por procedimentos" at bounding box center [446, 230] width 861 height 23
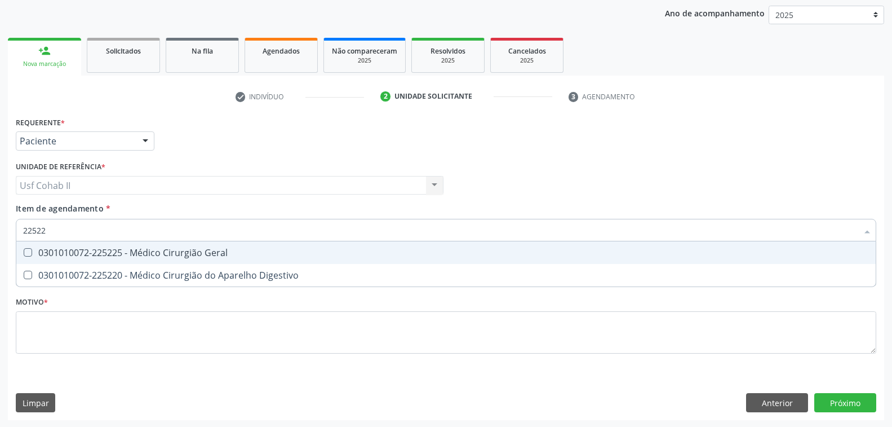
type input "225225"
click at [231, 256] on span "0301010072-225225 - Médico Cirurgião Geral" at bounding box center [445, 252] width 859 height 23
checkbox Geral "true"
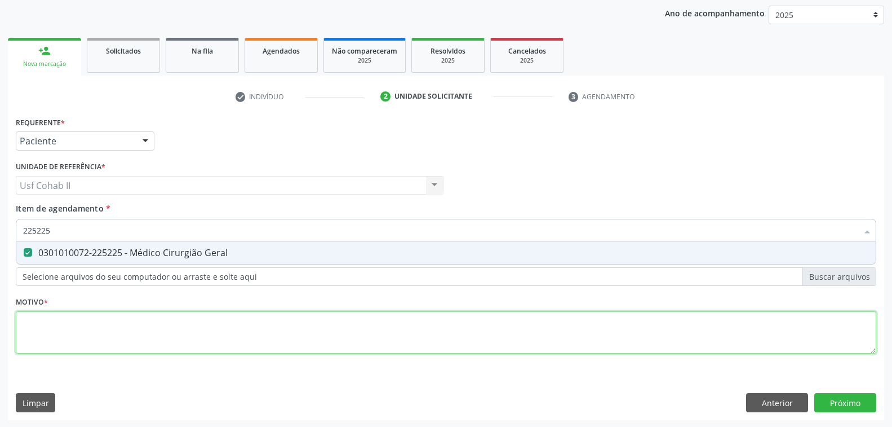
click at [169, 334] on div "Requerente * Paciente Profissional de Saúde Paciente Nenhum resultado encontrad…" at bounding box center [446, 241] width 861 height 255
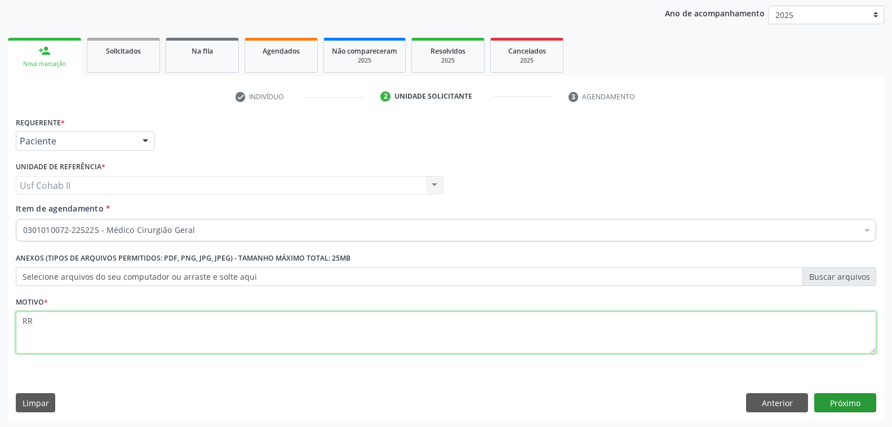
type textarea "RR"
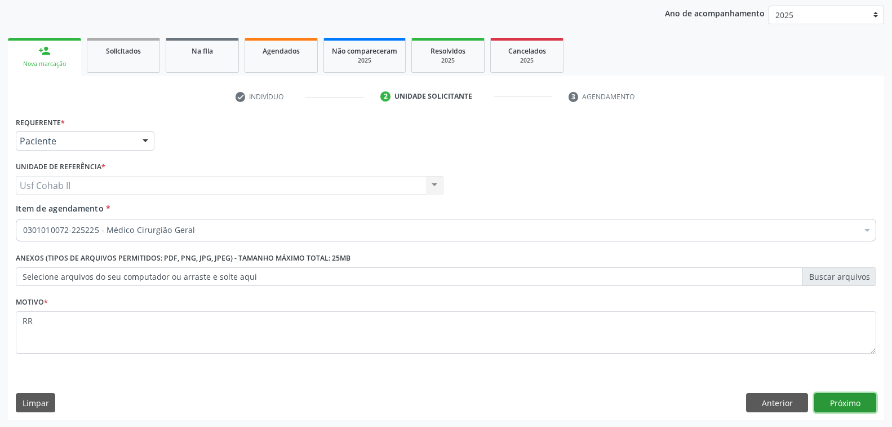
click at [845, 401] on button "Próximo" at bounding box center [845, 402] width 62 height 19
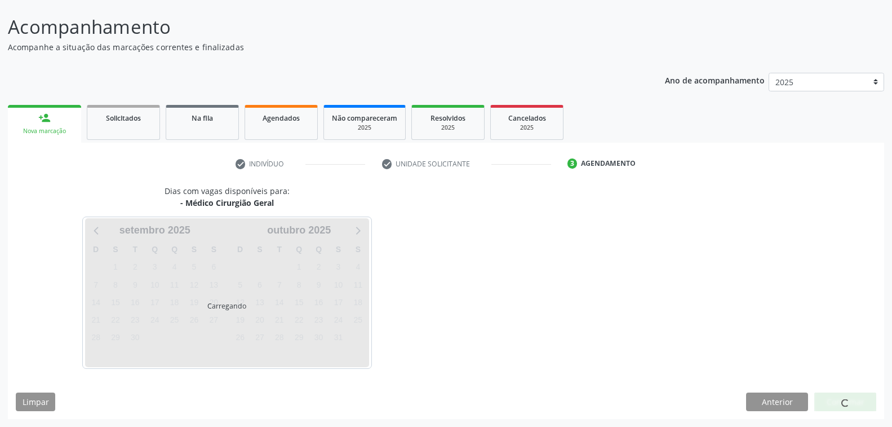
scroll to position [63, 0]
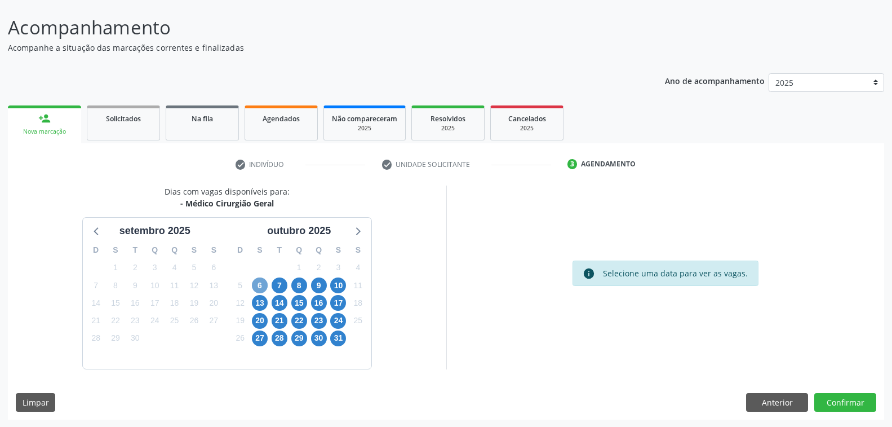
click at [258, 282] on span "6" at bounding box center [260, 285] width 16 height 16
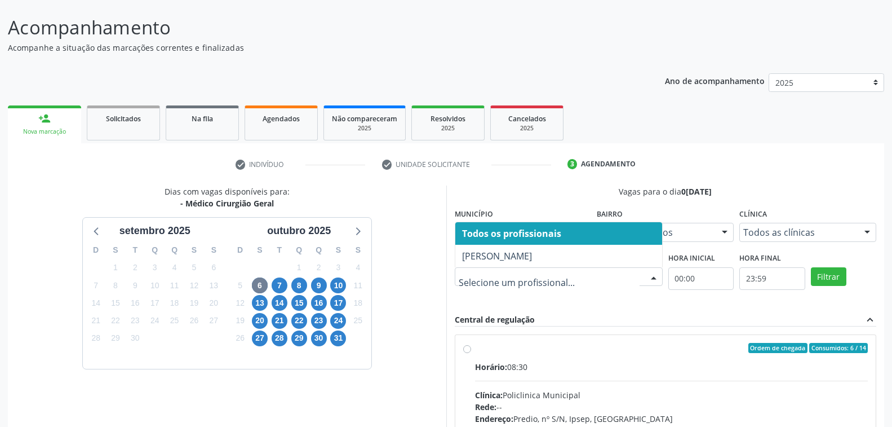
click at [658, 279] on div at bounding box center [653, 277] width 17 height 19
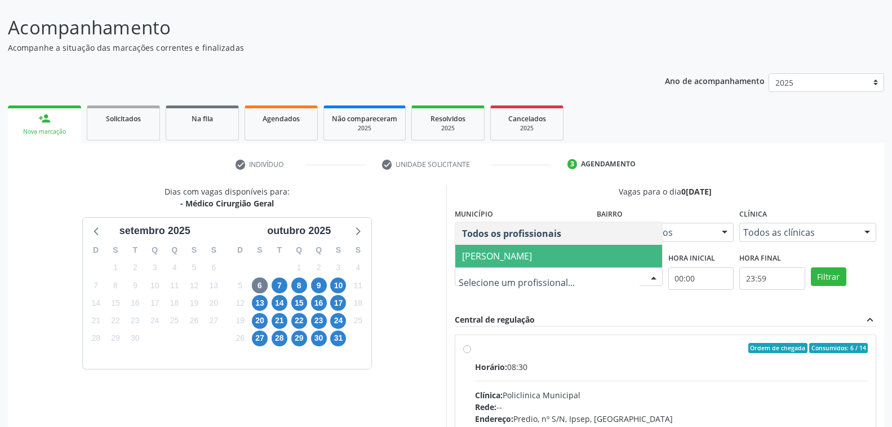
click at [513, 256] on span "Thiago Figueiredo Felix" at bounding box center [497, 256] width 70 height 12
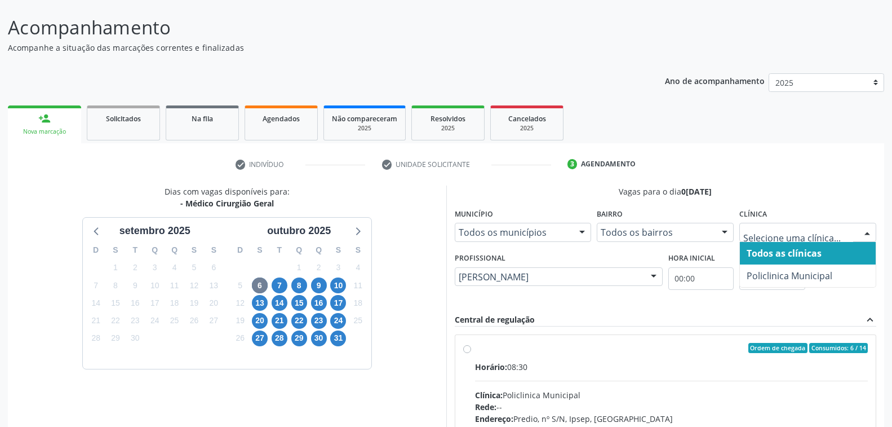
click at [867, 231] on div at bounding box center [867, 232] width 17 height 19
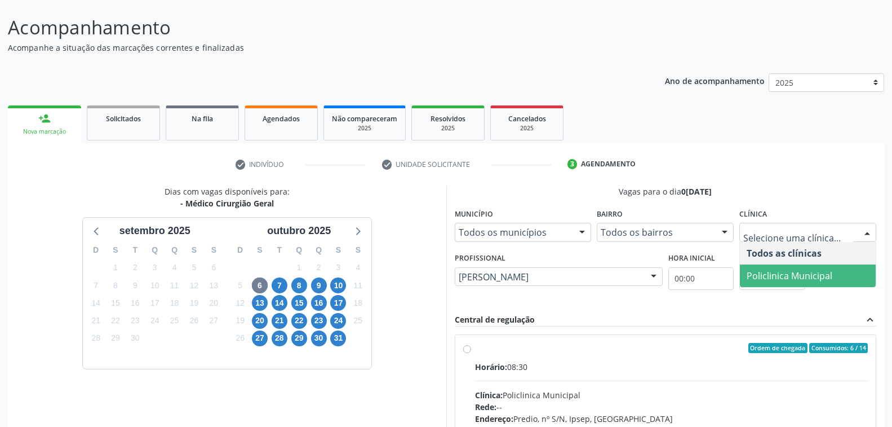
click at [807, 277] on span "Policlinica Municipal" at bounding box center [790, 275] width 86 height 12
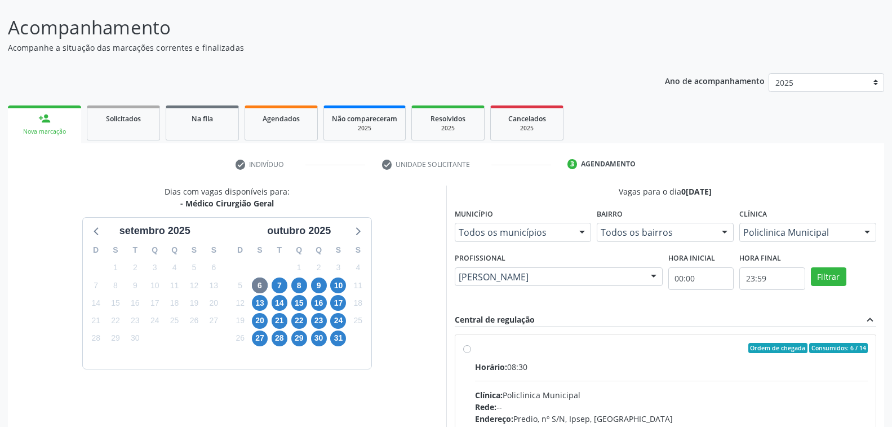
click at [628, 366] on div "Horário: 08:30" at bounding box center [671, 367] width 393 height 12
click at [471, 353] on input "Ordem de chegada Consumidos: 6 / 14 Horário: 08:30 Clínica: Policlinica Municip…" at bounding box center [467, 348] width 8 height 10
radio input "true"
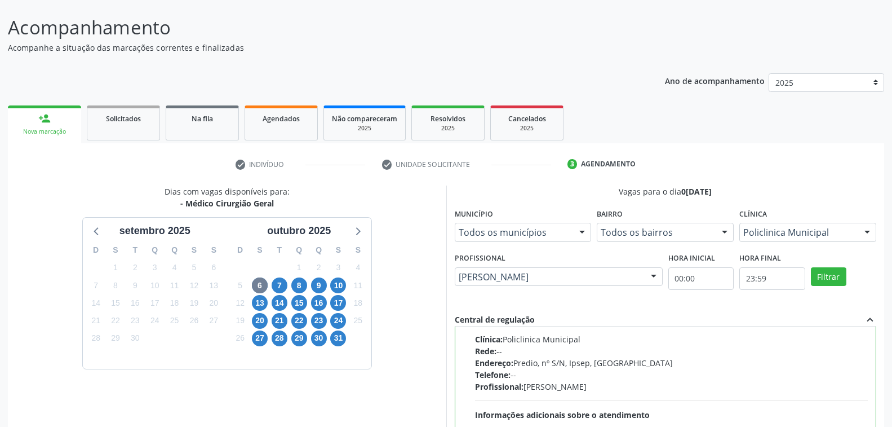
scroll to position [246, 0]
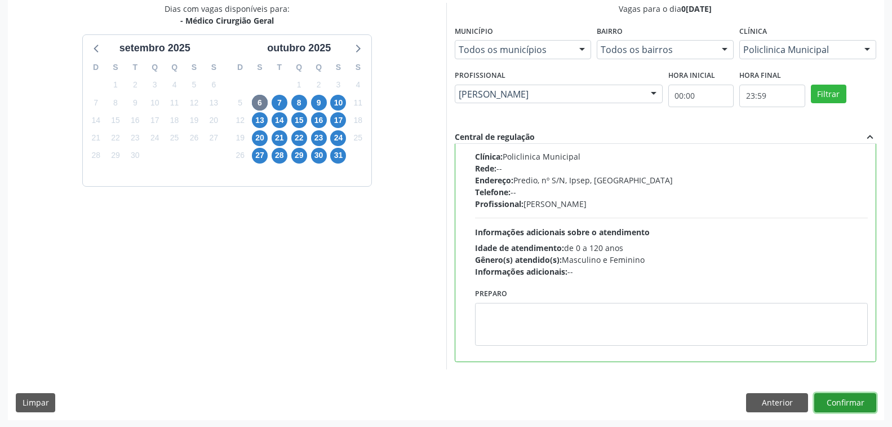
click at [835, 397] on button "Confirmar" at bounding box center [845, 402] width 62 height 19
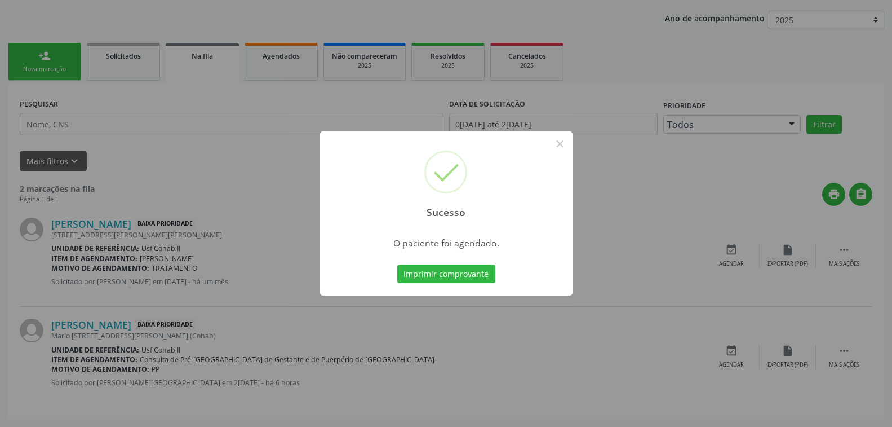
scroll to position [0, 0]
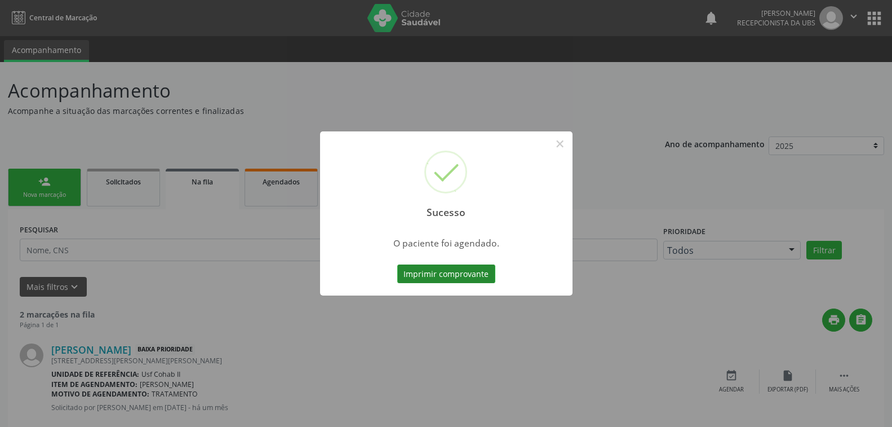
click at [463, 274] on button "Imprimir comprovante" at bounding box center [446, 273] width 98 height 19
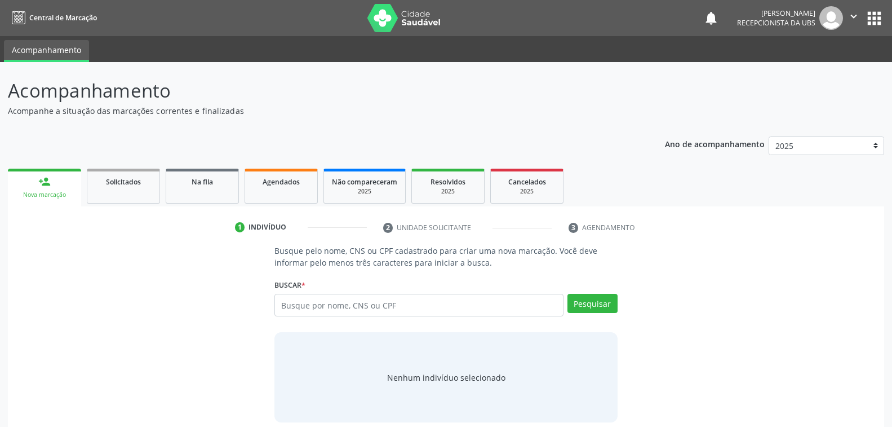
click at [448, 307] on input "text" at bounding box center [418, 305] width 289 height 23
type input "705207434897876"
click at [595, 303] on button "Pesquisar" at bounding box center [593, 303] width 50 height 19
type input "705207434897876"
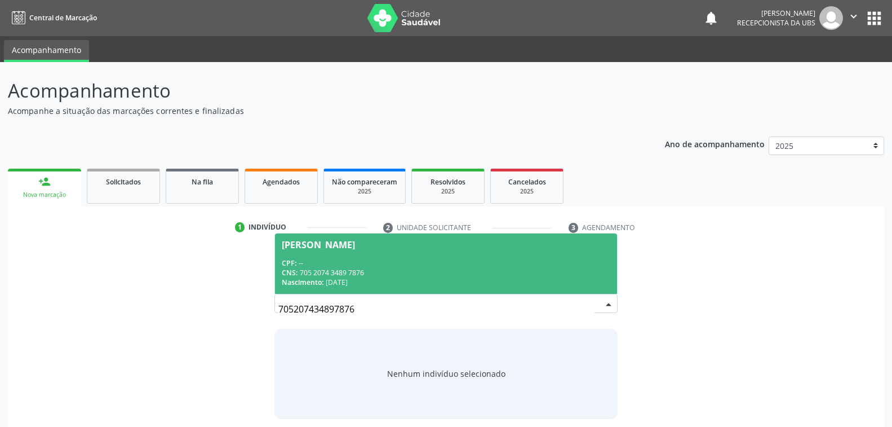
click at [414, 265] on div "CPF: --" at bounding box center [446, 263] width 328 height 10
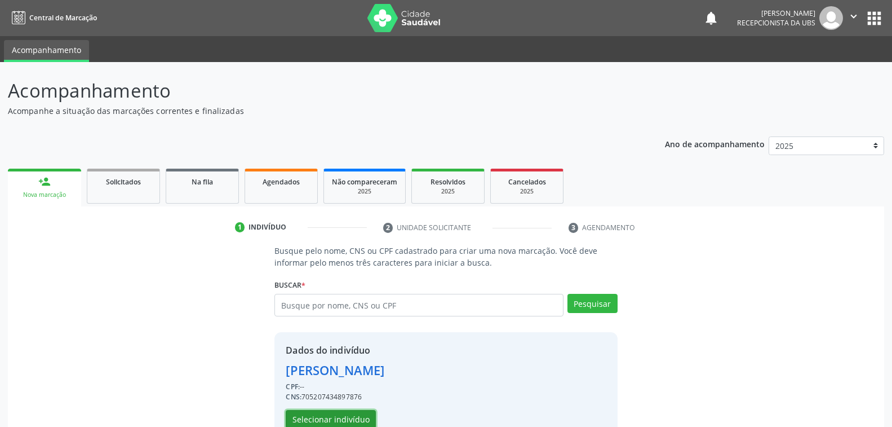
click at [362, 414] on button "Selecionar indivíduo" at bounding box center [331, 419] width 90 height 19
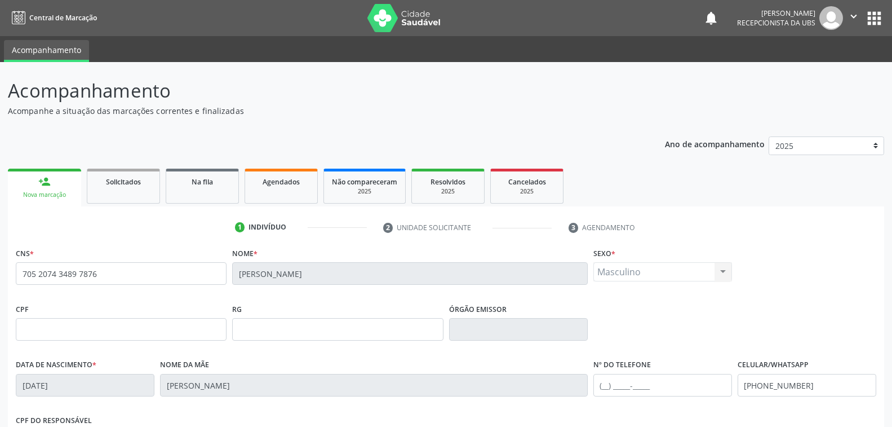
scroll to position [183, 0]
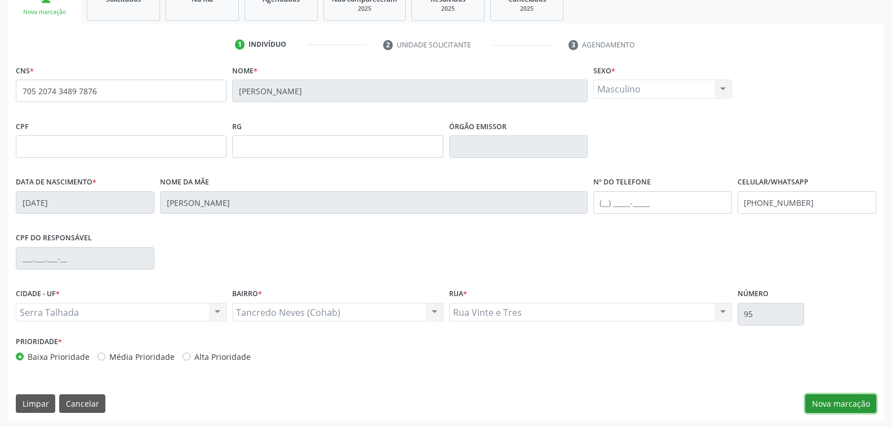
click at [836, 396] on button "Nova marcação" at bounding box center [840, 403] width 71 height 19
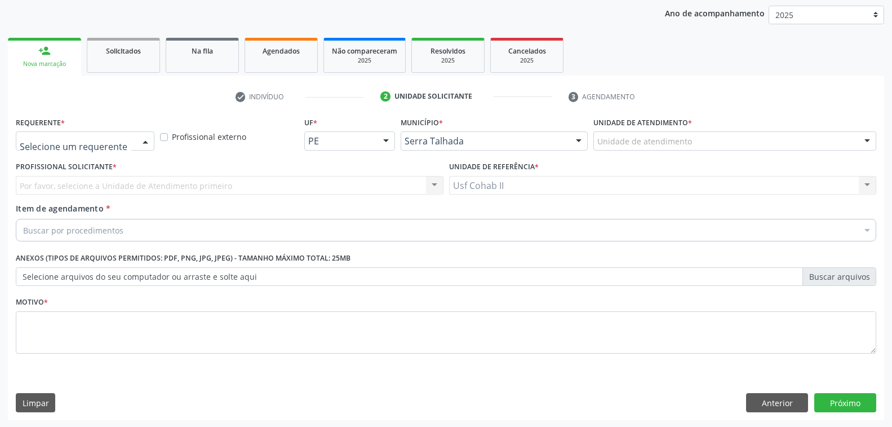
click at [147, 138] on div at bounding box center [145, 141] width 17 height 19
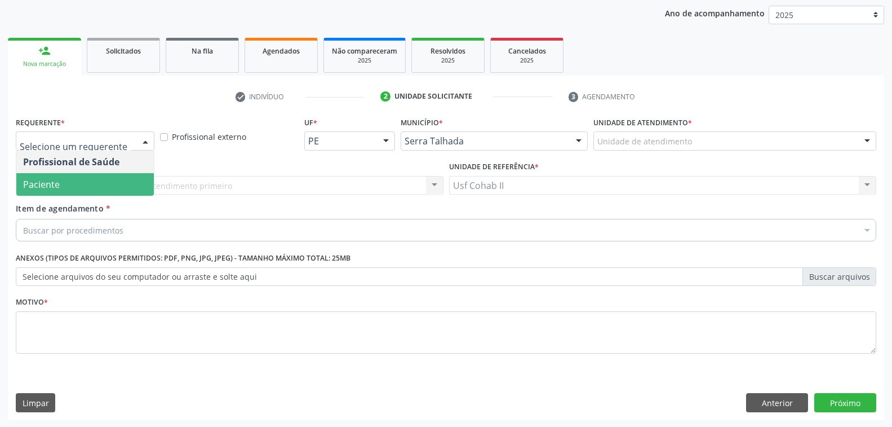
click at [96, 178] on span "Paciente" at bounding box center [85, 184] width 138 height 23
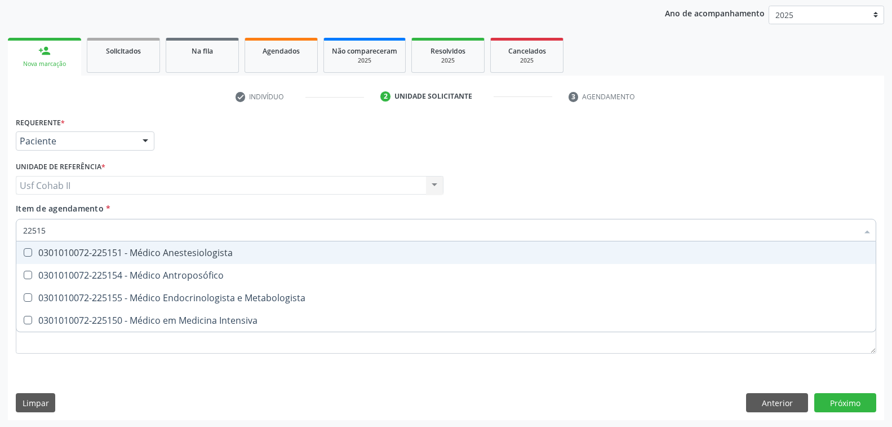
type input "225155"
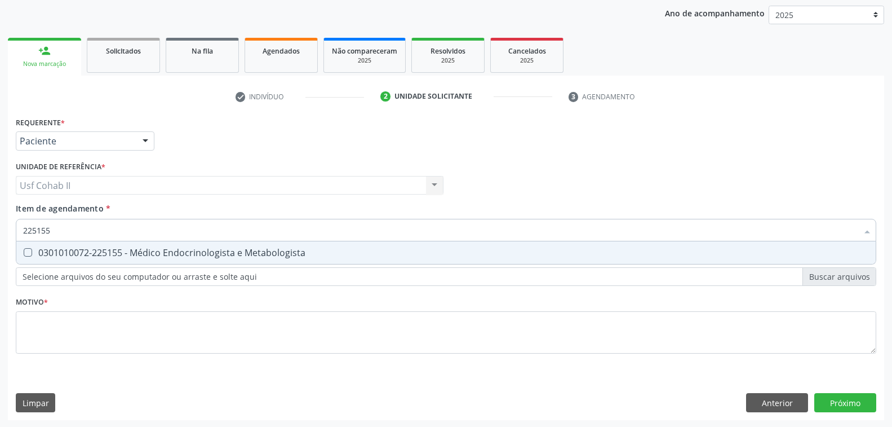
click at [196, 255] on div "0301010072-225155 - Médico Endocrinologista e Metabologista" at bounding box center [446, 252] width 846 height 9
checkbox Metabologista "true"
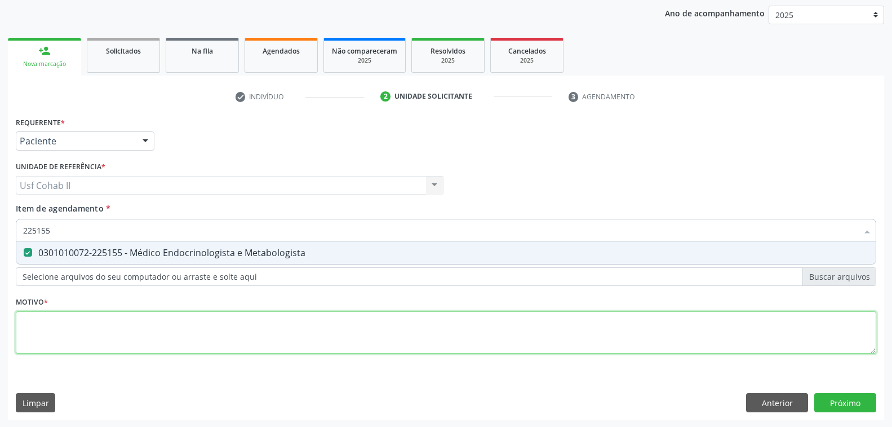
click at [165, 338] on div "Requerente * Paciente Profissional de Saúde Paciente Nenhum resultado encontrad…" at bounding box center [446, 241] width 861 height 255
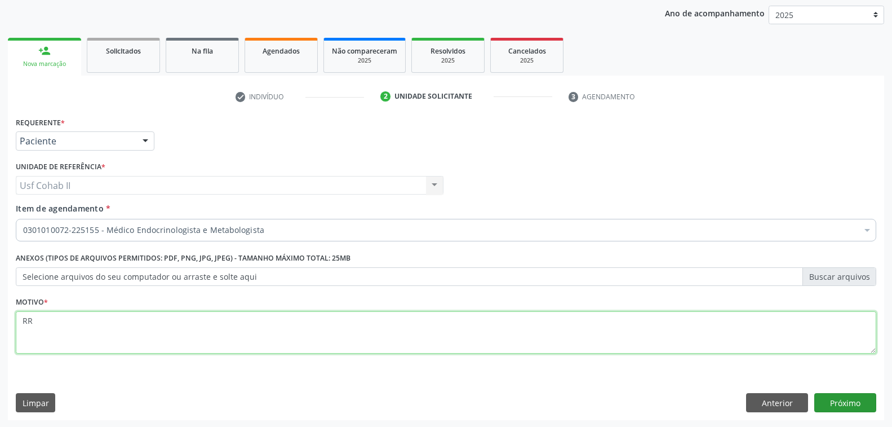
type textarea "RR"
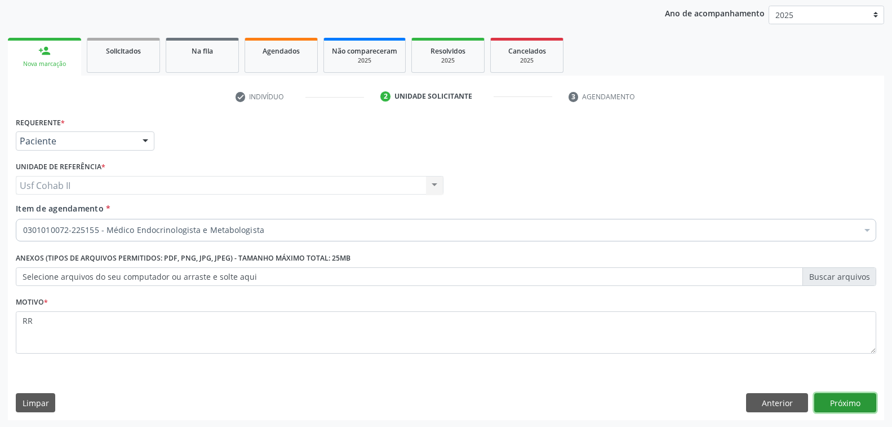
click at [850, 402] on button "Próximo" at bounding box center [845, 402] width 62 height 19
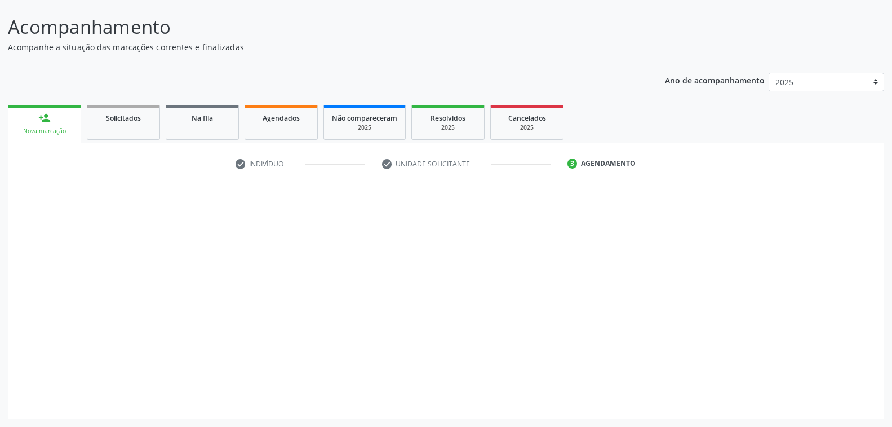
scroll to position [63, 0]
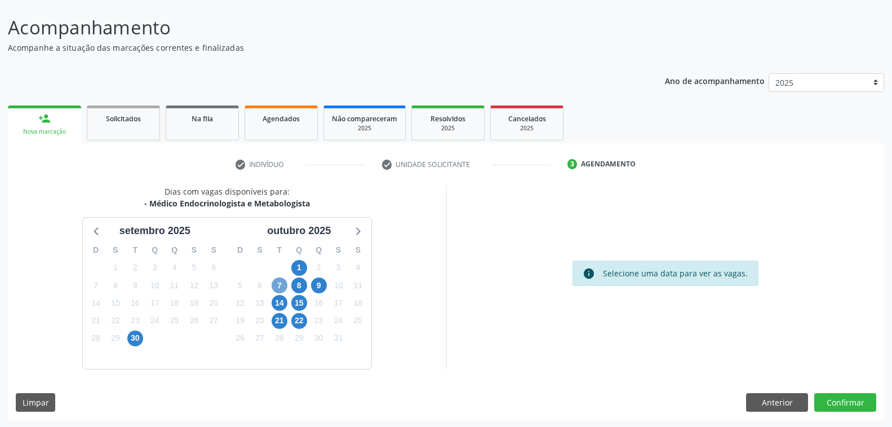
click at [281, 283] on span "7" at bounding box center [280, 285] width 16 height 16
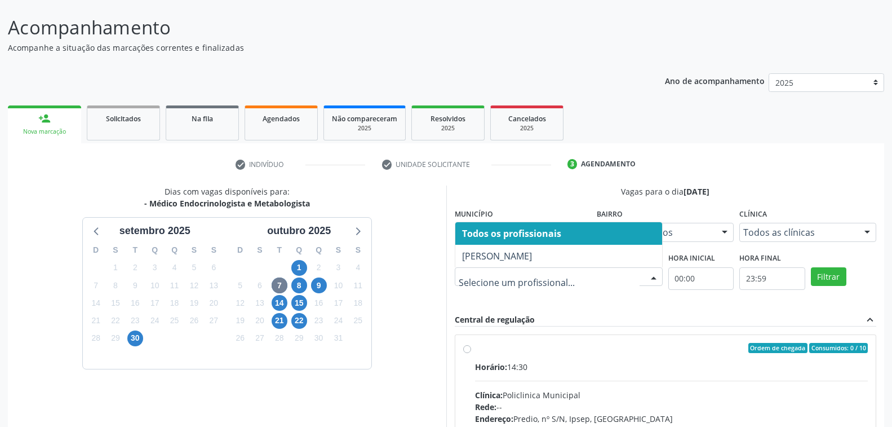
click at [653, 277] on div at bounding box center [653, 277] width 17 height 19
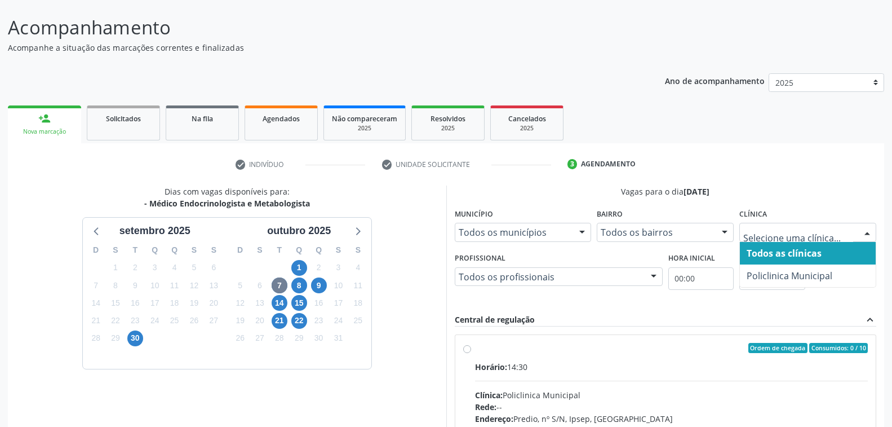
click at [870, 229] on div at bounding box center [867, 232] width 17 height 19
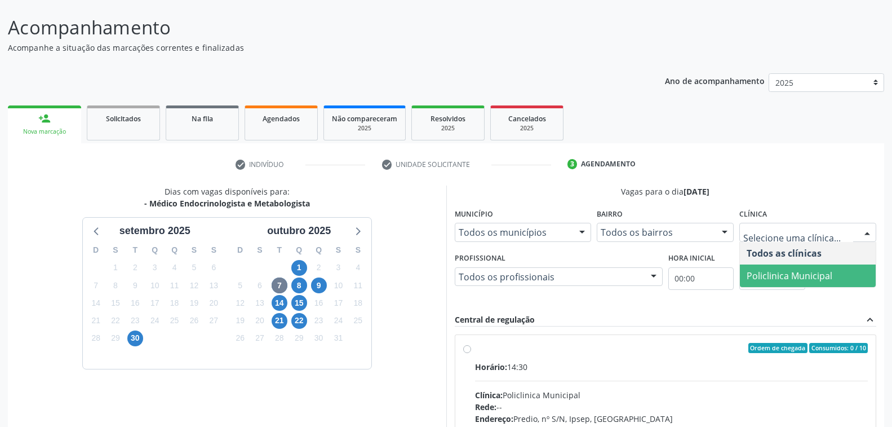
click at [819, 273] on span "Policlinica Municipal" at bounding box center [790, 275] width 86 height 12
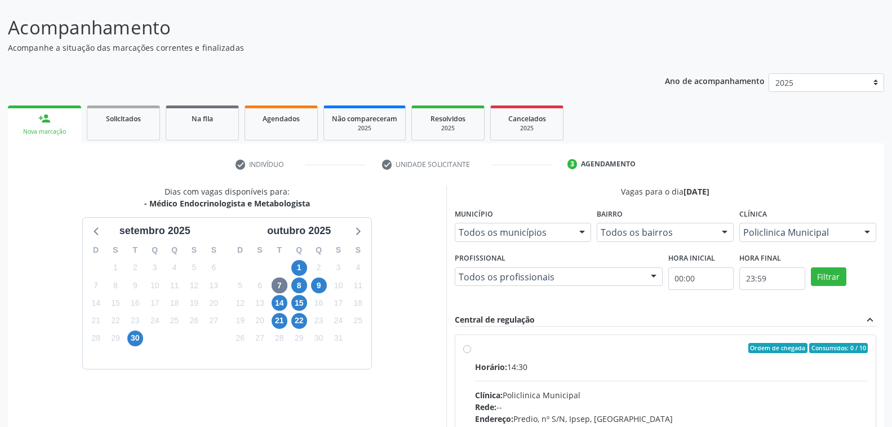
click at [471, 353] on input "Ordem de chegada Consumidos: 0 / 10 Horário: 14:30 Clínica: Policlinica Municip…" at bounding box center [467, 348] width 8 height 10
radio input "true"
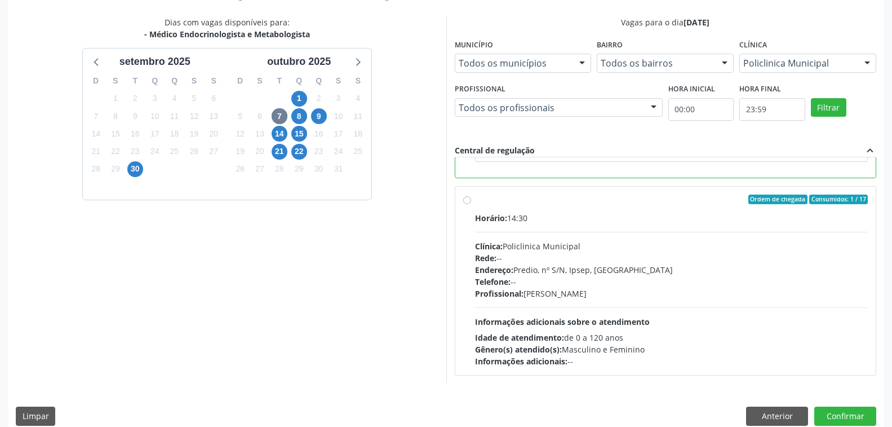
scroll to position [246, 0]
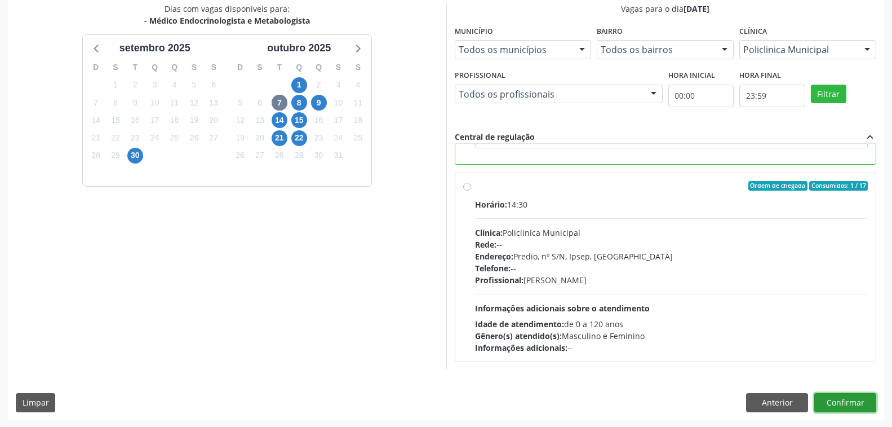
click at [843, 399] on button "Confirmar" at bounding box center [845, 402] width 62 height 19
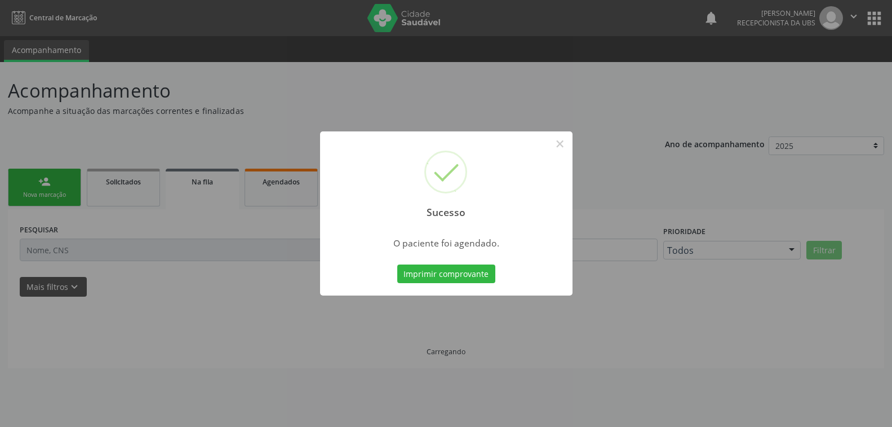
scroll to position [0, 0]
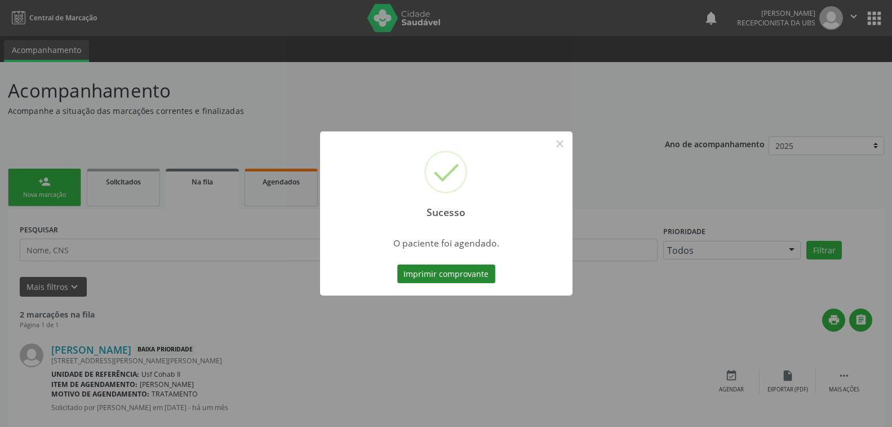
click at [477, 272] on button "Imprimir comprovante" at bounding box center [446, 273] width 98 height 19
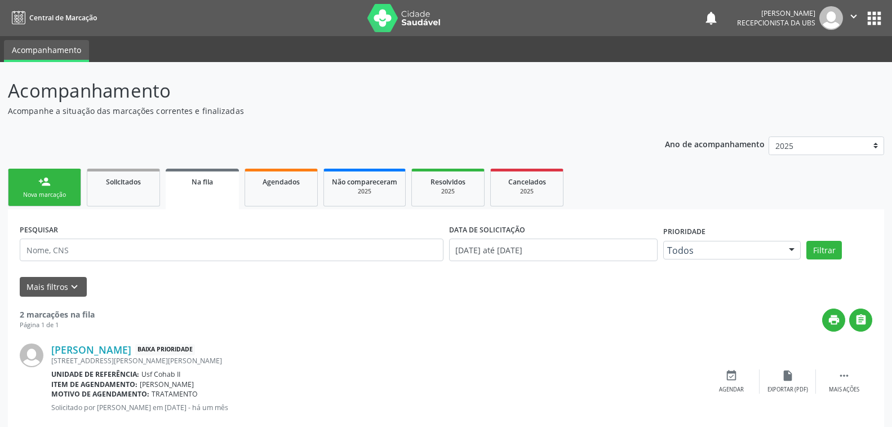
click at [45, 185] on div "person_add" at bounding box center [44, 181] width 12 height 12
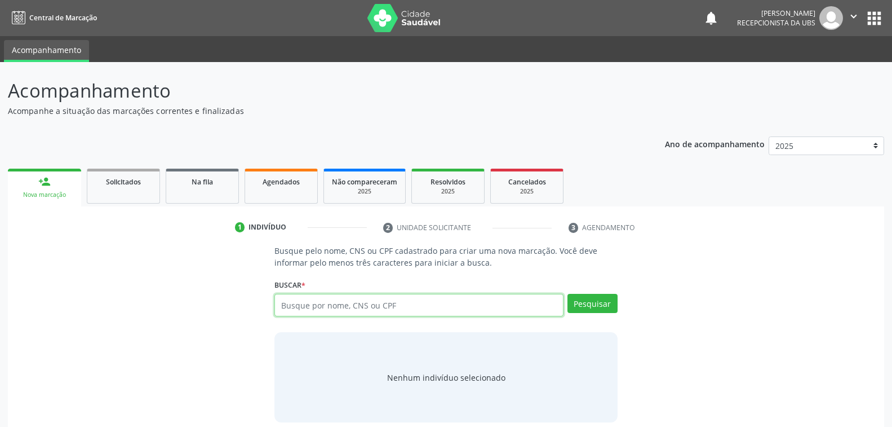
click at [343, 307] on input "text" at bounding box center [418, 305] width 289 height 23
type input "703602028441333"
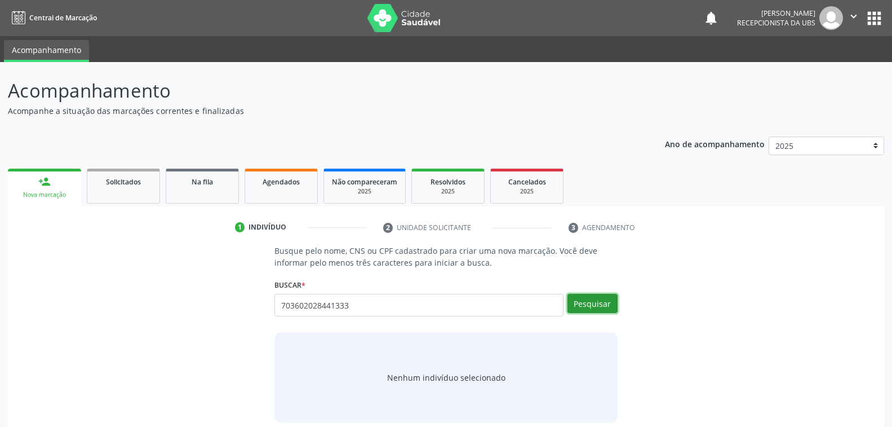
click at [594, 299] on button "Pesquisar" at bounding box center [593, 303] width 50 height 19
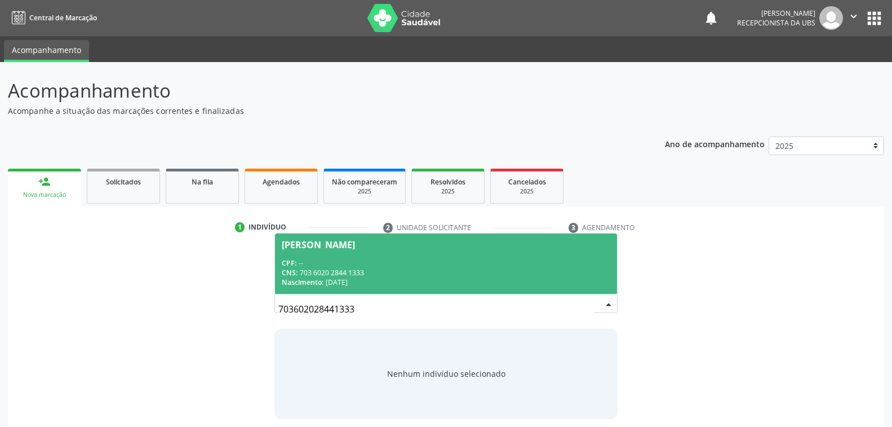
click at [382, 268] on div "CNS: 703 6020 2844 1333" at bounding box center [446, 273] width 328 height 10
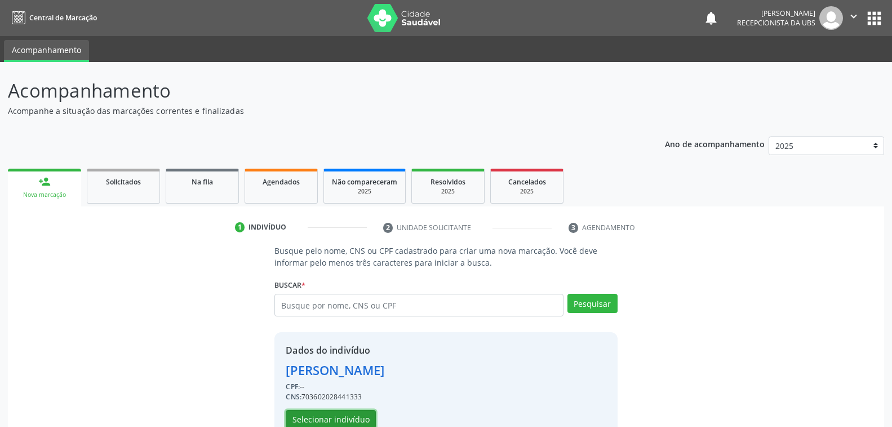
click at [341, 417] on button "Selecionar indivíduo" at bounding box center [331, 419] width 90 height 19
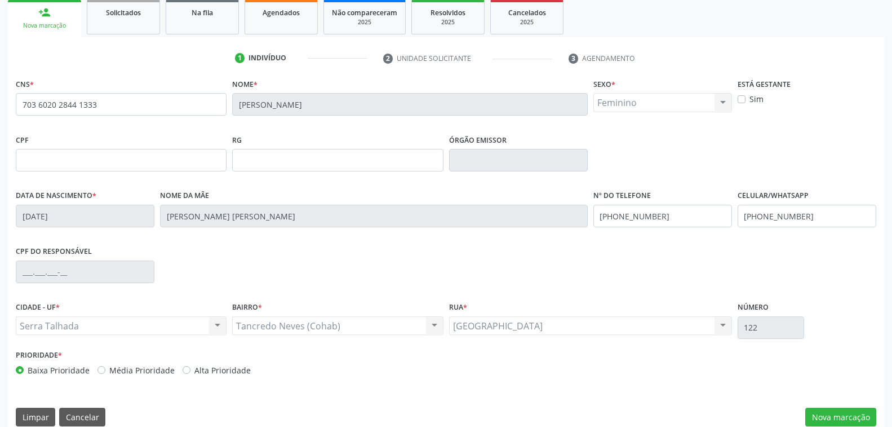
scroll to position [183, 0]
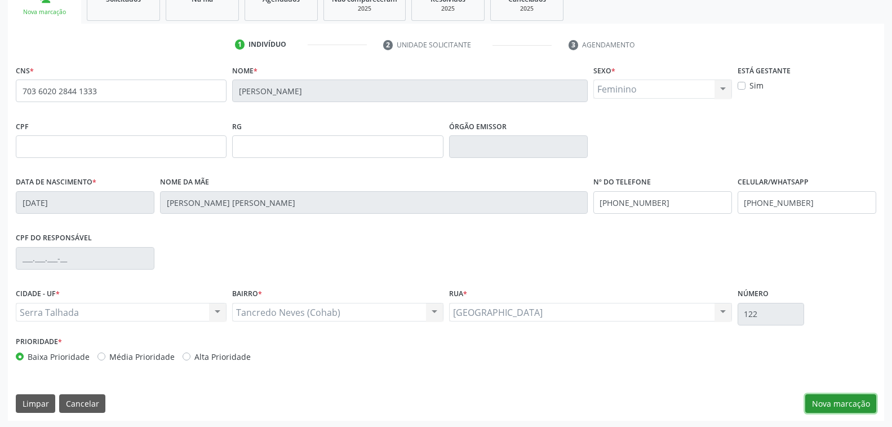
click at [844, 405] on button "Nova marcação" at bounding box center [840, 403] width 71 height 19
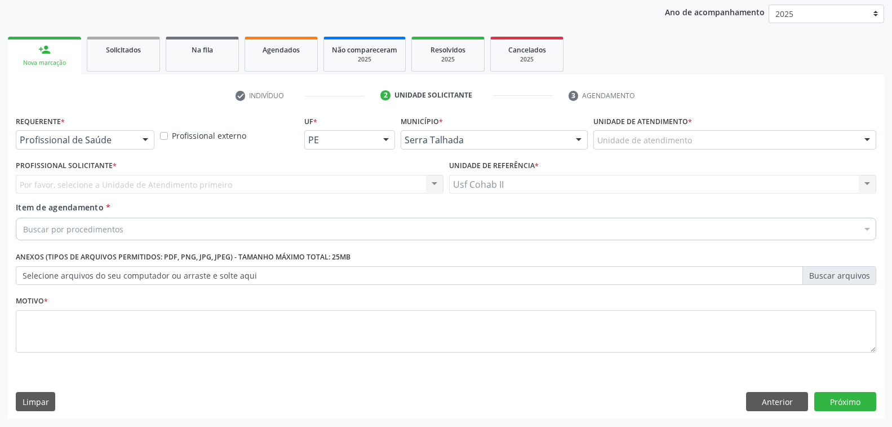
scroll to position [131, 0]
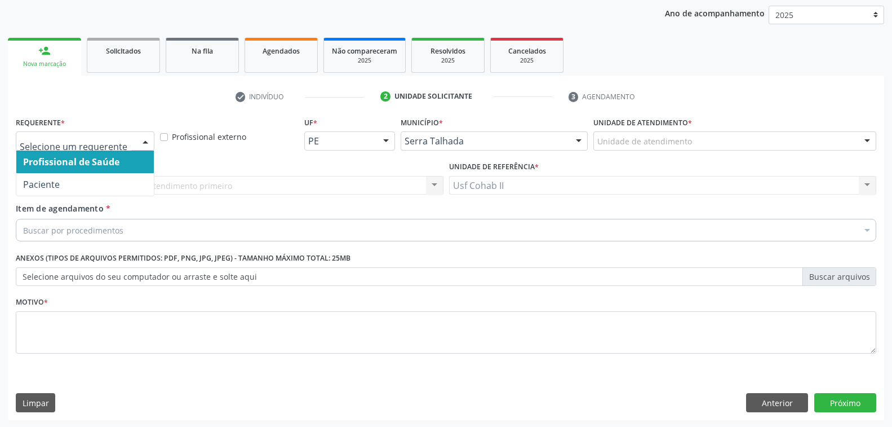
click at [149, 137] on div at bounding box center [145, 141] width 17 height 19
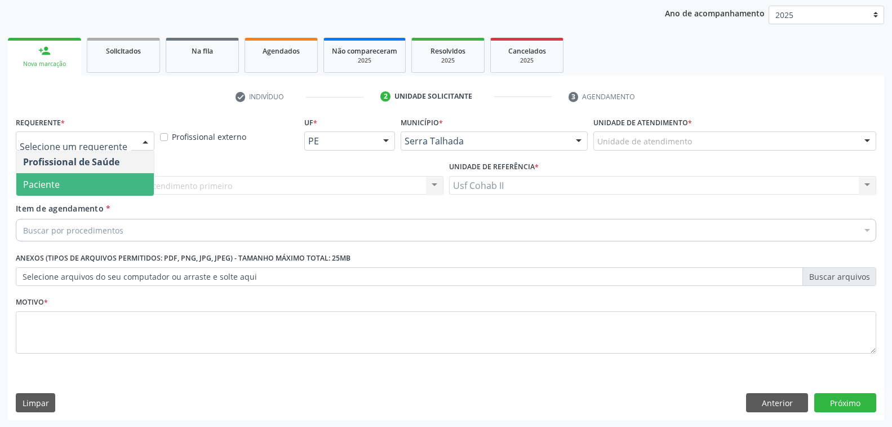
click at [96, 179] on span "Paciente" at bounding box center [85, 184] width 138 height 23
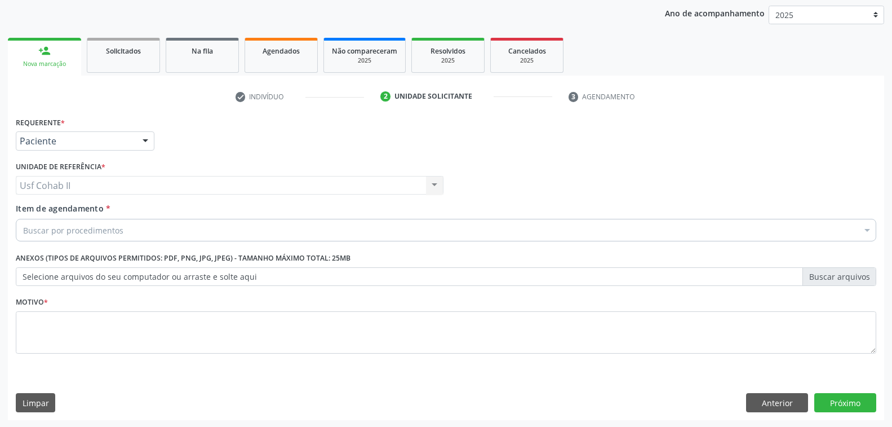
click at [127, 228] on div "Buscar por procedimentos" at bounding box center [446, 230] width 861 height 23
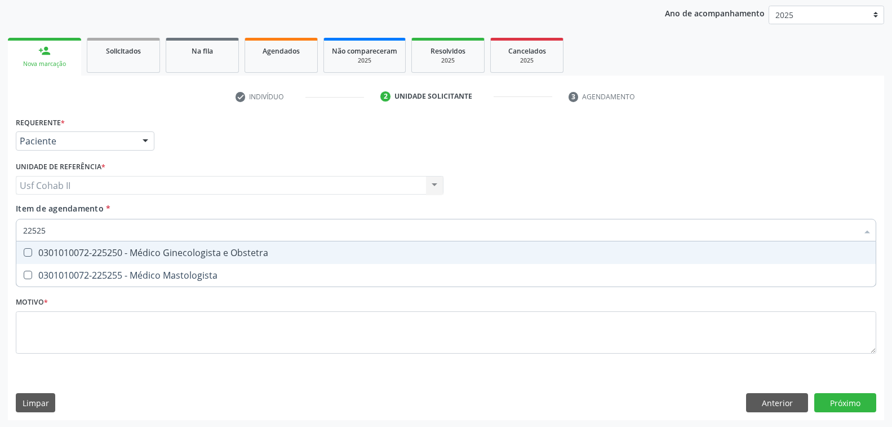
type input "225250"
drag, startPoint x: 176, startPoint y: 248, endPoint x: 161, endPoint y: 299, distance: 53.7
click at [176, 257] on div "0301010072-225250 - Médico Ginecologista e Obstetra" at bounding box center [446, 252] width 846 height 9
checkbox Obstetra "true"
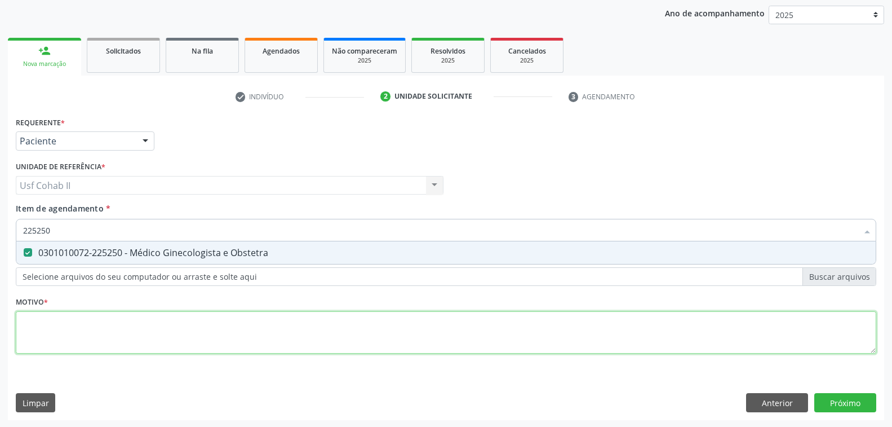
click at [126, 329] on div "Requerente * Paciente Profissional de Saúde Paciente Nenhum resultado encontrad…" at bounding box center [446, 241] width 861 height 255
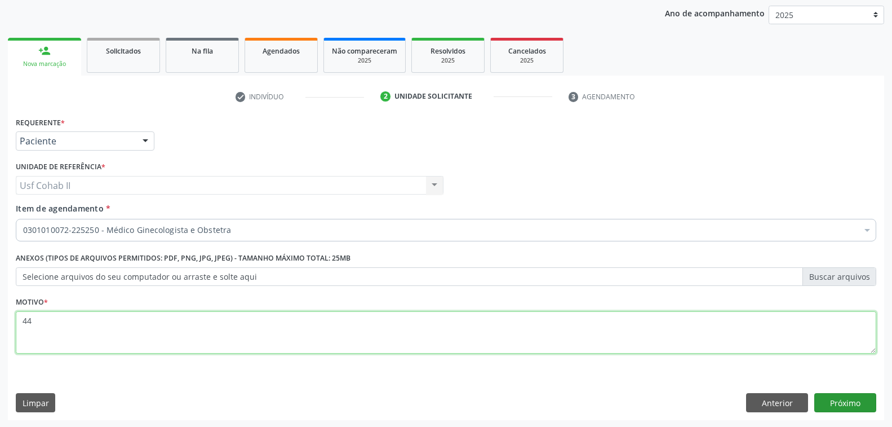
type textarea "44"
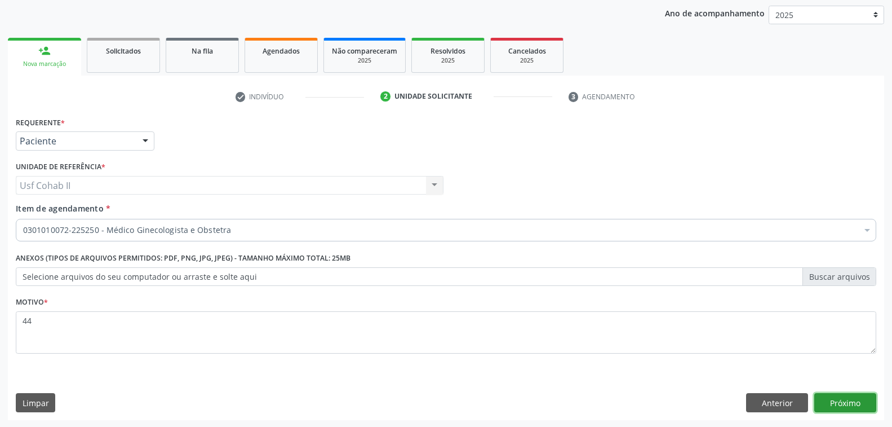
click at [831, 400] on button "Próximo" at bounding box center [845, 402] width 62 height 19
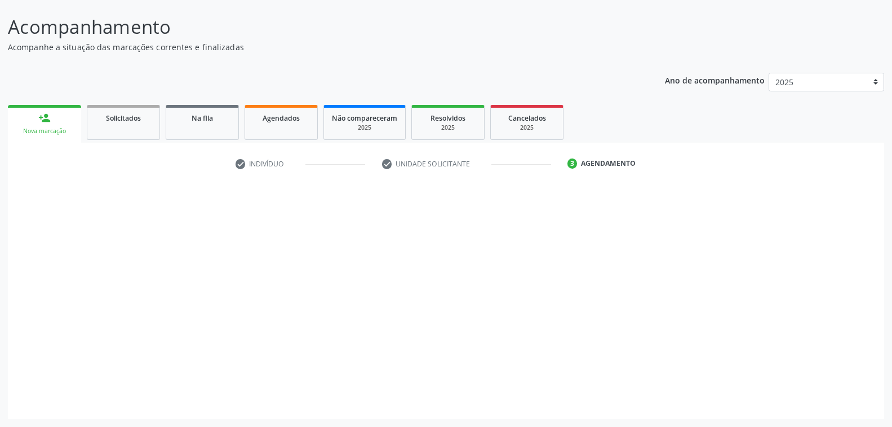
scroll to position [63, 0]
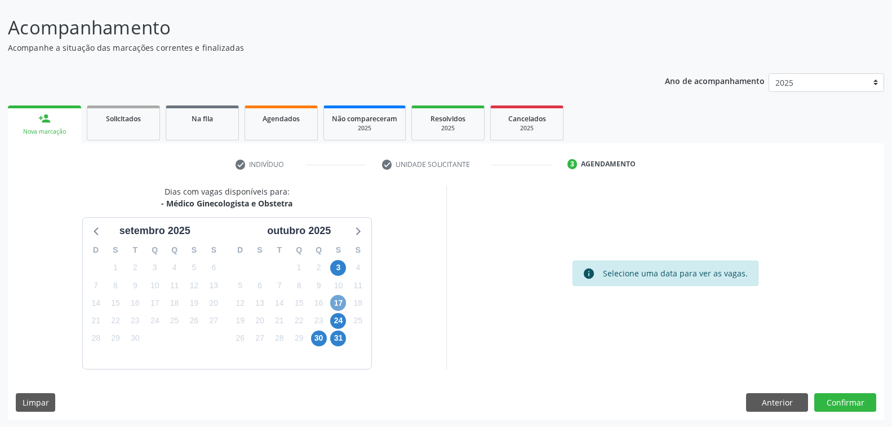
click at [337, 303] on span "17" at bounding box center [338, 303] width 16 height 16
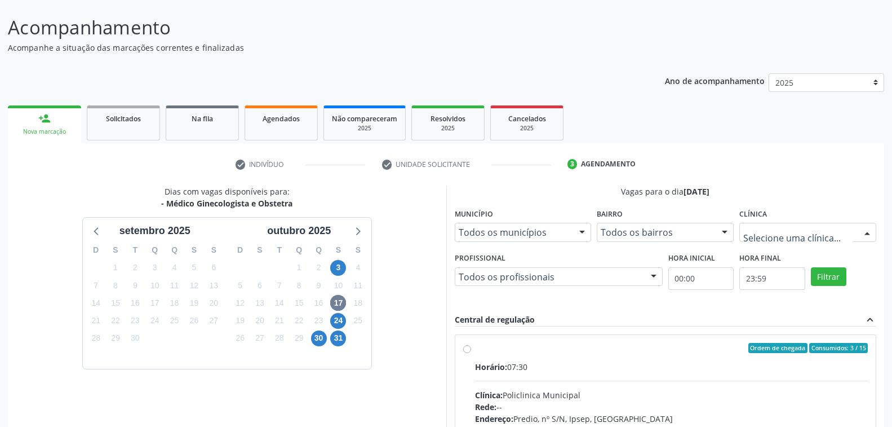
click at [865, 229] on div at bounding box center [867, 232] width 17 height 19
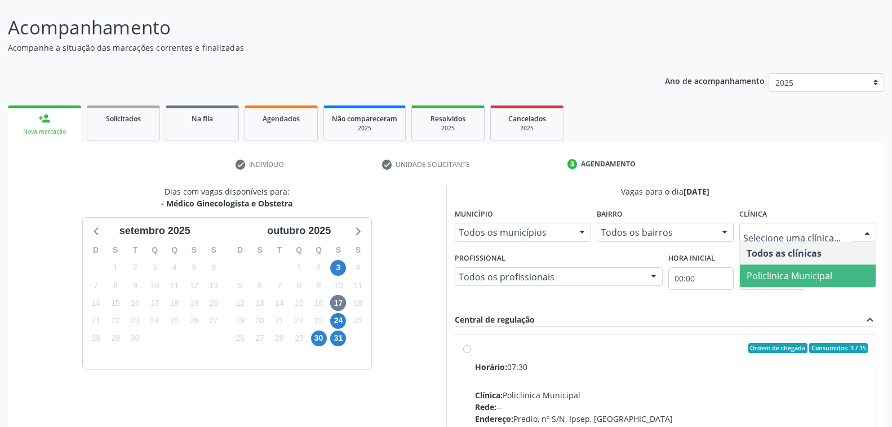
drag, startPoint x: 788, startPoint y: 276, endPoint x: 773, endPoint y: 287, distance: 19.3
click at [788, 277] on span "Policlinica Municipal" at bounding box center [790, 275] width 86 height 12
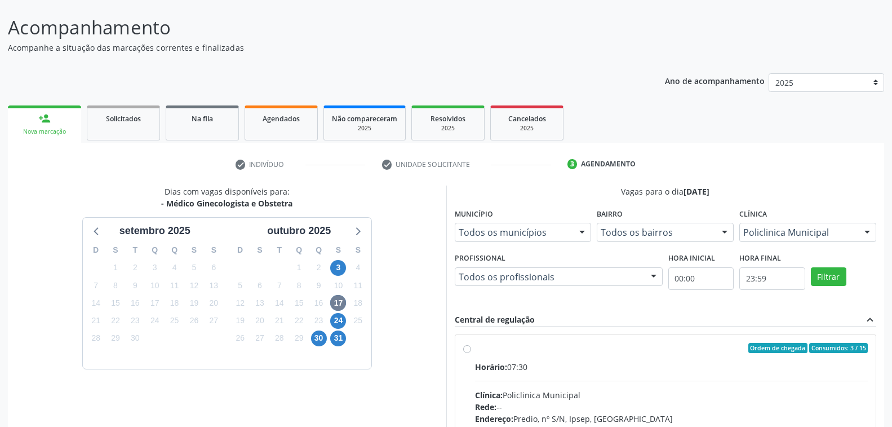
click at [608, 350] on div "Ordem de chegada Consumidos: 3 / 15" at bounding box center [671, 348] width 393 height 10
click at [471, 350] on input "Ordem de chegada Consumidos: 3 / 15 Horário: 07:30 Clínica: Policlinica Municip…" at bounding box center [467, 348] width 8 height 10
radio input "true"
click at [657, 275] on div at bounding box center [653, 277] width 17 height 19
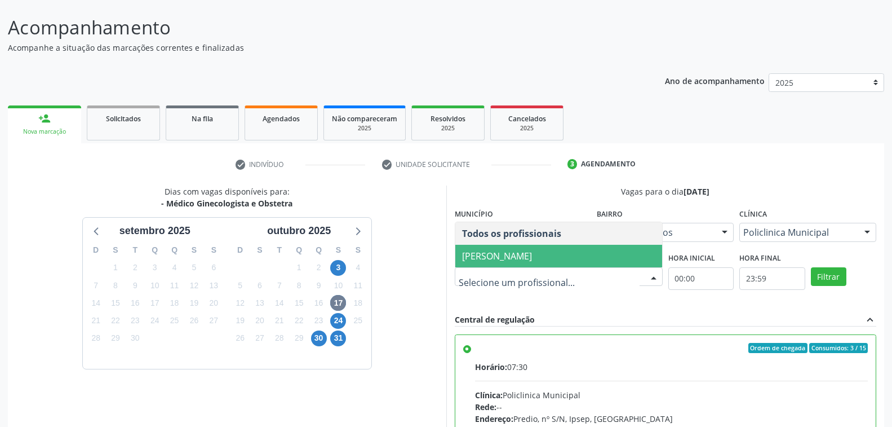
click at [526, 257] on span "[PERSON_NAME]" at bounding box center [497, 256] width 70 height 12
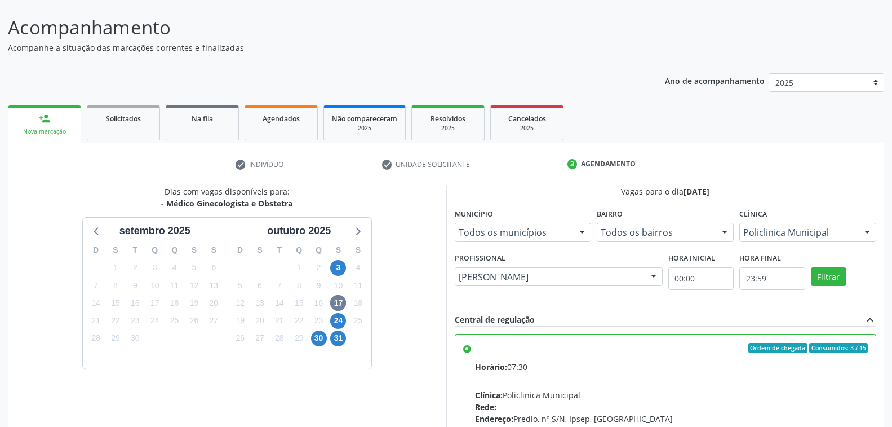
scroll to position [246, 0]
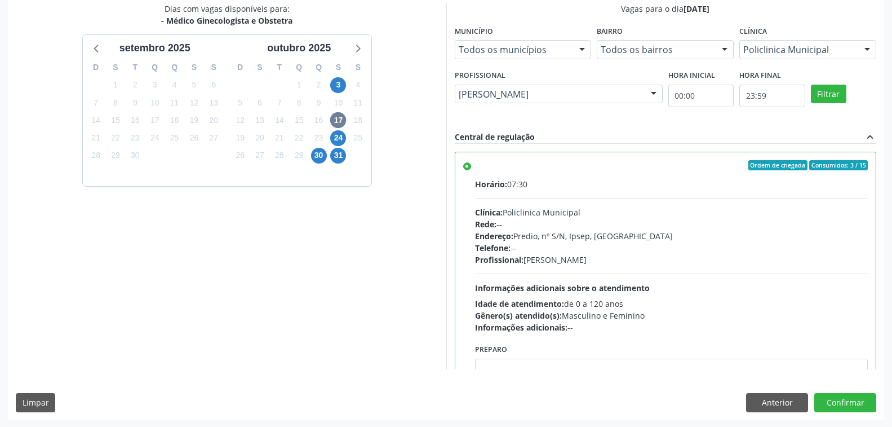
click at [723, 309] on div "Gênero(s) atendido(s): Masculino e Feminino" at bounding box center [671, 315] width 393 height 12
click at [471, 170] on input "Ordem de chegada Consumidos: 3 / 15 Horário: 07:30 Clínica: Policlinica Municip…" at bounding box center [467, 165] width 8 height 10
click at [835, 402] on button "Confirmar" at bounding box center [845, 402] width 62 height 19
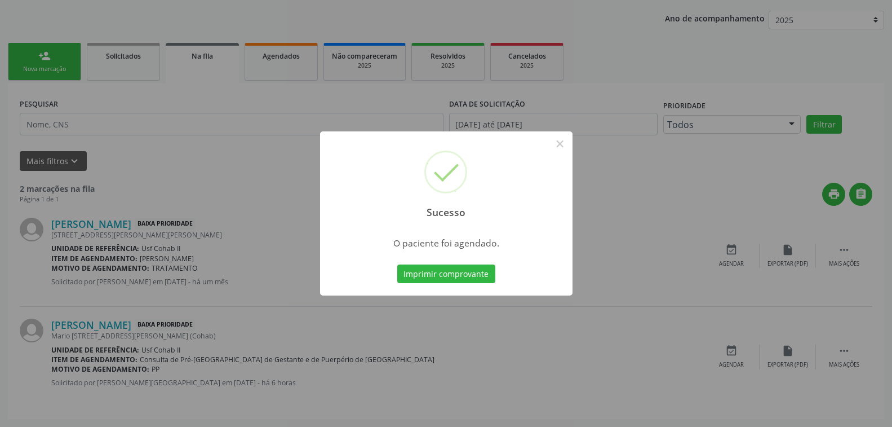
scroll to position [0, 0]
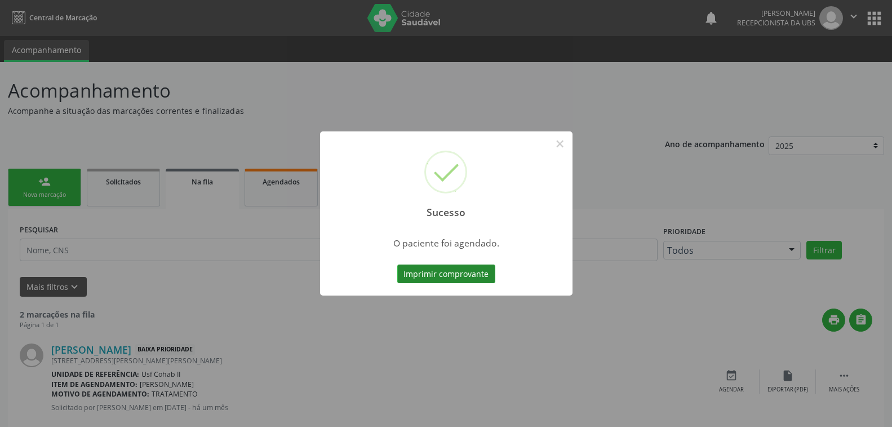
click at [466, 272] on button "Imprimir comprovante" at bounding box center [446, 273] width 98 height 19
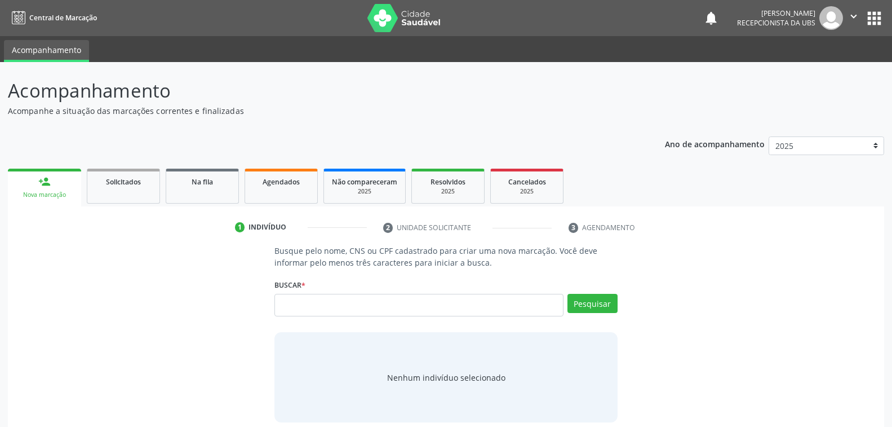
click at [356, 308] on input "text" at bounding box center [418, 305] width 289 height 23
type input "706201060354561"
click at [596, 305] on button "Pesquisar" at bounding box center [593, 303] width 50 height 19
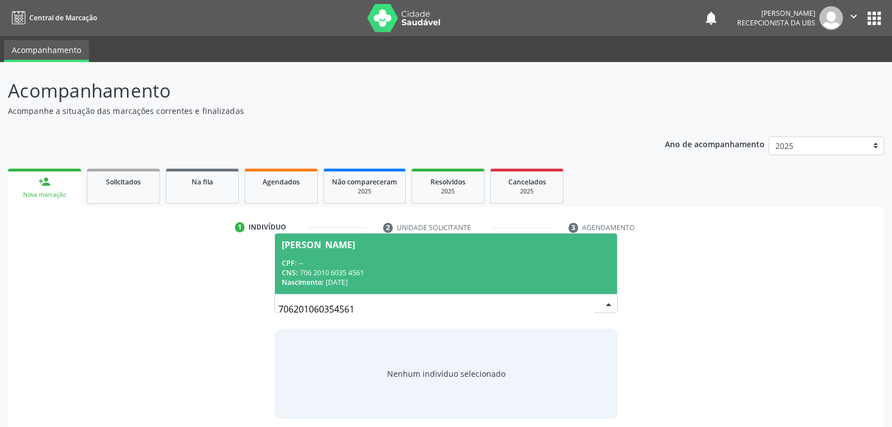
click at [407, 276] on div "CNS: 706 2010 6035 4561" at bounding box center [446, 273] width 328 height 10
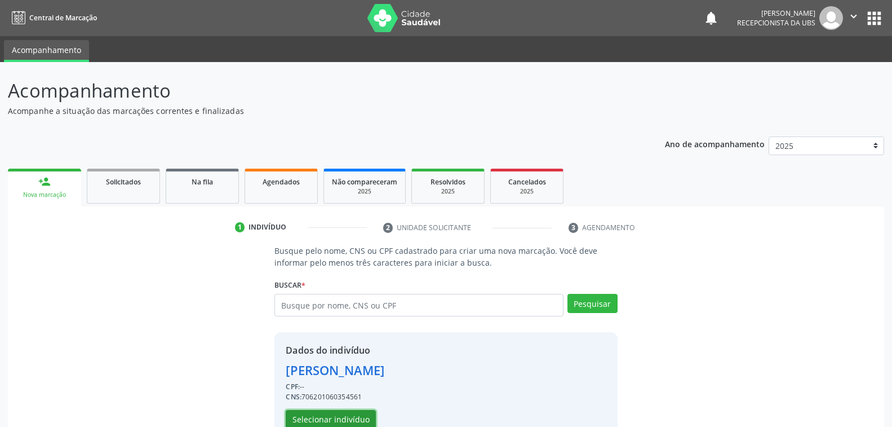
click at [357, 413] on button "Selecionar indivíduo" at bounding box center [331, 419] width 90 height 19
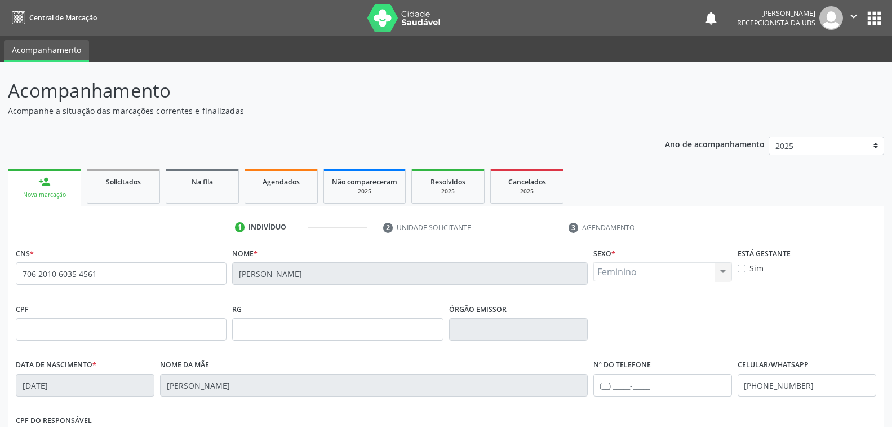
scroll to position [183, 0]
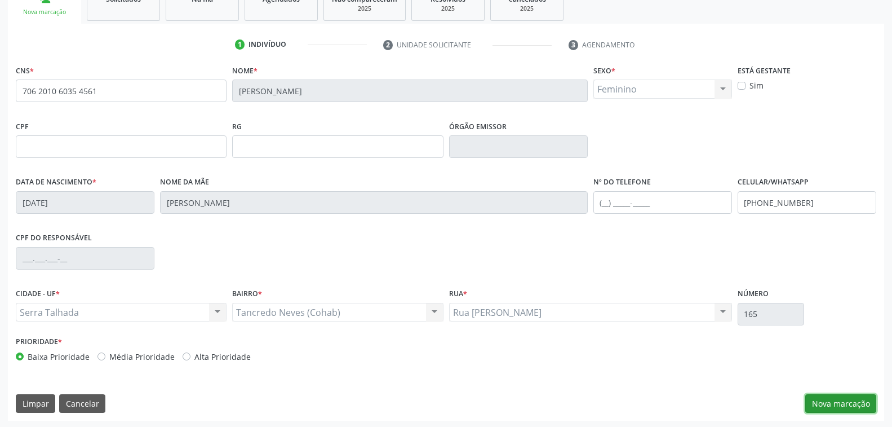
click at [842, 402] on button "Nova marcação" at bounding box center [840, 403] width 71 height 19
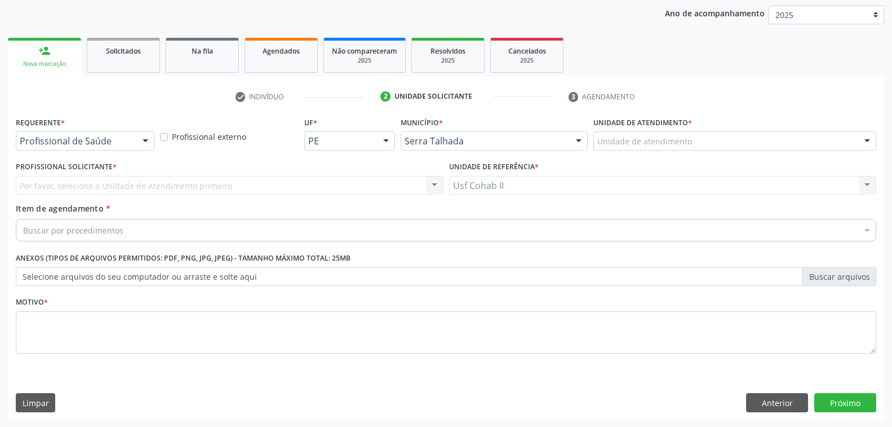
click at [144, 139] on div at bounding box center [145, 141] width 17 height 19
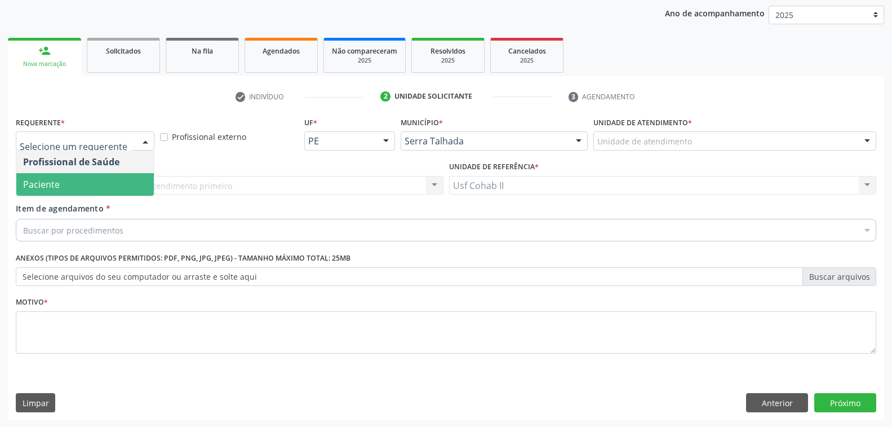
click at [127, 181] on span "Paciente" at bounding box center [85, 184] width 138 height 23
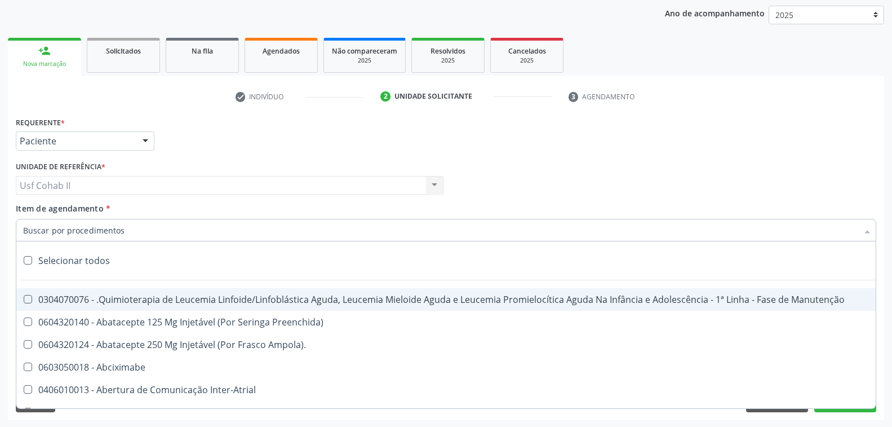
click at [154, 228] on div at bounding box center [446, 230] width 861 height 23
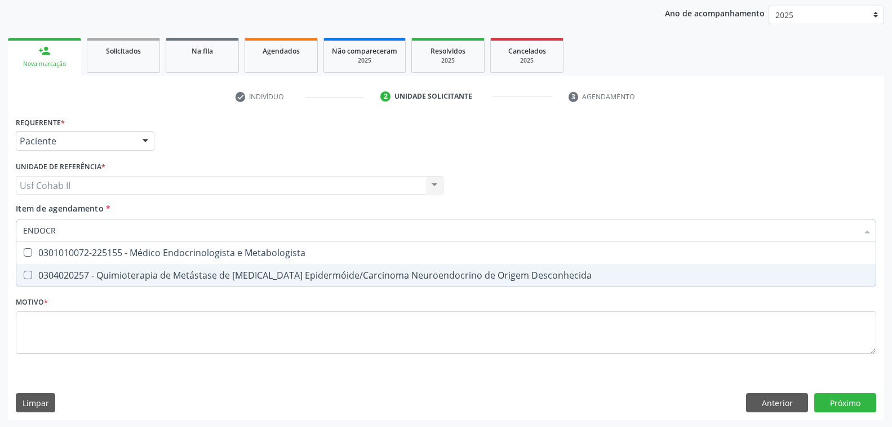
type input "ENDOCRI"
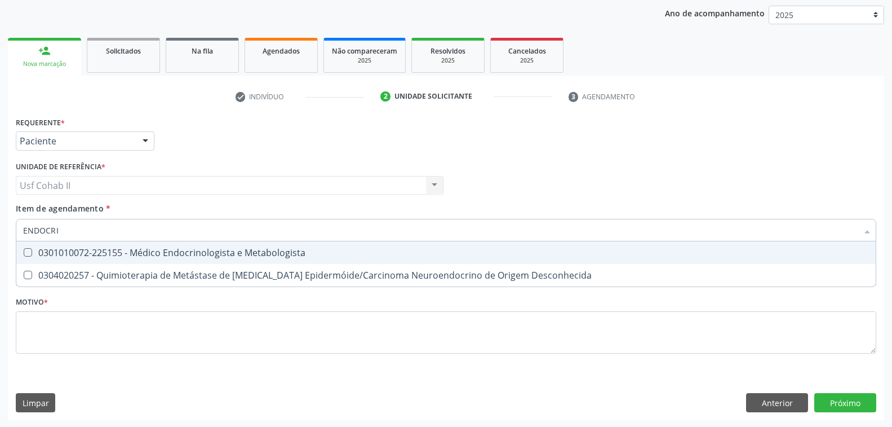
click at [183, 251] on div "0301010072-225155 - Médico Endocrinologista e Metabologista" at bounding box center [446, 252] width 846 height 9
checkbox Metabologista "true"
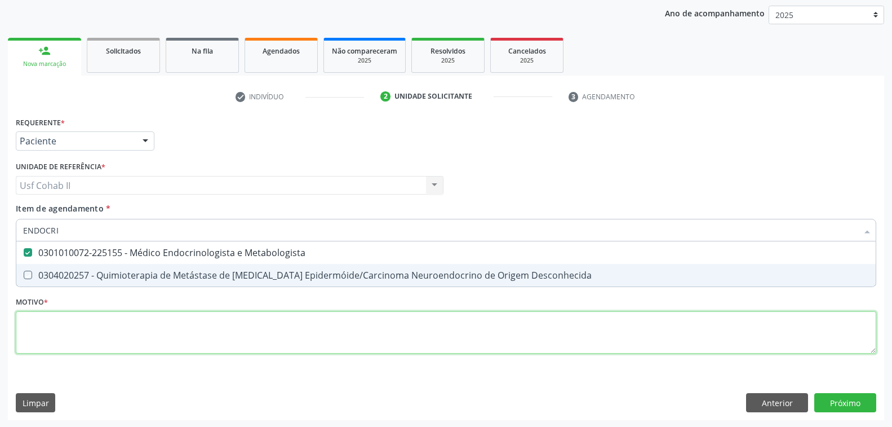
click at [165, 327] on div "Requerente * Paciente Profissional de Saúde Paciente Nenhum resultado encontrad…" at bounding box center [446, 241] width 861 height 255
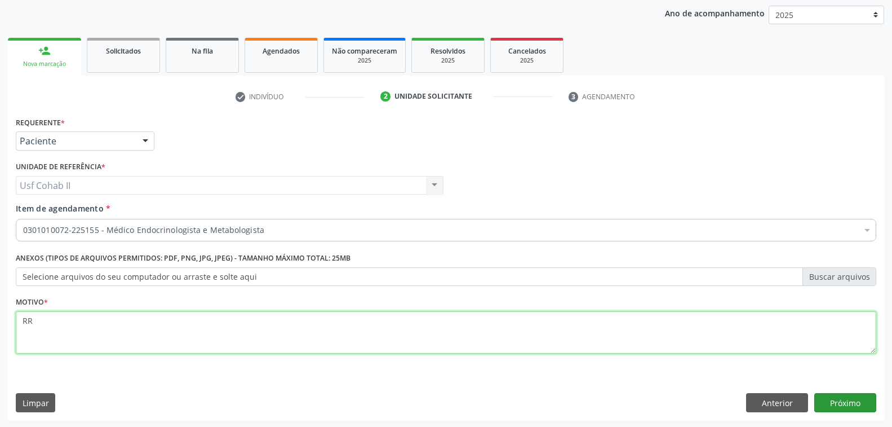
type textarea "RR"
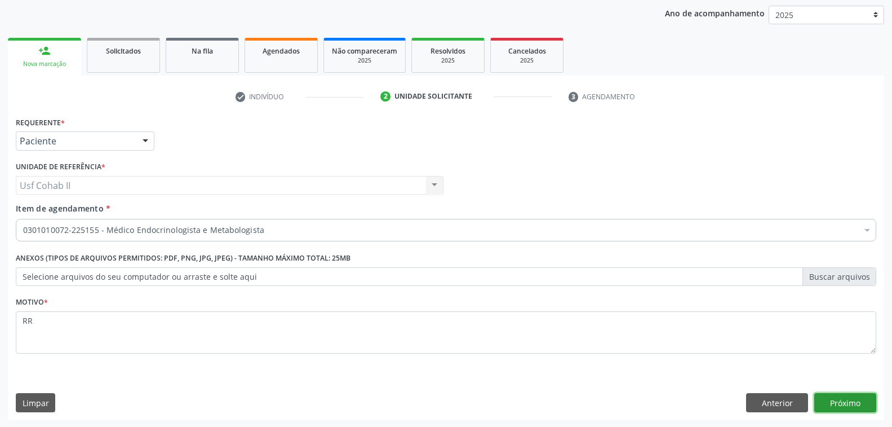
click at [852, 401] on button "Próximo" at bounding box center [845, 402] width 62 height 19
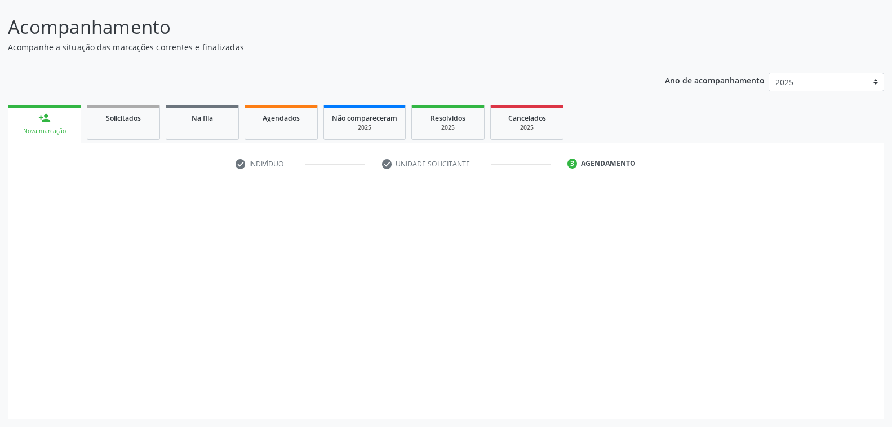
scroll to position [63, 0]
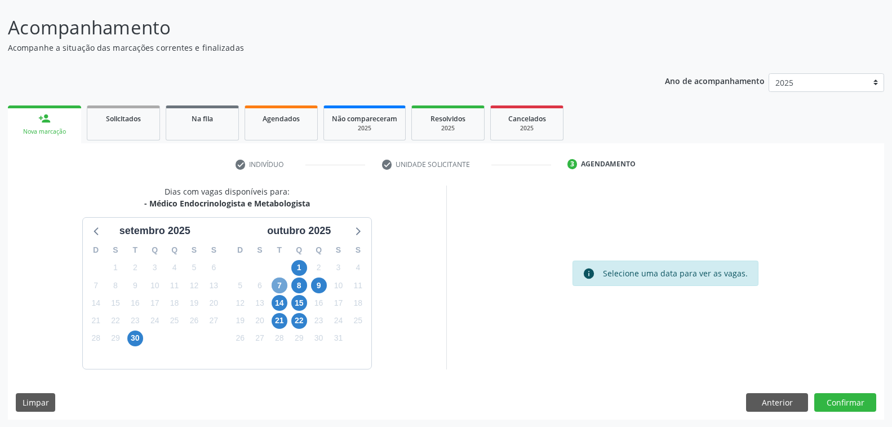
click at [276, 285] on span "7" at bounding box center [280, 285] width 16 height 16
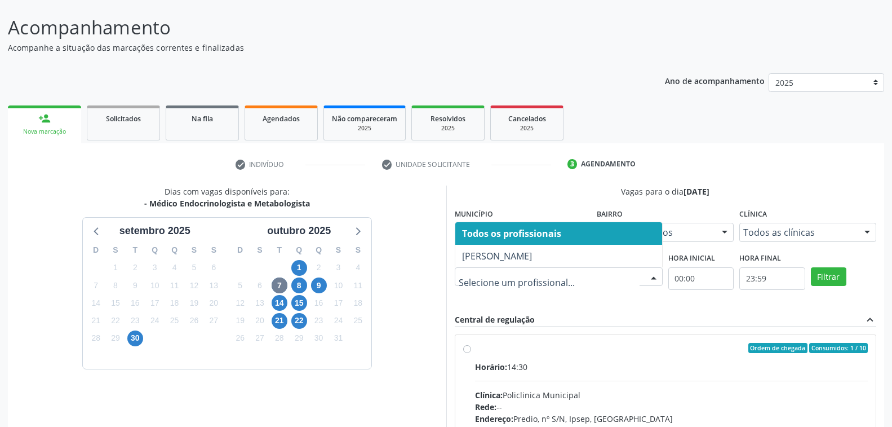
click at [658, 277] on div at bounding box center [653, 277] width 17 height 19
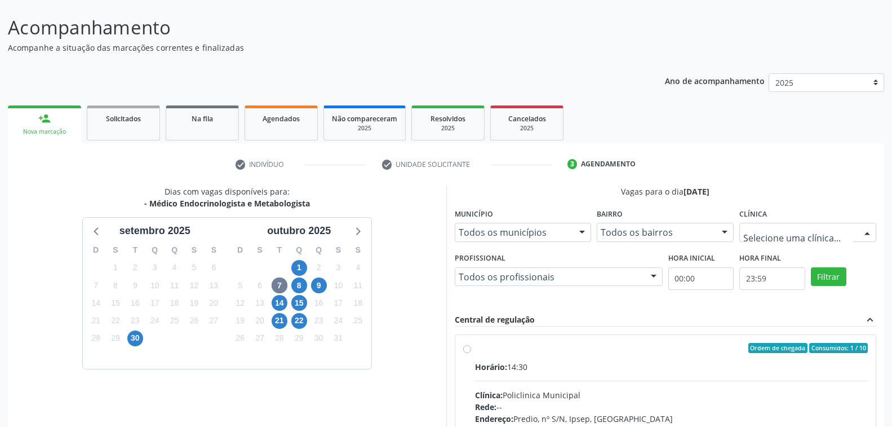
click at [866, 224] on div at bounding box center [867, 232] width 17 height 19
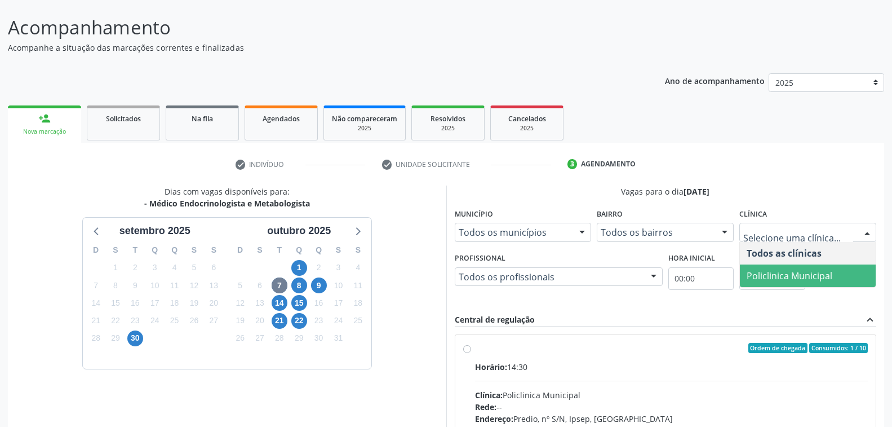
click at [799, 280] on span "Policlinica Municipal" at bounding box center [790, 275] width 86 height 12
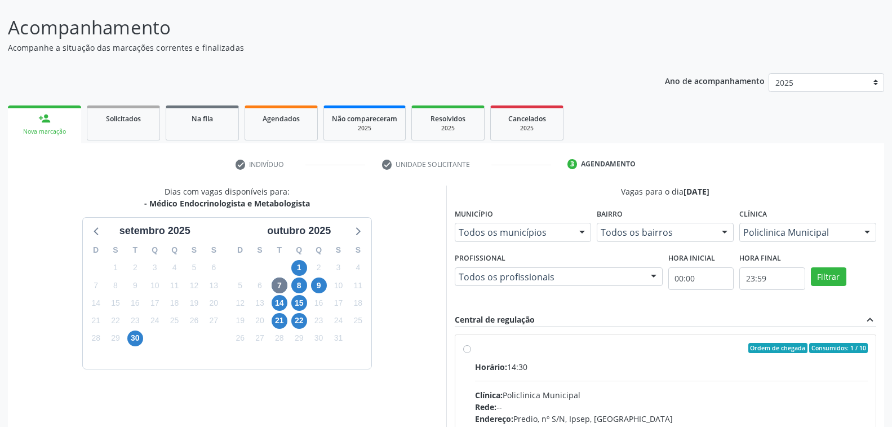
click at [640, 343] on div "Ordem de chegada Consumidos: 1 / 10" at bounding box center [671, 348] width 393 height 10
click at [471, 343] on input "Ordem de chegada Consumidos: 1 / 10 Horário: 14:30 Clínica: Policlinica Municip…" at bounding box center [467, 348] width 8 height 10
radio input "true"
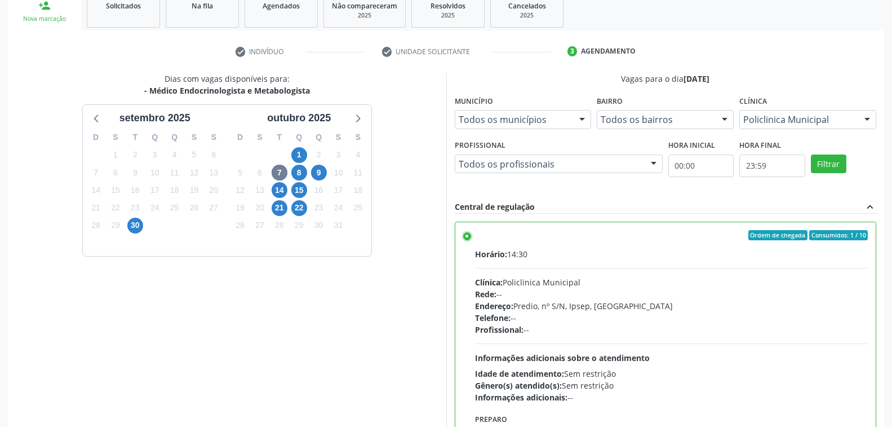
scroll to position [246, 0]
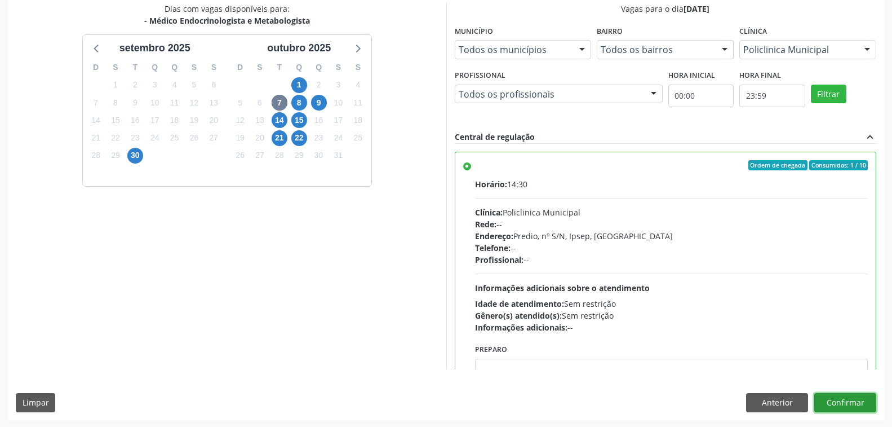
click at [845, 400] on button "Confirmar" at bounding box center [845, 402] width 62 height 19
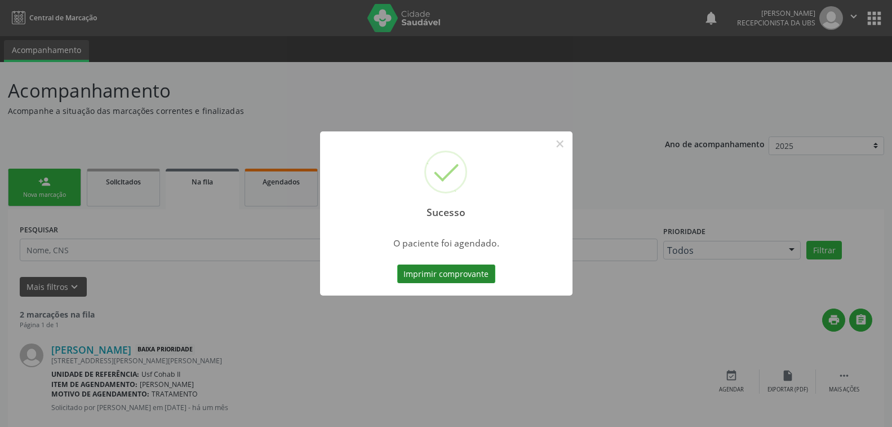
click at [457, 273] on button "Imprimir comprovante" at bounding box center [446, 273] width 98 height 19
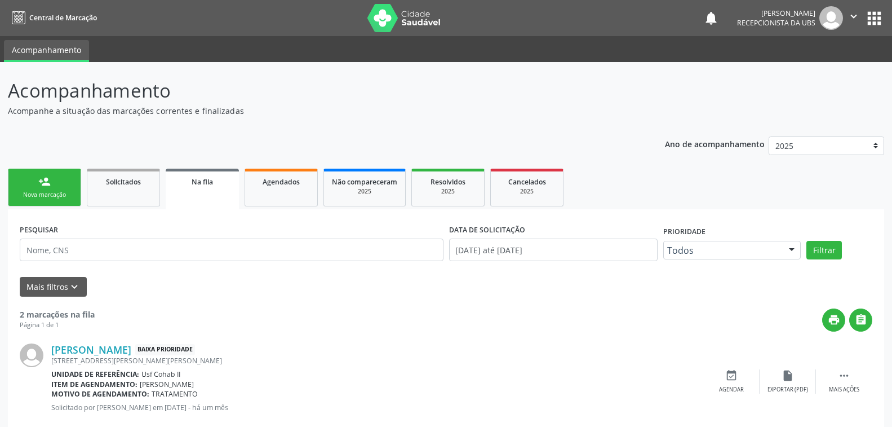
click at [58, 190] on div "Nova marcação" at bounding box center [44, 194] width 56 height 8
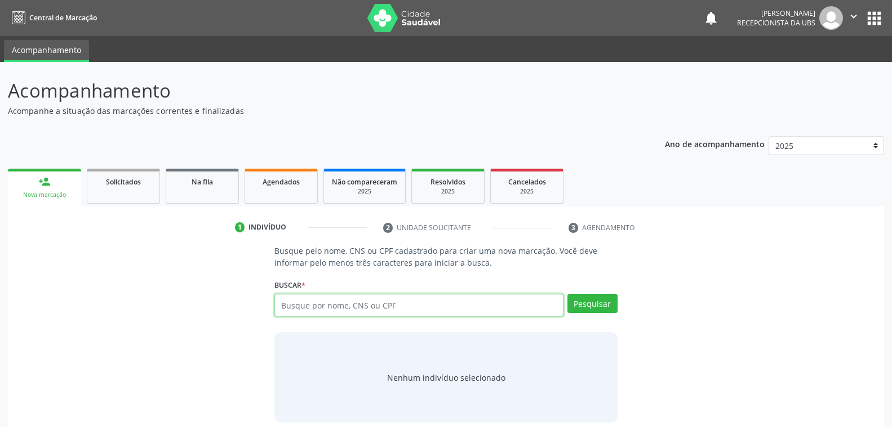
click at [357, 308] on input "text" at bounding box center [418, 305] width 289 height 23
type input "898003738026489"
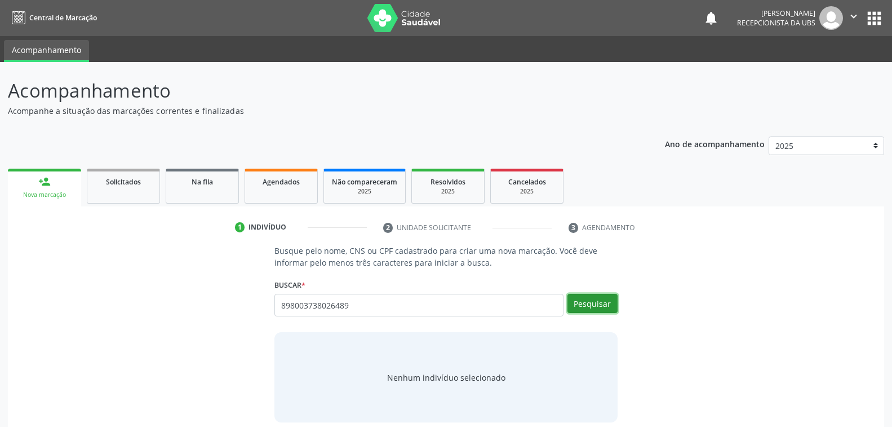
click at [579, 297] on button "Pesquisar" at bounding box center [593, 303] width 50 height 19
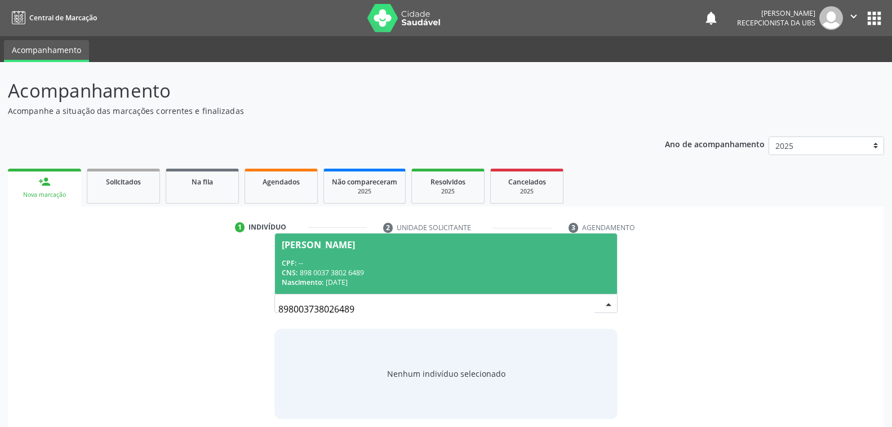
click at [379, 271] on div "CNS: 898 0037 3802 6489" at bounding box center [446, 273] width 328 height 10
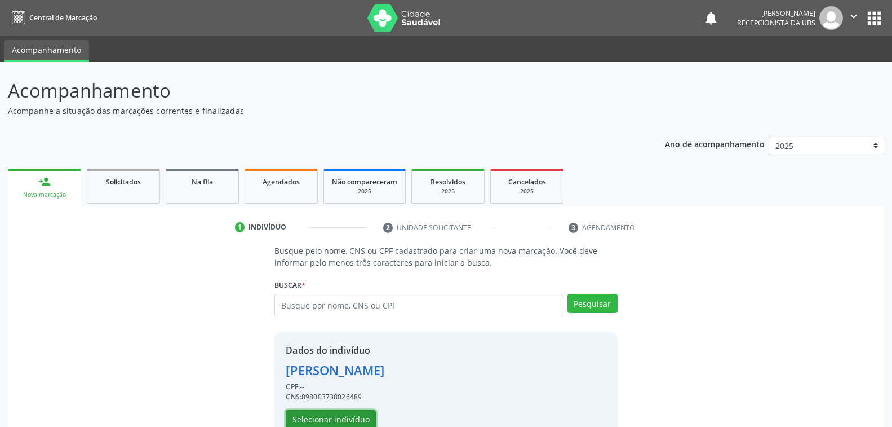
click at [339, 417] on button "Selecionar indivíduo" at bounding box center [331, 419] width 90 height 19
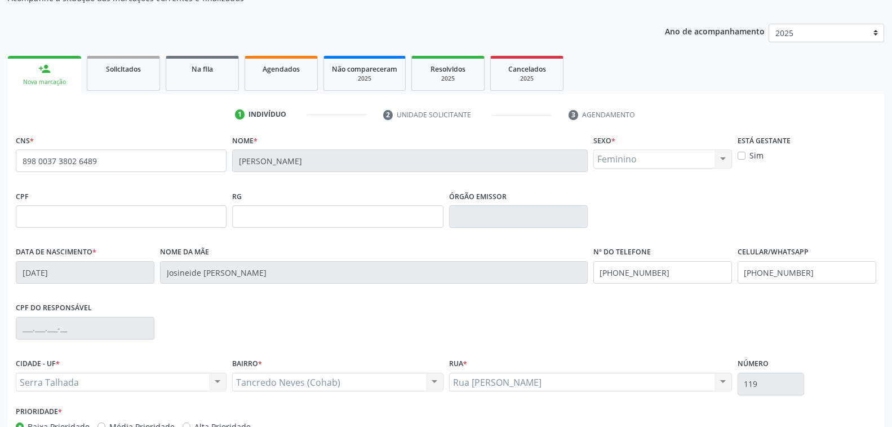
scroll to position [183, 0]
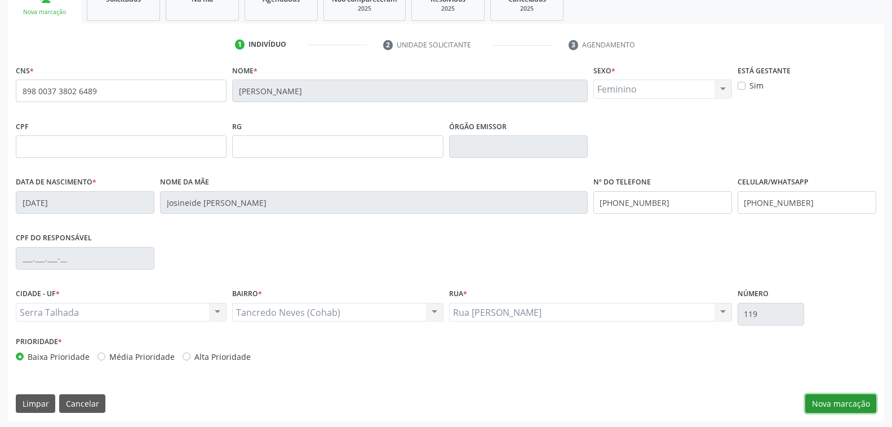
click at [832, 395] on button "Nova marcação" at bounding box center [840, 403] width 71 height 19
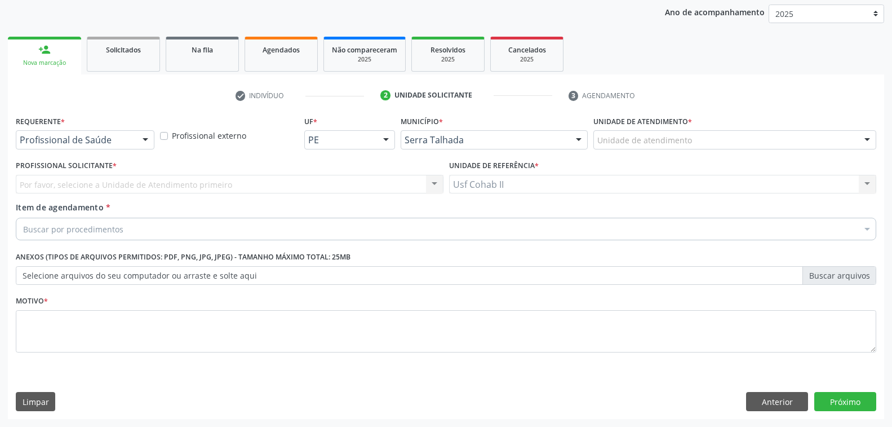
scroll to position [131, 0]
click at [143, 140] on div at bounding box center [145, 141] width 17 height 19
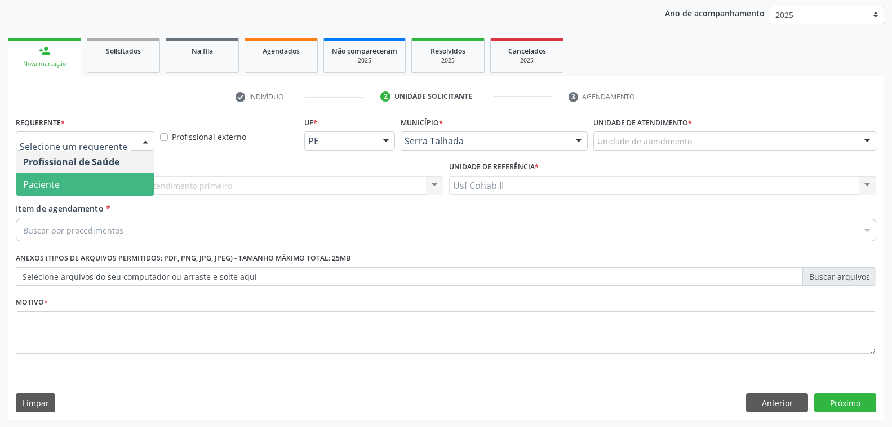
click at [124, 178] on span "Paciente" at bounding box center [85, 184] width 138 height 23
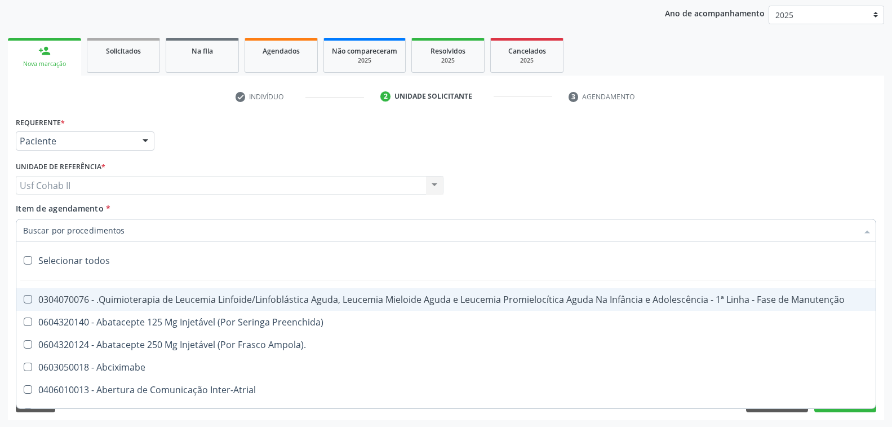
click at [136, 233] on div at bounding box center [446, 230] width 861 height 23
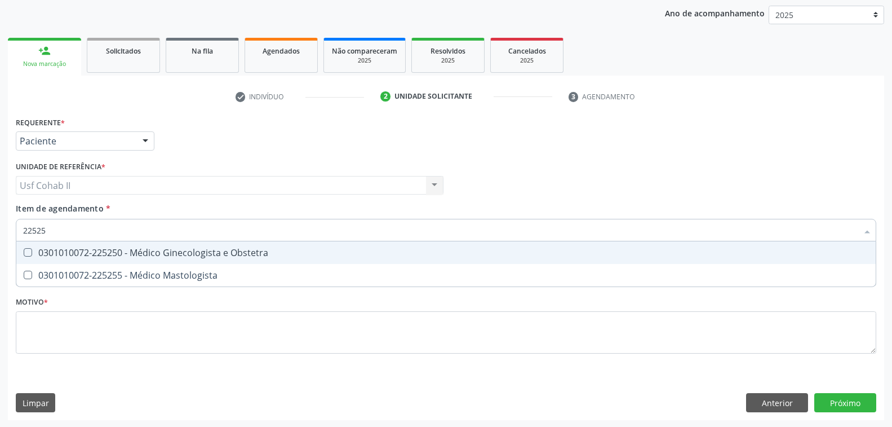
type input "225250"
click at [220, 254] on div "0301010072-225250 - Médico Ginecologista e Obstetra" at bounding box center [446, 252] width 846 height 9
checkbox Obstetra "true"
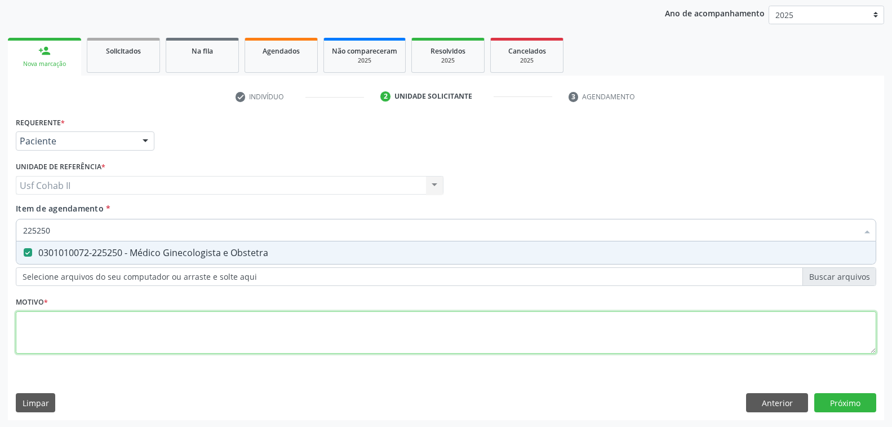
click at [194, 334] on div "Requerente * Paciente Profissional de Saúde Paciente Nenhum resultado encontrad…" at bounding box center [446, 241] width 861 height 255
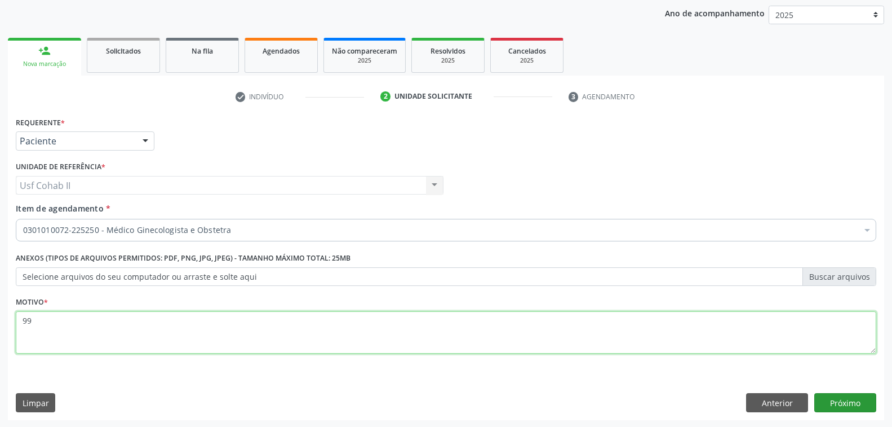
type textarea "99"
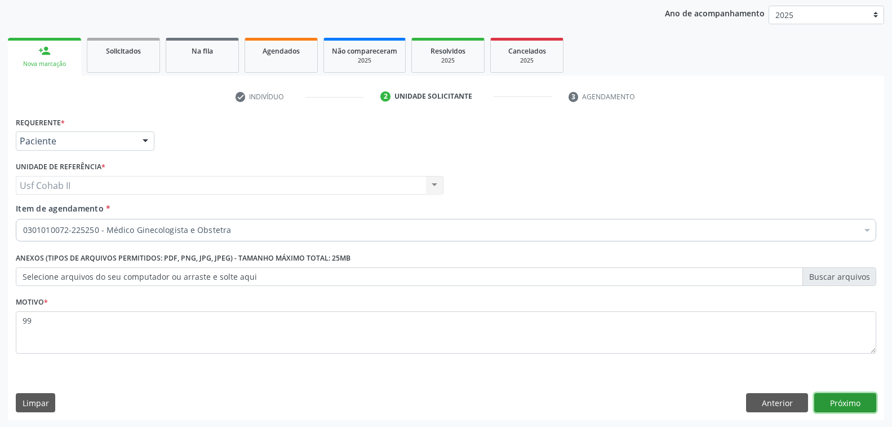
click at [851, 397] on button "Próximo" at bounding box center [845, 402] width 62 height 19
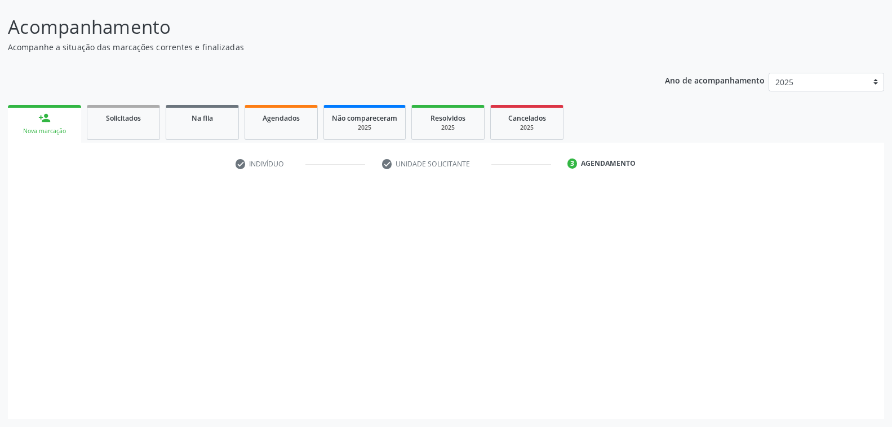
scroll to position [63, 0]
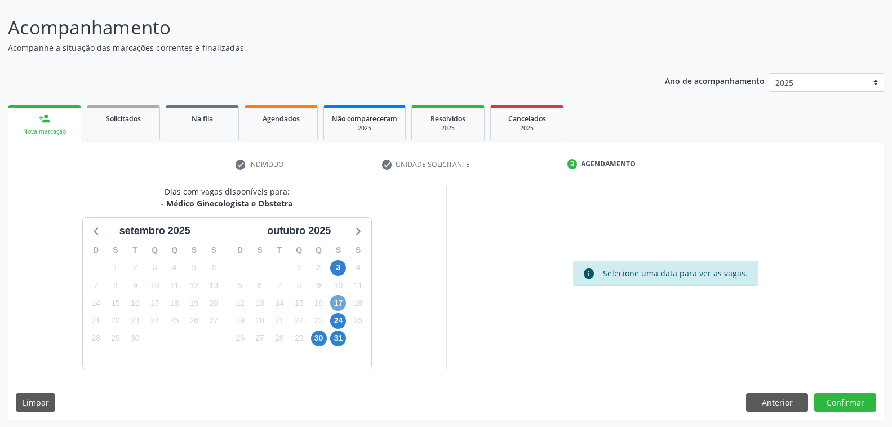
click at [336, 302] on span "17" at bounding box center [338, 303] width 16 height 16
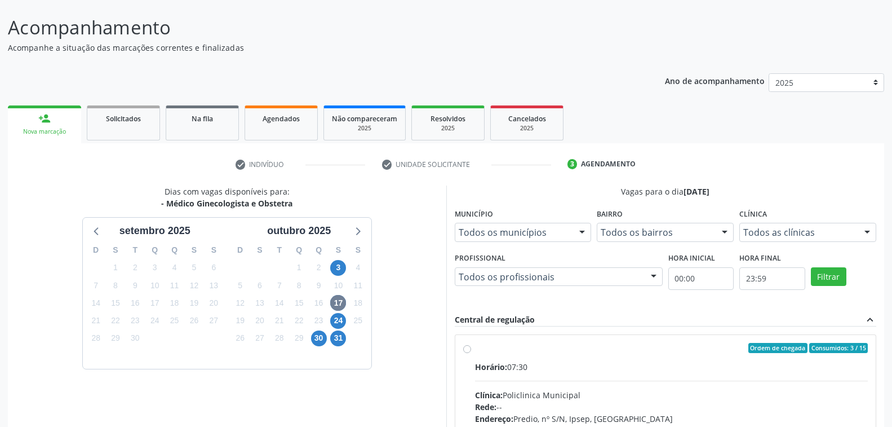
click at [654, 276] on div at bounding box center [653, 277] width 17 height 19
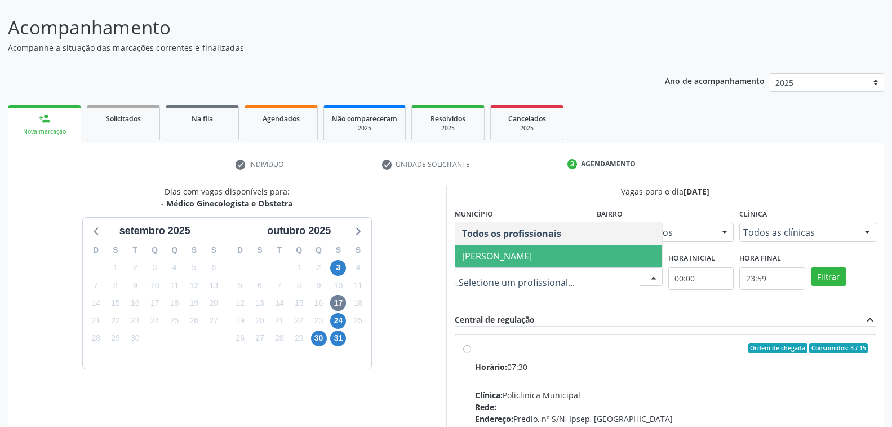
click at [531, 255] on span "Thaisa Barbosa de Siqueira" at bounding box center [497, 256] width 70 height 12
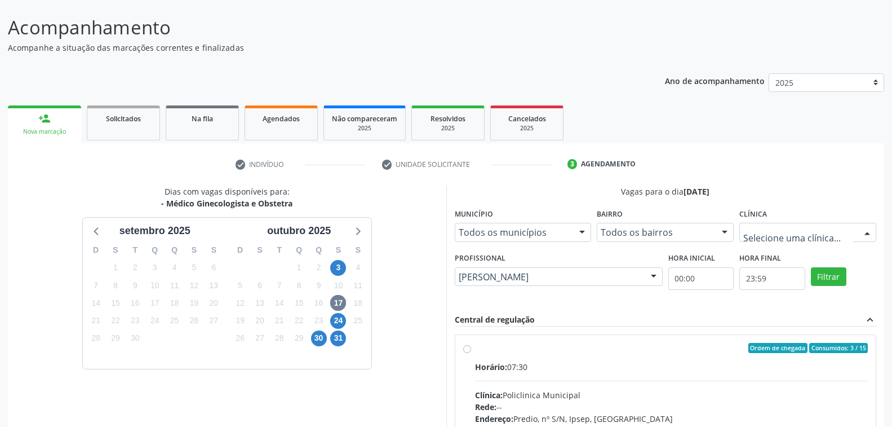
click at [870, 232] on div at bounding box center [867, 232] width 17 height 19
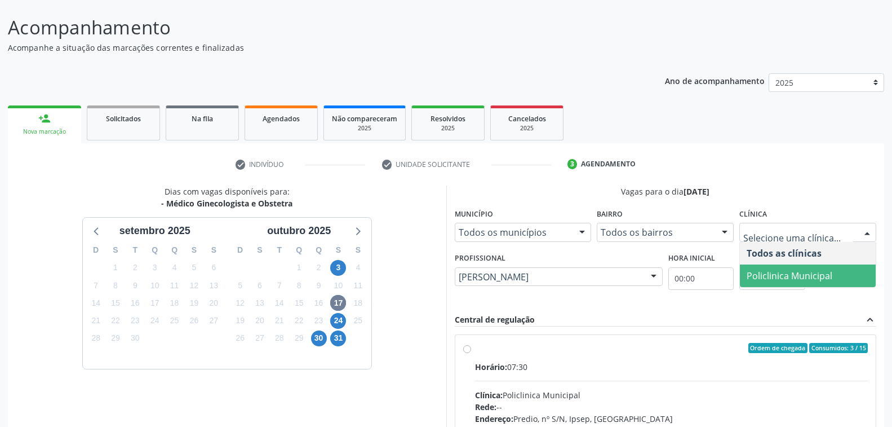
click at [810, 280] on span "Policlinica Municipal" at bounding box center [790, 275] width 86 height 12
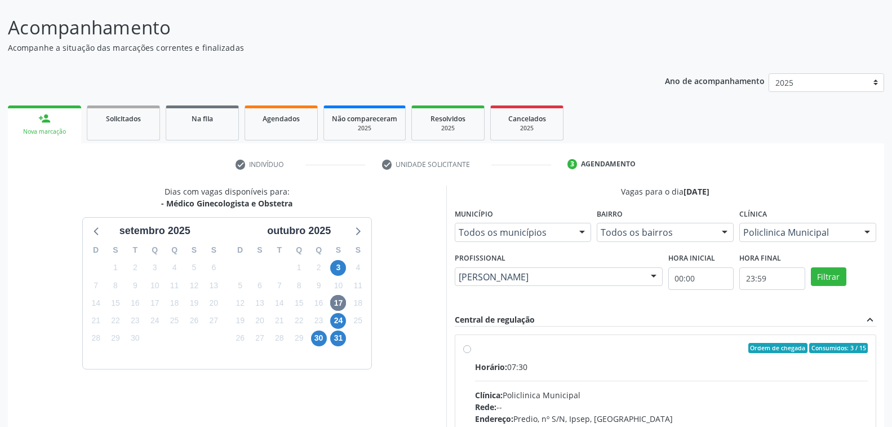
click at [603, 340] on div "Ordem de chegada Consumidos: 3 / 15 Horário: 07:30 Clínica: Policlinica Municip…" at bounding box center [665, 429] width 421 height 189
radio input "true"
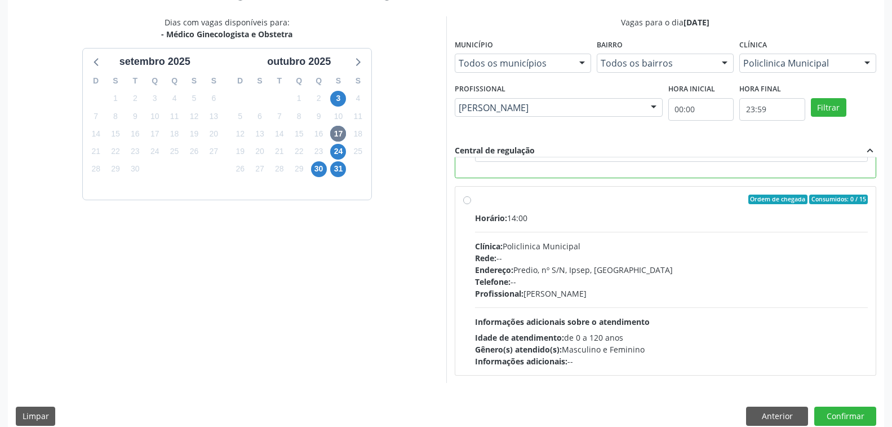
scroll to position [246, 0]
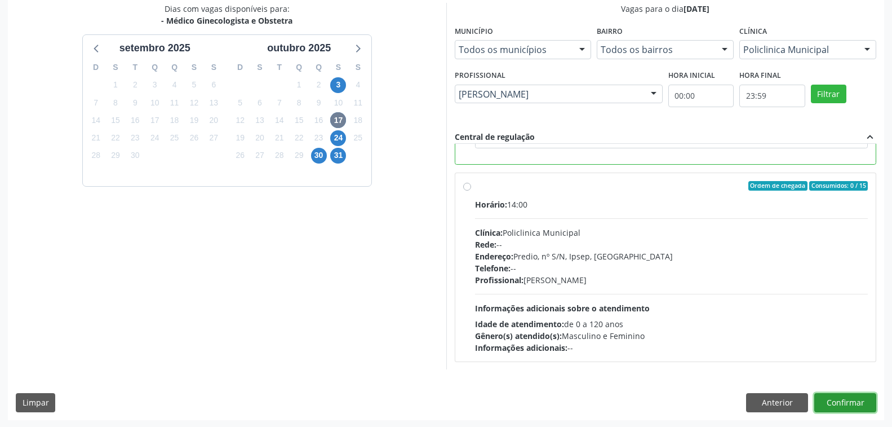
click at [833, 396] on button "Confirmar" at bounding box center [845, 402] width 62 height 19
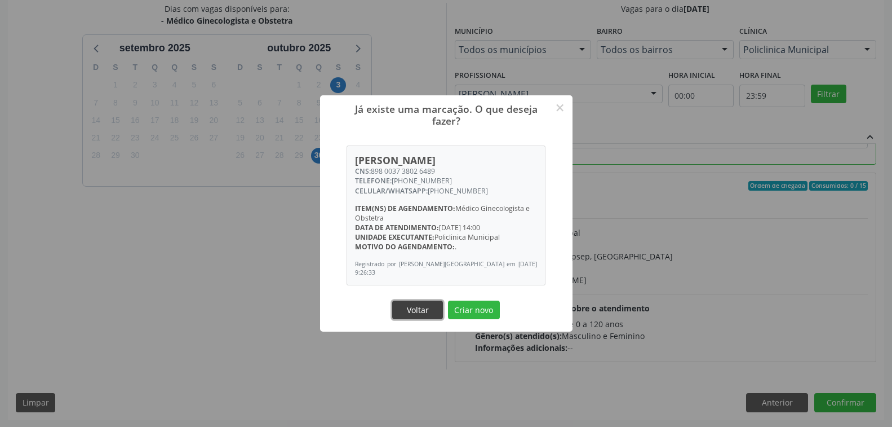
click at [424, 304] on button "Voltar" at bounding box center [417, 309] width 51 height 19
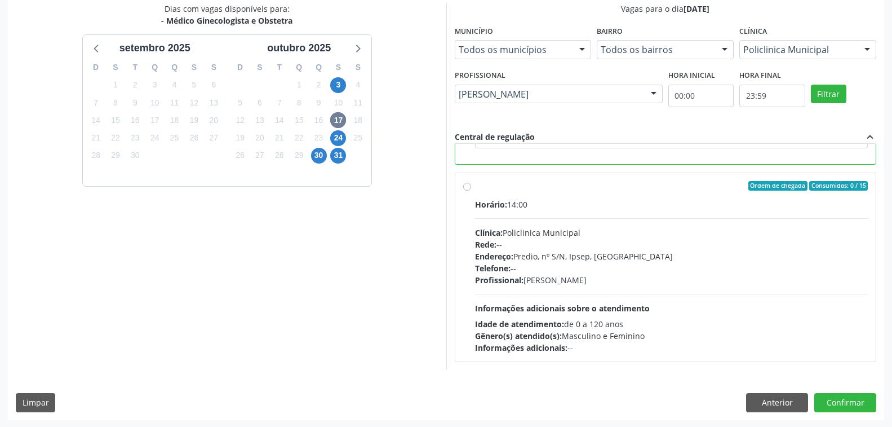
click at [414, 276] on div "Dias com vagas disponíveis para: - Médico Ginecologista e Obstetra setembro 202…" at bounding box center [227, 186] width 438 height 366
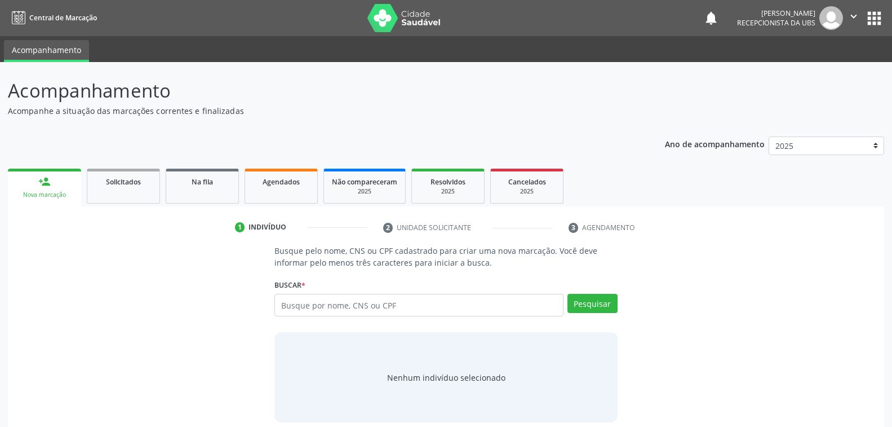
click at [57, 189] on link "person_add Nova marcação" at bounding box center [44, 188] width 73 height 38
click at [389, 304] on input "text" at bounding box center [418, 305] width 289 height 23
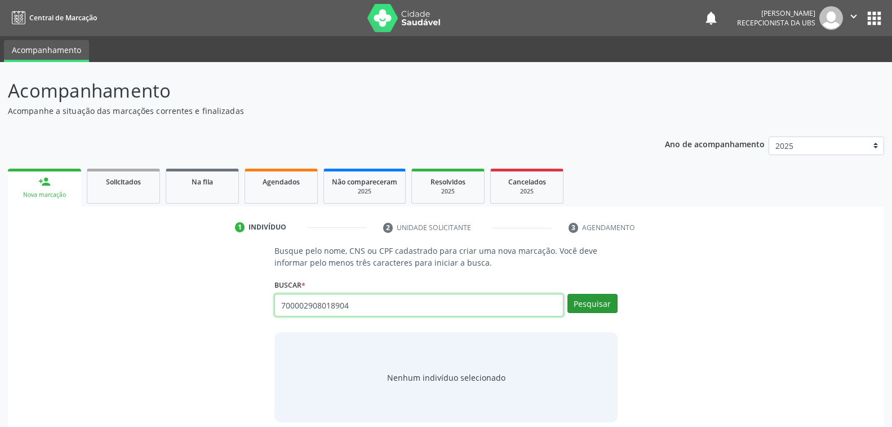
type input "700002908018904"
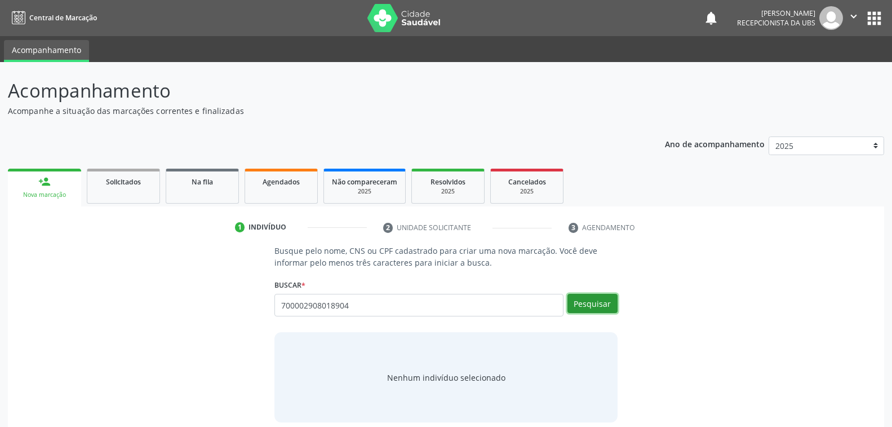
click at [586, 305] on button "Pesquisar" at bounding box center [593, 303] width 50 height 19
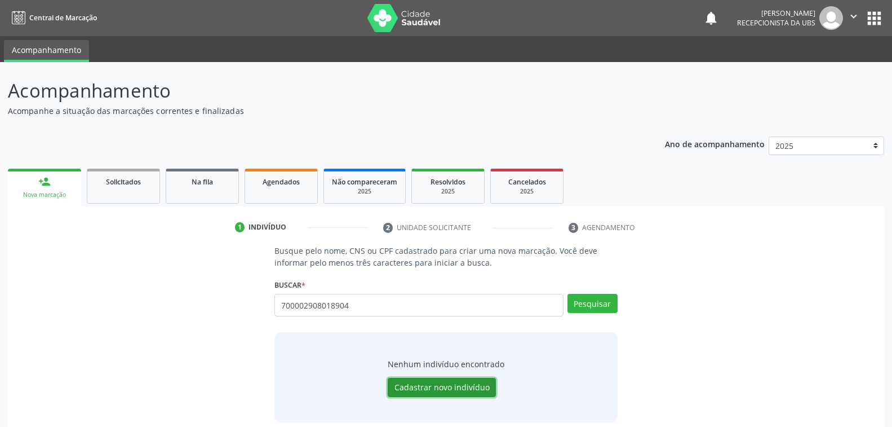
click at [463, 380] on button "Cadastrar novo indivíduo" at bounding box center [442, 387] width 108 height 19
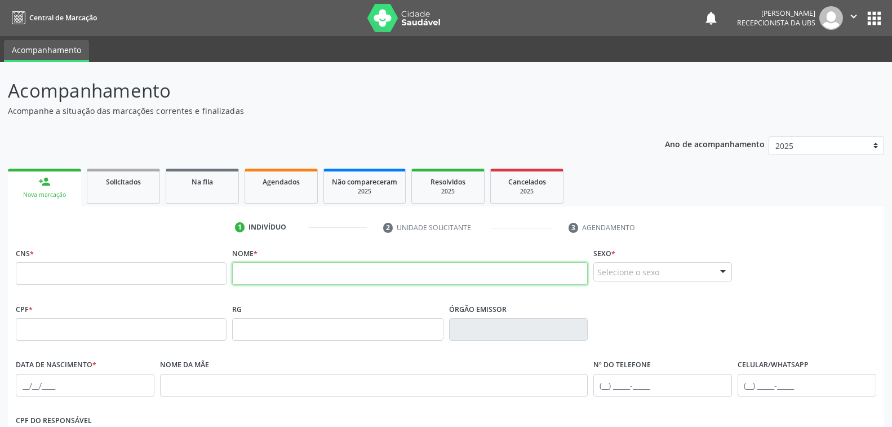
click at [277, 273] on input "text" at bounding box center [409, 273] width 355 height 23
type input "[PERSON_NAME]"
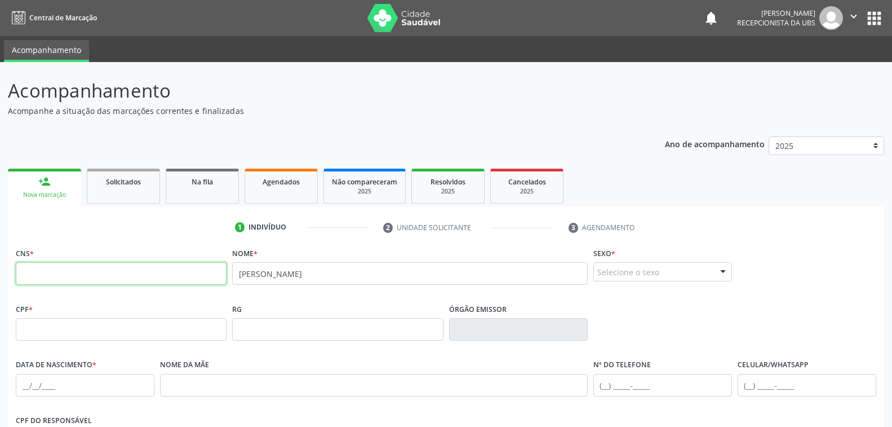
click at [159, 274] on input "text" at bounding box center [121, 273] width 211 height 23
type input "700 0029 0801 8904"
click at [263, 127] on div "Acompanhamento Acompanhe a situação das marcações correntes e finalizadas Relat…" at bounding box center [446, 340] width 876 height 526
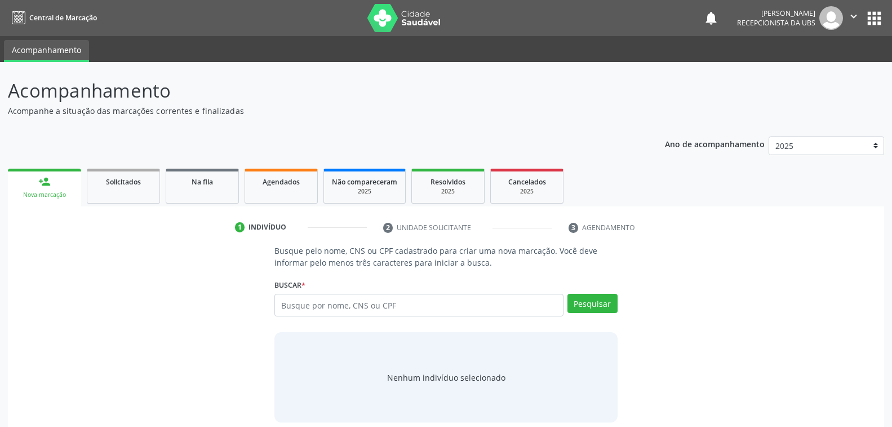
click at [337, 305] on input "text" at bounding box center [418, 305] width 289 height 23
type input "163778342850003"
click at [599, 300] on button "Pesquisar" at bounding box center [593, 303] width 50 height 19
type input "163778342850003"
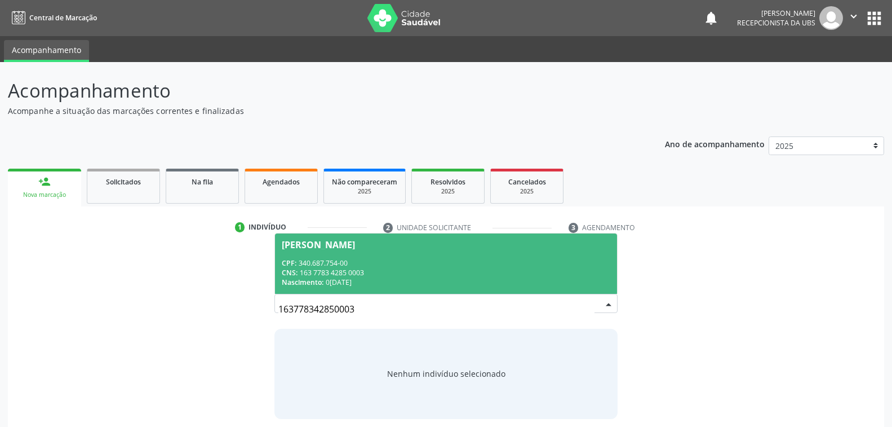
click at [357, 271] on div "CNS: 163 7783 4285 0003" at bounding box center [446, 273] width 328 height 10
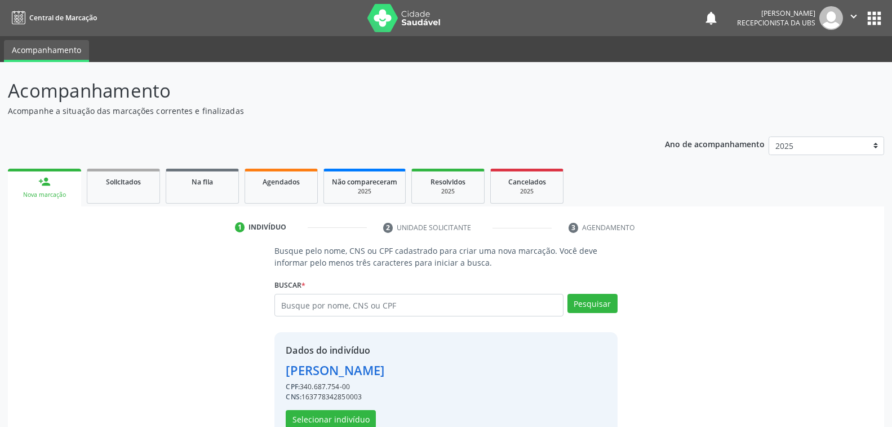
scroll to position [28, 0]
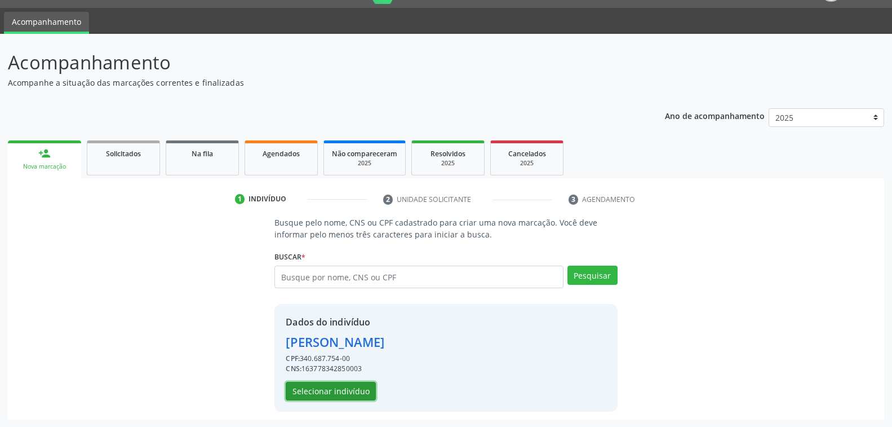
click at [330, 391] on button "Selecionar indivíduo" at bounding box center [331, 391] width 90 height 19
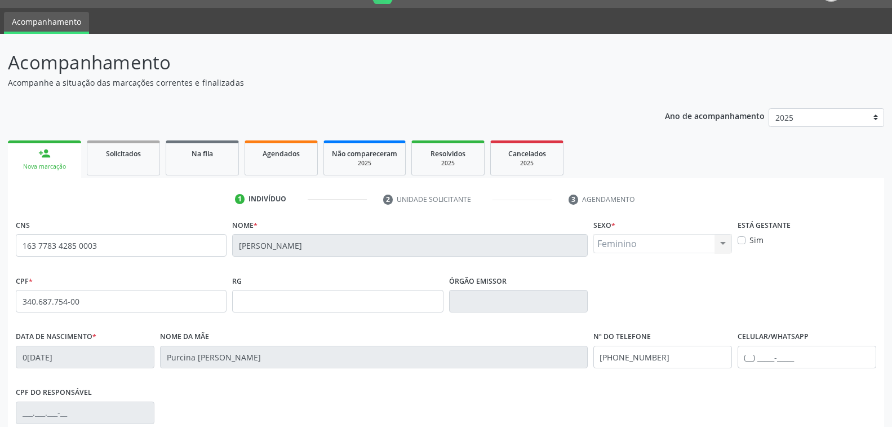
scroll to position [183, 0]
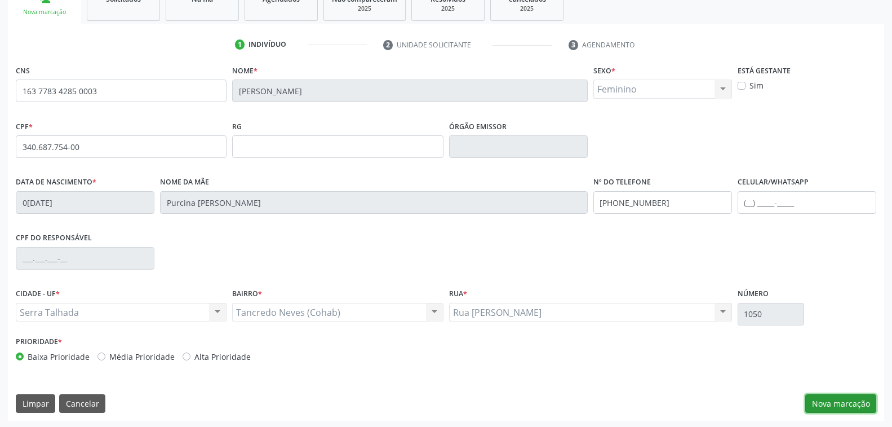
click at [827, 403] on button "Nova marcação" at bounding box center [840, 403] width 71 height 19
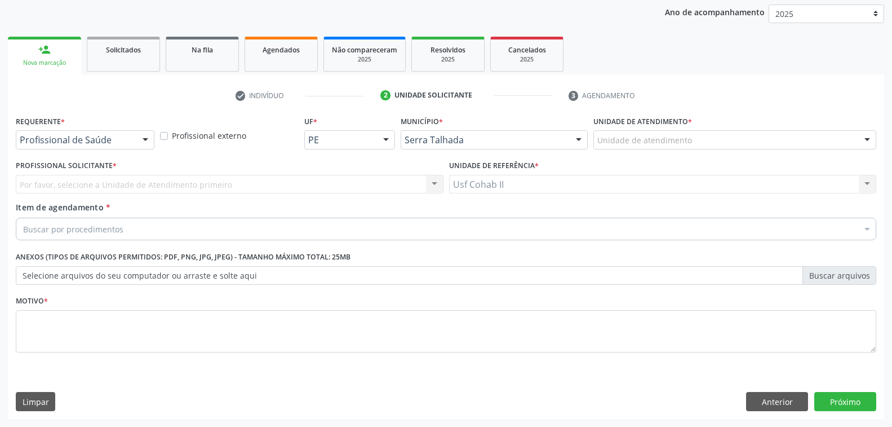
scroll to position [131, 0]
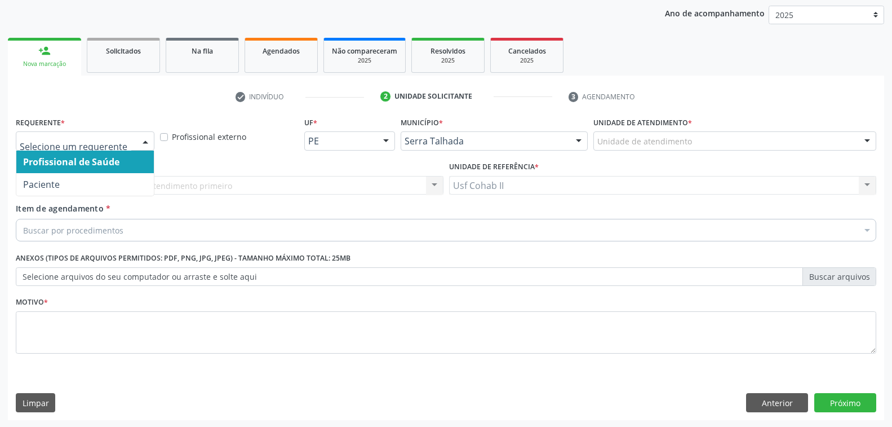
click at [145, 139] on div at bounding box center [145, 141] width 17 height 19
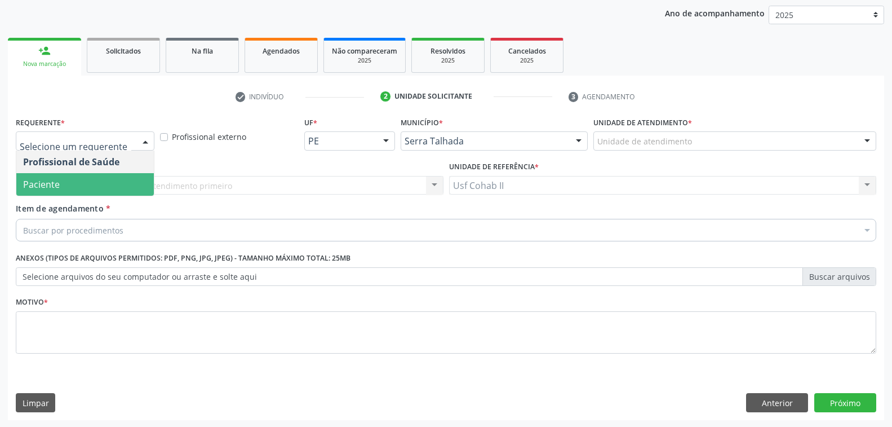
click at [75, 186] on span "Paciente" at bounding box center [85, 184] width 138 height 23
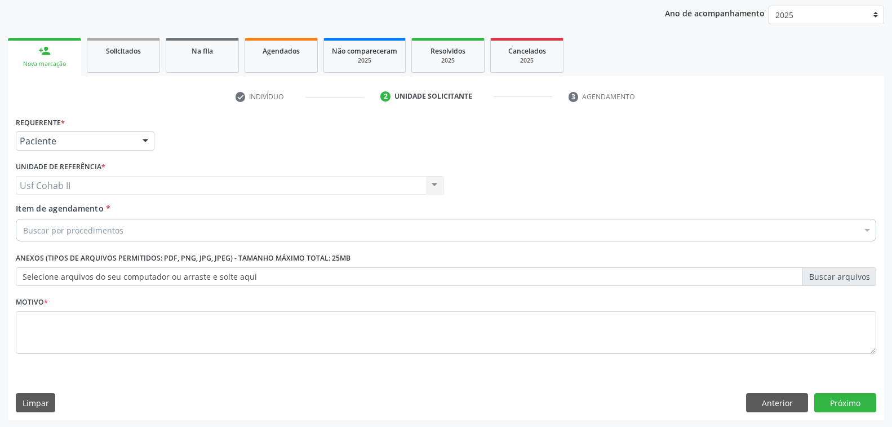
click at [131, 230] on div "Buscar por procedimentos" at bounding box center [446, 230] width 861 height 23
click at [74, 228] on input "MED225225" at bounding box center [440, 230] width 835 height 23
type input "M"
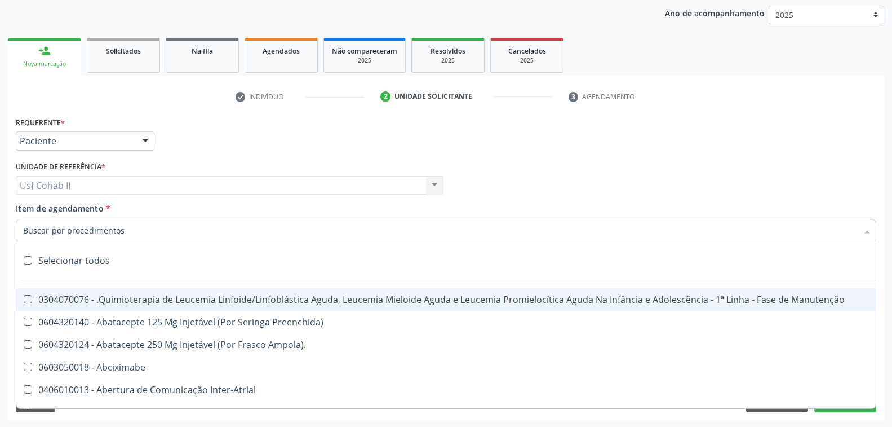
click at [162, 232] on input "Item de agendamento *" at bounding box center [440, 230] width 835 height 23
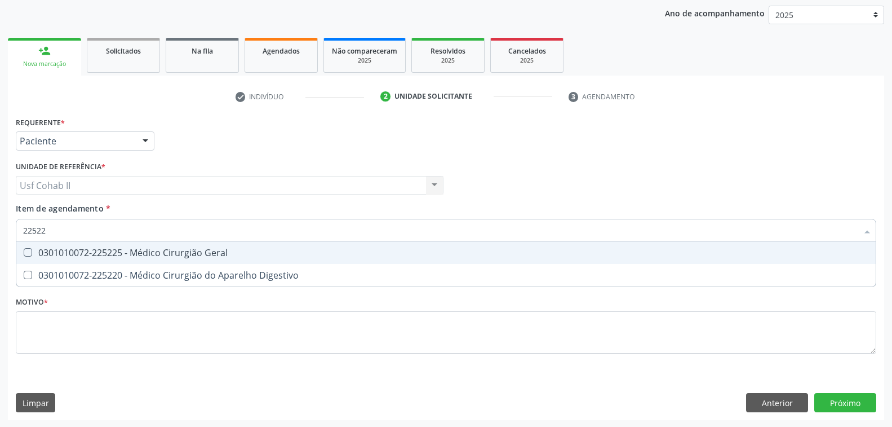
type input "225225"
click at [145, 250] on div "0301010072-225225 - Médico Cirurgião Geral" at bounding box center [446, 252] width 846 height 9
checkbox Geral "true"
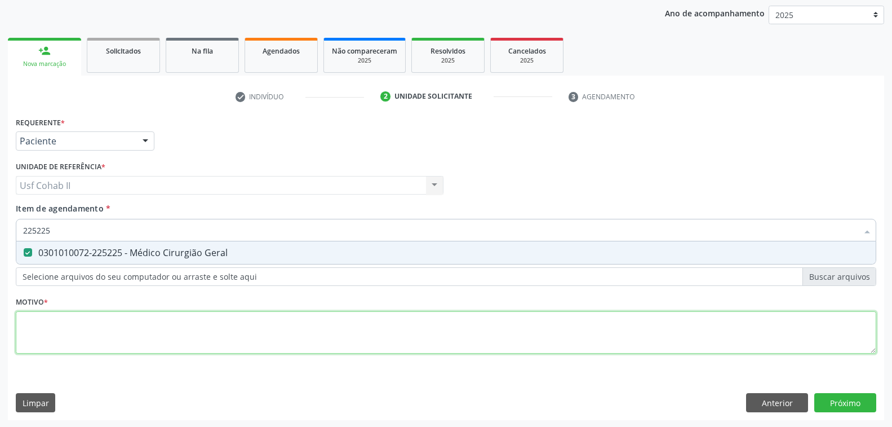
click at [54, 334] on div "Requerente * Paciente Profissional de Saúde Paciente Nenhum resultado encontrad…" at bounding box center [446, 241] width 861 height 255
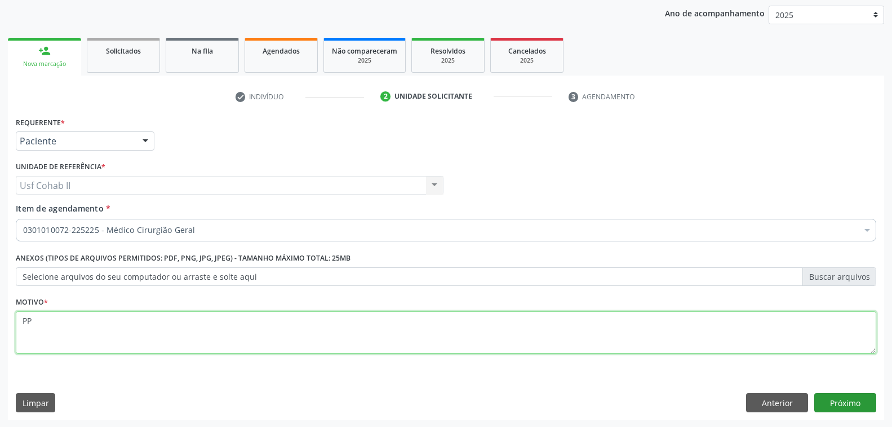
type textarea "PP"
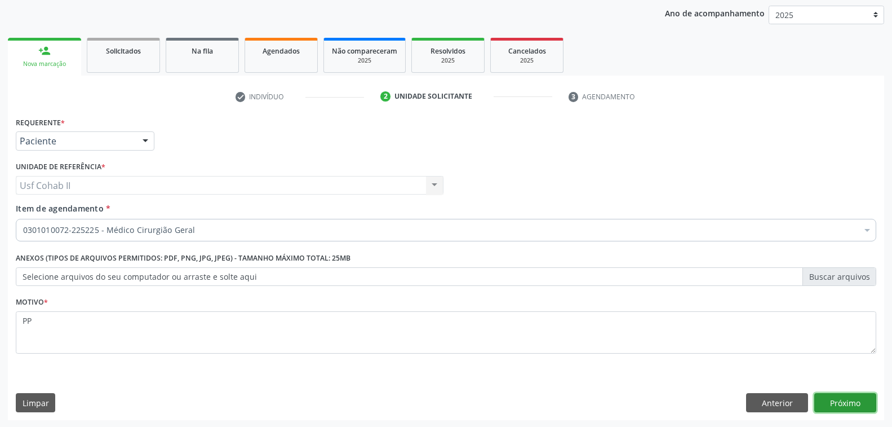
click at [844, 397] on button "Próximo" at bounding box center [845, 402] width 62 height 19
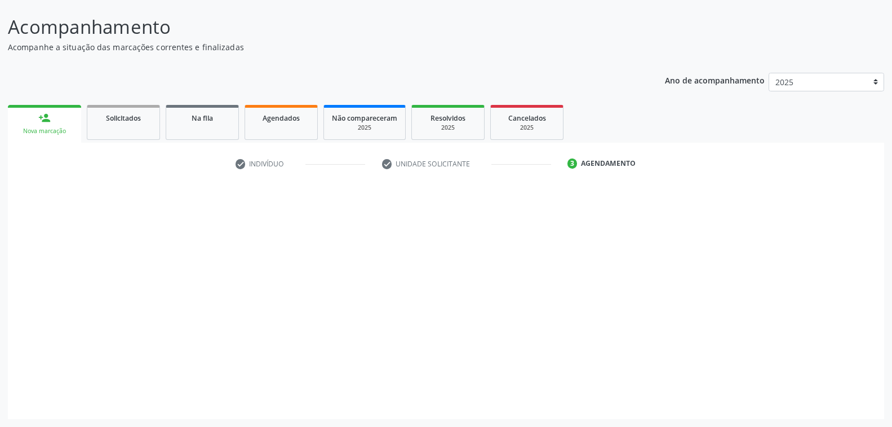
scroll to position [63, 0]
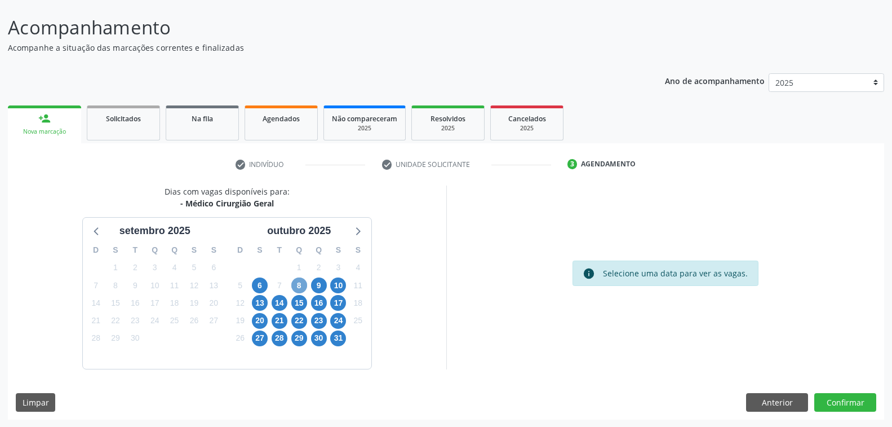
click at [301, 282] on span "8" at bounding box center [299, 285] width 16 height 16
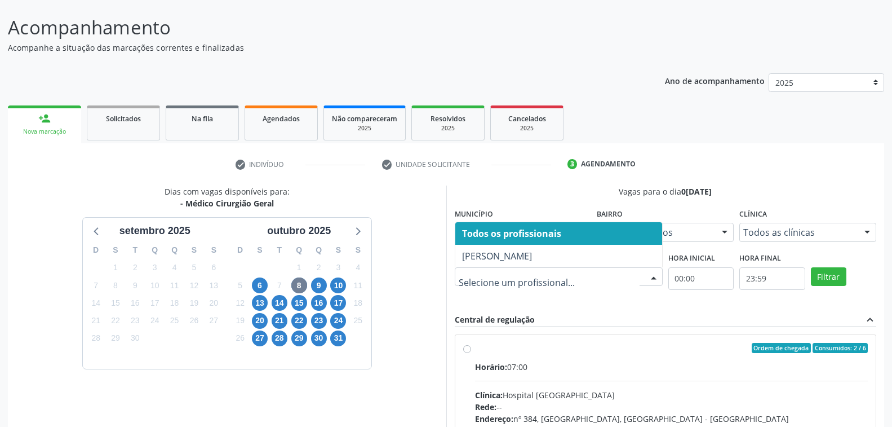
click at [656, 274] on div at bounding box center [653, 277] width 17 height 19
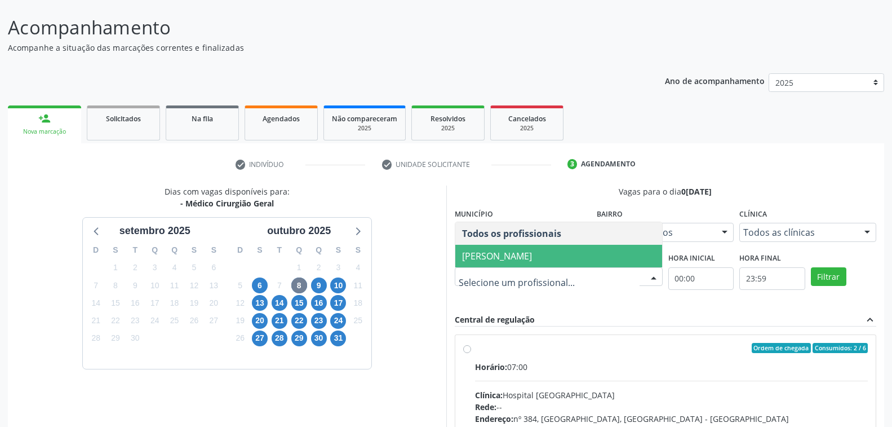
click at [574, 261] on span "Francisco Anselmo Magalhaes" at bounding box center [558, 256] width 207 height 23
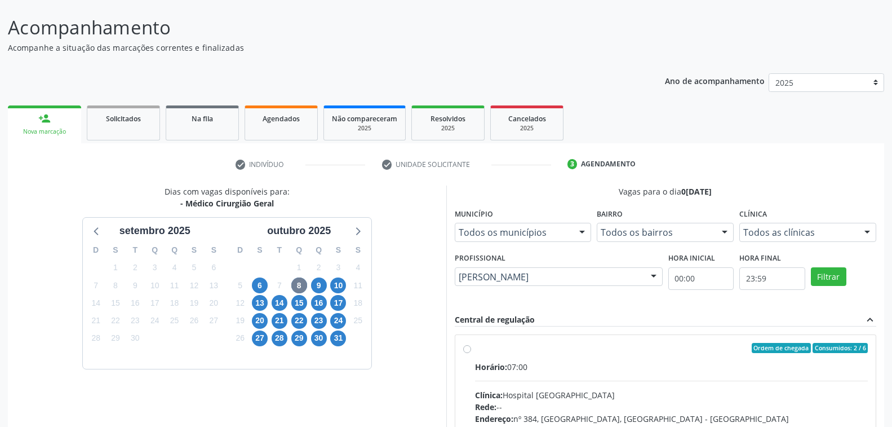
click at [867, 233] on div at bounding box center [867, 232] width 17 height 19
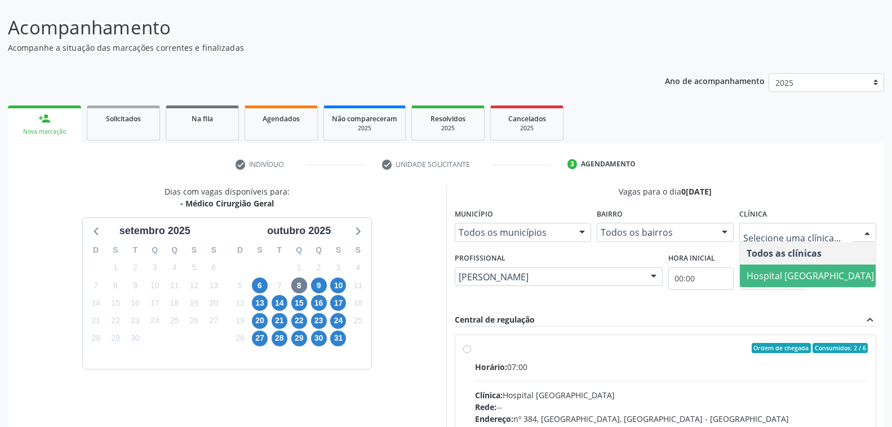
click at [826, 278] on span "Hospital Sao Francisco" at bounding box center [810, 275] width 127 height 12
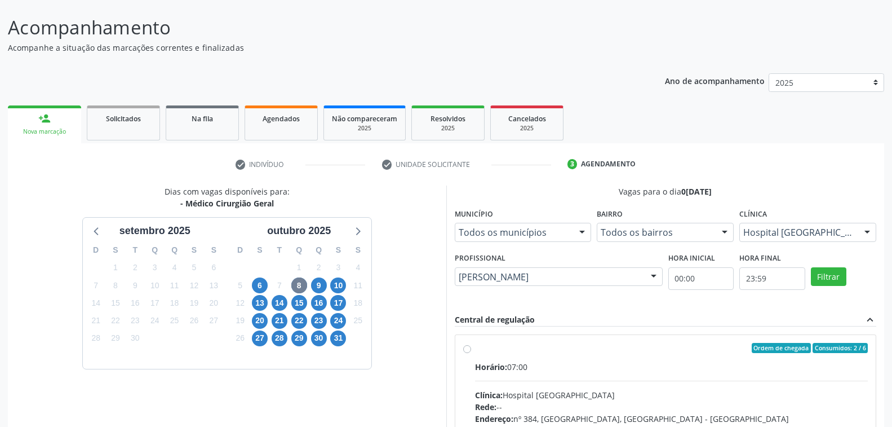
click at [418, 295] on div "Dias com vagas disponíveis para: - Médico Cirurgião Geral setembro 2025 D S T Q…" at bounding box center [227, 358] width 438 height 346
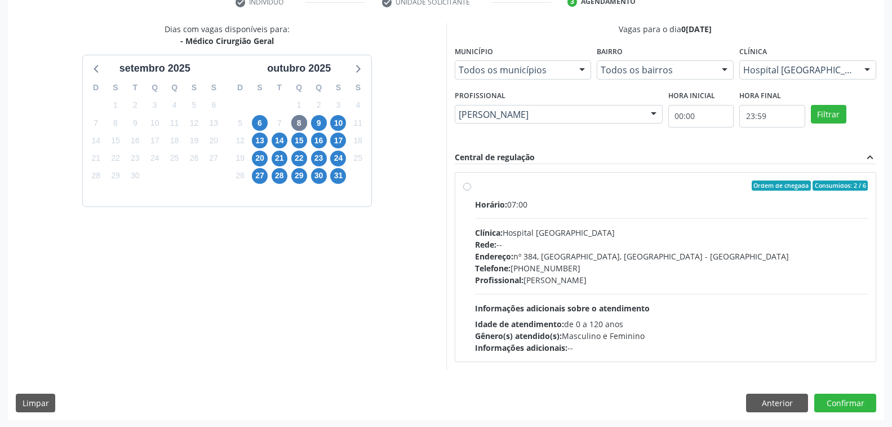
click at [773, 309] on div "Horário: 07:00 Clínica: Hospital Sao Francisco Rede: -- Endereço: nº 384, Varze…" at bounding box center [671, 275] width 393 height 155
click at [471, 190] on input "Ordem de chegada Consumidos: 2 / 6 Horário: 07:00 Clínica: Hospital Sao Francis…" at bounding box center [467, 185] width 8 height 10
radio input "true"
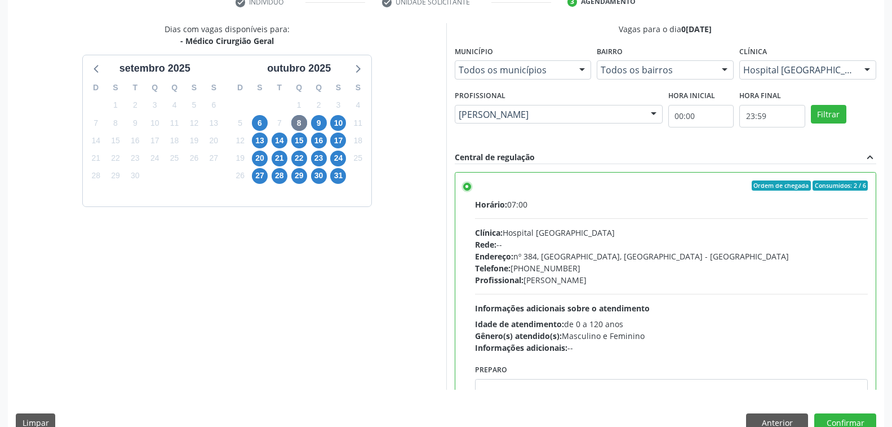
scroll to position [56, 0]
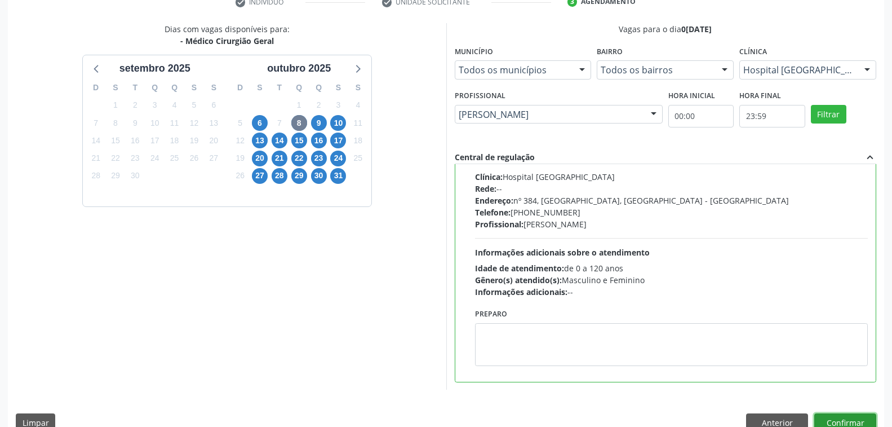
click at [834, 418] on button "Confirmar" at bounding box center [845, 422] width 62 height 19
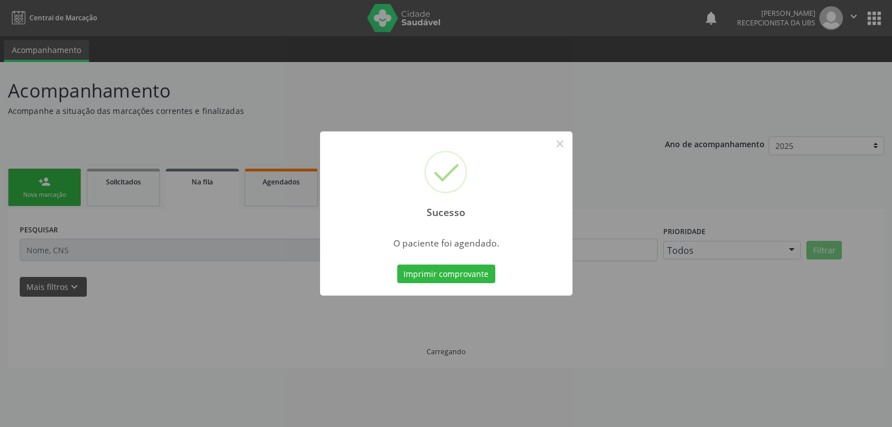
scroll to position [0, 0]
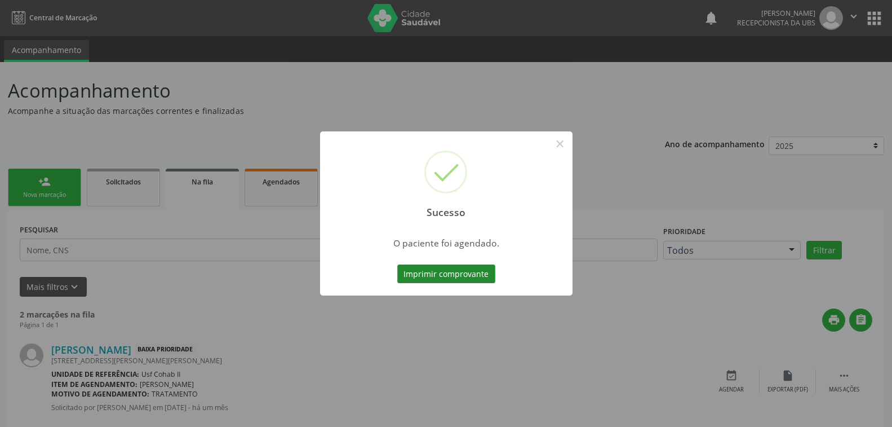
click at [427, 276] on button "Imprimir comprovante" at bounding box center [446, 273] width 98 height 19
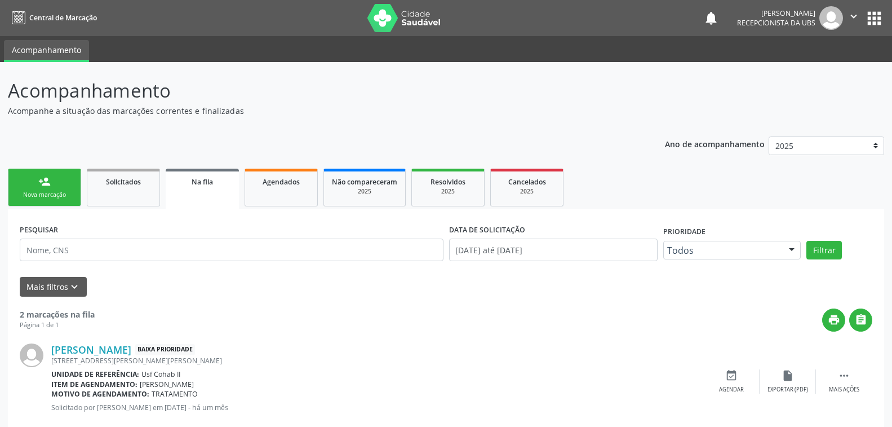
click at [54, 189] on link "person_add Nova marcação" at bounding box center [44, 188] width 73 height 38
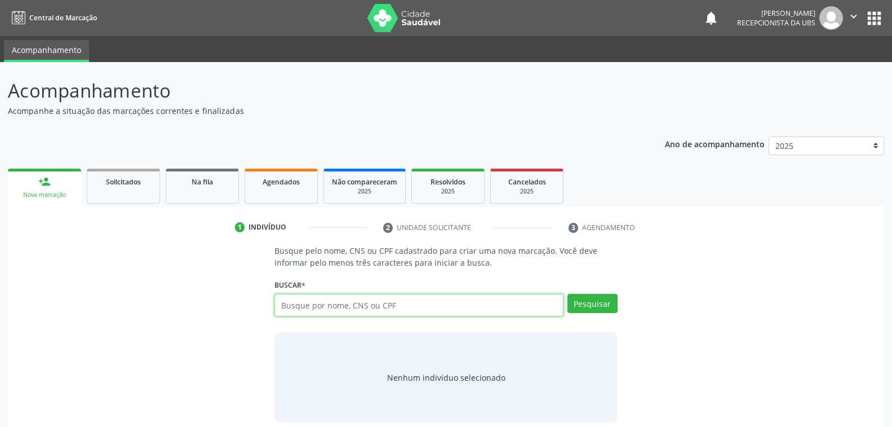
click at [419, 304] on input "text" at bounding box center [418, 305] width 289 height 23
type input "JOSE ERIVAN RODRIGUES DOS SANTOS"
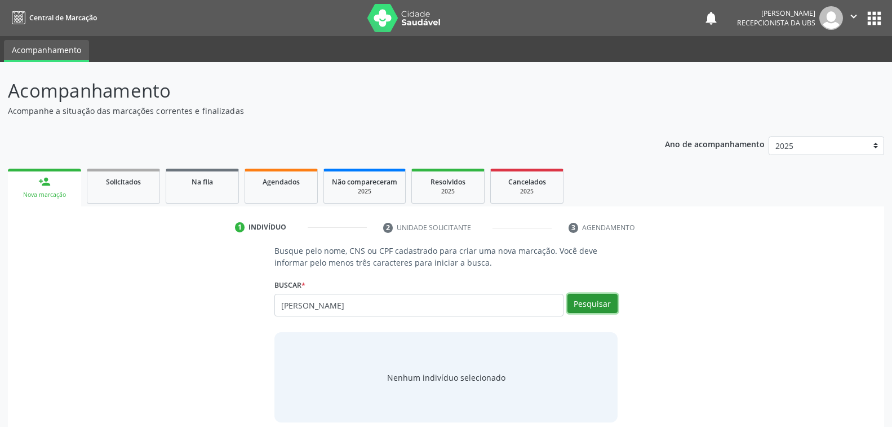
click at [596, 302] on button "Pesquisar" at bounding box center [593, 303] width 50 height 19
type input "JOSE ERIVAN RODRIGUES DOS SANTOS"
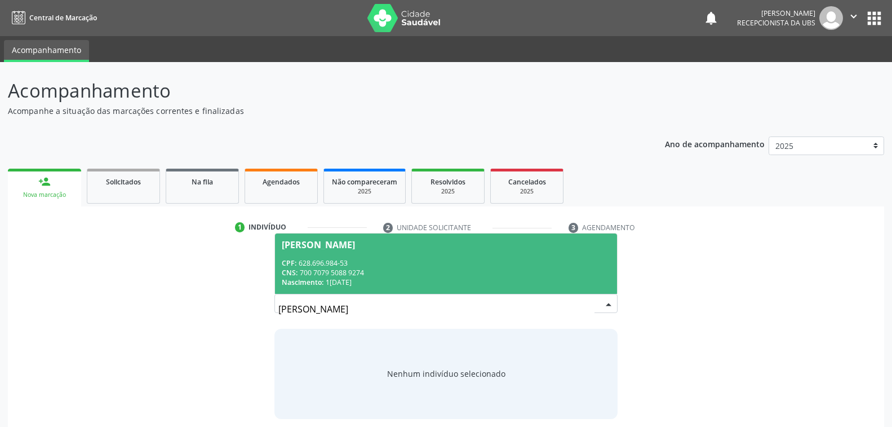
drag, startPoint x: 426, startPoint y: 271, endPoint x: 451, endPoint y: 272, distance: 24.8
click at [447, 272] on div "CNS: 700 7079 5088 9274" at bounding box center [446, 273] width 328 height 10
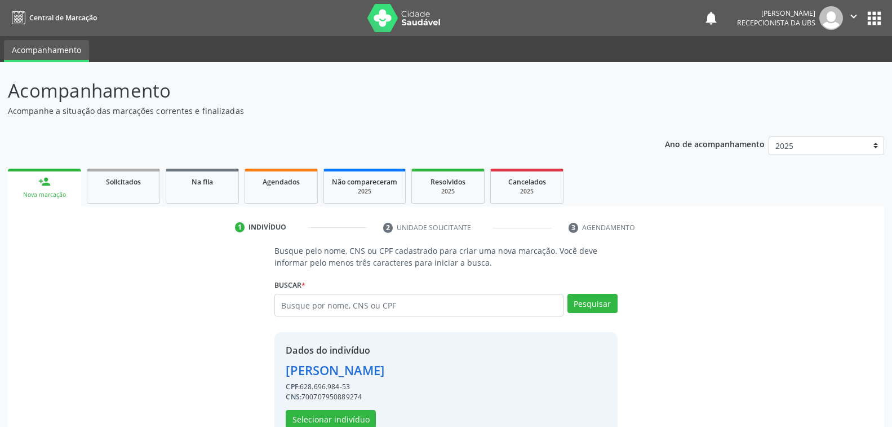
scroll to position [28, 0]
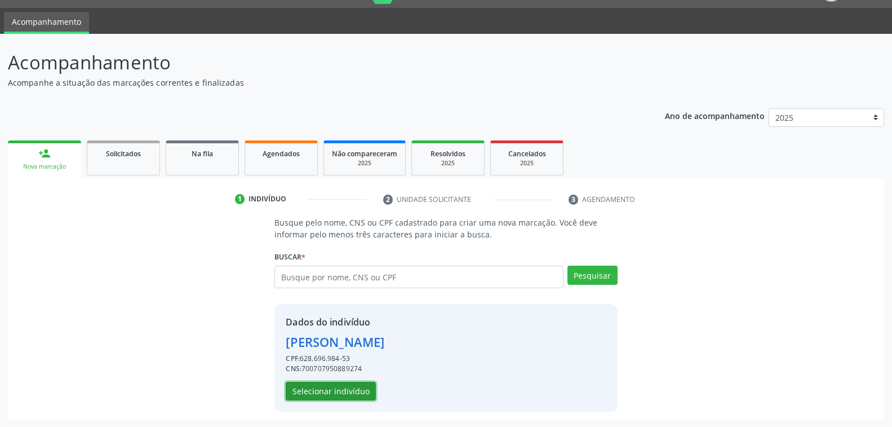
click at [360, 389] on button "Selecionar indivíduo" at bounding box center [331, 391] width 90 height 19
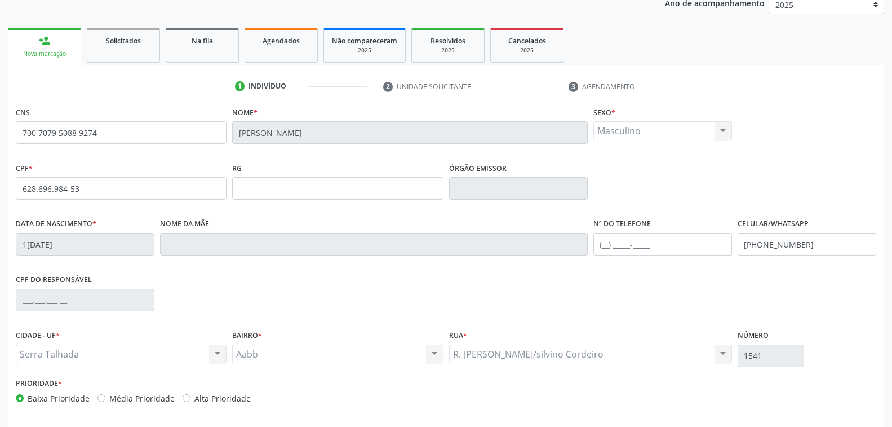
scroll to position [183, 0]
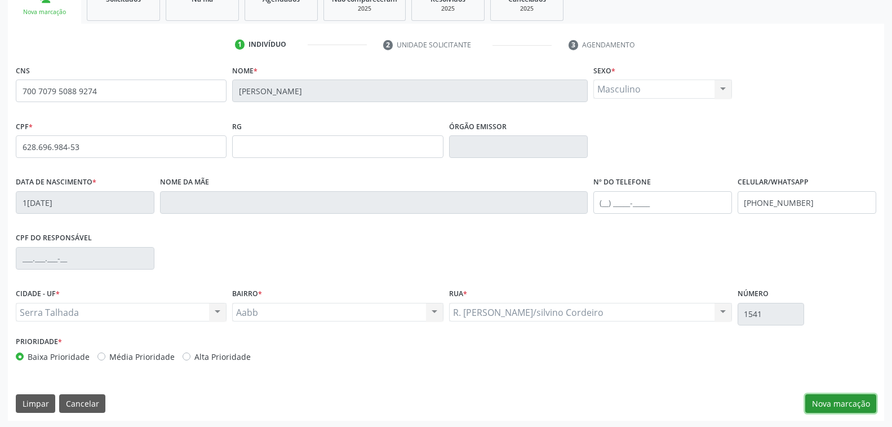
click at [841, 401] on button "Nova marcação" at bounding box center [840, 403] width 71 height 19
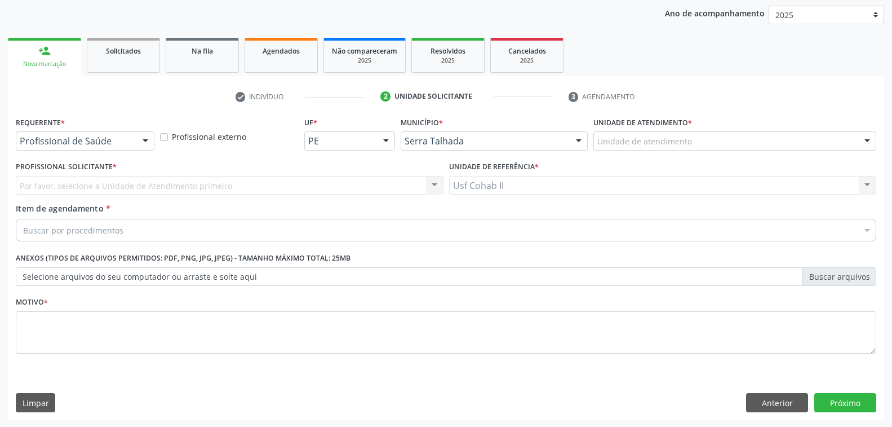
click at [145, 141] on div at bounding box center [145, 141] width 17 height 19
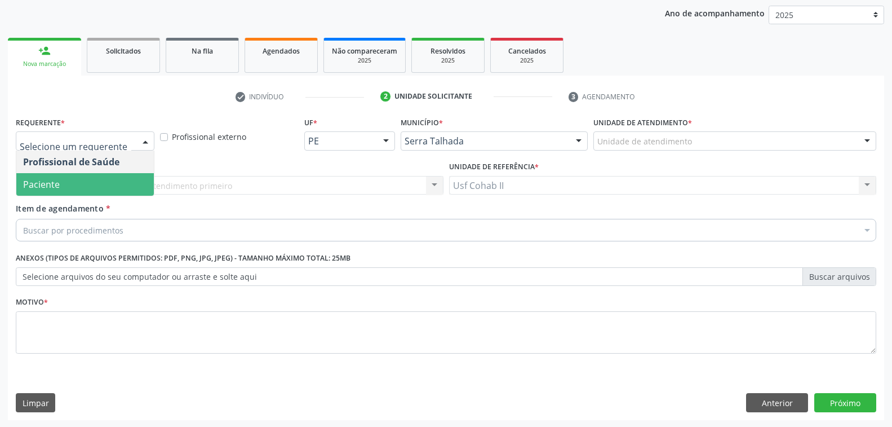
click at [108, 184] on span "Paciente" at bounding box center [85, 184] width 138 height 23
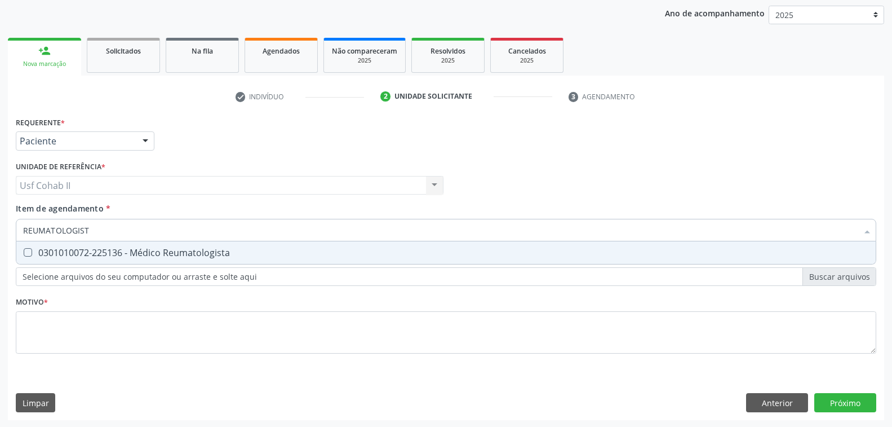
type input "REUMATOLOGISTA"
click at [220, 256] on div "0301010072-225136 - Médico Reumatologista" at bounding box center [446, 252] width 846 height 9
checkbox Reumatologista "true"
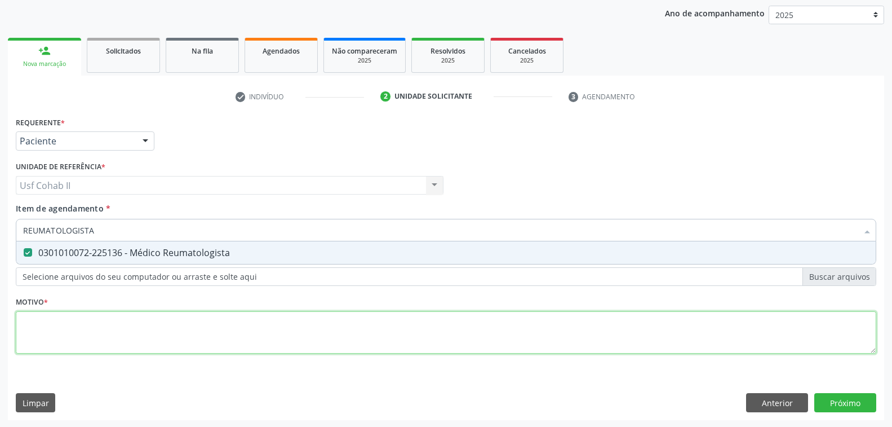
click at [179, 336] on div "Requerente * Paciente Profissional de Saúde Paciente Nenhum resultado encontrad…" at bounding box center [446, 241] width 861 height 255
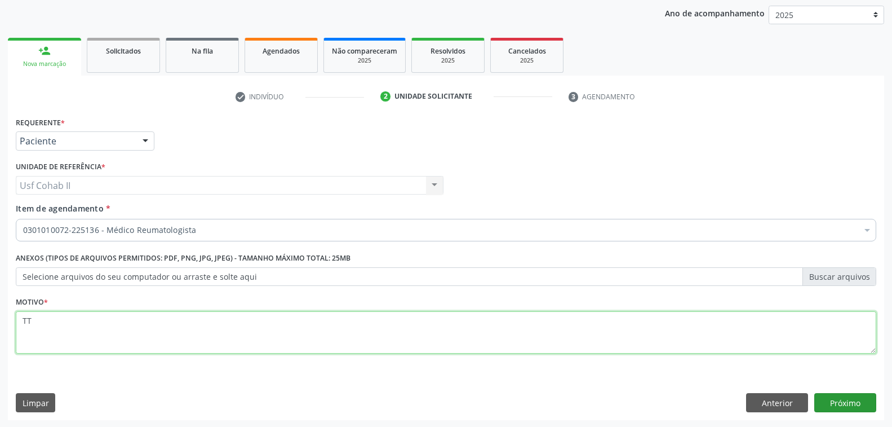
type textarea "TT"
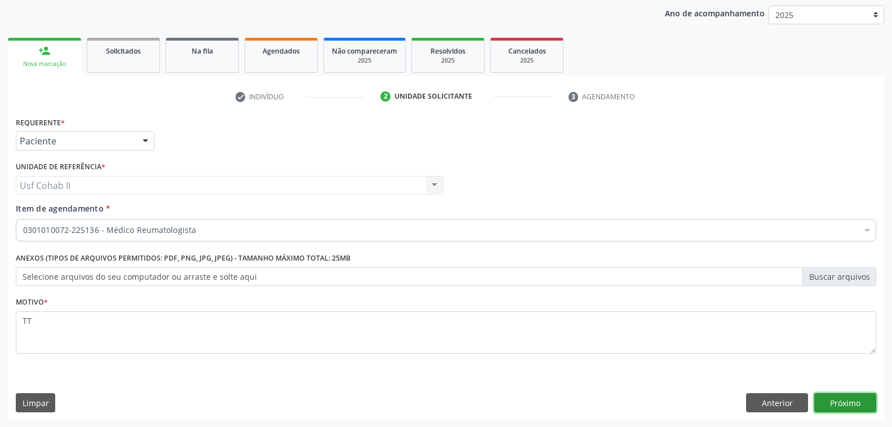
click at [827, 402] on button "Próximo" at bounding box center [845, 402] width 62 height 19
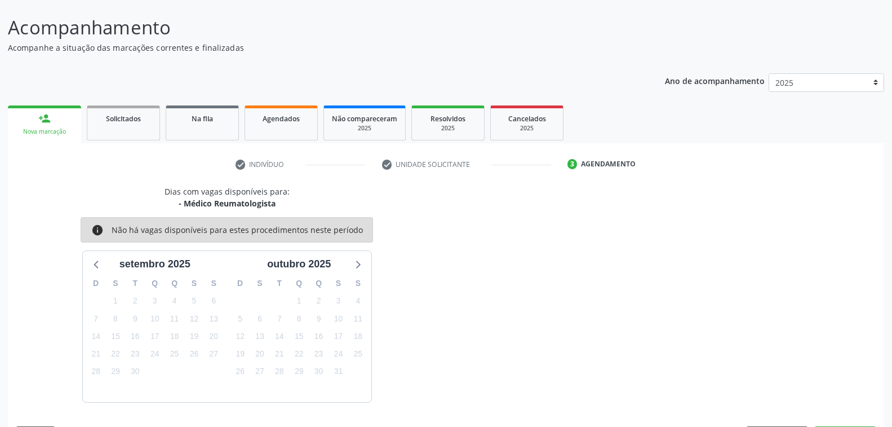
scroll to position [96, 0]
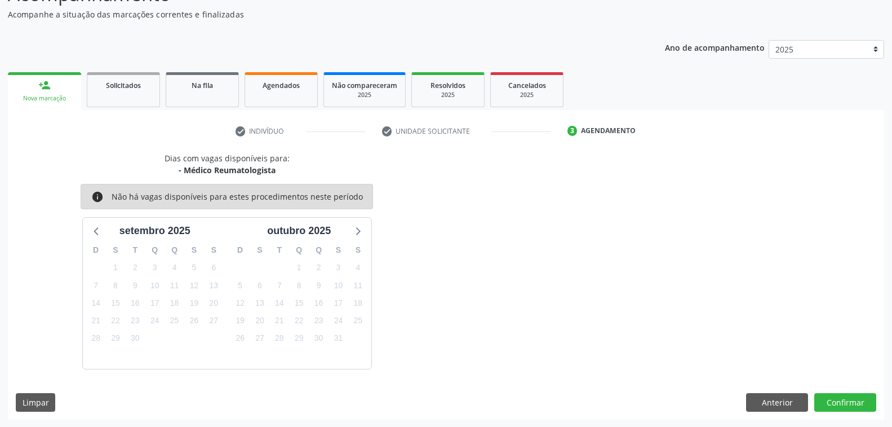
click at [449, 201] on div "Dias com vagas disponíveis para: - Médico Reumatologista info Não há vagas disp…" at bounding box center [446, 260] width 876 height 216
click at [535, 216] on div "Dias com vagas disponíveis para: - Médico Reumatologista info Não há vagas disp…" at bounding box center [446, 260] width 876 height 216
